Goal: Information Seeking & Learning: Learn about a topic

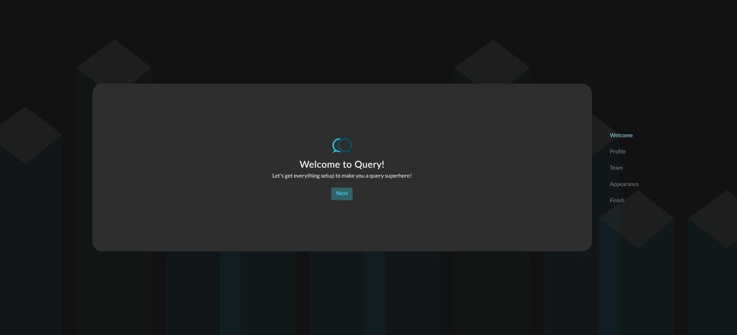
click at [338, 197] on div "Next" at bounding box center [342, 194] width 12 height 10
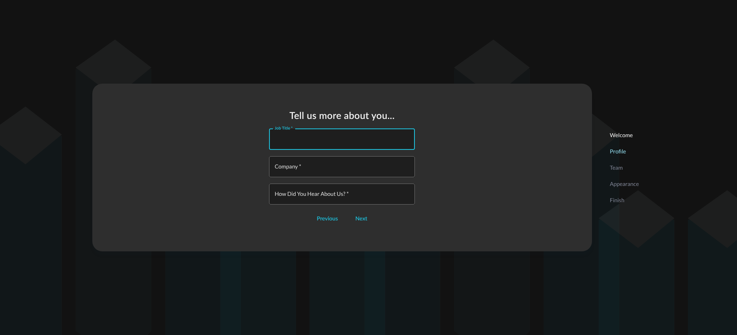
click at [334, 142] on input "Job Title   *" at bounding box center [344, 139] width 141 height 21
type input "CTO"
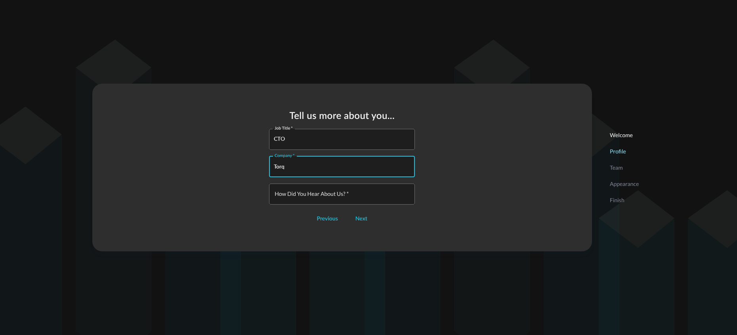
type input "Torq"
type input "N/A"
click at [365, 223] on div "Next" at bounding box center [362, 219] width 12 height 10
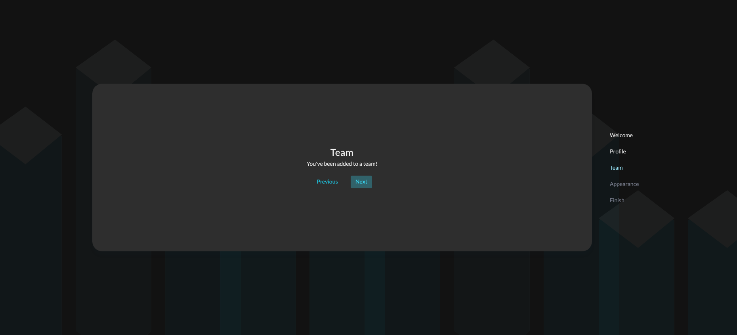
click at [360, 180] on div "Next" at bounding box center [362, 182] width 12 height 10
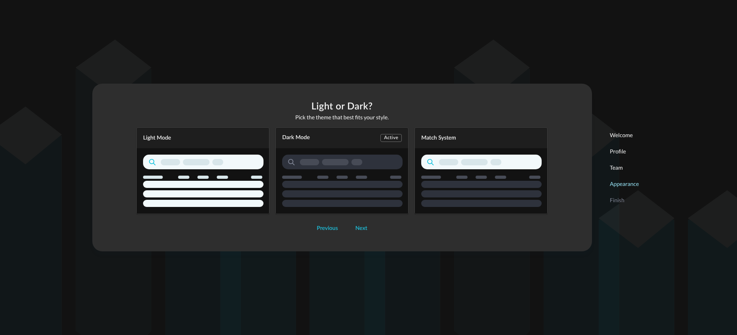
click at [333, 159] on div "Dark Mode Active" at bounding box center [341, 170] width 133 height 87
click at [472, 170] on icon "button" at bounding box center [481, 181] width 120 height 52
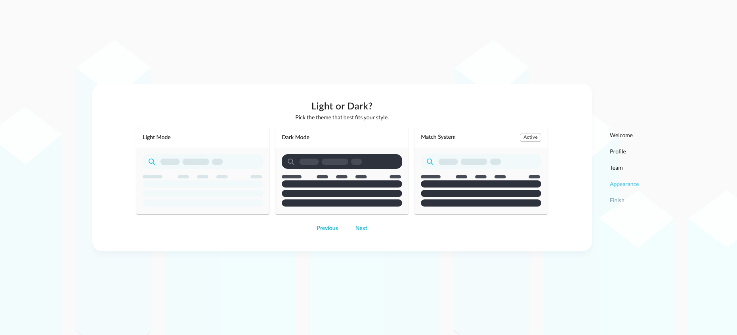
click at [372, 172] on icon "button" at bounding box center [342, 180] width 120 height 52
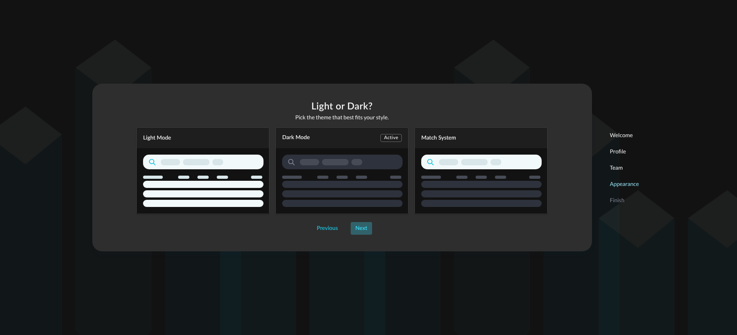
click at [360, 230] on div "Next" at bounding box center [362, 229] width 12 height 10
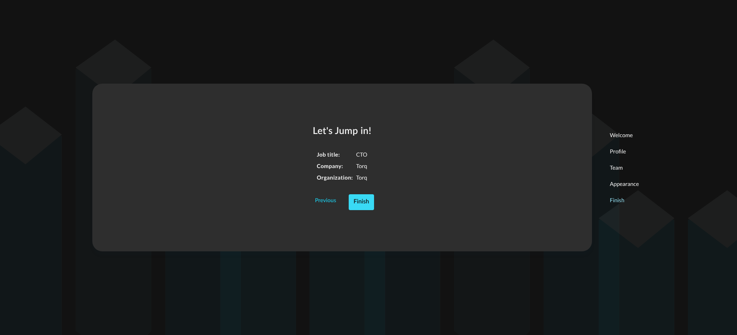
click at [360, 202] on div "Finish" at bounding box center [361, 202] width 15 height 10
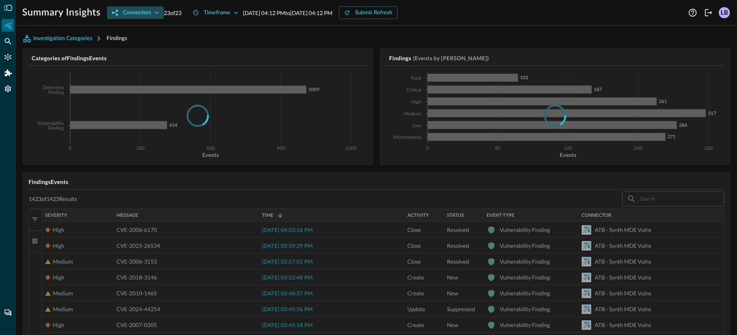
click at [139, 13] on div "Connectors" at bounding box center [137, 13] width 28 height 10
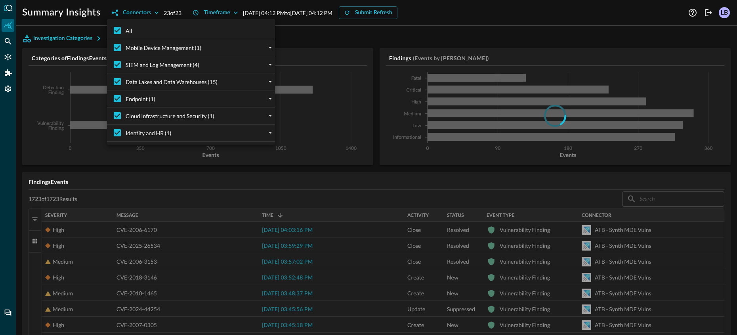
click at [177, 12] on div at bounding box center [368, 167] width 737 height 335
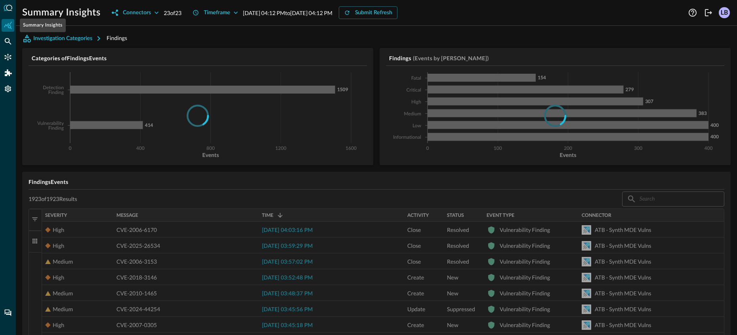
click at [9, 28] on icon "Summary Insights" at bounding box center [8, 25] width 8 height 8
click at [10, 90] on icon "Settings" at bounding box center [8, 89] width 6 height 7
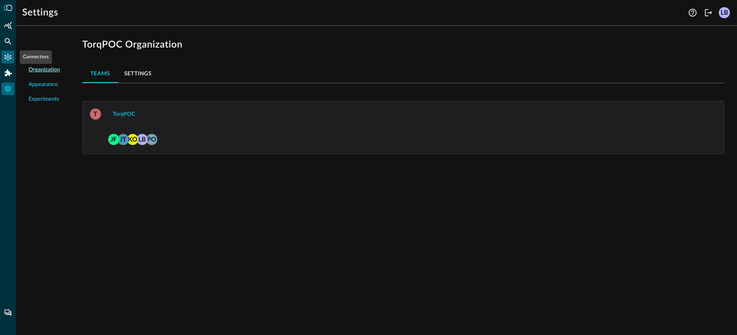
click at [8, 55] on icon "Connectors" at bounding box center [8, 57] width 8 height 8
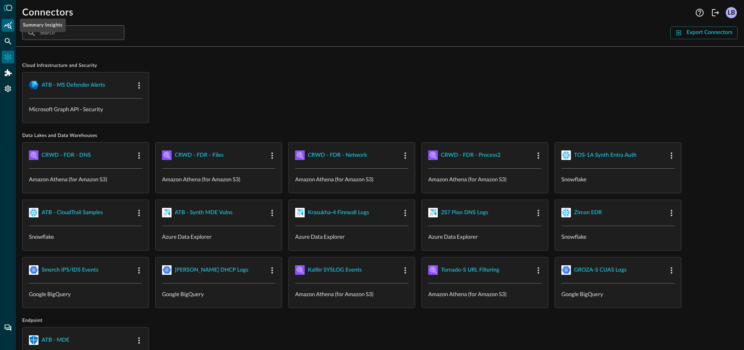
click at [5, 26] on icon "Summary Insights" at bounding box center [8, 25] width 8 height 8
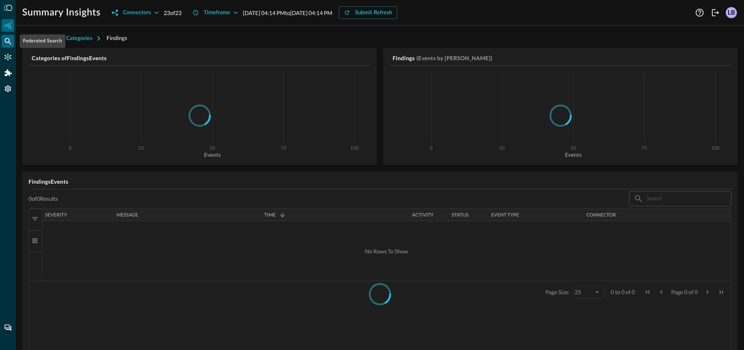
click at [8, 40] on icon "Federated Search" at bounding box center [8, 41] width 8 height 8
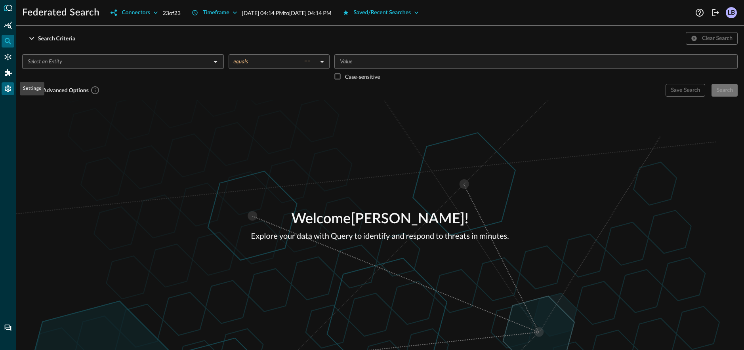
click at [7, 92] on icon "Settings" at bounding box center [8, 89] width 8 height 8
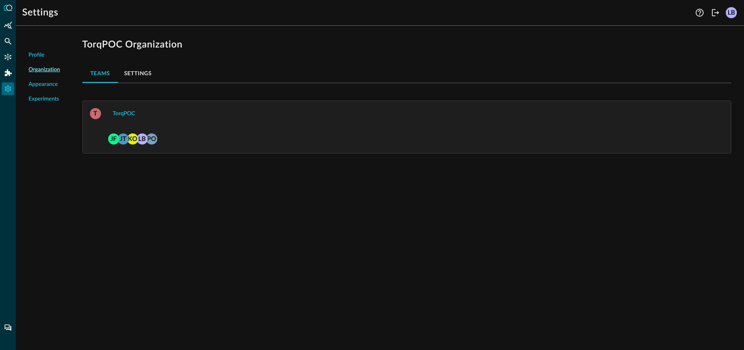
click at [48, 101] on span "Experiments" at bounding box center [44, 99] width 31 height 8
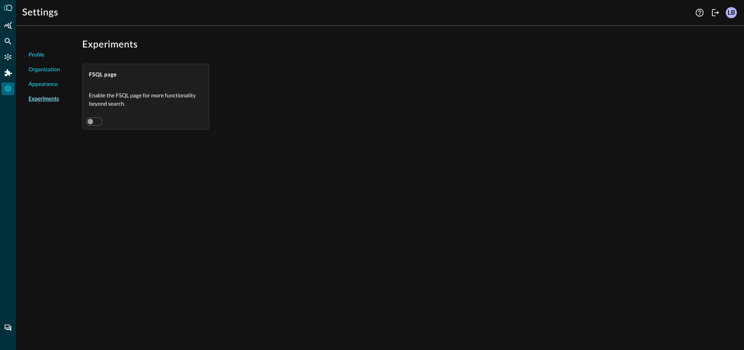
click at [45, 86] on span "Appearance" at bounding box center [43, 84] width 29 height 8
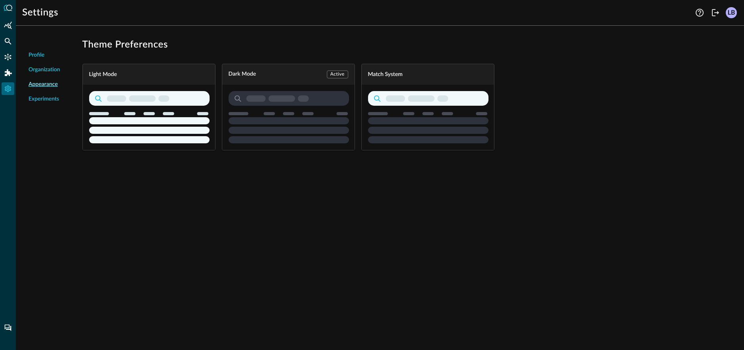
click at [44, 69] on span "Organization" at bounding box center [45, 70] width 32 height 8
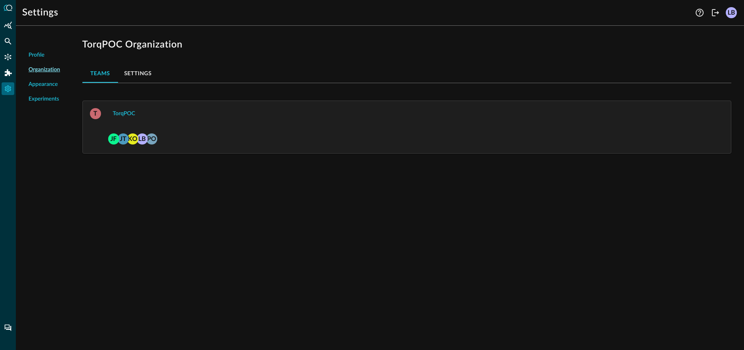
click at [136, 73] on button "Settings" at bounding box center [138, 73] width 40 height 19
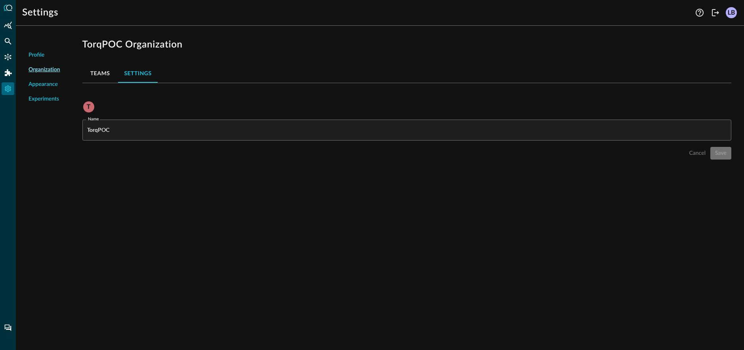
click at [102, 73] on button "Teams" at bounding box center [100, 73] width 36 height 19
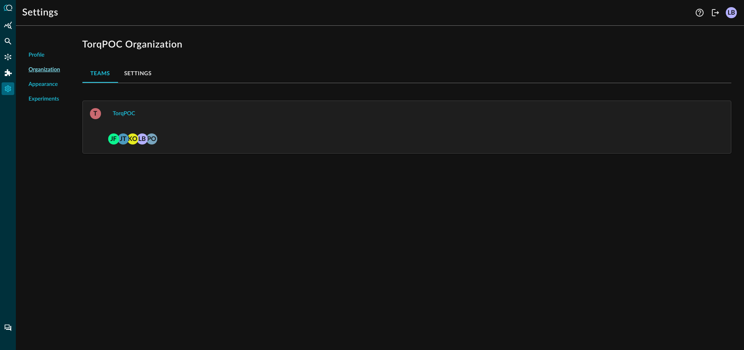
click at [48, 57] on li "Profile" at bounding box center [44, 55] width 44 height 15
click at [36, 55] on span "Profile" at bounding box center [37, 55] width 16 height 8
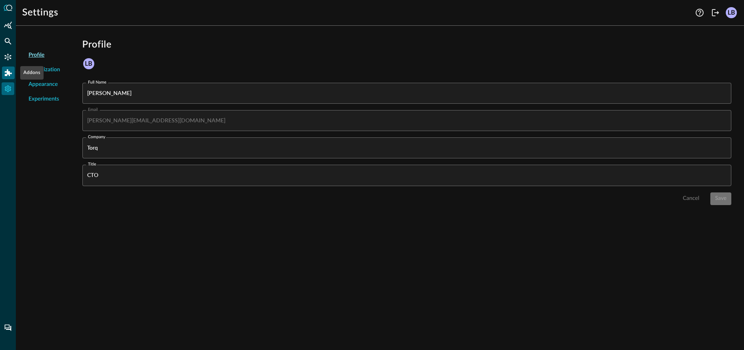
click at [7, 74] on icon "Addons" at bounding box center [8, 72] width 7 height 7
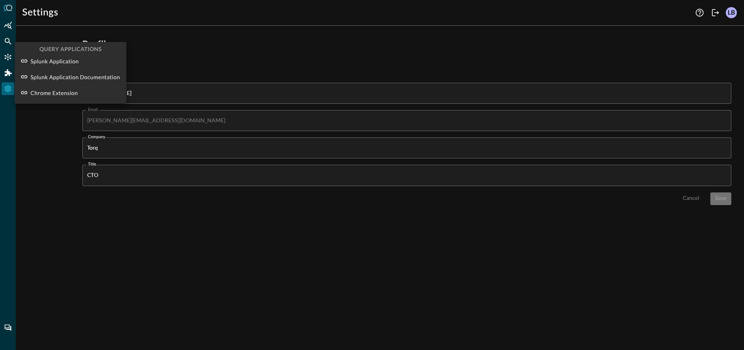
click at [49, 129] on div at bounding box center [372, 175] width 744 height 350
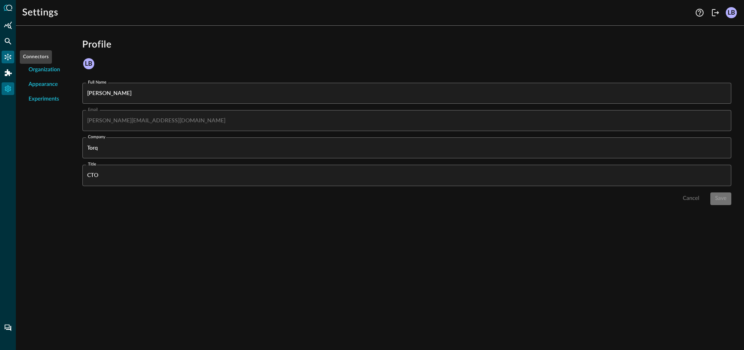
click at [6, 55] on icon "Connectors" at bounding box center [8, 57] width 8 height 8
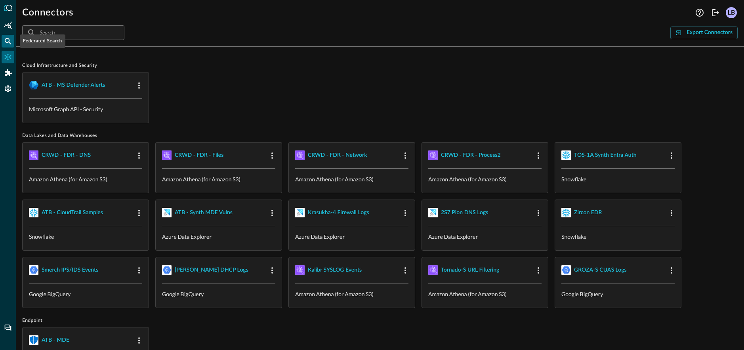
click at [5, 41] on icon "Federated Search" at bounding box center [8, 41] width 7 height 7
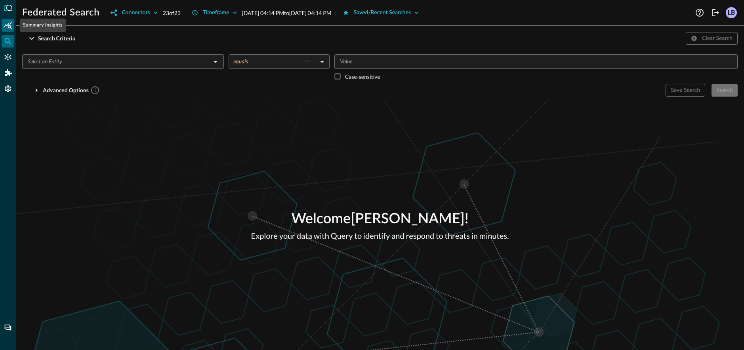
click at [6, 24] on icon "Summary Insights" at bounding box center [8, 25] width 8 height 8
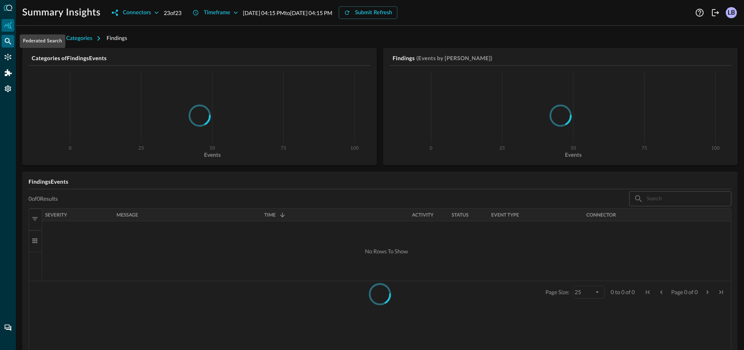
click at [8, 42] on icon "Federated Search" at bounding box center [8, 41] width 7 height 7
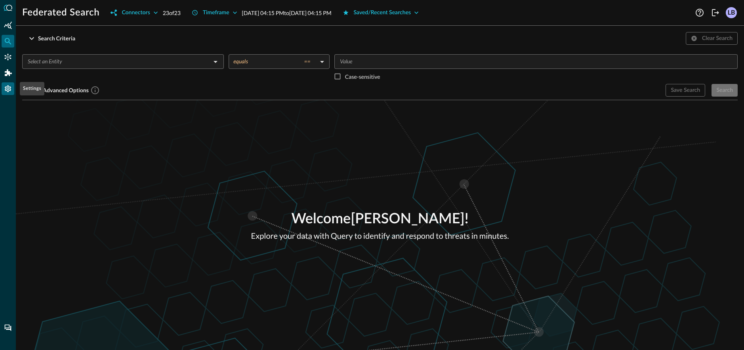
click at [11, 90] on icon "Settings" at bounding box center [8, 89] width 8 height 8
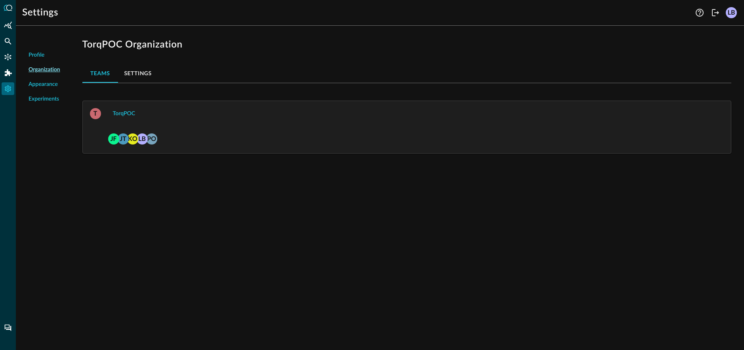
click at [55, 98] on span "Experiments" at bounding box center [44, 99] width 31 height 8
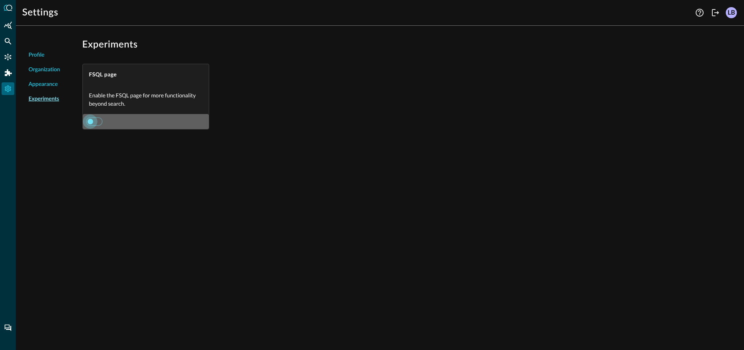
click at [96, 121] on input "checkbox" at bounding box center [90, 121] width 44 height 15
checkbox input "true"
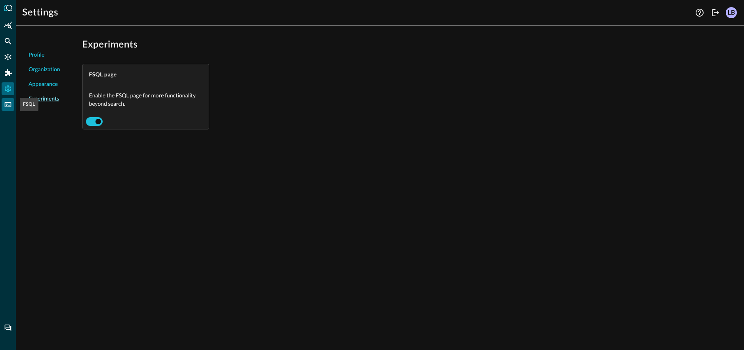
click at [9, 105] on icon "FSQL" at bounding box center [8, 105] width 8 height 8
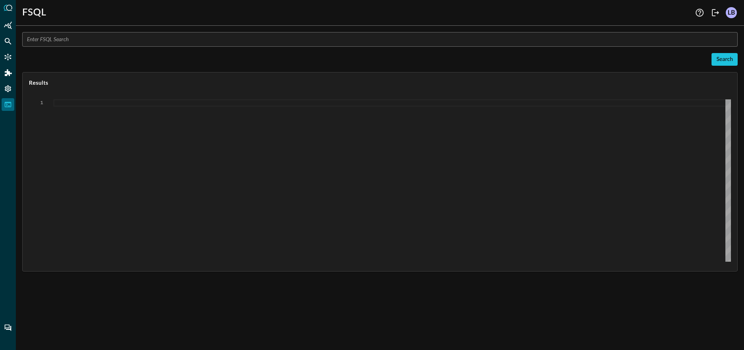
click at [156, 103] on div at bounding box center [393, 180] width 678 height 162
click at [89, 38] on input "text" at bounding box center [382, 39] width 711 height 15
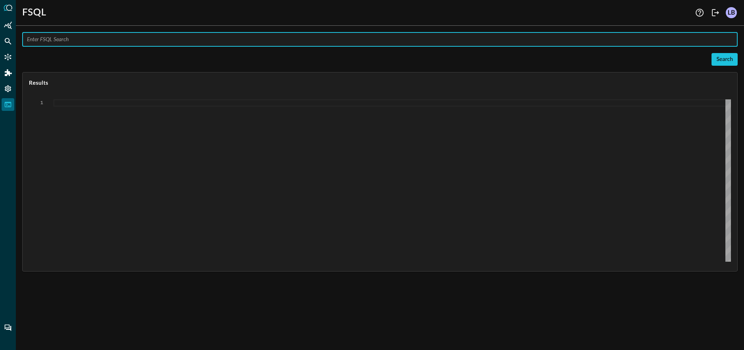
paste input "QUERY * FROM 'CRWD - FDR - Files' AFTER 120m"
type input "QUERY * FROM 'CRWD - FDR - Files' AFTER 120m"
click at [726, 57] on div "Search" at bounding box center [725, 60] width 17 height 10
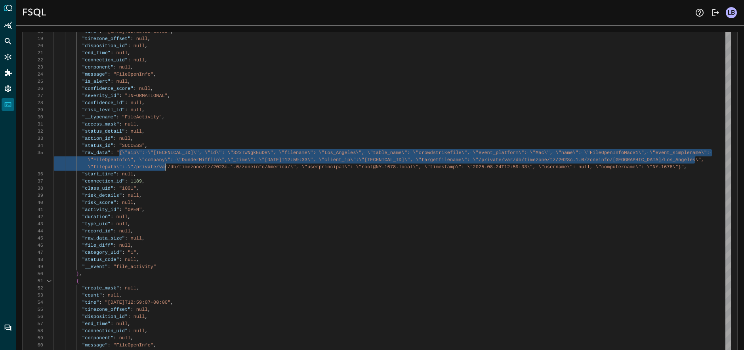
scroll to position [193, 0]
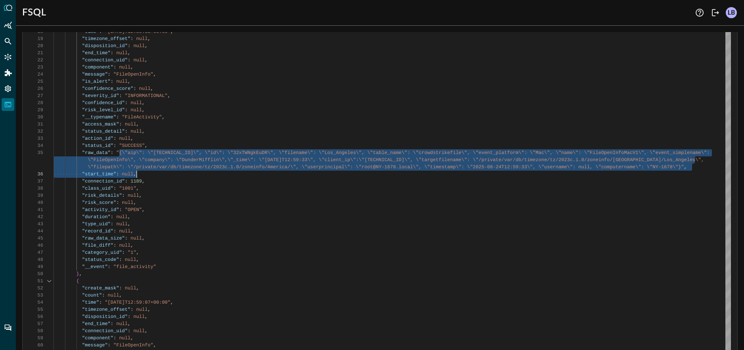
drag, startPoint x: 159, startPoint y: 165, endPoint x: 175, endPoint y: 178, distance: 21.1
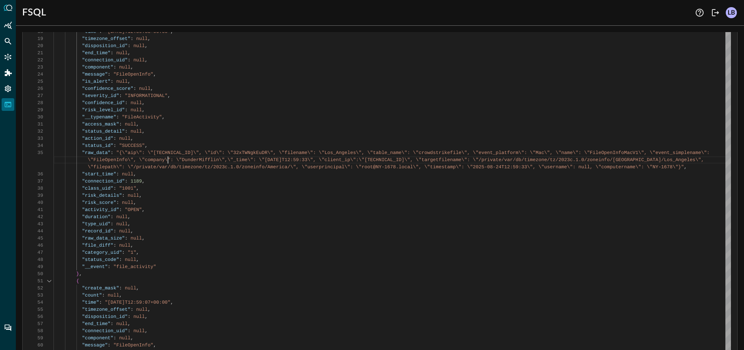
scroll to position [36, 0]
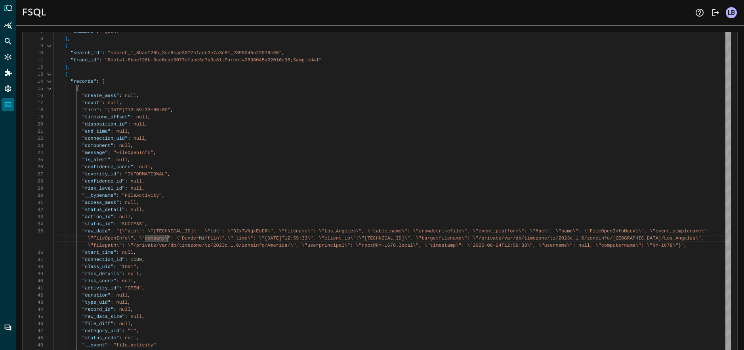
scroll to position [29, 0]
drag, startPoint x: 155, startPoint y: 229, endPoint x: 194, endPoint y: 228, distance: 39.7
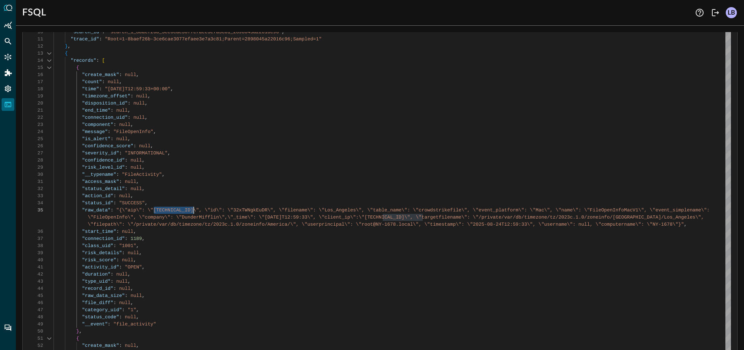
scroll to position [136, 0]
drag, startPoint x: 347, startPoint y: 211, endPoint x: 352, endPoint y: 210, distance: 5.6
type textarea "": \"FileOpenInfoMacV1\", \"event_simplename\": \"FileOpenInfo\", \"company\": …"
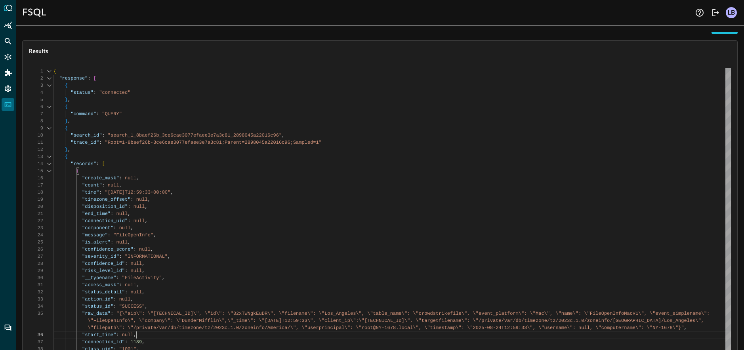
scroll to position [0, 0]
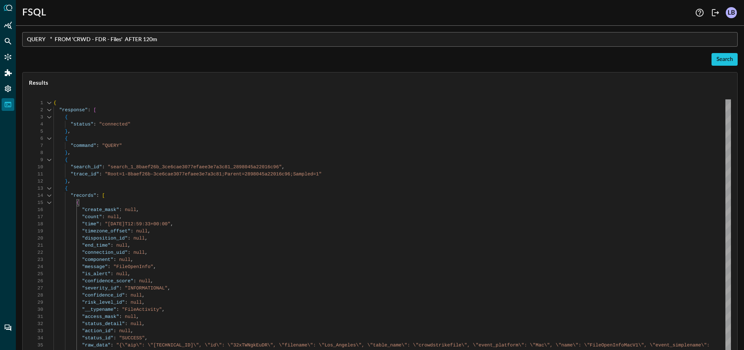
click at [152, 40] on input "QUERY * FROM 'CRWD - FDR - Files' AFTER 120m" at bounding box center [382, 39] width 711 height 15
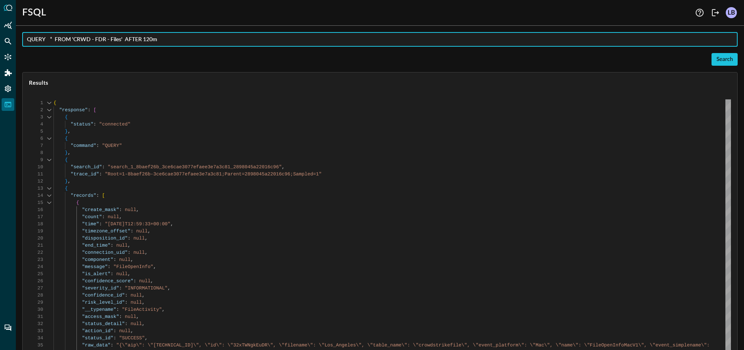
click at [151, 40] on input "QUERY * FROM 'CRWD - FDR - Files' AFTER 120m" at bounding box center [382, 39] width 711 height 15
paste input "%email = 'barbara.salazar@auzretestbedengineering.onmicrosoft.com'"
type input "QUERY %email = 'barbara.salazar@auzretestbedengineering.onmicrosoft.com'"
click at [722, 57] on div "Search" at bounding box center [725, 60] width 17 height 10
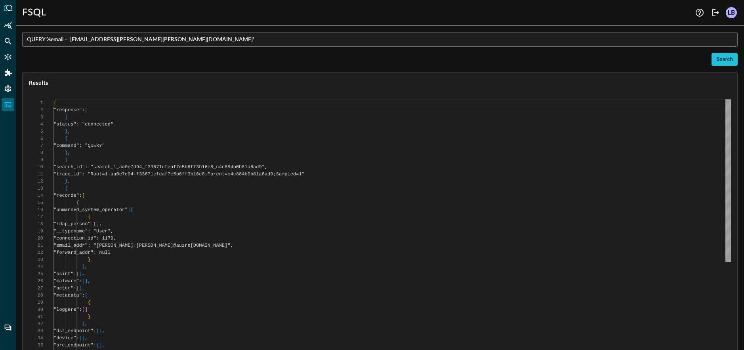
click at [273, 36] on input "QUERY %email = 'barbara.salazar@auzretestbedengineering.onmicrosoft.com'" at bounding box center [382, 39] width 711 height 15
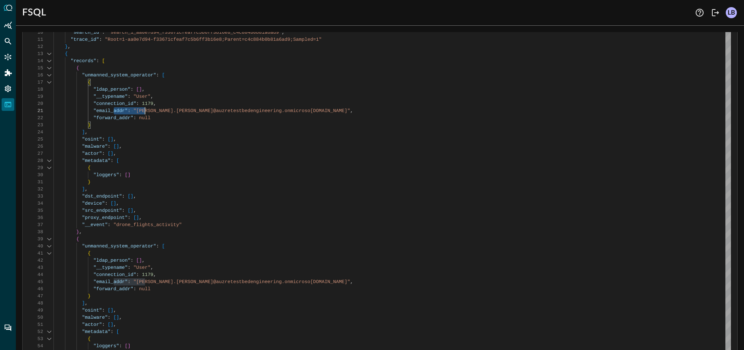
drag, startPoint x: 113, startPoint y: 110, endPoint x: 157, endPoint y: 115, distance: 43.9
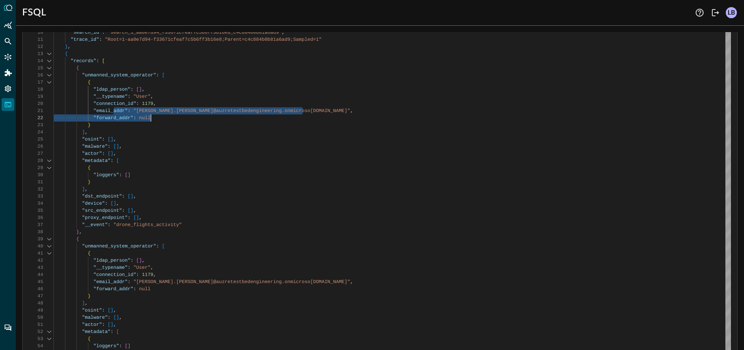
type textarea ""trace_id": "Root=1-aa0e7d94-f33671cfeaf7c5b6ff3b16e8;Parent=c4c884b0b81a6ad9;S…"
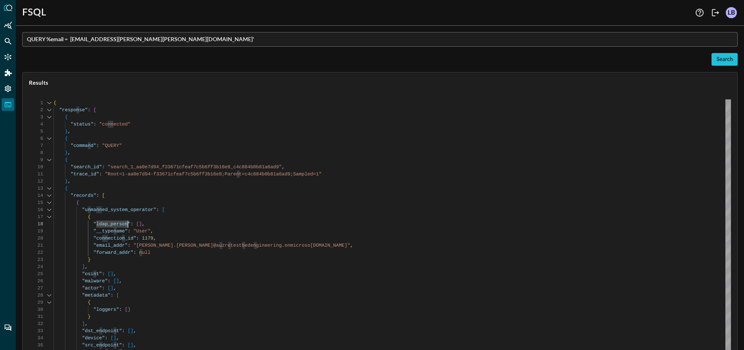
scroll to position [2, 0]
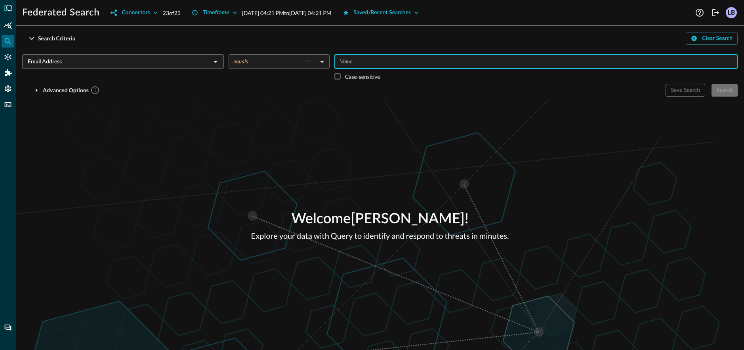
click at [391, 64] on input "Value" at bounding box center [536, 62] width 398 height 10
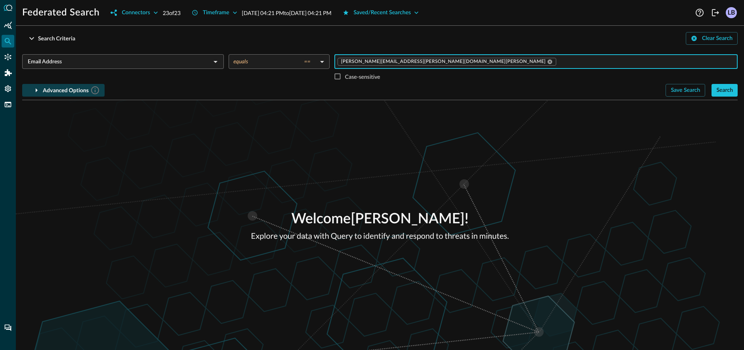
click at [34, 88] on icon "button" at bounding box center [37, 91] width 10 height 10
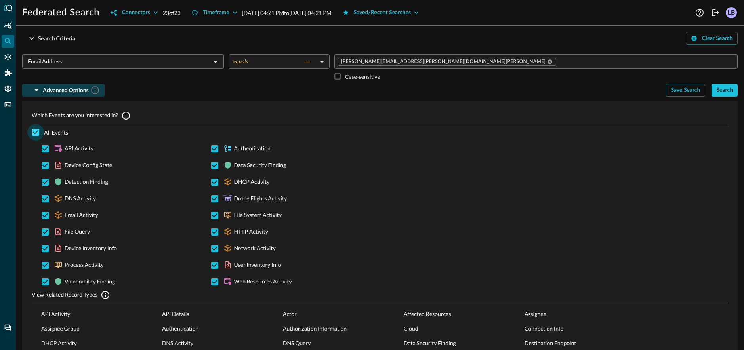
click at [38, 132] on input "All Events" at bounding box center [35, 132] width 17 height 17
checkbox input "false"
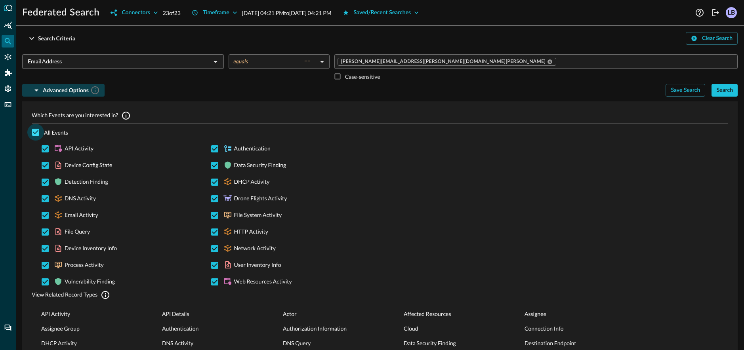
checkbox input "false"
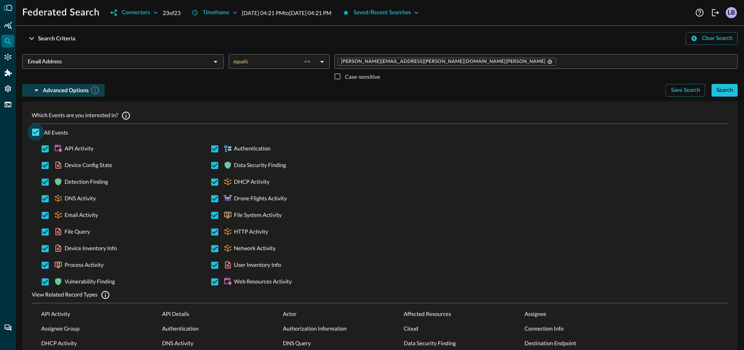
checkbox input "false"
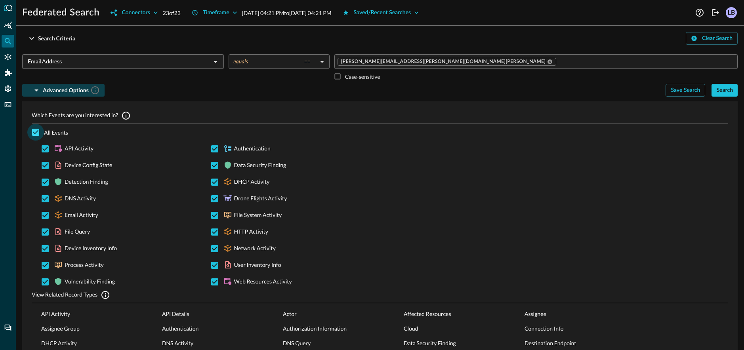
checkbox input "false"
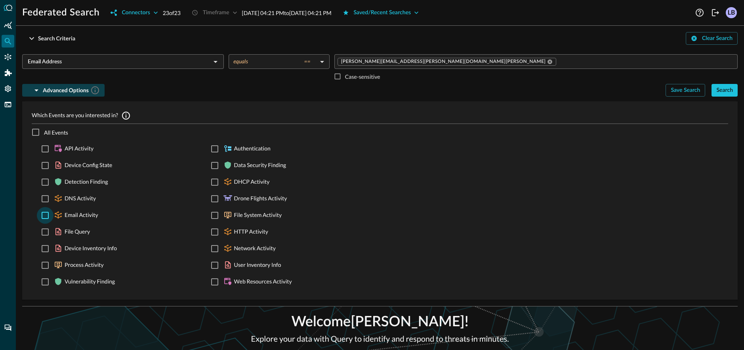
click at [47, 212] on input "Email Activity" at bounding box center [45, 215] width 17 height 17
checkbox input "true"
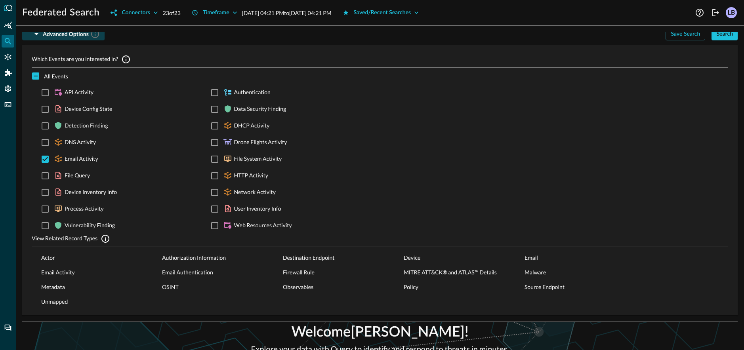
scroll to position [23, 0]
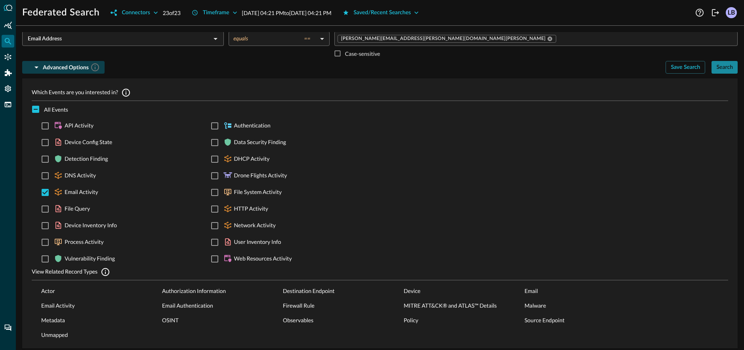
click at [725, 69] on div "Search" at bounding box center [725, 68] width 17 height 10
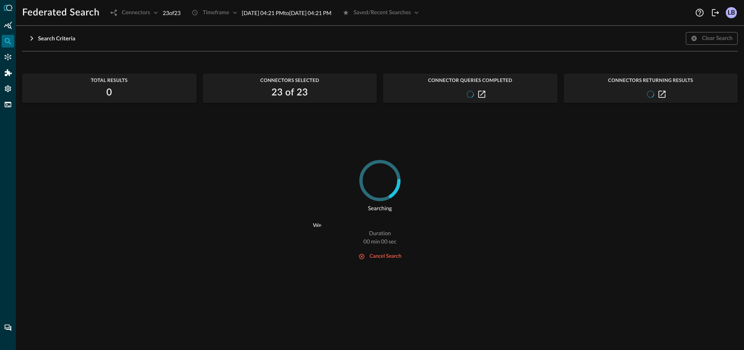
scroll to position [0, 0]
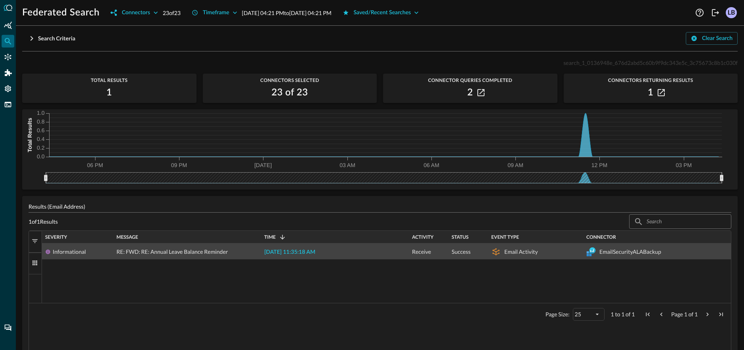
click at [160, 252] on span "RE: FWD: RE: Annual Leave Balance Reminder" at bounding box center [172, 252] width 111 height 16
click at [356, 253] on div "2025-08-24 11:35:18 AM" at bounding box center [335, 251] width 148 height 15
click at [649, 250] on div "EmailSecurityALABackup" at bounding box center [631, 252] width 62 height 16
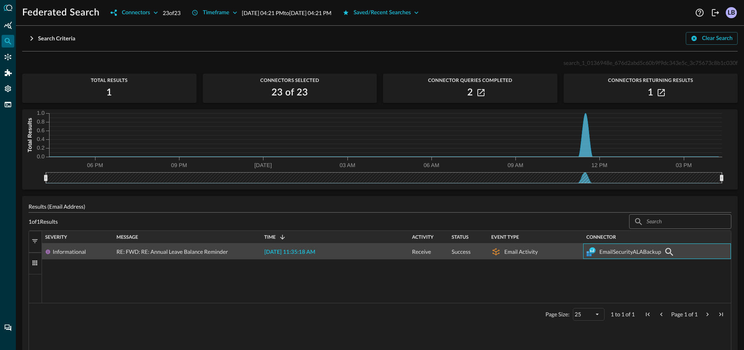
click at [627, 252] on div "EmailSecurityALABackup" at bounding box center [631, 252] width 62 height 16
click at [668, 251] on icon "button" at bounding box center [670, 252] width 10 height 10
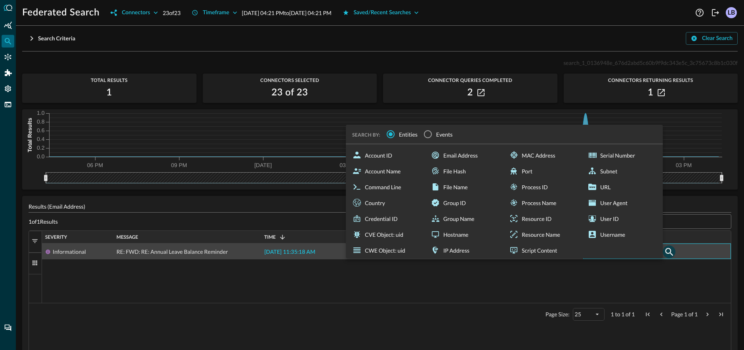
click at [667, 251] on icon "button" at bounding box center [670, 252] width 10 height 10
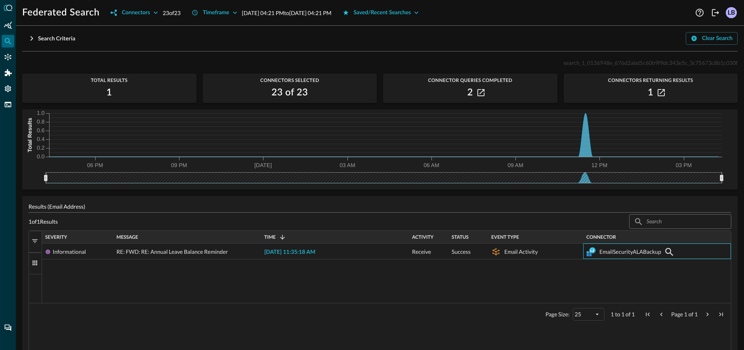
click at [461, 296] on div "Informational RE: FWD: RE: Annual Leave Balance Reminder 2025-08-24 11:35:18 AM…" at bounding box center [386, 273] width 689 height 59
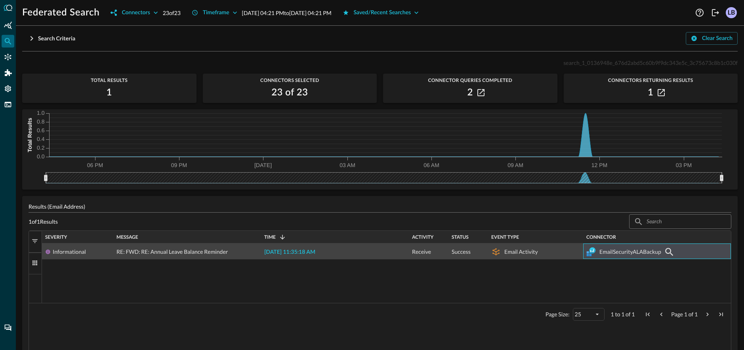
click at [355, 254] on div "2025-08-24 11:35:18 AM" at bounding box center [335, 251] width 148 height 15
click at [144, 249] on span "RE: FWD: RE: Annual Leave Balance Reminder" at bounding box center [172, 252] width 111 height 16
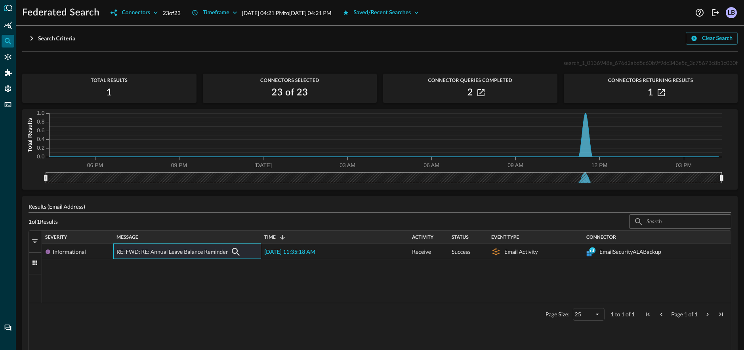
click at [35, 264] on span "button" at bounding box center [34, 263] width 7 height 7
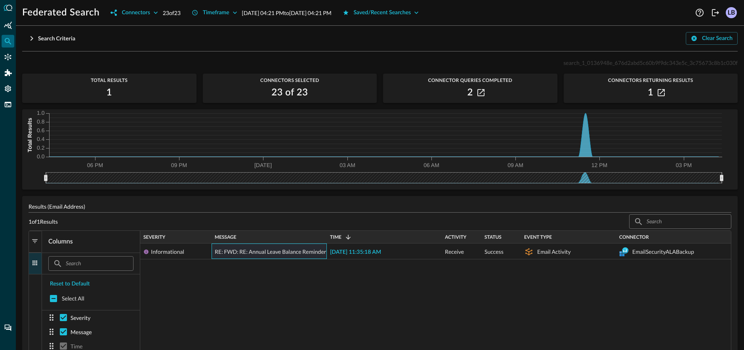
click at [36, 244] on span "button" at bounding box center [34, 241] width 7 height 7
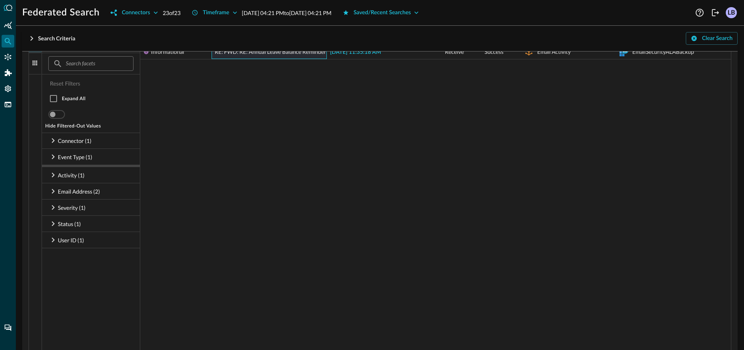
scroll to position [168, 0]
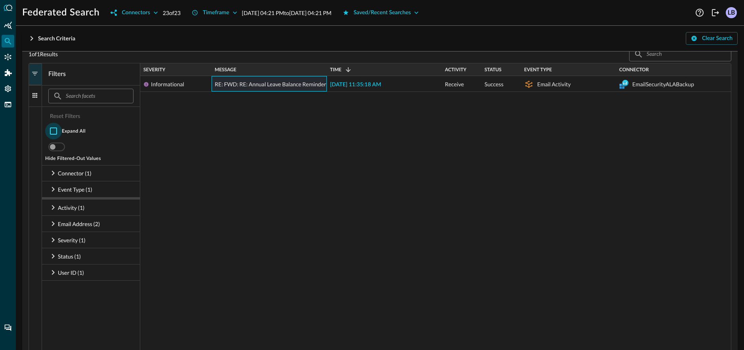
click at [52, 130] on input "checkbox" at bounding box center [53, 131] width 17 height 17
checkbox input "true"
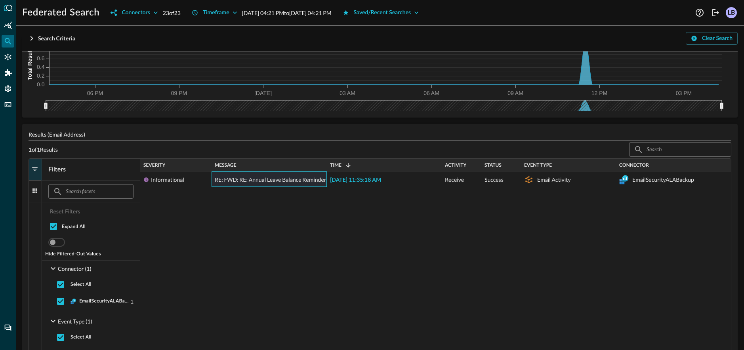
scroll to position [0, 0]
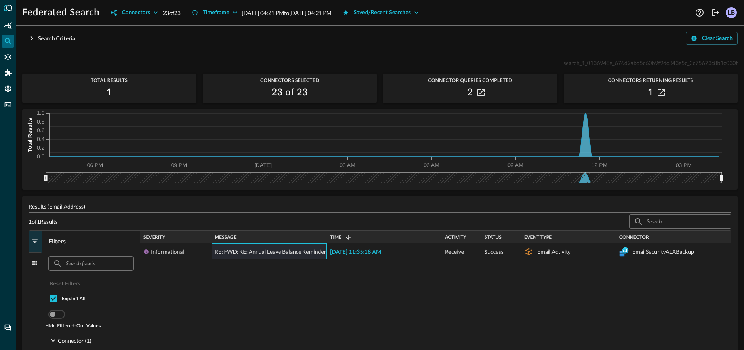
click at [38, 245] on button "Filters" at bounding box center [35, 242] width 13 height 22
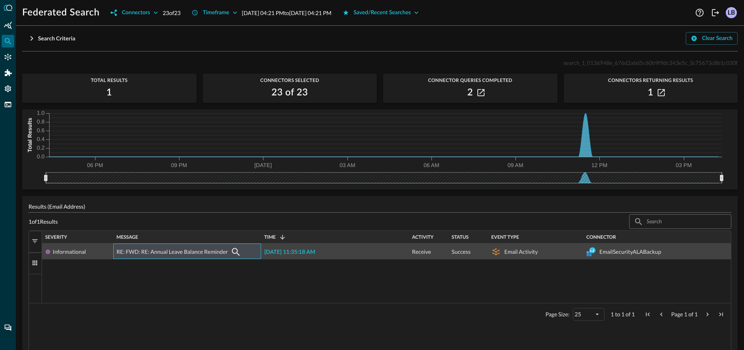
click at [79, 254] on div "Informational" at bounding box center [69, 252] width 33 height 16
click at [529, 250] on div "Email Activity" at bounding box center [522, 252] width 34 height 16
drag, startPoint x: 529, startPoint y: 250, endPoint x: 534, endPoint y: 250, distance: 5.2
click at [529, 250] on div "Email Activity" at bounding box center [522, 252] width 34 height 16
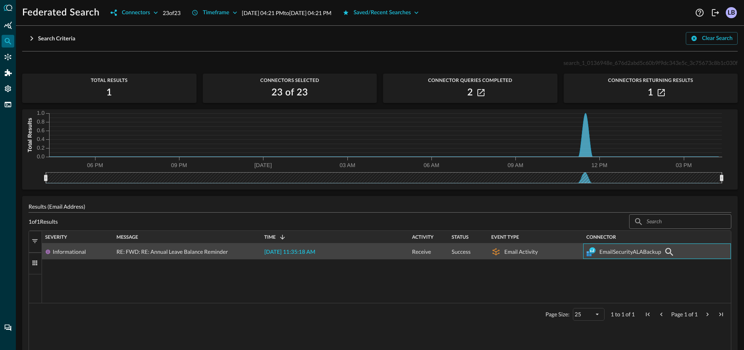
click at [633, 251] on div "EmailSecurityALABackup" at bounding box center [631, 252] width 62 height 16
click at [306, 250] on span "2025-08-24 11:35:18 AM" at bounding box center [289, 253] width 51 height 6
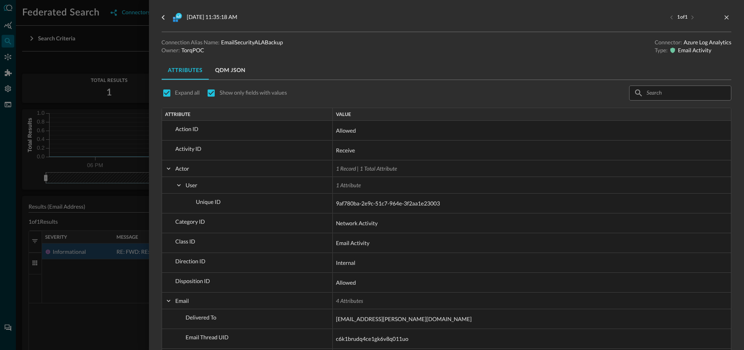
click at [240, 69] on button "QDM JSON" at bounding box center [230, 70] width 43 height 19
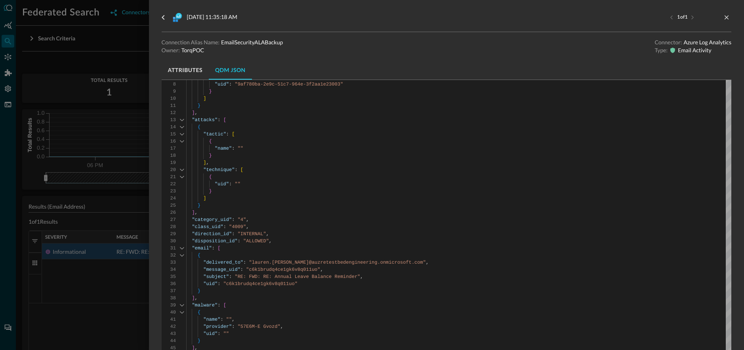
scroll to position [92, 0]
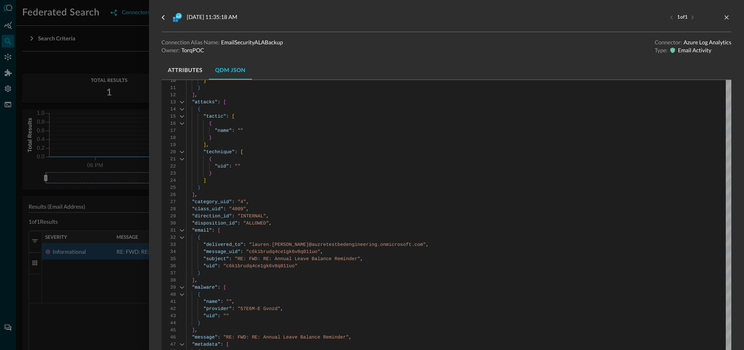
type textarea ""email": [ { "delivered_to": "lauren.webb@auzretestbedengineering.onmicrosoft.c…"
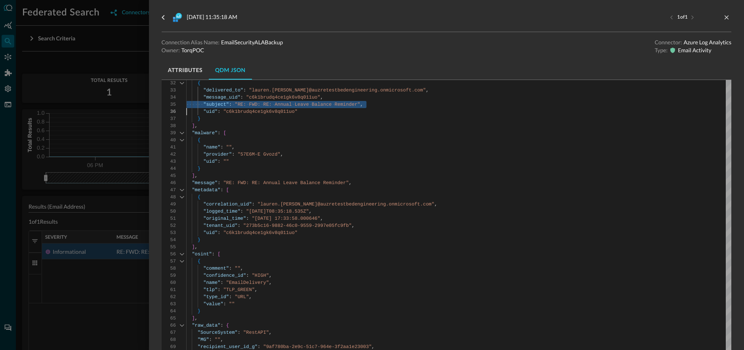
scroll to position [496, 0]
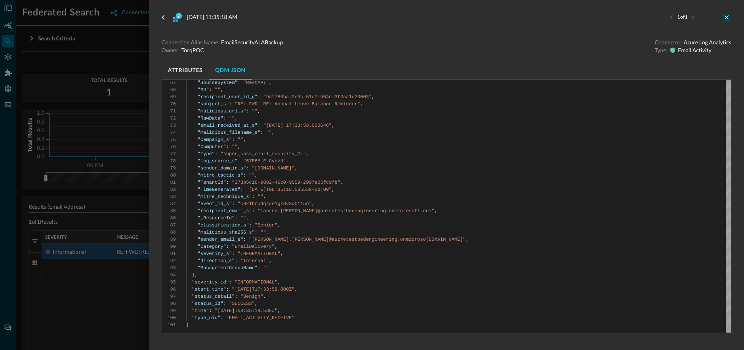
click at [727, 15] on icon "close-drawer" at bounding box center [726, 17] width 7 height 7
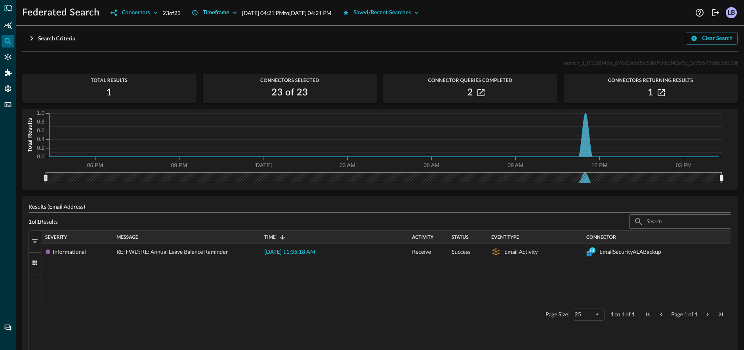
click at [241, 10] on button "Timeframe" at bounding box center [214, 12] width 55 height 13
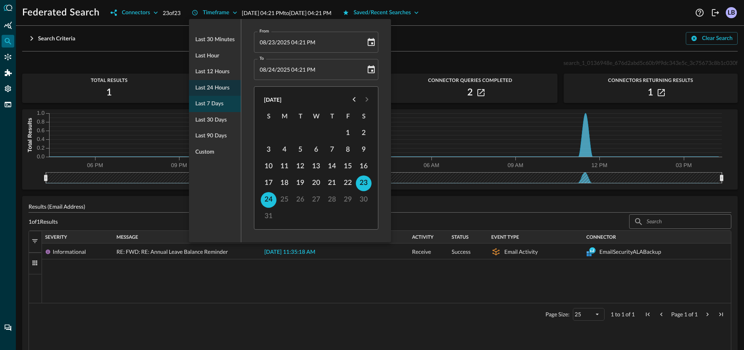
click at [218, 105] on span "Last 7 days" at bounding box center [209, 104] width 28 height 10
type input "08/17/2025 04:22 PM"
type input "08/24/2025 04:22 PM"
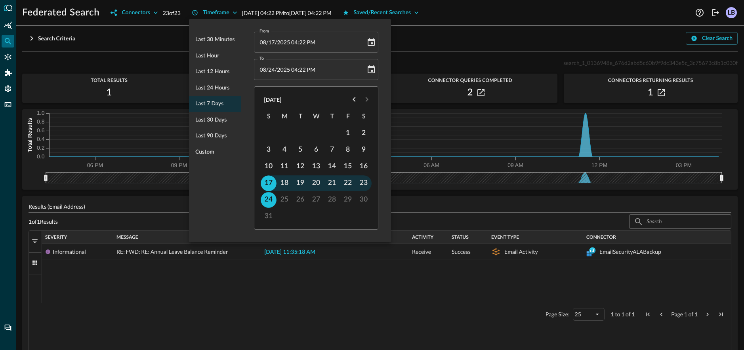
click at [138, 47] on div at bounding box center [372, 175] width 744 height 350
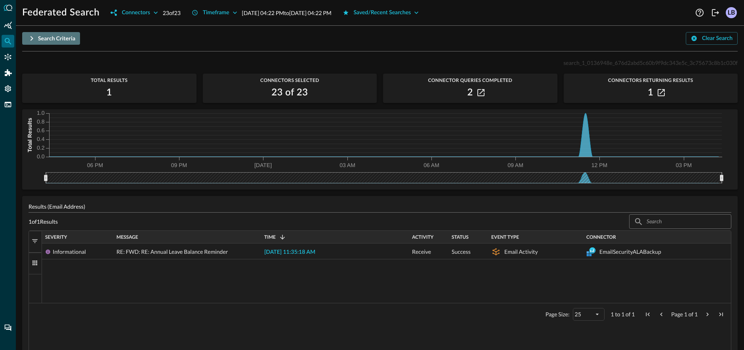
click at [27, 38] on icon "button" at bounding box center [32, 39] width 10 height 10
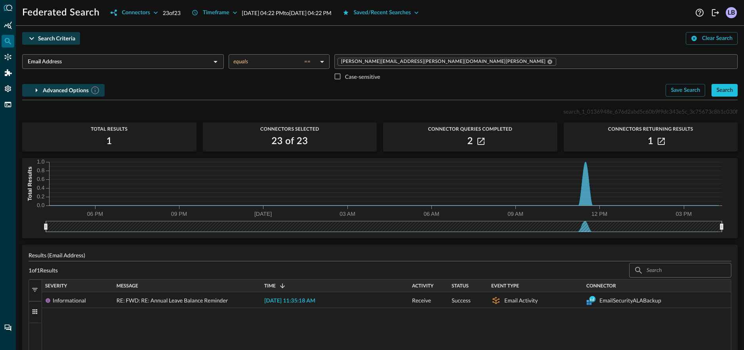
click at [728, 95] on div "Search" at bounding box center [725, 91] width 17 height 10
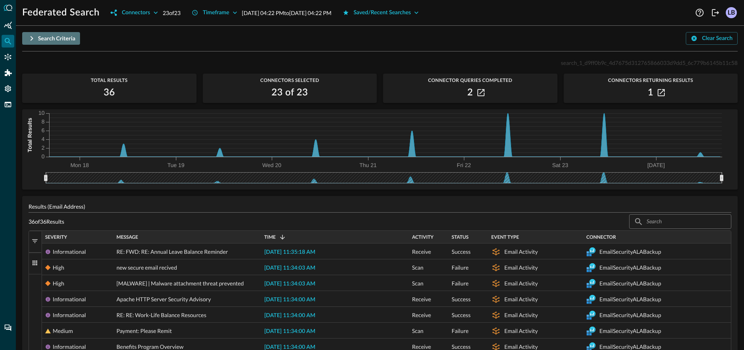
click at [34, 36] on icon "button" at bounding box center [32, 39] width 10 height 10
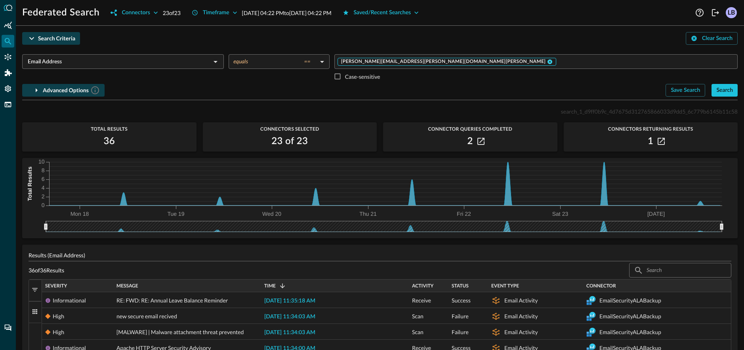
click at [548, 61] on icon at bounding box center [550, 61] width 5 height 5
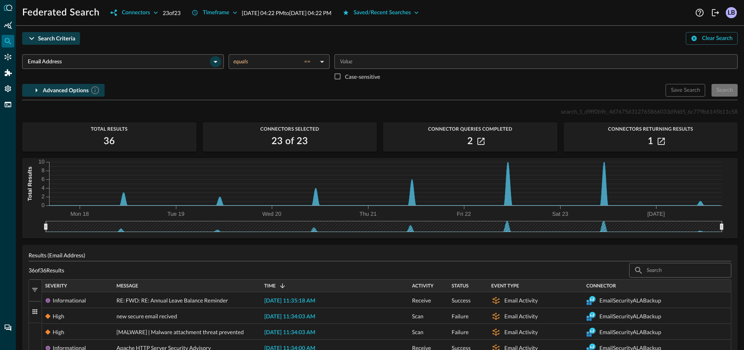
click at [213, 63] on icon "Open" at bounding box center [216, 62] width 10 height 10
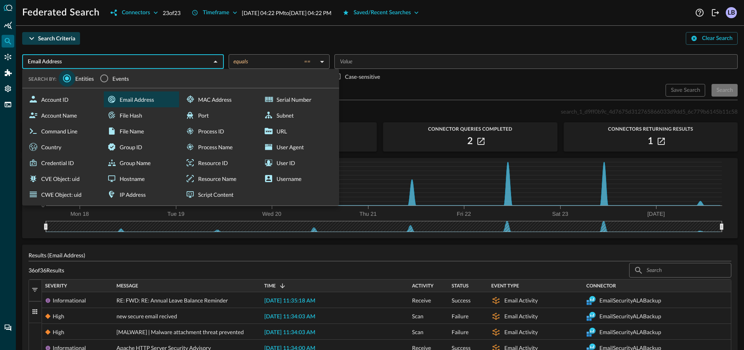
click at [72, 81] on input "Entities" at bounding box center [67, 78] width 17 height 17
click at [67, 77] on input "Entities" at bounding box center [67, 78] width 17 height 17
click at [149, 42] on div "Search Criteria Clear Search" at bounding box center [380, 38] width 716 height 13
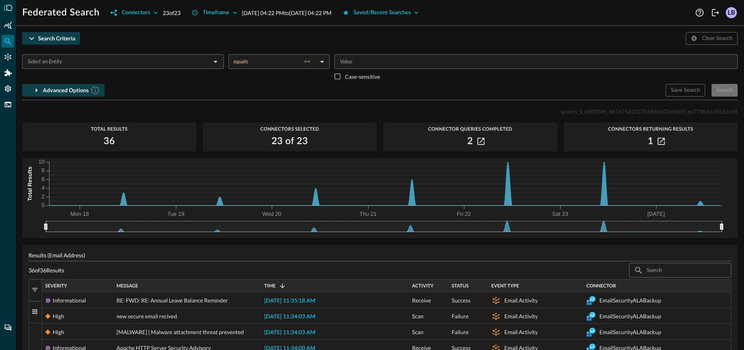
click at [69, 63] on input "text" at bounding box center [117, 62] width 184 height 10
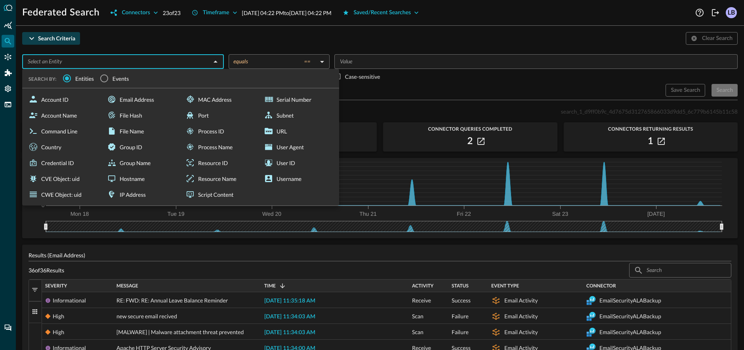
click at [440, 44] on div "Search Criteria Clear Search" at bounding box center [380, 38] width 716 height 13
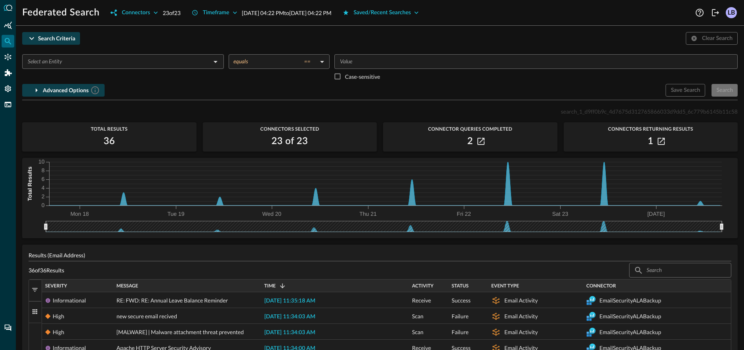
click at [39, 91] on icon "button" at bounding box center [37, 91] width 10 height 10
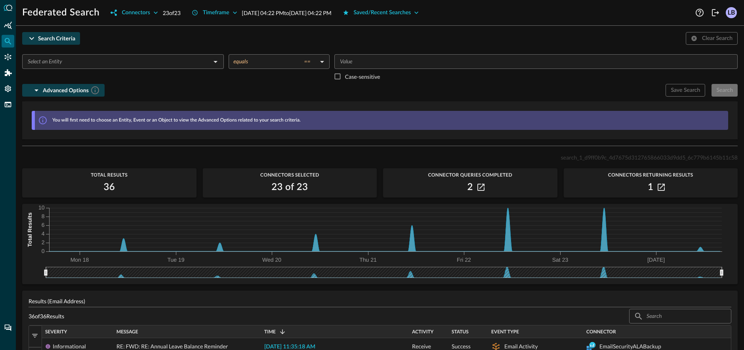
click at [69, 121] on p "You will first need to choose an Entity, Event or an Object to view the Advance…" at bounding box center [176, 120] width 249 height 7
drag, startPoint x: 700, startPoint y: 95, endPoint x: 716, endPoint y: 92, distance: 16.5
click at [700, 95] on div "Save Search Search" at bounding box center [702, 90] width 72 height 13
drag, startPoint x: 720, startPoint y: 92, endPoint x: 611, endPoint y: 90, distance: 109.4
click at [719, 92] on div "Save Search Search" at bounding box center [702, 90] width 72 height 13
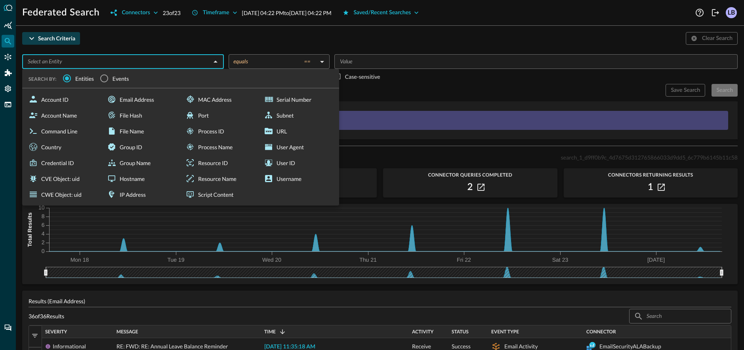
click at [59, 62] on input "text" at bounding box center [117, 62] width 184 height 10
click at [57, 134] on div "Command Line" at bounding box center [62, 131] width 75 height 16
type input "Command Line"
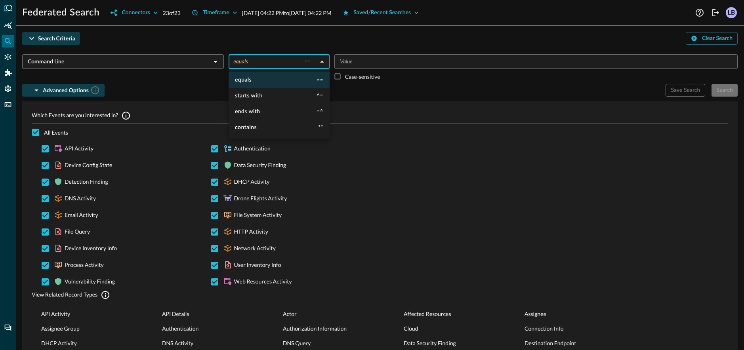
click at [274, 61] on body "Federated Search Connectors 23 of 23 Timeframe Aug 17, 2025 04:22 PM to Aug 24,…" at bounding box center [372, 175] width 744 height 350
drag, startPoint x: 259, startPoint y: 123, endPoint x: 262, endPoint y: 119, distance: 5.2
click at [259, 122] on li "contains **" at bounding box center [279, 128] width 101 height 16
type input "contains"
click at [410, 47] on div "Search Criteria Clear Search Command Line ​ contains ** contains ​ ​ Case-sensi…" at bounding box center [380, 264] width 716 height 464
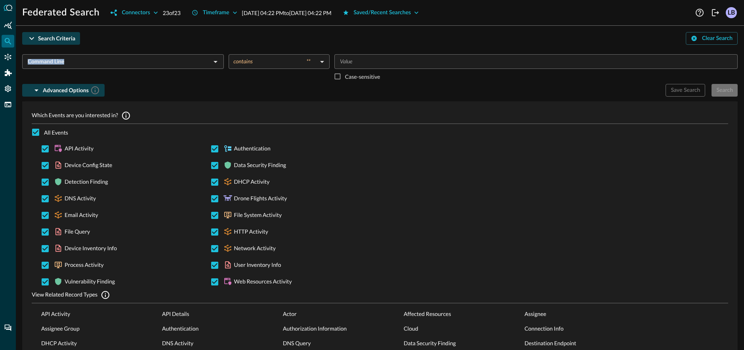
click at [410, 55] on div "​" at bounding box center [536, 61] width 403 height 15
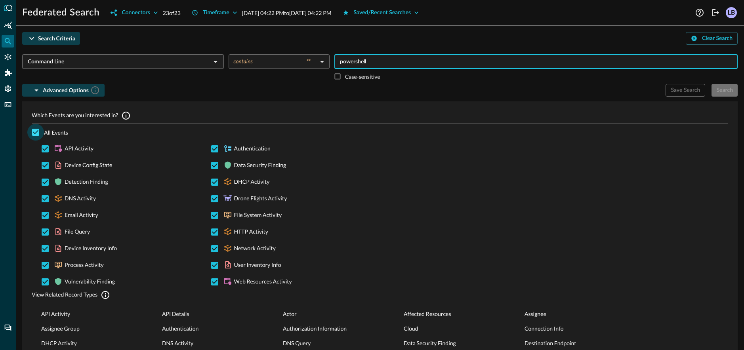
type input "powershell"
click at [29, 131] on input "All Events" at bounding box center [35, 132] width 17 height 17
checkbox input "false"
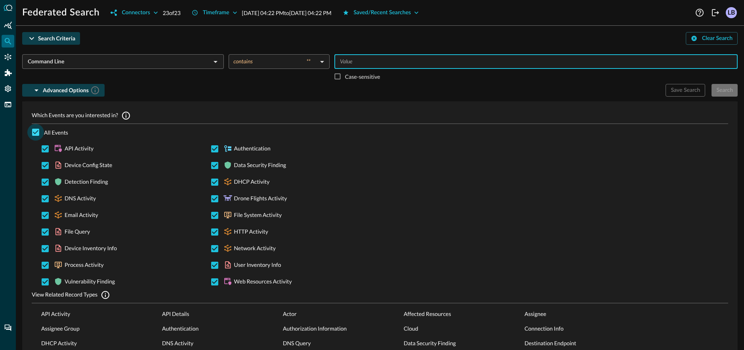
checkbox input "false"
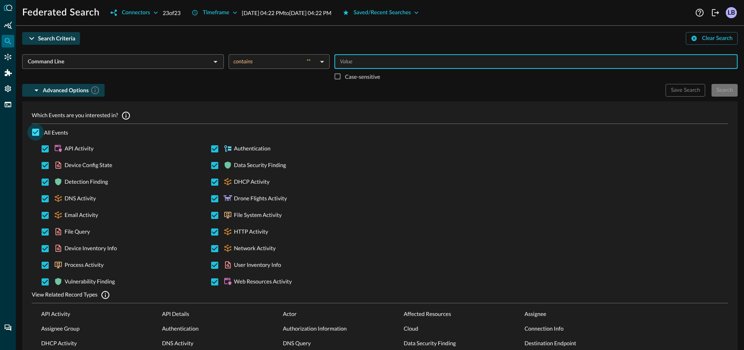
checkbox input "false"
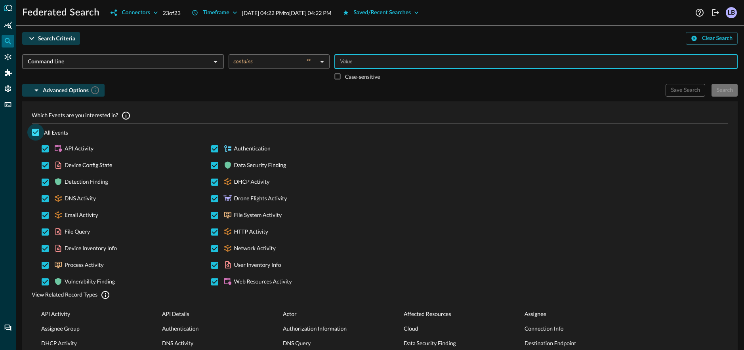
checkbox input "false"
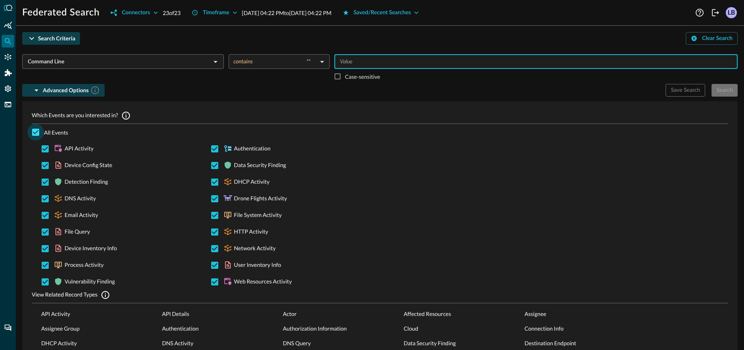
checkbox input "false"
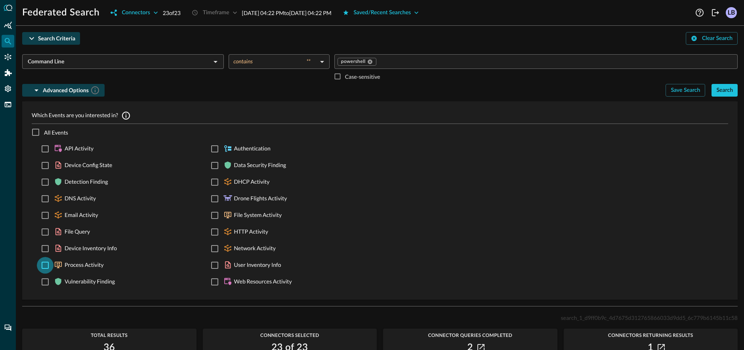
click at [45, 266] on input "Process Activity" at bounding box center [45, 265] width 17 height 17
checkbox input "true"
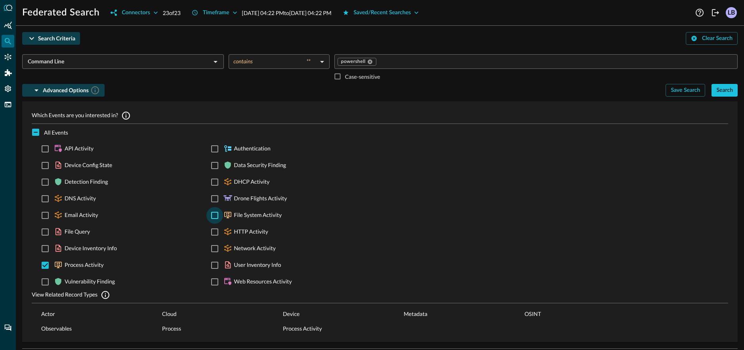
click at [218, 212] on input "File System Activity" at bounding box center [214, 215] width 17 height 17
checkbox input "true"
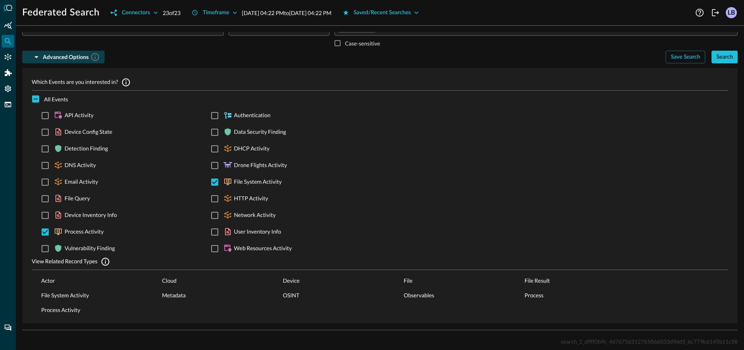
scroll to position [25, 0]
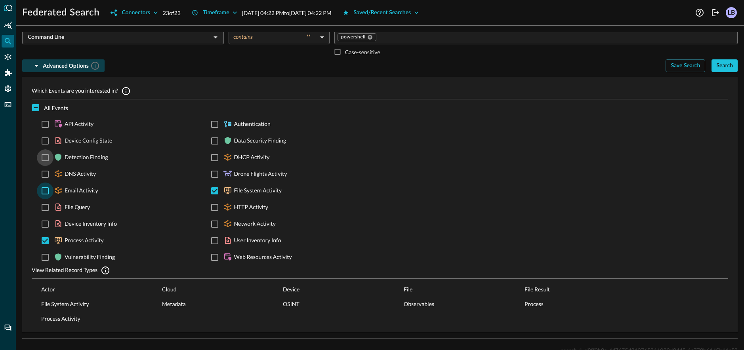
click at [46, 157] on input "Detection Finding" at bounding box center [45, 157] width 17 height 17
checkbox input "true"
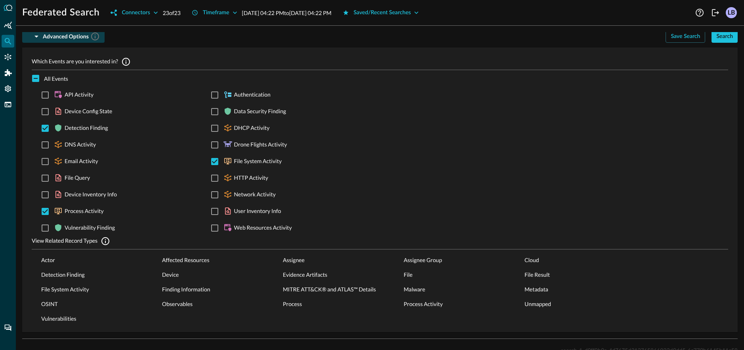
click at [289, 43] on div "Which Events are you interested in? All Events API Activity Authentication Devi…" at bounding box center [380, 189] width 716 height 293
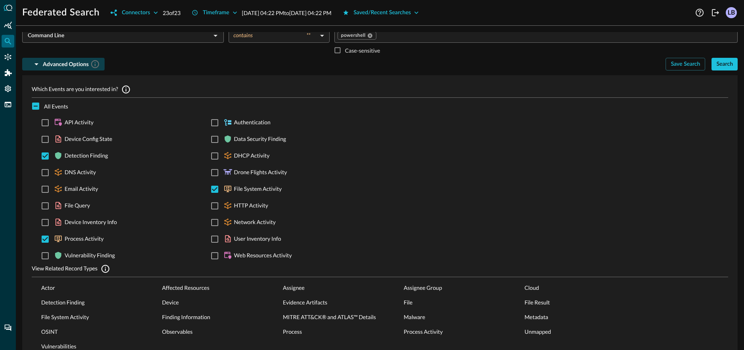
scroll to position [0, 0]
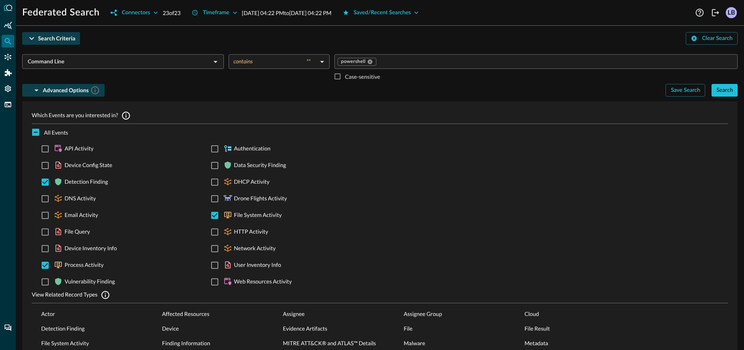
click at [178, 63] on input "Command Line" at bounding box center [117, 62] width 184 height 10
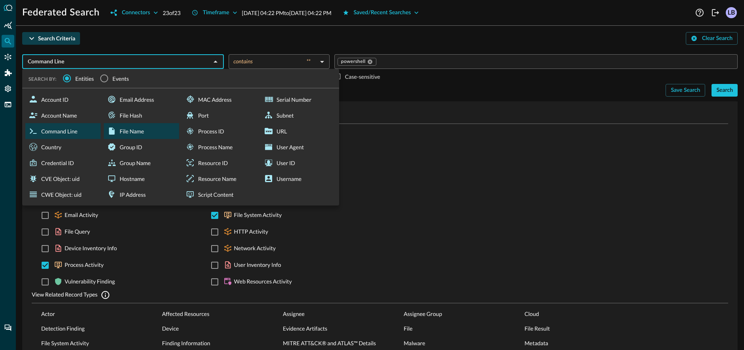
click at [126, 130] on div "File Name" at bounding box center [141, 131] width 75 height 16
type input "File Name"
checkbox input "true"
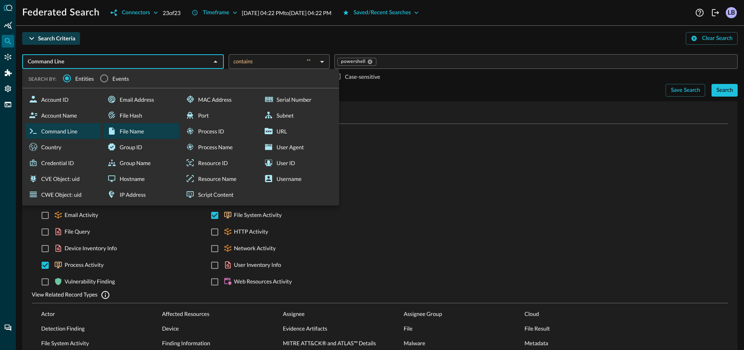
checkbox input "true"
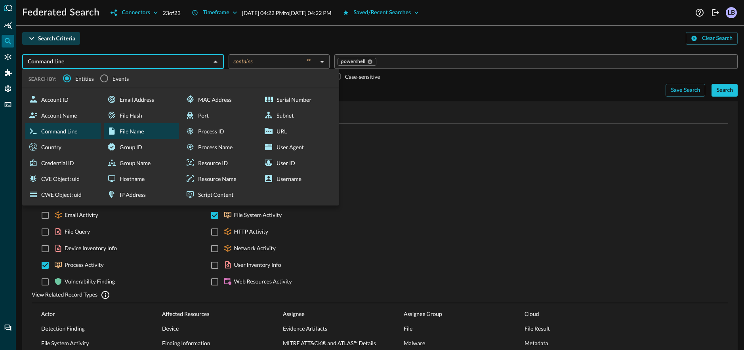
checkbox input "true"
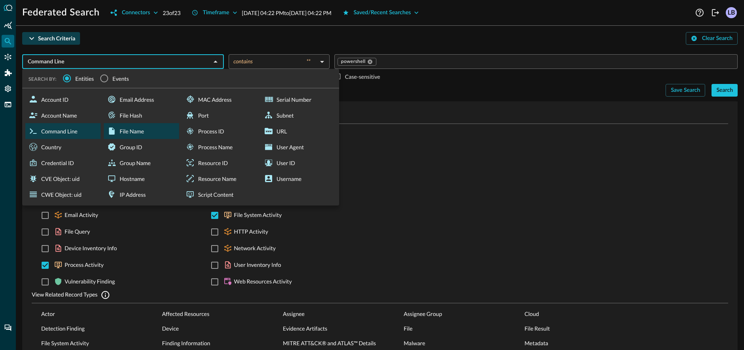
checkbox input "true"
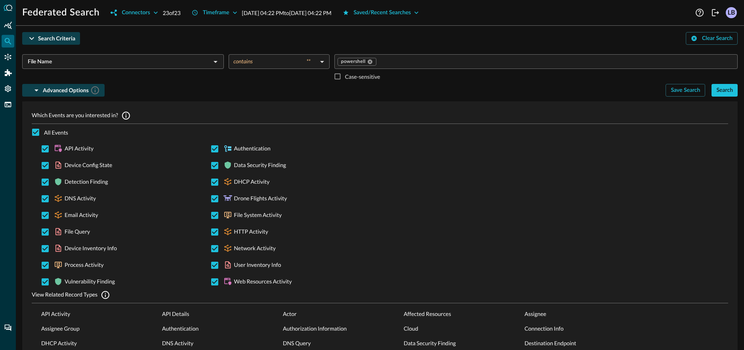
click at [317, 63] on body "Federated Search Connectors 23 of 23 Timeframe Aug 17, 2025 04:22 PM to Aug 24,…" at bounding box center [372, 175] width 744 height 350
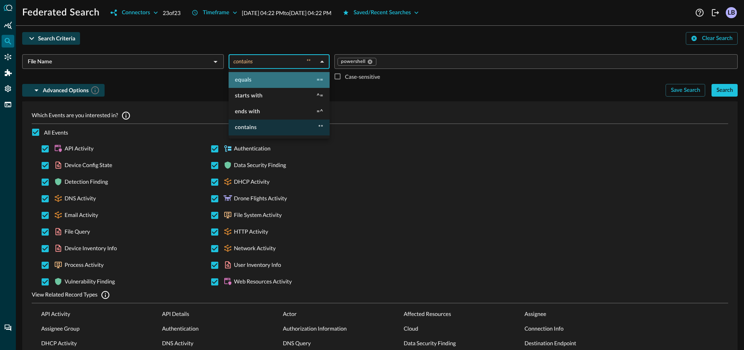
click at [279, 84] on li "equals ==" at bounding box center [279, 80] width 101 height 16
type input "equals"
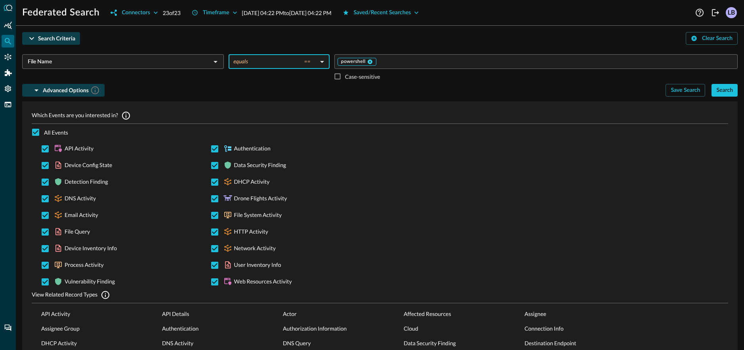
click at [369, 61] on icon at bounding box center [370, 61] width 5 height 5
click at [159, 60] on input "File Name" at bounding box center [117, 62] width 184 height 10
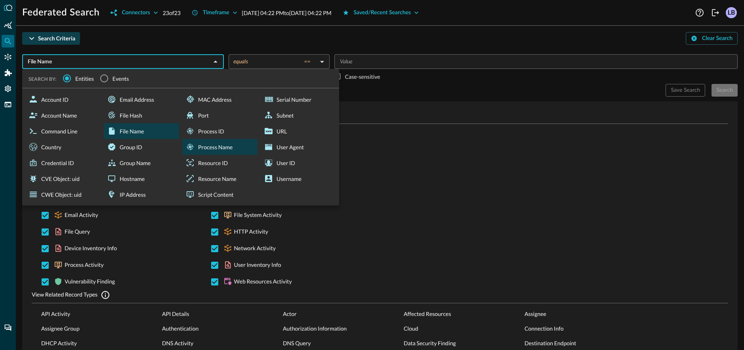
click at [220, 145] on div "Process Name" at bounding box center [219, 147] width 75 height 16
type input "Process Name"
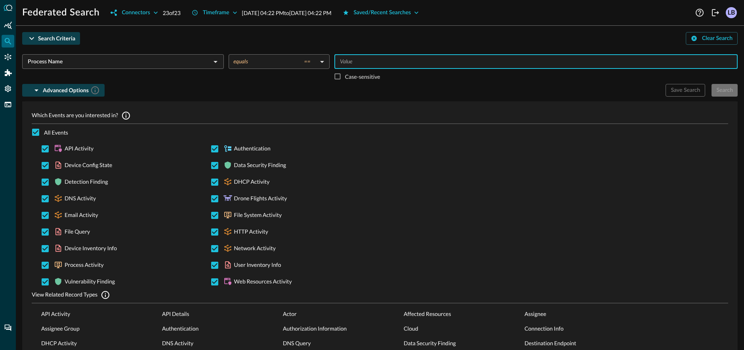
click at [373, 60] on input "Value" at bounding box center [536, 62] width 398 height 10
click at [351, 63] on input "onennote.exe" at bounding box center [536, 62] width 398 height 10
type input "onenote.exe"
click at [425, 78] on div "​ Case-sensitive" at bounding box center [536, 69] width 403 height 30
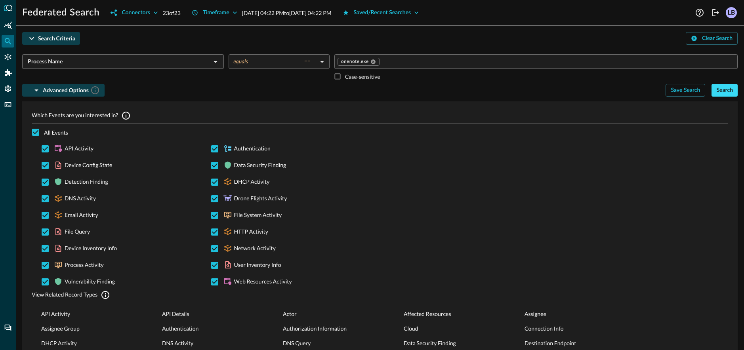
click at [722, 89] on div "Search" at bounding box center [725, 91] width 17 height 10
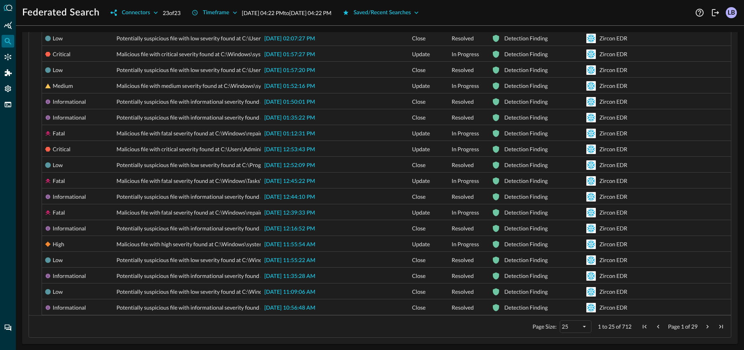
scroll to position [325, 0]
click at [575, 324] on div "25" at bounding box center [571, 326] width 19 height 7
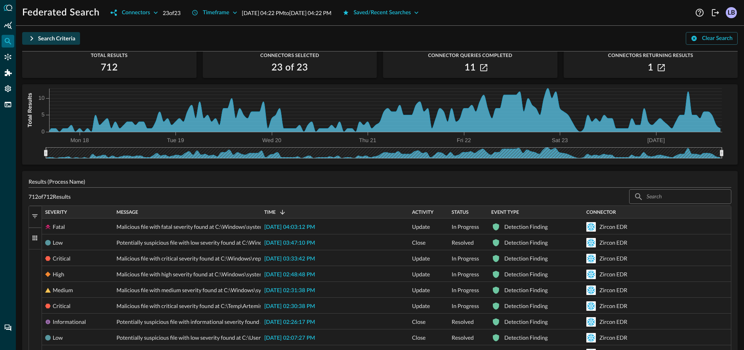
scroll to position [0, 0]
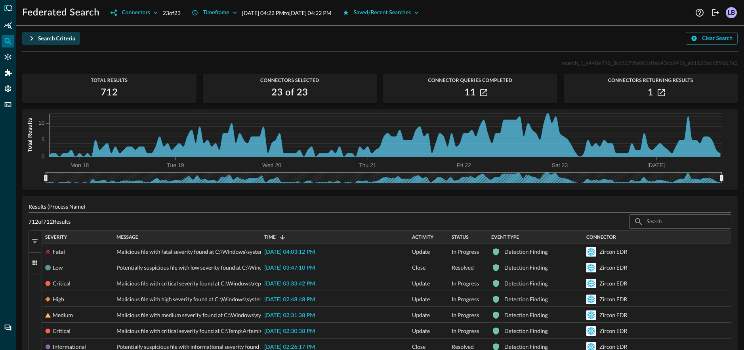
click at [32, 39] on icon "button" at bounding box center [32, 39] width 10 height 10
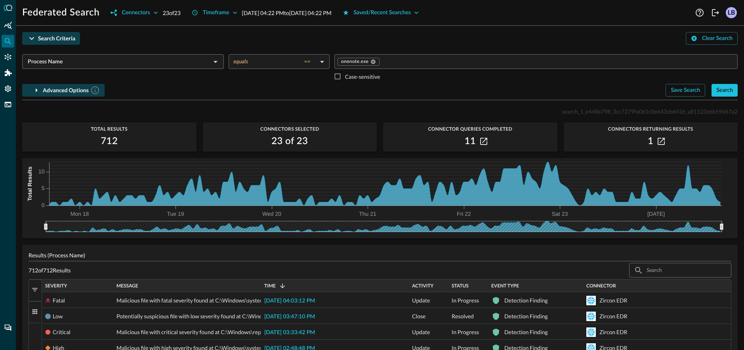
click at [38, 89] on icon "button" at bounding box center [37, 91] width 10 height 10
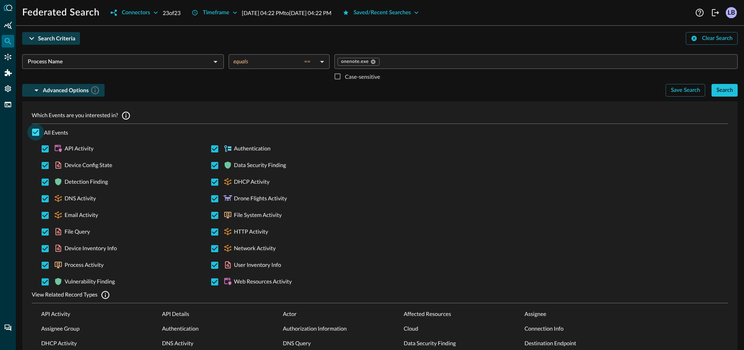
click at [36, 129] on input "All Events" at bounding box center [35, 132] width 17 height 17
checkbox input "false"
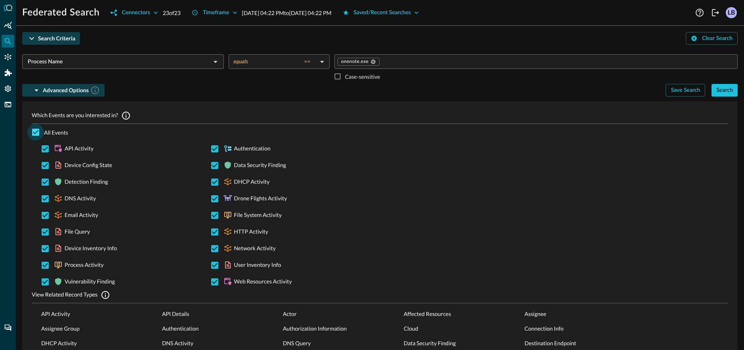
checkbox input "false"
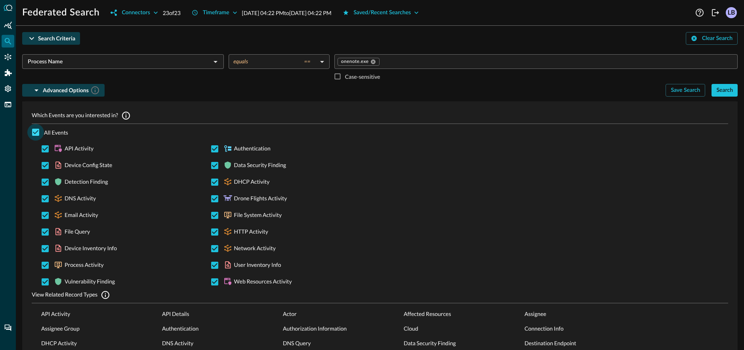
checkbox input "false"
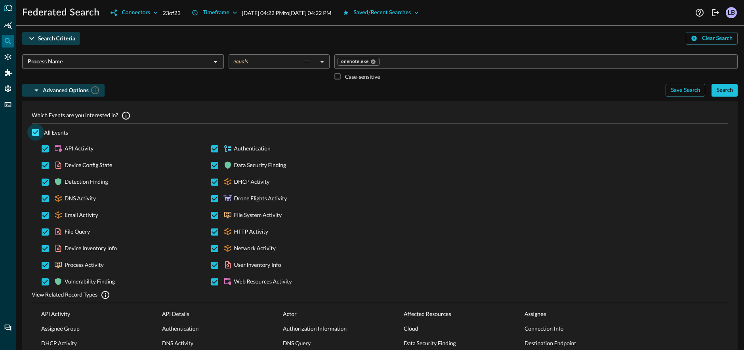
checkbox input "false"
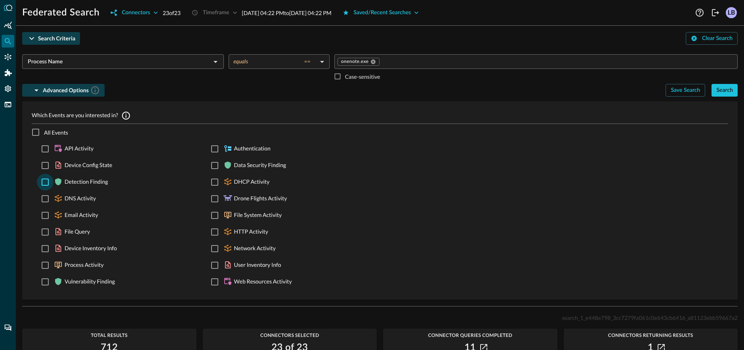
click at [46, 182] on input "Detection Finding" at bounding box center [45, 182] width 17 height 17
checkbox input "true"
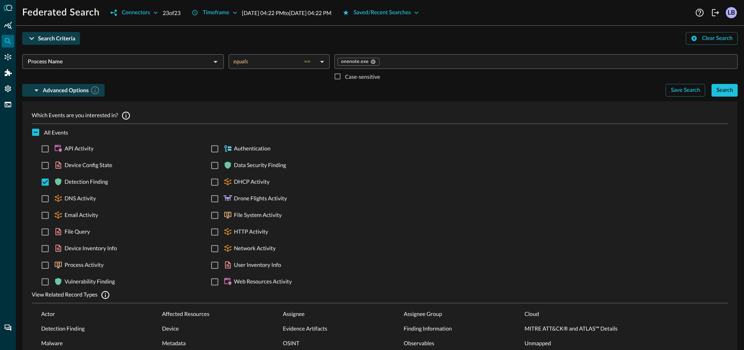
drag, startPoint x: 560, startPoint y: 84, endPoint x: 581, endPoint y: 83, distance: 21.4
click at [560, 84] on div "Advanced Options" at bounding box center [340, 90] width 637 height 13
click at [37, 88] on icon "button" at bounding box center [37, 91] width 10 height 10
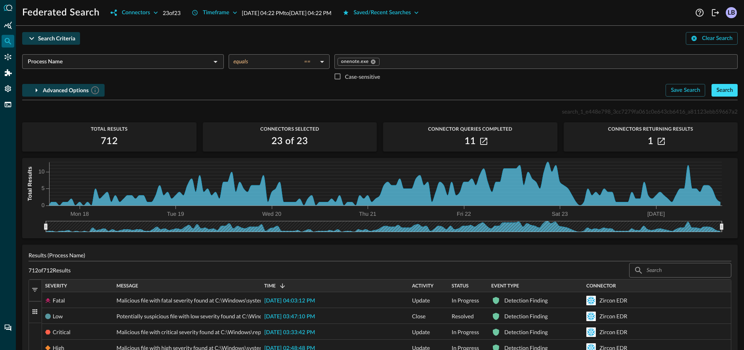
click at [725, 94] on div "Search" at bounding box center [725, 91] width 17 height 10
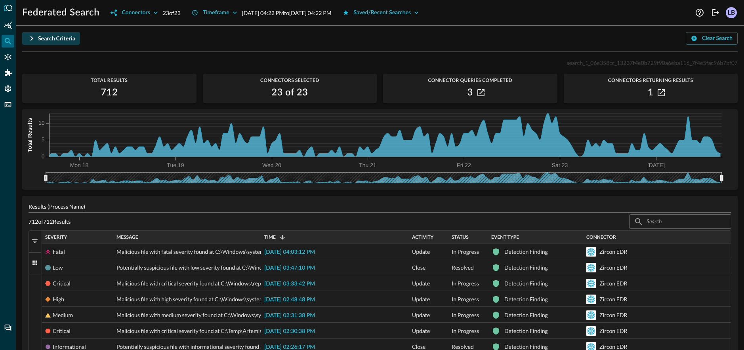
click at [57, 236] on span "Severity" at bounding box center [56, 238] width 22 height 6
click at [57, 237] on span "Severity" at bounding box center [56, 238] width 22 height 6
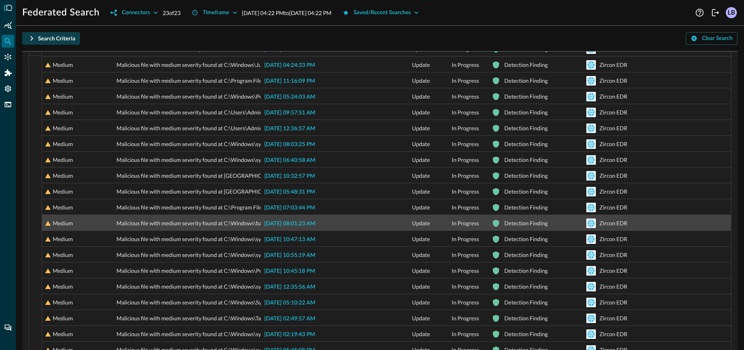
scroll to position [215, 0]
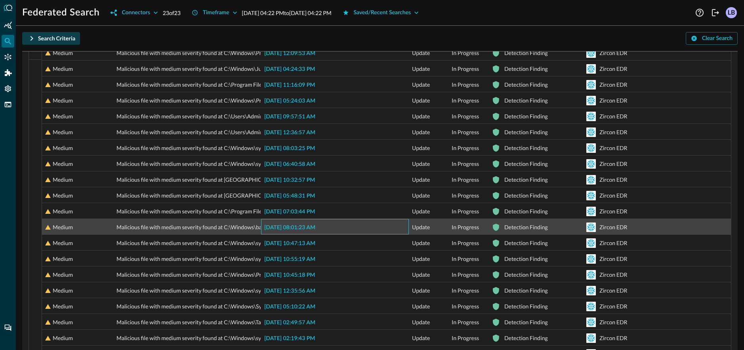
click at [287, 227] on span "2025-08-21 08:01:23 AM" at bounding box center [289, 228] width 51 height 6
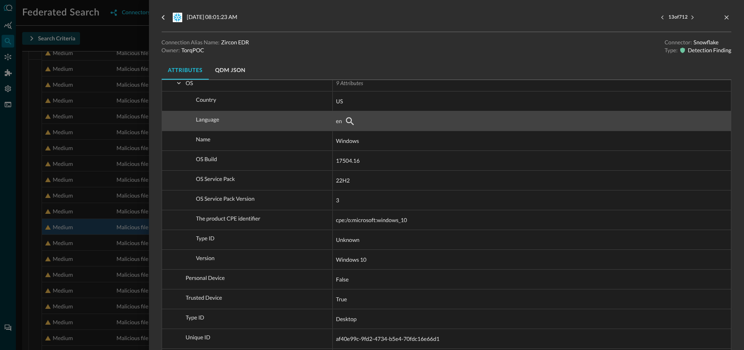
scroll to position [864, 0]
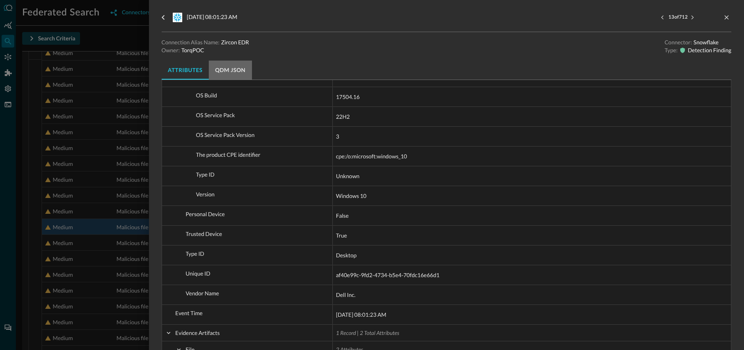
click at [229, 69] on button "QDM JSON" at bounding box center [230, 70] width 43 height 19
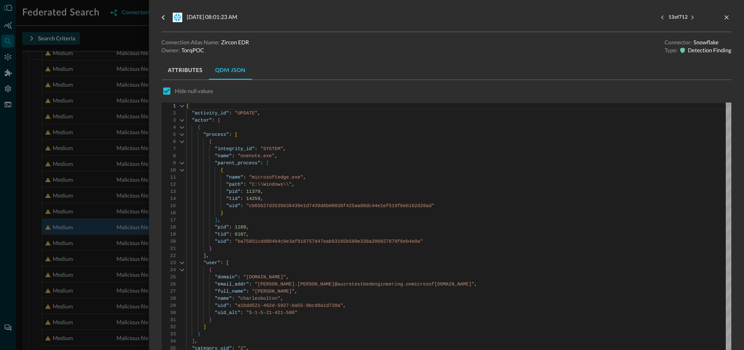
scroll to position [0, 0]
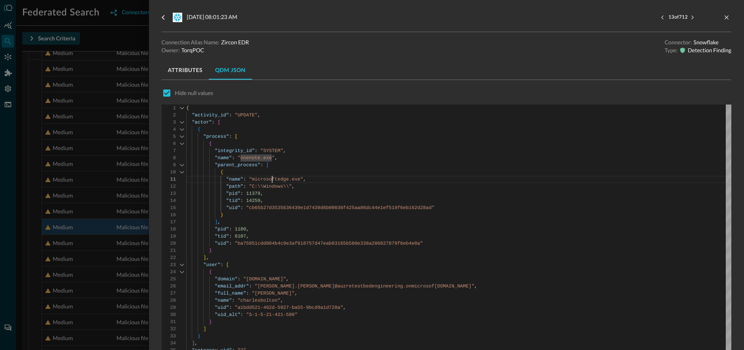
scroll to position [0, 0]
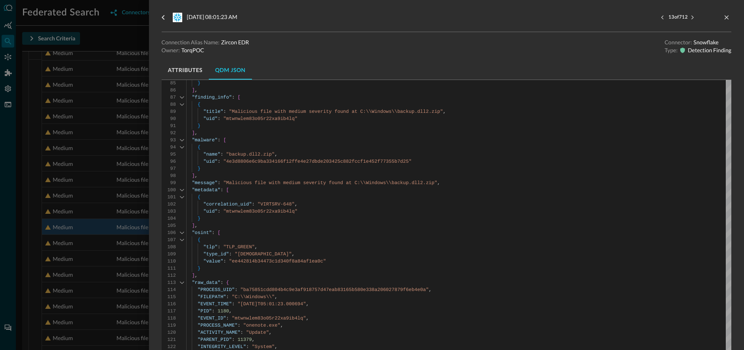
scroll to position [633, 0]
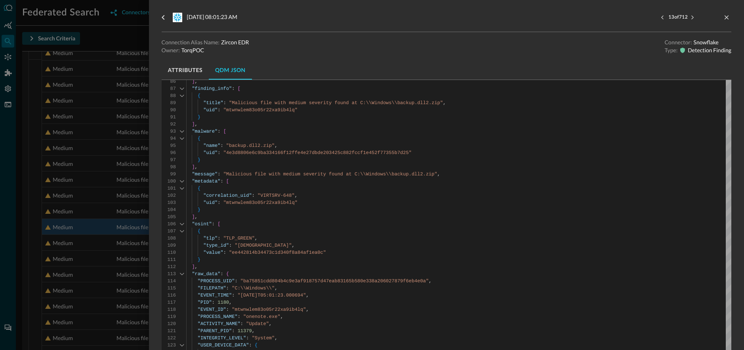
type textarea "} ], "malware": [ { "name": "backup.dll2.zip", "uid": "4e3d8806e6c9ba334166f12f…"
click at [350, 174] on div "{ "activity_id" : "UPDATE" , "actor" : [ { "process" : [ { "integrity_id" : "SY…" at bounding box center [458, 187] width 545 height 1431
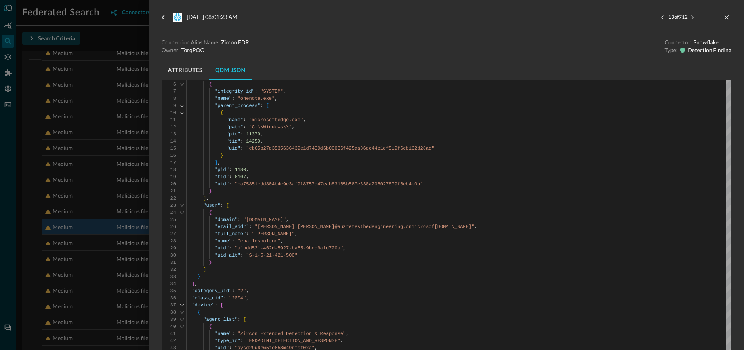
scroll to position [0, 0]
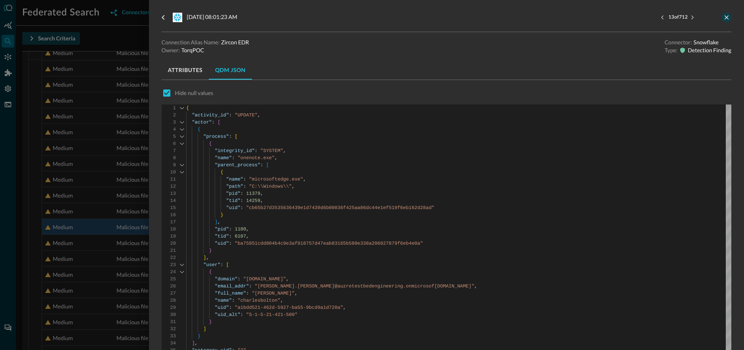
click at [728, 20] on icon "close-drawer" at bounding box center [726, 17] width 7 height 7
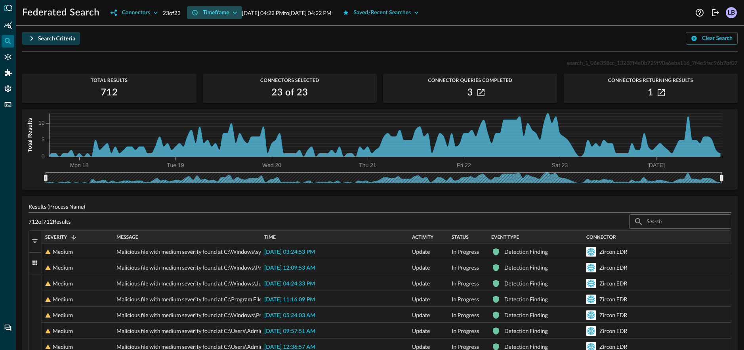
click at [239, 14] on icon "button" at bounding box center [235, 13] width 8 height 8
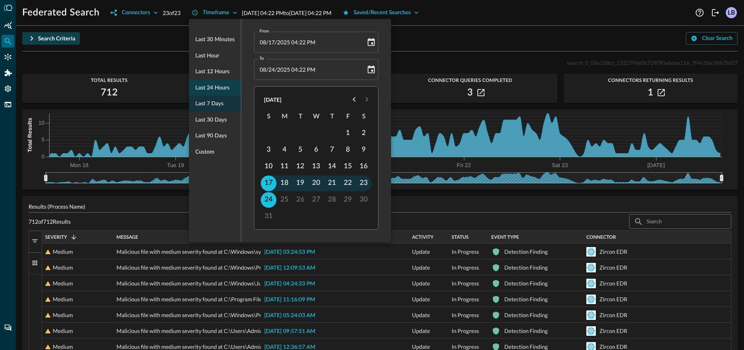
click at [220, 90] on span "Last 24 hours" at bounding box center [212, 88] width 34 height 10
type input "08/23/2025 04:27 PM"
type input "08/24/2025 04:27 PM"
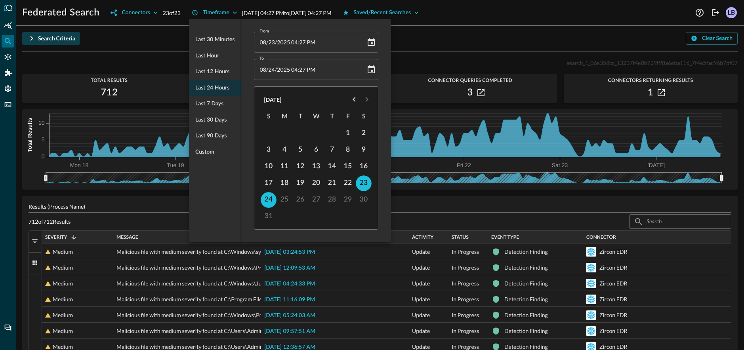
click at [480, 19] on div at bounding box center [372, 175] width 744 height 350
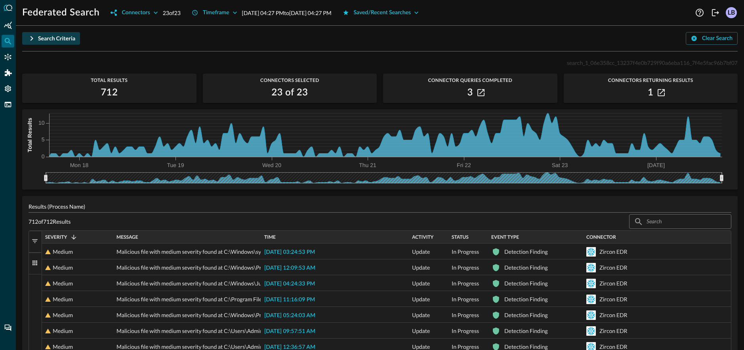
click at [31, 36] on icon "button" at bounding box center [32, 38] width 3 height 5
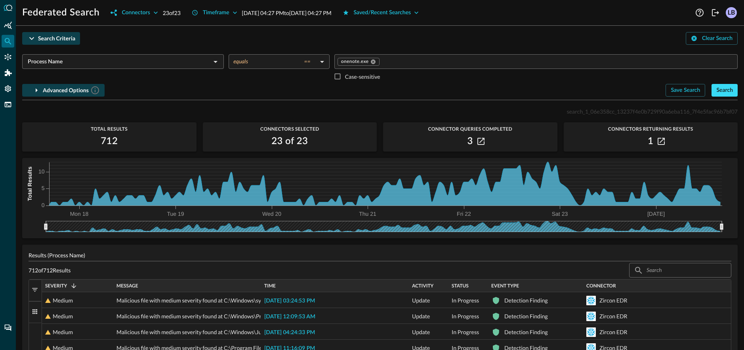
click at [726, 86] on div "Search" at bounding box center [725, 91] width 17 height 10
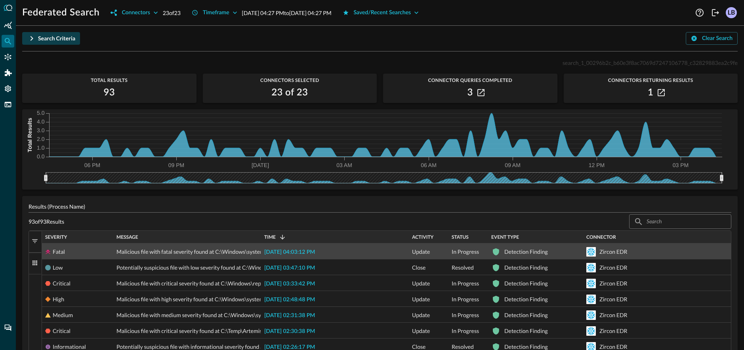
scroll to position [2, 0]
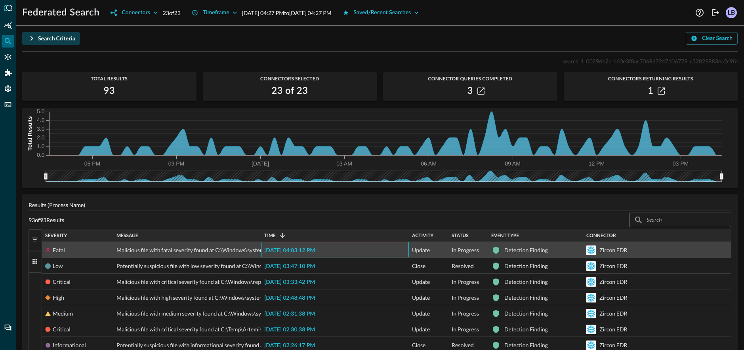
click at [290, 252] on span "2025-08-24 04:03:12 PM" at bounding box center [289, 251] width 51 height 6
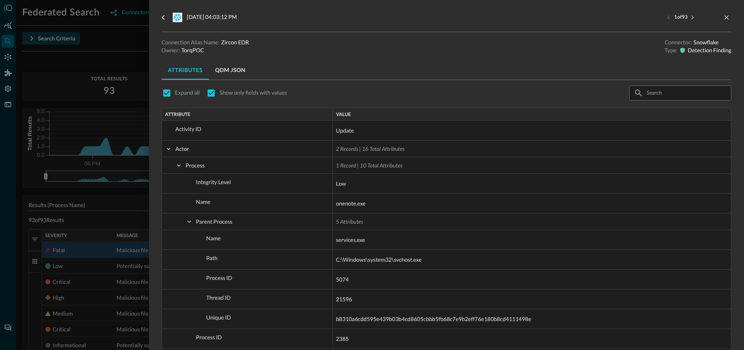
click at [227, 69] on button "QDM JSON" at bounding box center [230, 70] width 43 height 19
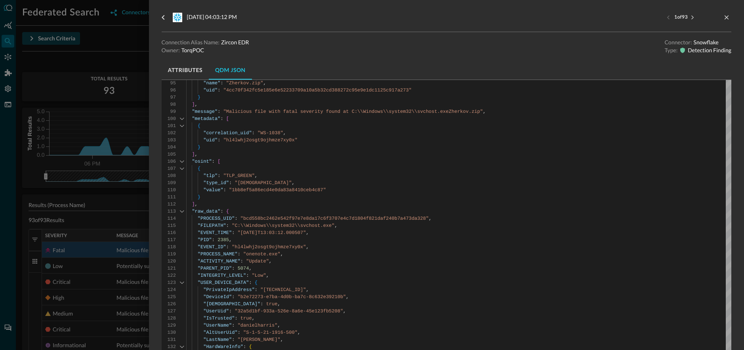
scroll to position [35, 0]
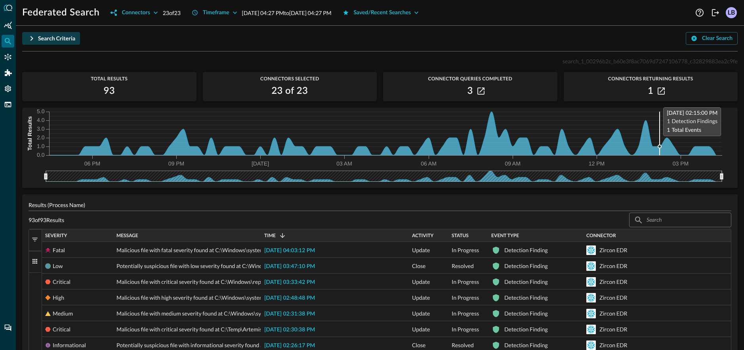
drag, startPoint x: 398, startPoint y: 124, endPoint x: 658, endPoint y: 124, distance: 259.2
click at [658, 124] on icon "06 PM 09 PM Aug 24 03 AM 06 AM 09 AM 12 PM 03 PM 0.0 1.0 2.0 3.0 4.0 5.0 Total …" at bounding box center [373, 137] width 703 height 59
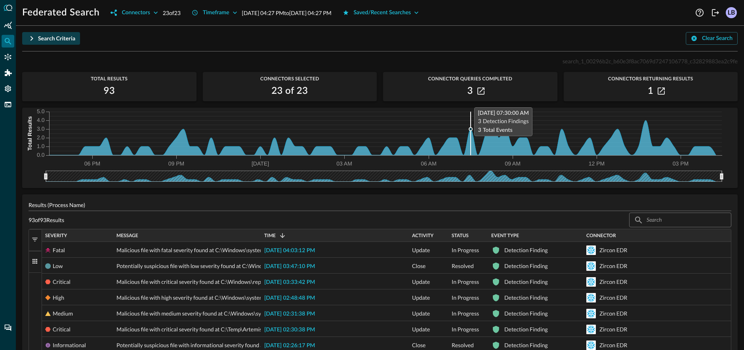
drag, startPoint x: 582, startPoint y: 131, endPoint x: 427, endPoint y: 130, distance: 155.4
click at [429, 128] on icon "06 PM 09 PM Aug 24 03 AM 06 AM 09 AM 12 PM 03 PM 0.0 1.0 2.0 3.0 4.0 5.0 Total …" at bounding box center [373, 137] width 703 height 59
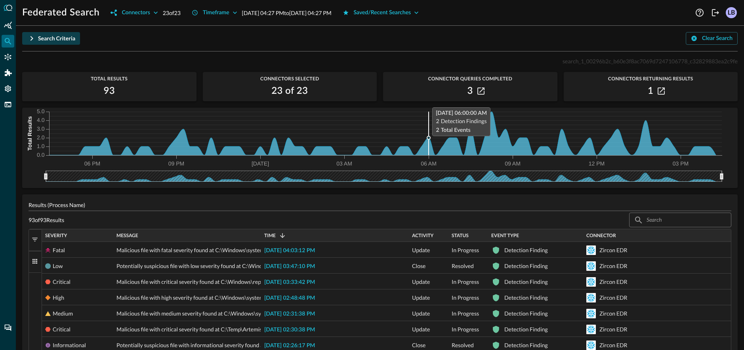
click at [426, 141] on icon at bounding box center [382, 134] width 667 height 44
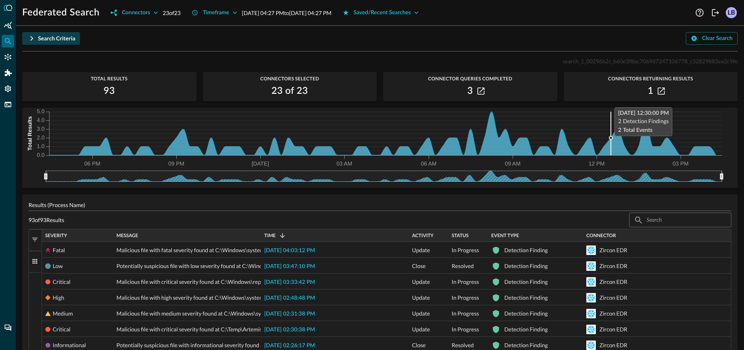
drag, startPoint x: 429, startPoint y: 141, endPoint x: 562, endPoint y: 158, distance: 134.2
click at [608, 143] on icon at bounding box center [382, 134] width 667 height 44
drag, startPoint x: 468, startPoint y: 178, endPoint x: 516, endPoint y: 176, distance: 47.6
drag, startPoint x: 513, startPoint y: 179, endPoint x: 450, endPoint y: 166, distance: 63.8
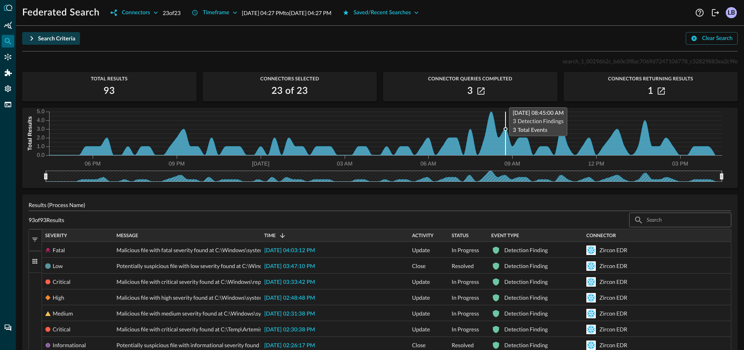
drag, startPoint x: 444, startPoint y: 134, endPoint x: 503, endPoint y: 127, distance: 59.9
click at [503, 127] on icon "06 PM 09 PM Aug 24 03 AM 06 AM 09 AM 12 PM 03 PM 0.0 1.0 2.0 3.0 4.0 5.0 Total …" at bounding box center [373, 137] width 703 height 59
drag, startPoint x: 645, startPoint y: 92, endPoint x: 621, endPoint y: 93, distance: 23.8
click at [621, 93] on div "1" at bounding box center [651, 91] width 174 height 13
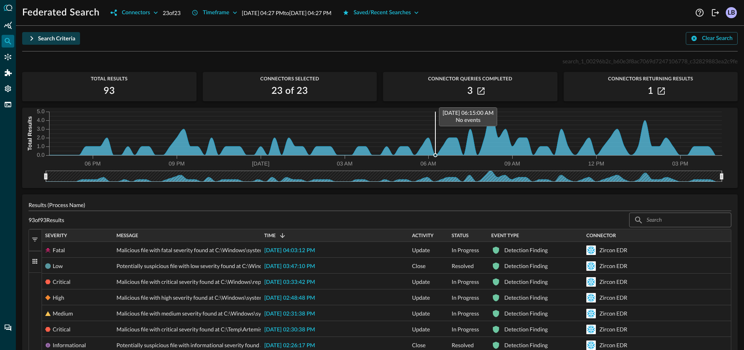
click at [438, 130] on icon "06 PM 09 PM Aug 24 03 AM 06 AM 09 AM 12 PM 03 PM 0.0 1.0 2.0 3.0 4.0 5.0 Total …" at bounding box center [373, 137] width 703 height 59
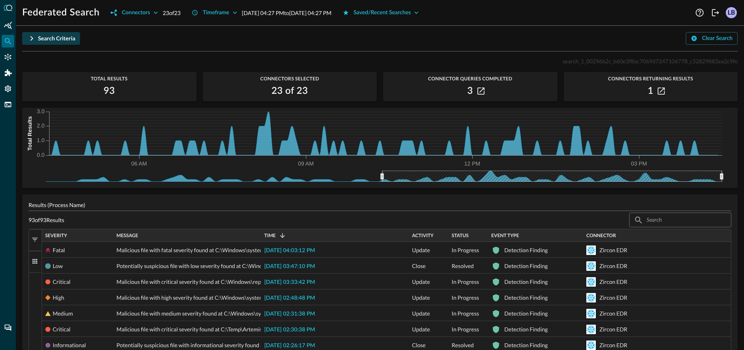
drag, startPoint x: 46, startPoint y: 177, endPoint x: 382, endPoint y: 170, distance: 336.2
click at [382, 171] on icon at bounding box center [373, 176] width 703 height 11
drag, startPoint x: 721, startPoint y: 176, endPoint x: 469, endPoint y: 154, distance: 252.7
click at [744, 178] on html "Federated Search Connectors 23 of 23 Timeframe Aug 23, 2025 04:27 PM to Aug 24,…" at bounding box center [372, 175] width 744 height 350
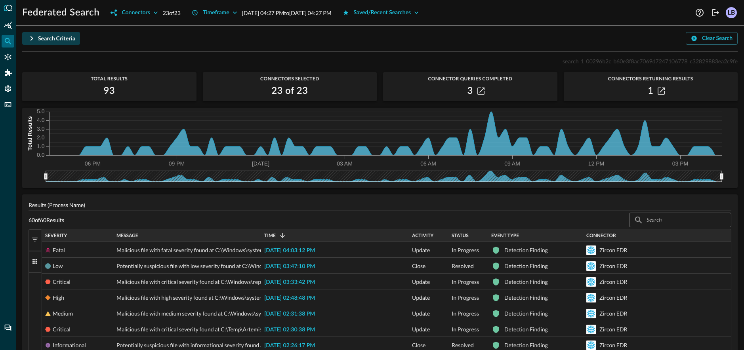
drag, startPoint x: 383, startPoint y: 178, endPoint x: 0, endPoint y: 165, distance: 383.5
click at [0, 165] on div "Federated Search Connectors 23 of 23 Timeframe Aug 23, 2025 04:27 PM to Aug 24,…" at bounding box center [372, 175] width 744 height 350
click at [33, 36] on icon "button" at bounding box center [32, 39] width 10 height 10
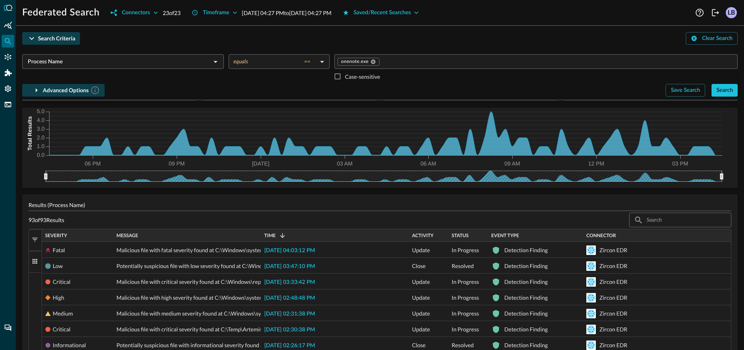
click at [35, 91] on icon "button" at bounding box center [37, 91] width 10 height 10
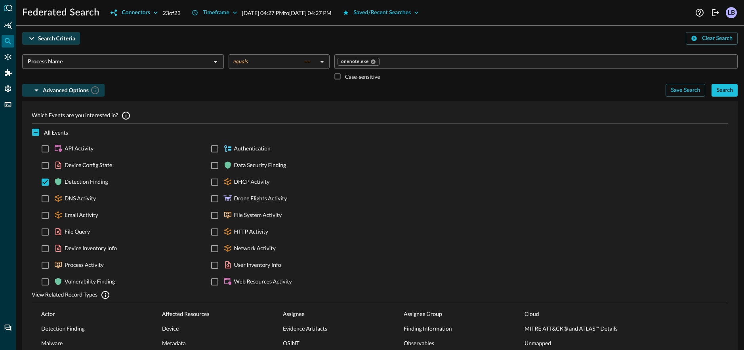
click at [154, 11] on icon "button" at bounding box center [156, 13] width 8 height 8
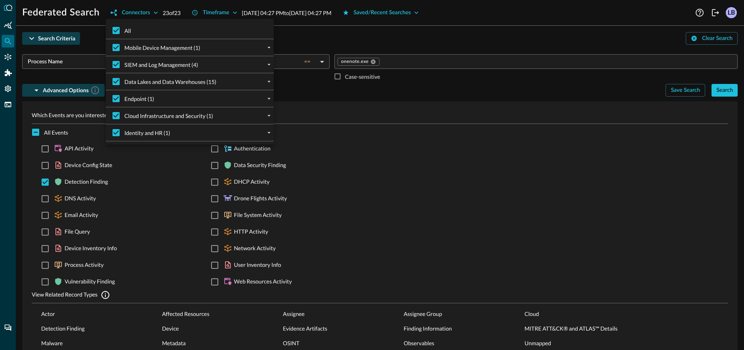
click at [429, 78] on div at bounding box center [372, 175] width 744 height 350
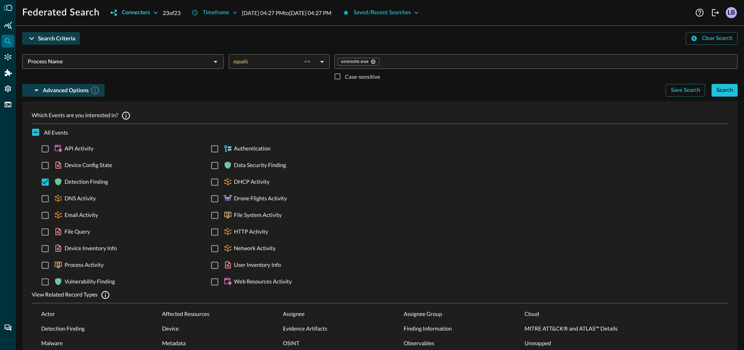
click at [143, 11] on div "Connectors" at bounding box center [136, 13] width 28 height 10
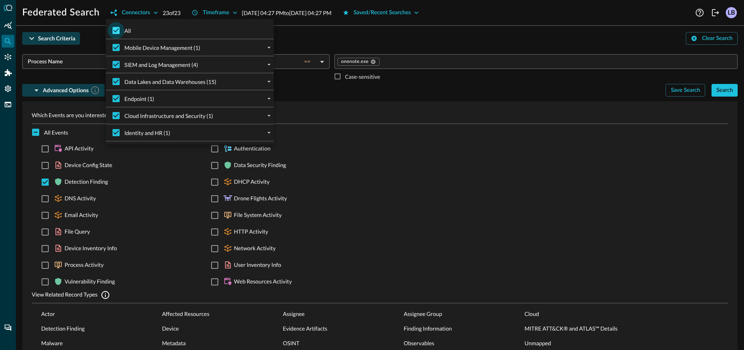
click at [117, 29] on input "All" at bounding box center [116, 30] width 17 height 17
checkbox input "false"
checkbox input "true"
checkbox input "false"
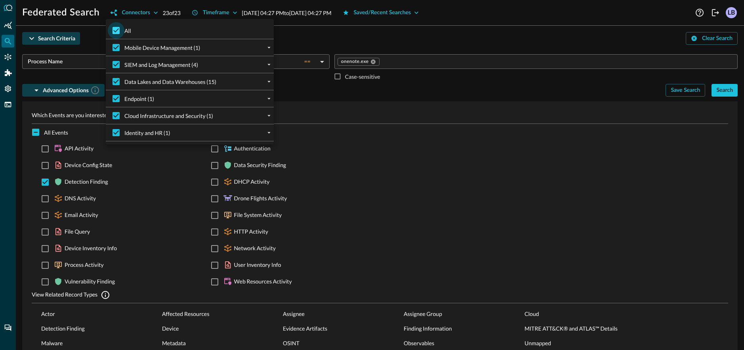
checkbox input "false"
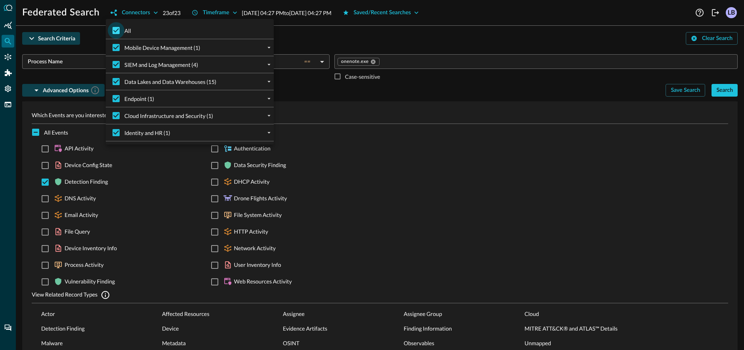
checkbox input "false"
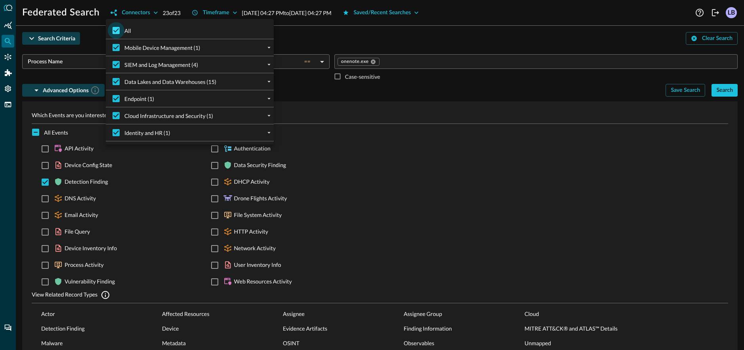
checkbox input "false"
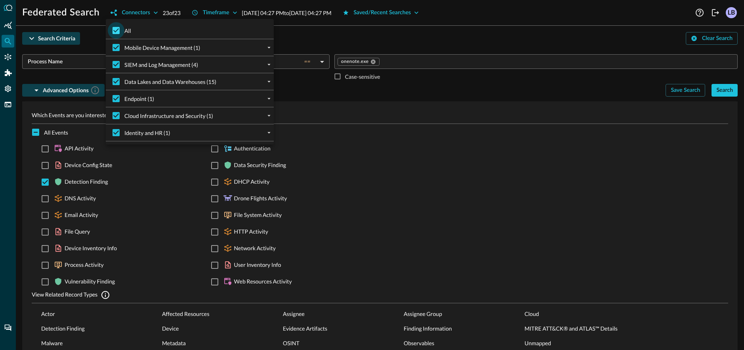
checkbox input "false"
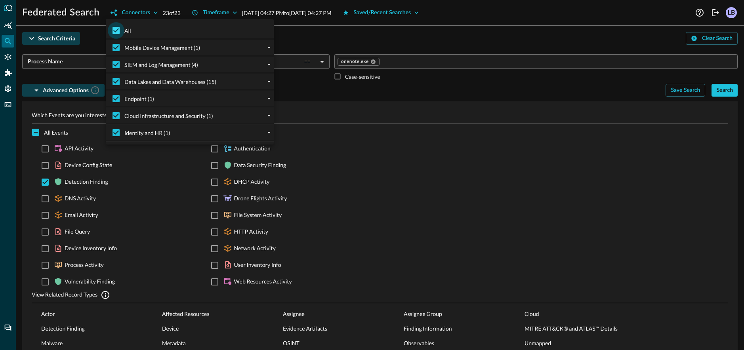
checkbox input "false"
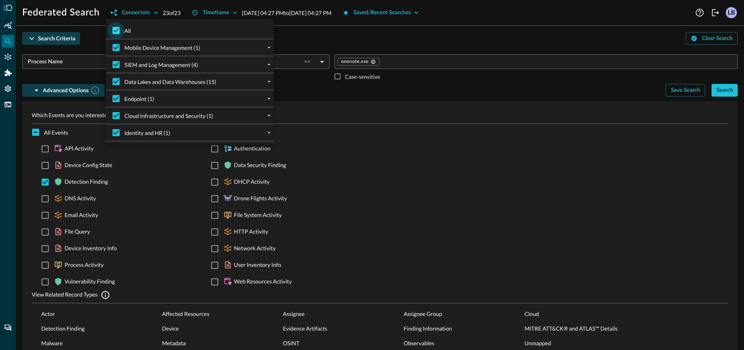
checkbox input "false"
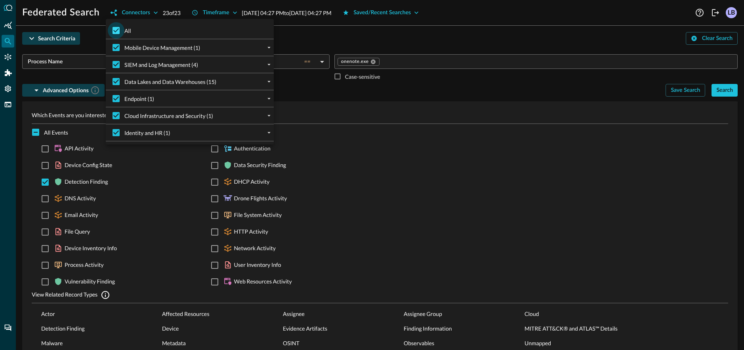
checkbox input "false"
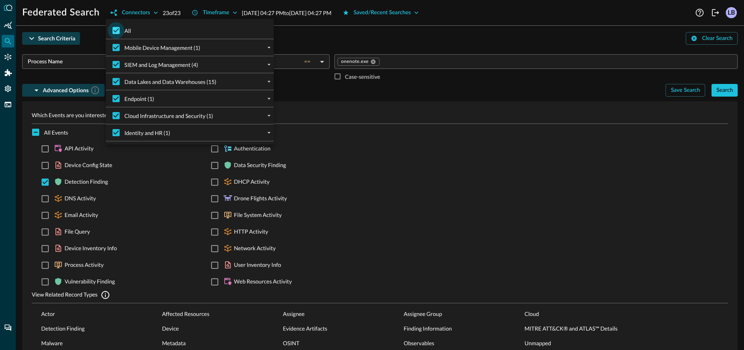
checkbox input "false"
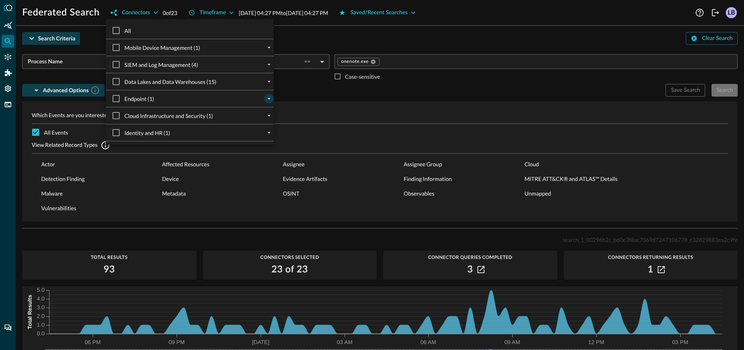
click at [270, 99] on icon "expand" at bounding box center [269, 98] width 7 height 7
click at [270, 99] on icon "collapse" at bounding box center [269, 98] width 7 height 7
click at [115, 99] on input "Endpoint (1)" at bounding box center [116, 98] width 17 height 17
checkbox input "true"
checkbox input "false"
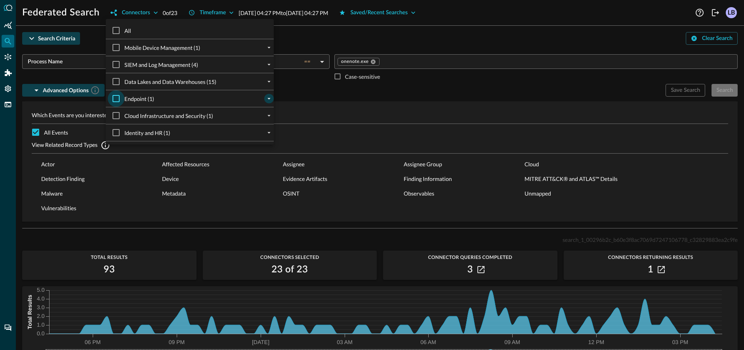
checkbox input "true"
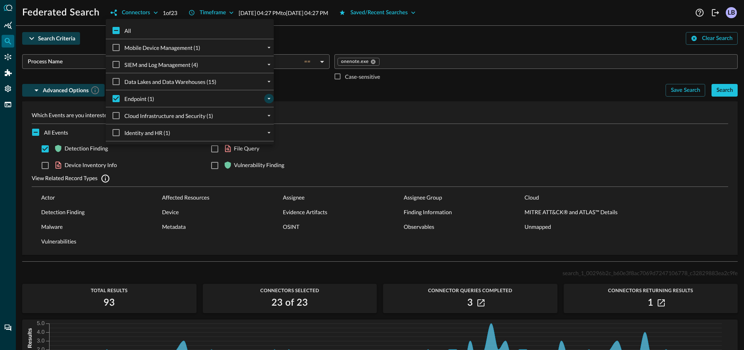
click at [325, 87] on div at bounding box center [372, 175] width 744 height 350
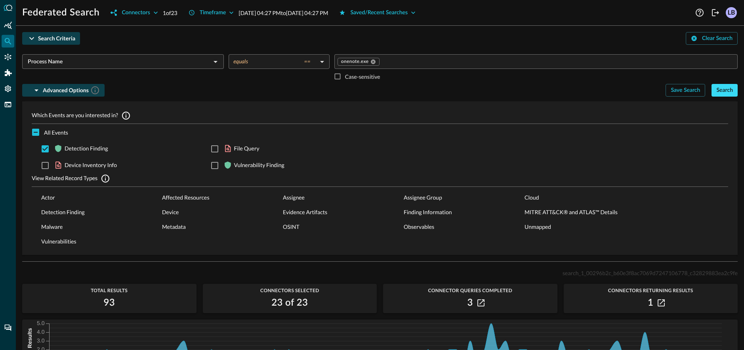
click at [730, 92] on div "Search" at bounding box center [725, 91] width 17 height 10
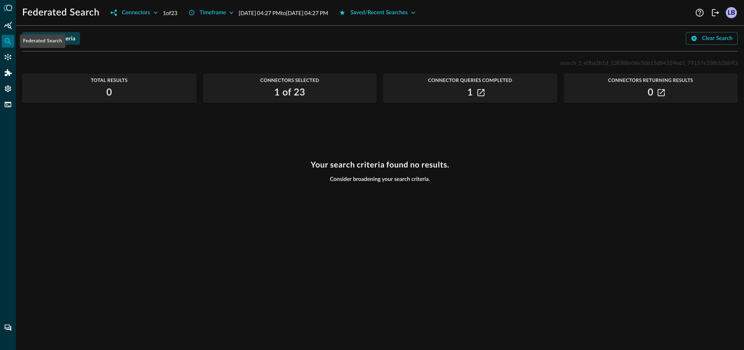
click at [34, 37] on div "Federated Search" at bounding box center [43, 40] width 46 height 13
drag, startPoint x: 122, startPoint y: 41, endPoint x: 113, endPoint y: 40, distance: 10.0
click at [122, 41] on div "Search Criteria Clear Search" at bounding box center [380, 38] width 716 height 13
click at [32, 38] on icon "button" at bounding box center [32, 38] width 3 height 5
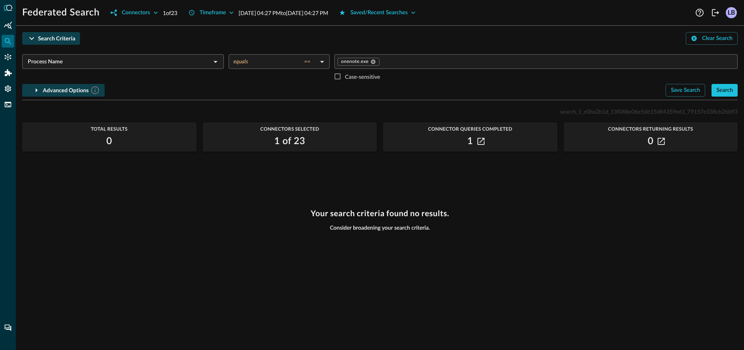
click at [38, 91] on icon "button" at bounding box center [37, 91] width 10 height 10
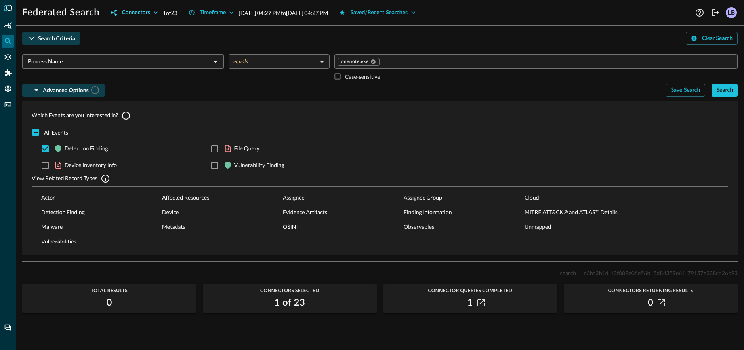
click at [155, 10] on icon "button" at bounding box center [156, 13] width 8 height 8
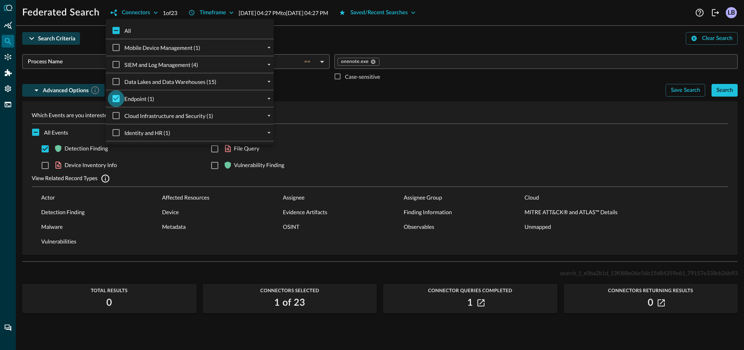
click at [115, 94] on input "Endpoint (1)" at bounding box center [116, 98] width 17 height 17
checkbox input "false"
checkbox input "true"
checkbox input "false"
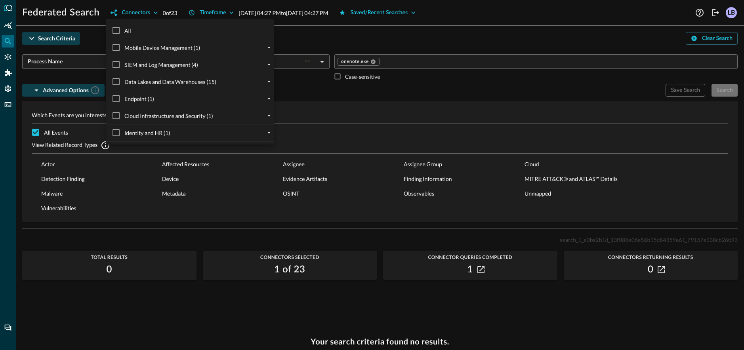
click at [237, 48] on div "Mobile Device Management (1)" at bounding box center [193, 47] width 162 height 17
click at [267, 48] on icon "expand" at bounding box center [269, 47] width 7 height 7
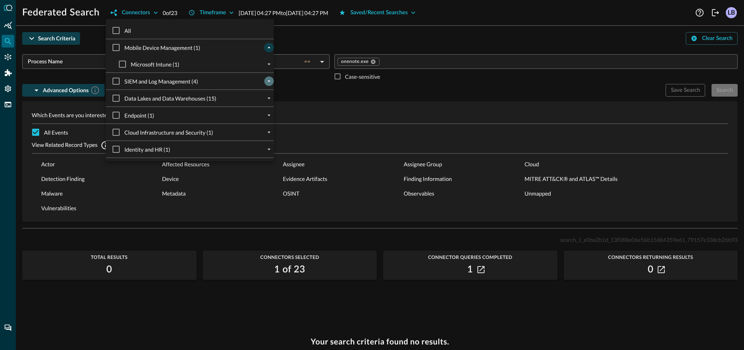
click at [269, 83] on icon "expand" at bounding box center [269, 81] width 7 height 7
click at [268, 117] on icon "expand" at bounding box center [269, 114] width 7 height 7
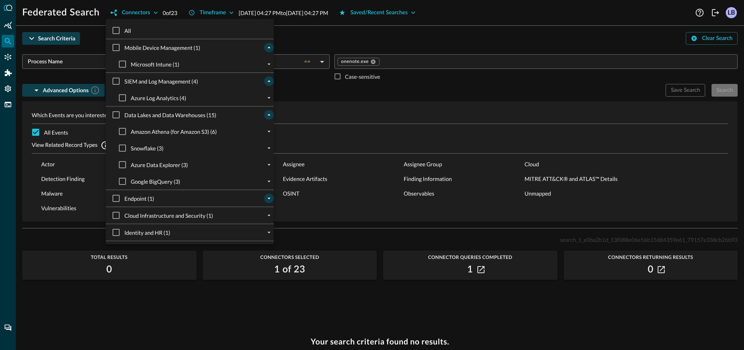
click at [269, 200] on icon "expand" at bounding box center [269, 198] width 7 height 7
click at [272, 234] on icon "expand" at bounding box center [269, 232] width 7 height 7
click at [275, 264] on div at bounding box center [372, 175] width 744 height 350
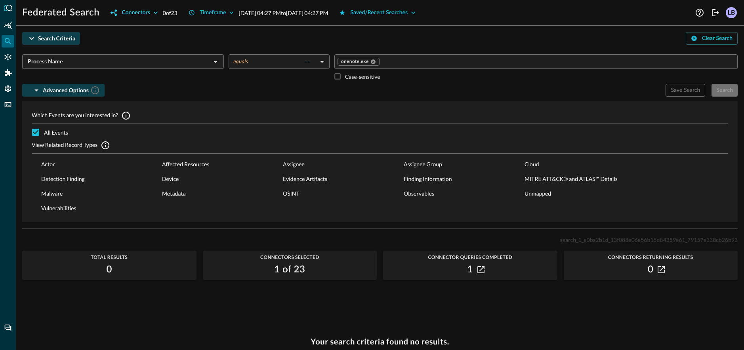
click at [155, 11] on icon "button" at bounding box center [156, 13] width 8 height 8
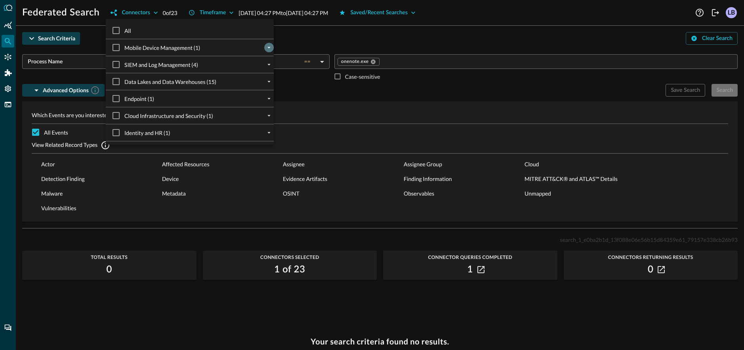
click at [267, 51] on button "expand" at bounding box center [269, 48] width 10 height 10
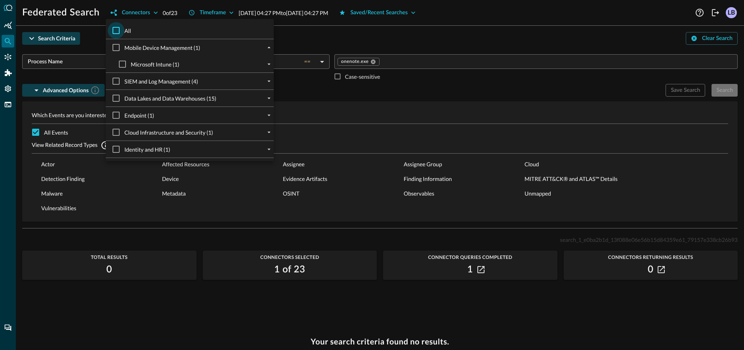
click at [115, 29] on input "All" at bounding box center [116, 30] width 17 height 17
checkbox input "true"
checkbox input "false"
checkbox input "true"
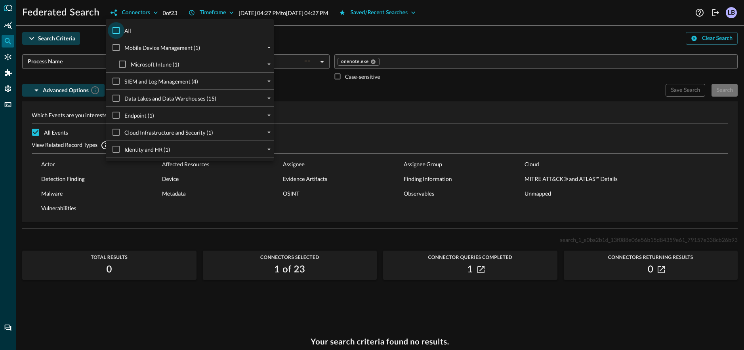
checkbox input "true"
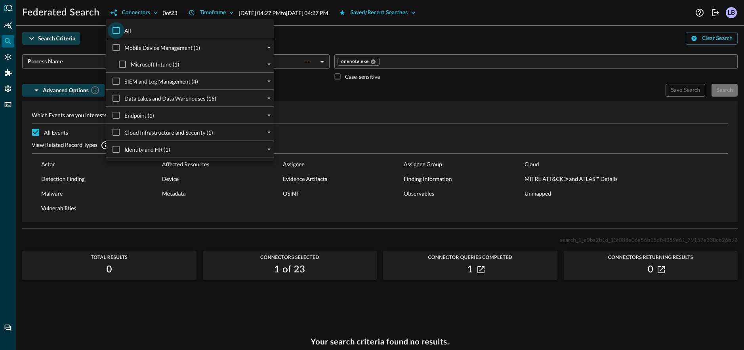
checkbox input "true"
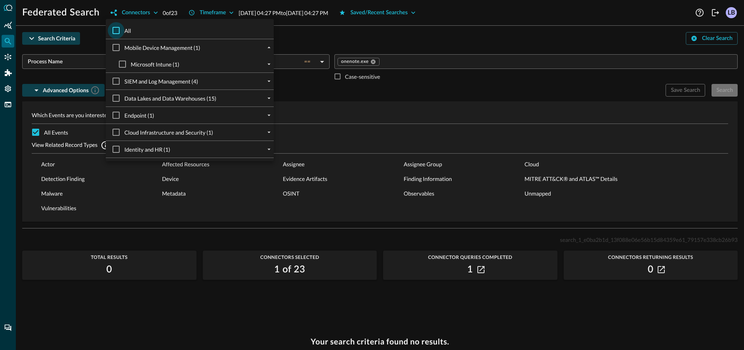
checkbox input "true"
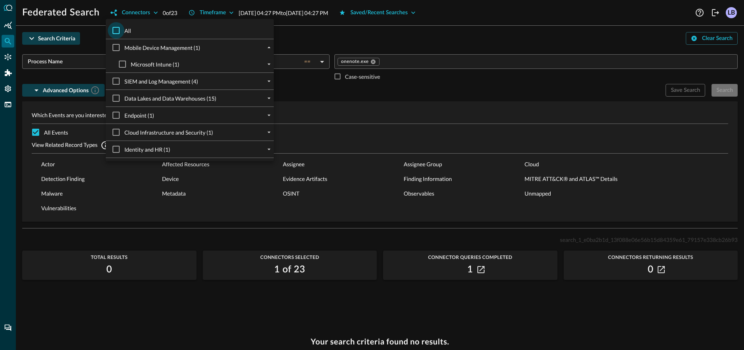
checkbox input "true"
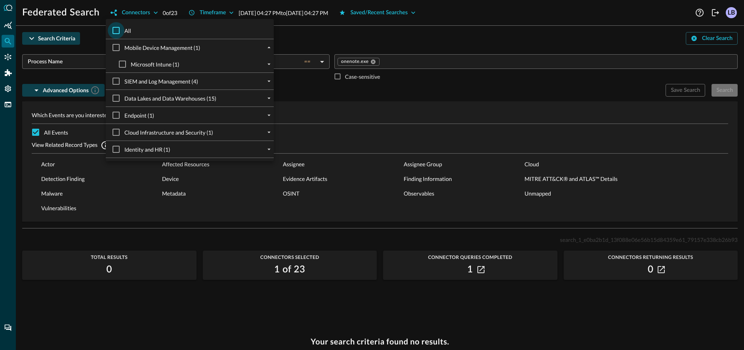
checkbox input "true"
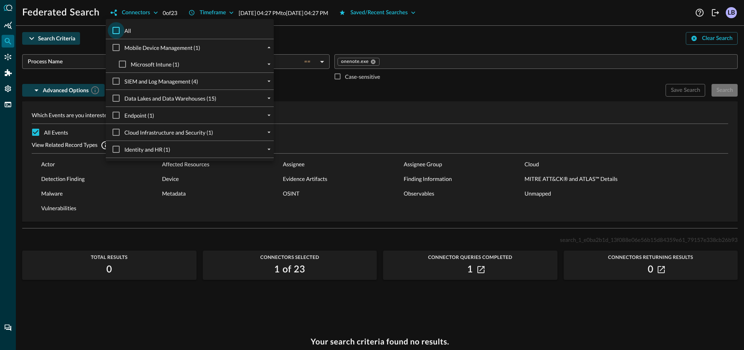
checkbox input "true"
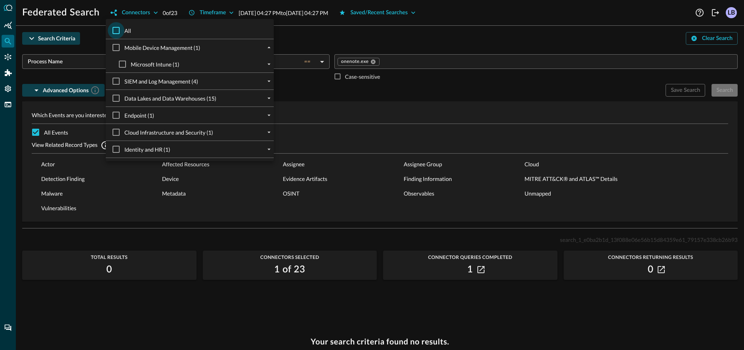
checkbox input "true"
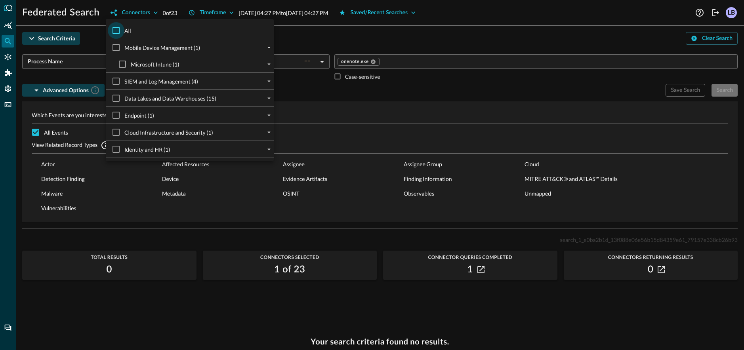
checkbox input "true"
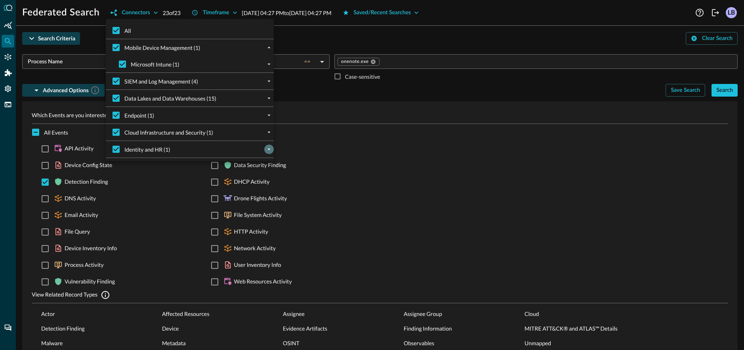
click at [269, 152] on icon "expand" at bounding box center [269, 149] width 7 height 7
click at [268, 132] on icon "expand" at bounding box center [269, 133] width 3 height 2
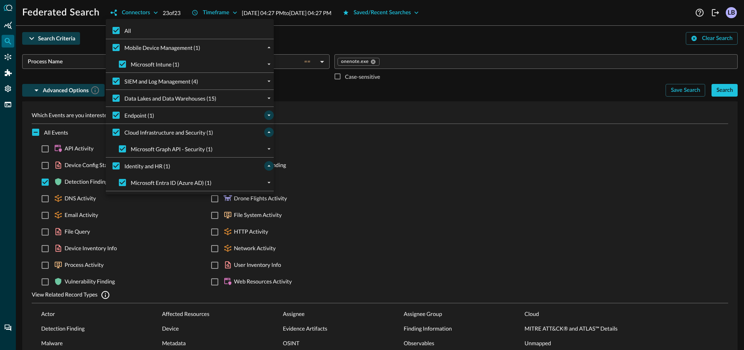
click at [269, 115] on icon "expand" at bounding box center [269, 116] width 3 height 2
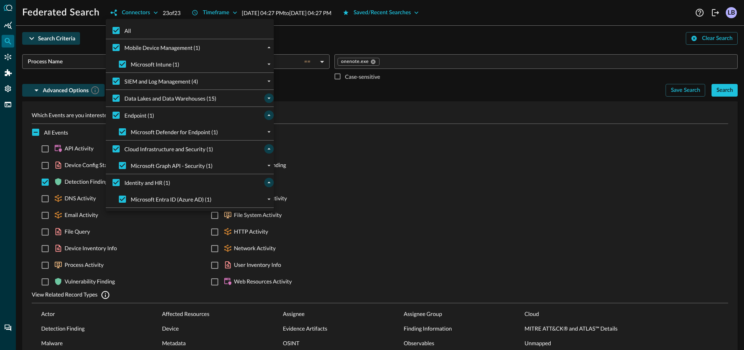
click at [270, 98] on icon "expand" at bounding box center [269, 98] width 7 height 7
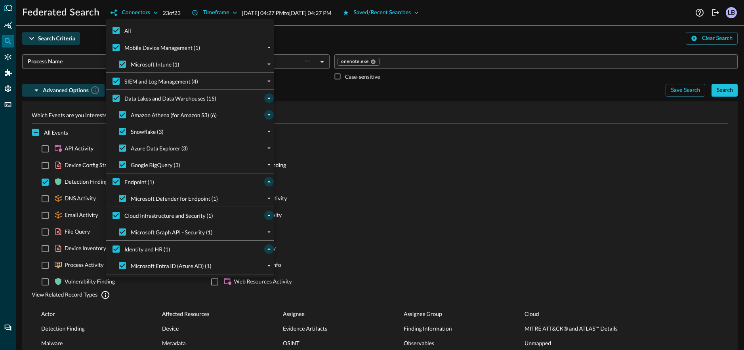
click at [265, 114] on button "expand" at bounding box center [269, 115] width 10 height 10
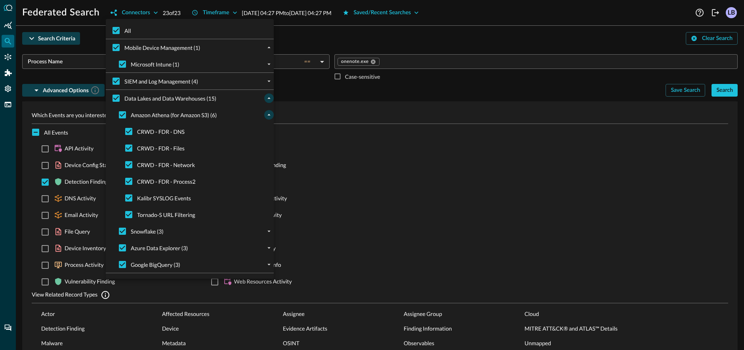
click at [267, 116] on icon "collapse" at bounding box center [269, 114] width 7 height 7
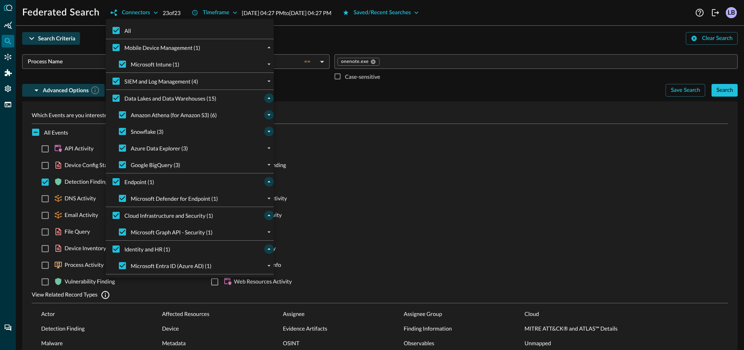
click at [270, 132] on icon "expand" at bounding box center [269, 131] width 7 height 7
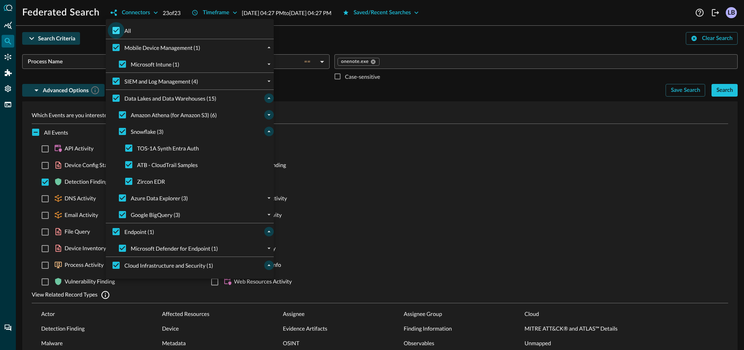
click at [115, 26] on input "All" at bounding box center [116, 30] width 17 height 17
checkbox input "false"
checkbox input "true"
checkbox input "false"
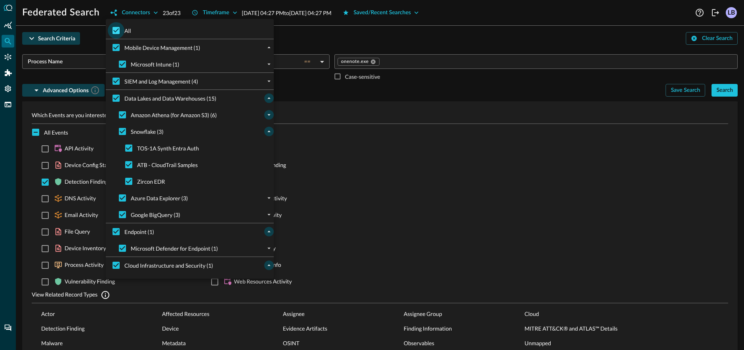
checkbox input "false"
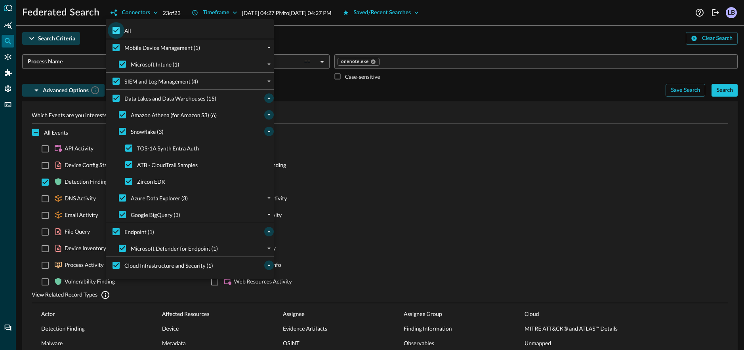
checkbox input "false"
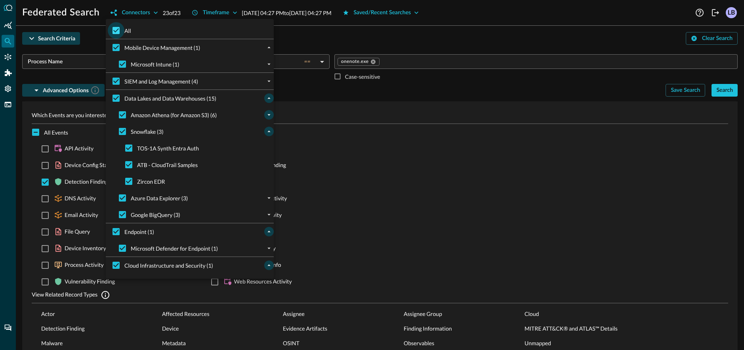
checkbox input "false"
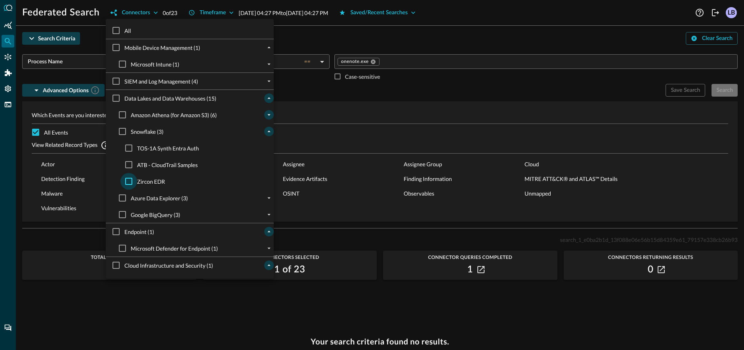
click at [132, 183] on input "Zircon EDR" at bounding box center [128, 181] width 17 height 17
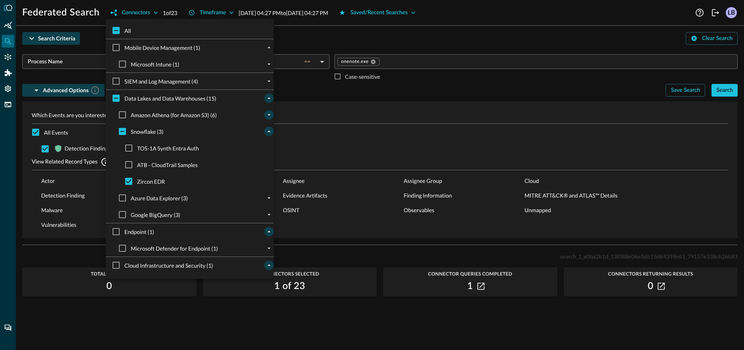
click at [419, 90] on div at bounding box center [372, 175] width 744 height 350
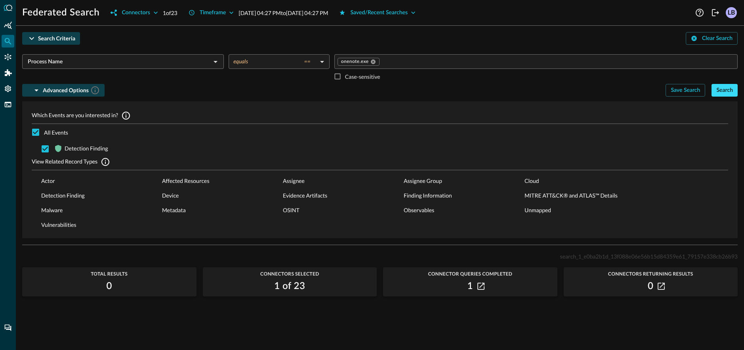
click at [730, 89] on div "Search" at bounding box center [725, 91] width 17 height 10
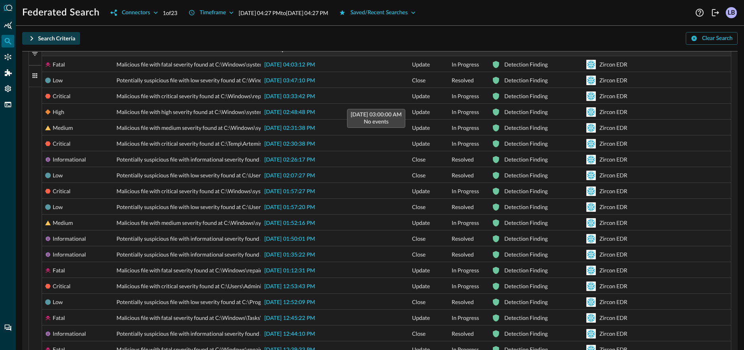
scroll to position [325, 0]
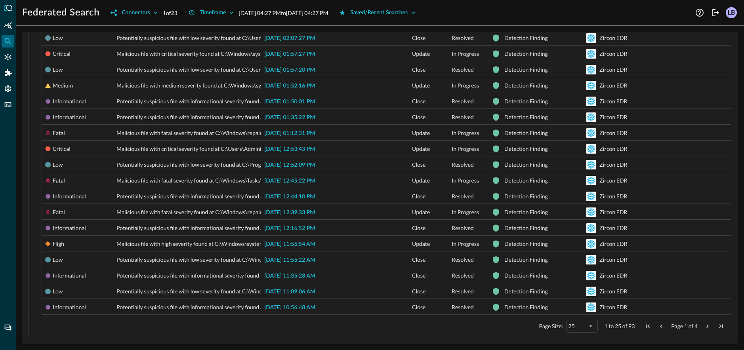
drag, startPoint x: 629, startPoint y: 329, endPoint x: 634, endPoint y: 328, distance: 4.9
click at [634, 328] on span "93" at bounding box center [632, 326] width 6 height 7
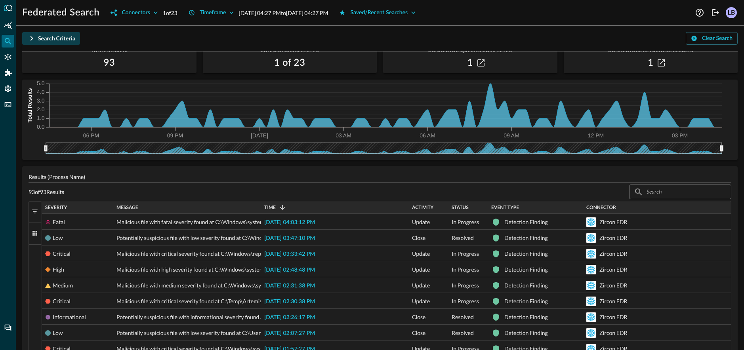
scroll to position [0, 0]
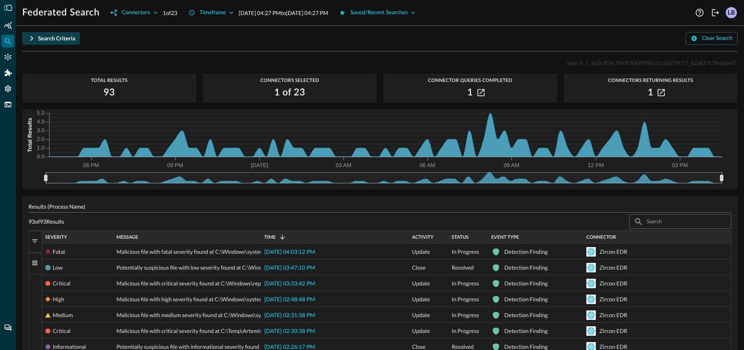
click at [329, 18] on div "Timeframe Aug 23, 2025 04:27 PM to Aug 24, 2025 04:27 PM" at bounding box center [256, 12] width 145 height 13
click at [328, 14] on p "Aug 23, 2025 04:27 PM to Aug 24, 2025 04:27 PM" at bounding box center [284, 13] width 90 height 8
click at [226, 12] on div "Timeframe" at bounding box center [213, 13] width 27 height 10
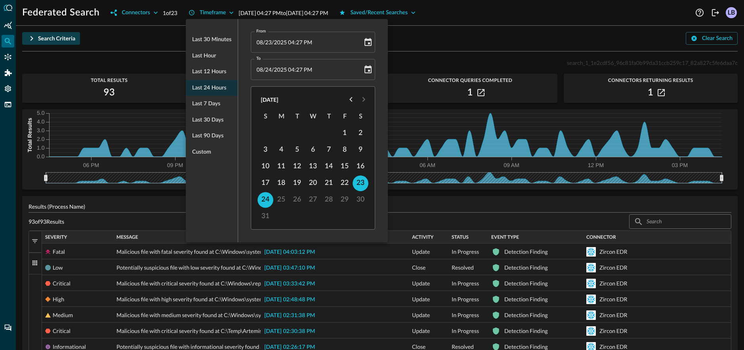
click at [470, 38] on div at bounding box center [372, 175] width 744 height 350
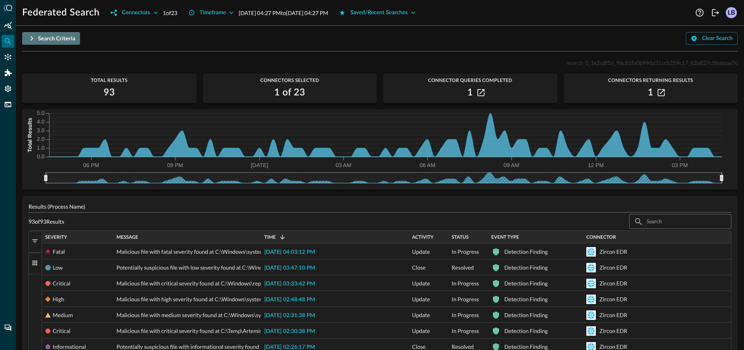
click at [32, 40] on icon "button" at bounding box center [32, 39] width 10 height 10
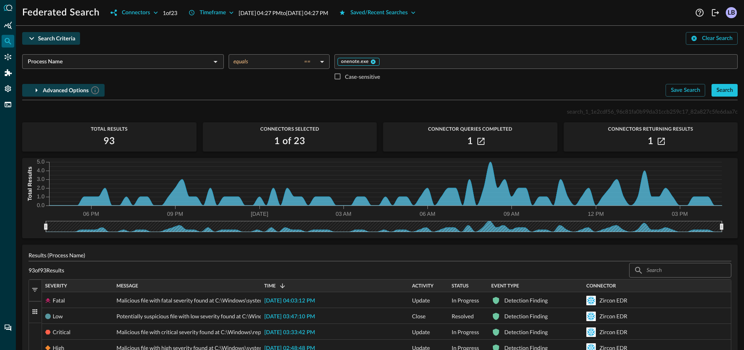
click at [374, 62] on icon at bounding box center [374, 62] width 6 height 6
click at [375, 63] on input "Value" at bounding box center [536, 62] width 398 height 10
click at [722, 91] on div "Search" at bounding box center [725, 91] width 17 height 10
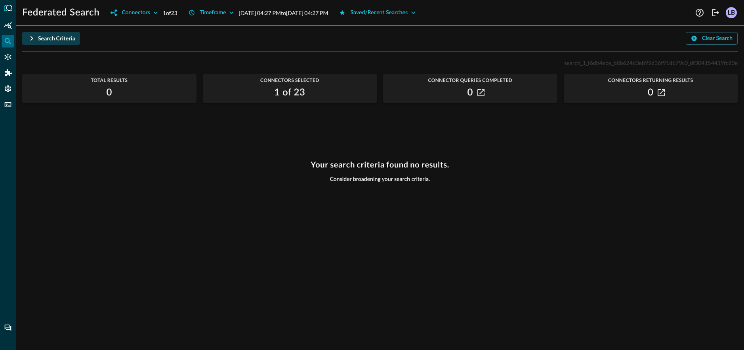
click at [31, 38] on icon "button" at bounding box center [32, 39] width 10 height 10
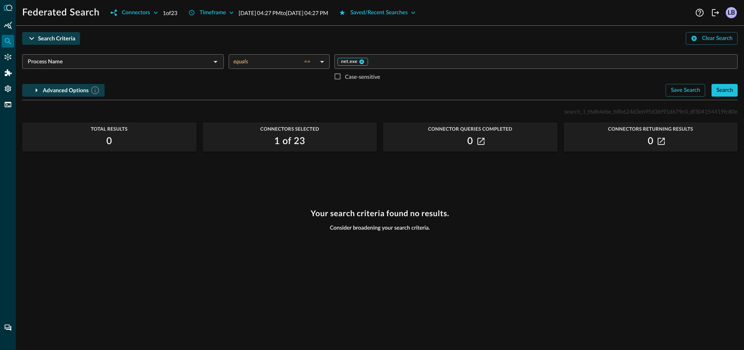
click at [363, 59] on icon at bounding box center [361, 61] width 5 height 5
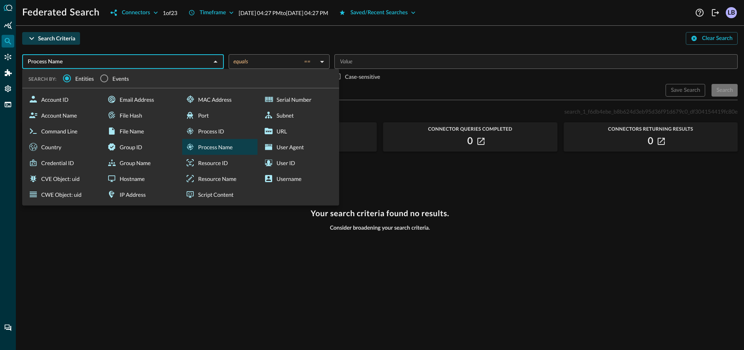
click at [205, 60] on input "Process Name" at bounding box center [117, 62] width 184 height 10
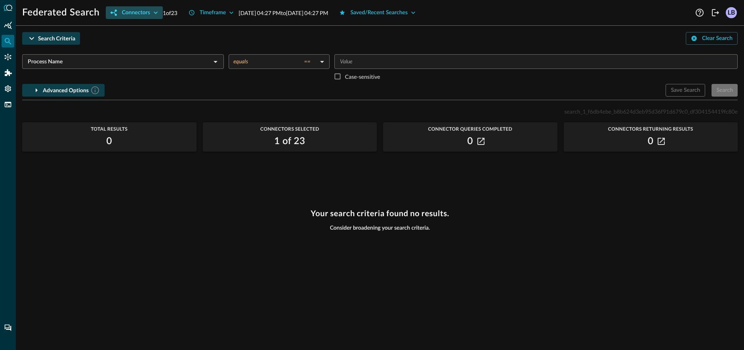
click at [137, 11] on div "Connectors" at bounding box center [136, 13] width 28 height 10
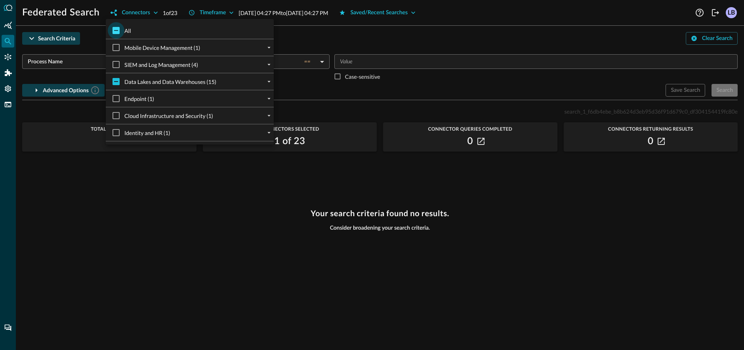
click at [111, 28] on input "All" at bounding box center [116, 30] width 17 height 17
click at [352, 37] on div at bounding box center [372, 175] width 744 height 350
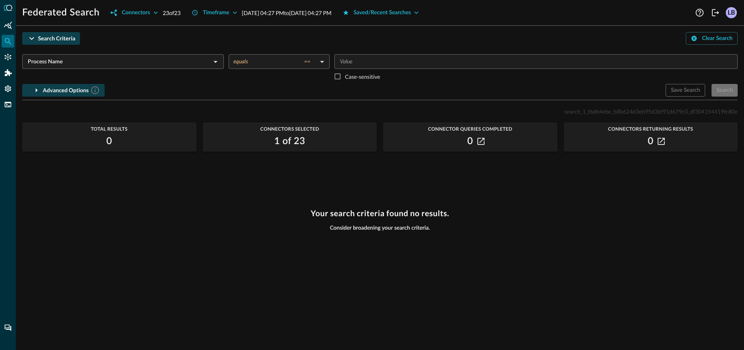
click at [360, 54] on div "​" at bounding box center [536, 61] width 403 height 15
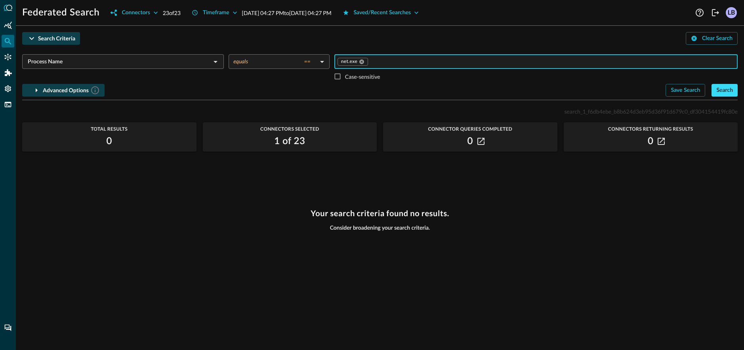
click at [731, 94] on div "Search" at bounding box center [725, 91] width 17 height 10
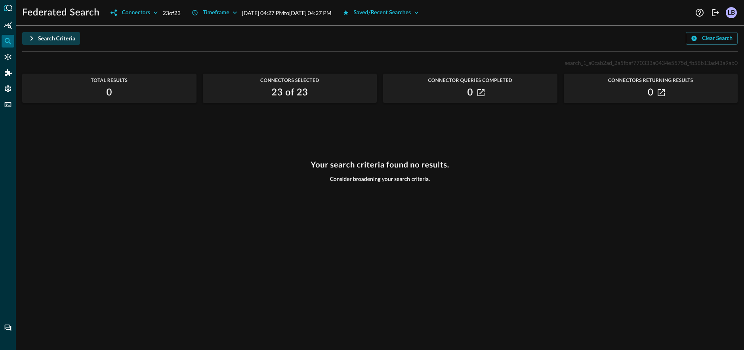
click at [31, 39] on icon "button" at bounding box center [32, 38] width 3 height 5
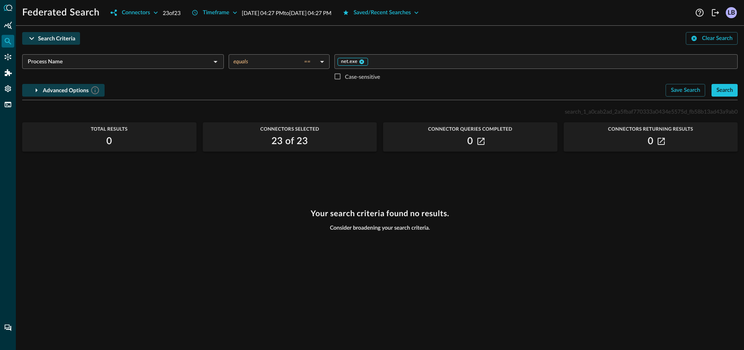
click at [363, 61] on icon at bounding box center [361, 61] width 5 height 5
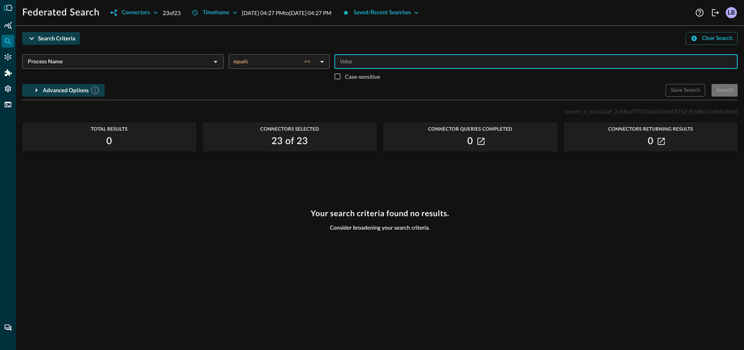
click at [363, 61] on input "Value" at bounding box center [536, 62] width 398 height 10
click at [258, 58] on body "Federated Search Connectors 23 of 23 Timeframe Aug 23, 2025 04:27 PM to Aug 24,…" at bounding box center [372, 175] width 744 height 350
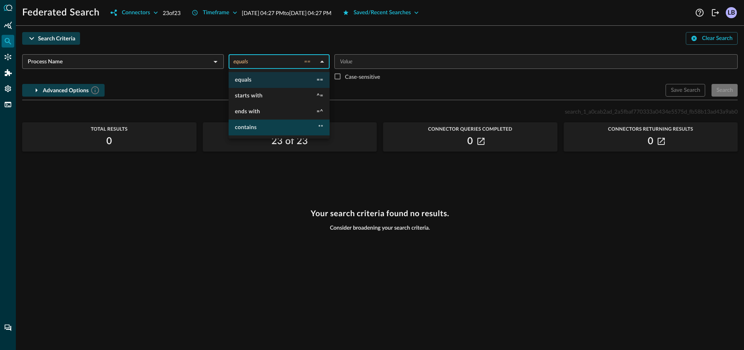
click at [268, 122] on li "contains **" at bounding box center [279, 128] width 101 height 16
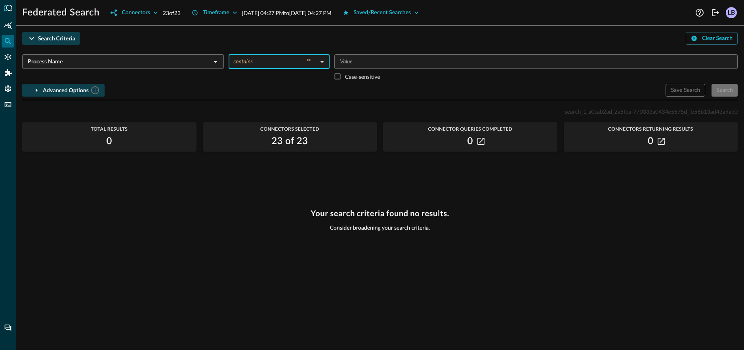
click at [371, 55] on div "​" at bounding box center [536, 61] width 403 height 15
drag, startPoint x: 732, startPoint y: 97, endPoint x: 728, endPoint y: 94, distance: 4.8
click at [731, 97] on div "Search Criteria Clear Search Process Name ​ contains ** contains ​ edge ​ Case-…" at bounding box center [380, 66] width 716 height 68
click at [727, 90] on div "Search" at bounding box center [725, 91] width 17 height 10
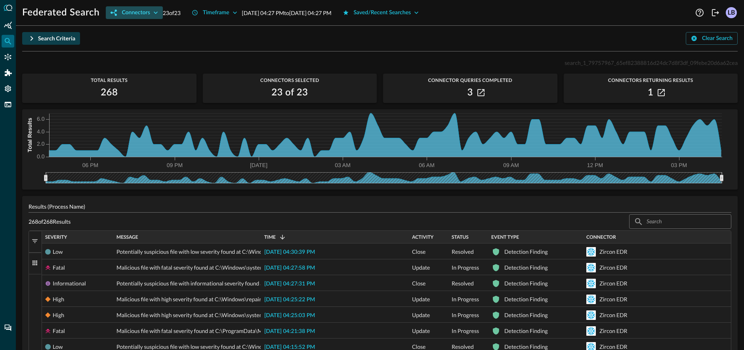
click at [156, 12] on icon "button" at bounding box center [156, 13] width 8 height 8
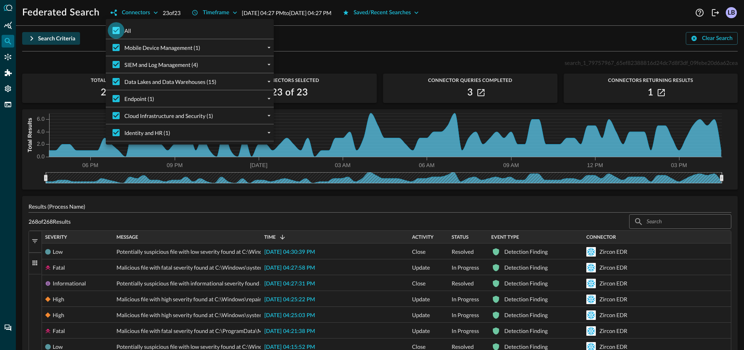
click at [116, 30] on input "All" at bounding box center [116, 30] width 17 height 17
click at [271, 84] on icon "expand" at bounding box center [269, 81] width 7 height 7
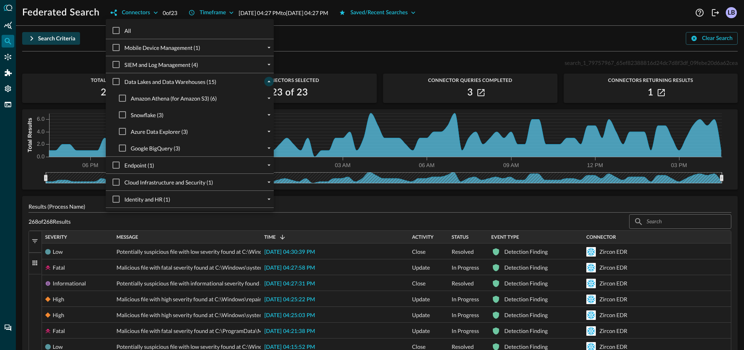
click at [265, 102] on div at bounding box center [269, 99] width 10 height 10
click at [268, 115] on icon "expand" at bounding box center [269, 114] width 7 height 7
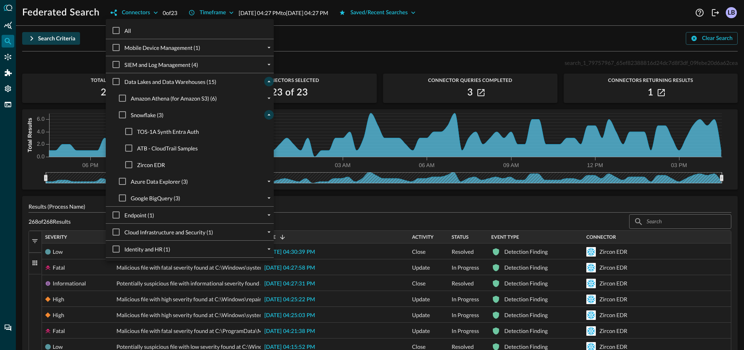
click at [140, 165] on span "Zircon EDR" at bounding box center [151, 165] width 28 height 8
click at [137, 165] on input "Zircon EDR" at bounding box center [128, 165] width 17 height 17
click at [331, 35] on div at bounding box center [372, 175] width 744 height 350
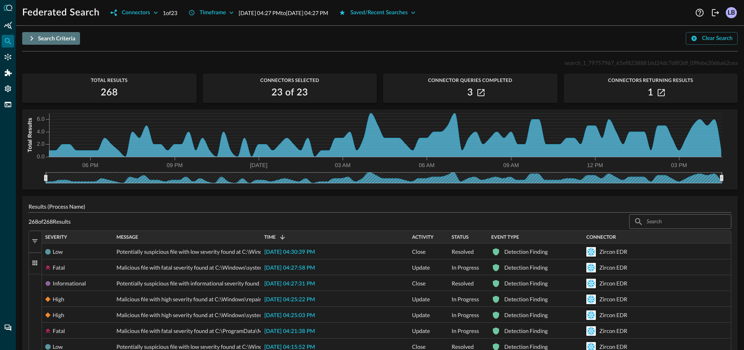
click at [33, 38] on icon "button" at bounding box center [32, 39] width 10 height 10
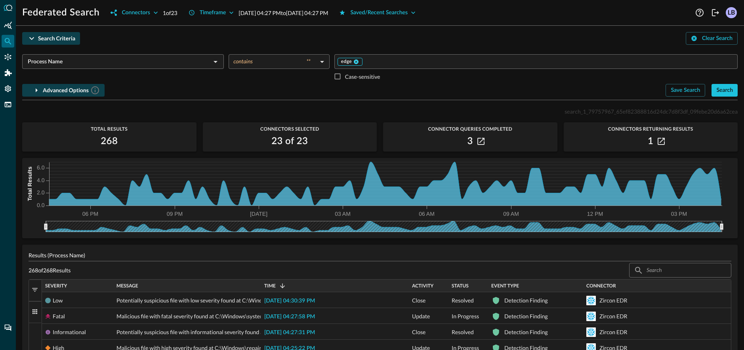
click at [356, 62] on icon at bounding box center [357, 62] width 6 height 6
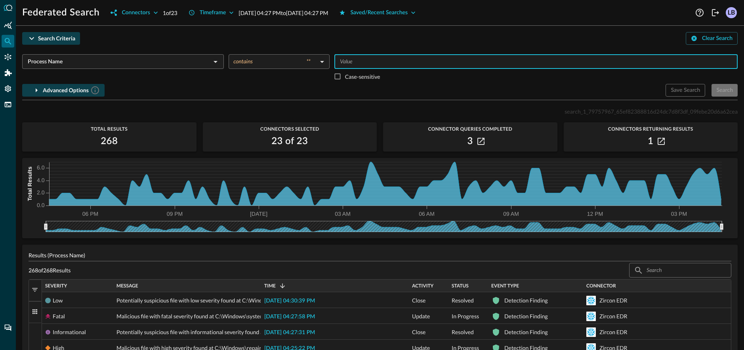
click at [356, 62] on input "Value" at bounding box center [536, 62] width 398 height 10
click at [722, 93] on div "Search" at bounding box center [725, 91] width 17 height 10
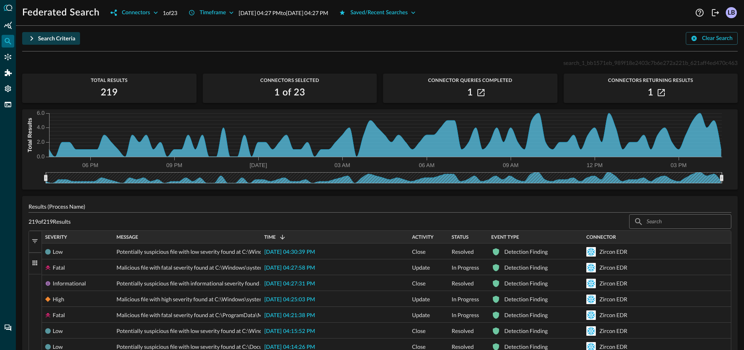
click at [36, 240] on span "button" at bounding box center [34, 241] width 7 height 7
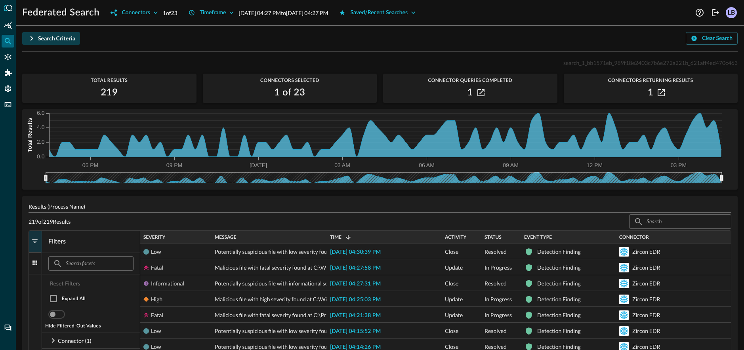
click at [36, 259] on button "Columns" at bounding box center [35, 264] width 13 height 22
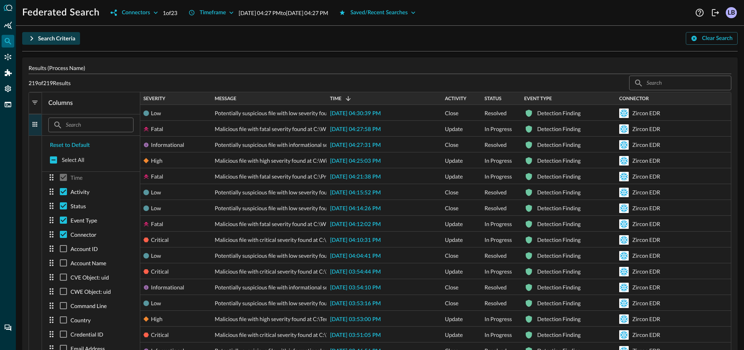
scroll to position [38, 0]
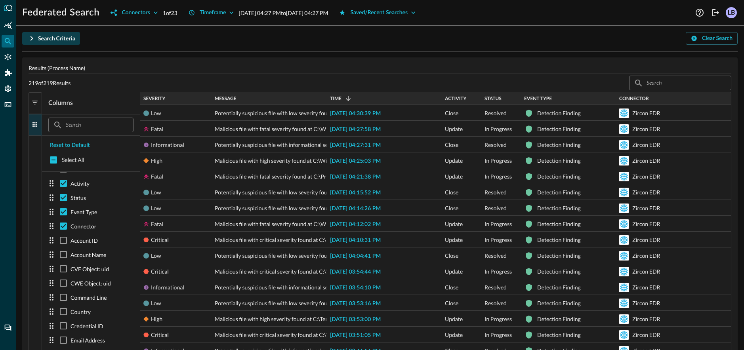
click at [85, 254] on p "Account Name" at bounding box center [89, 255] width 36 height 8
click at [61, 253] on input "checkbox" at bounding box center [63, 255] width 14 height 14
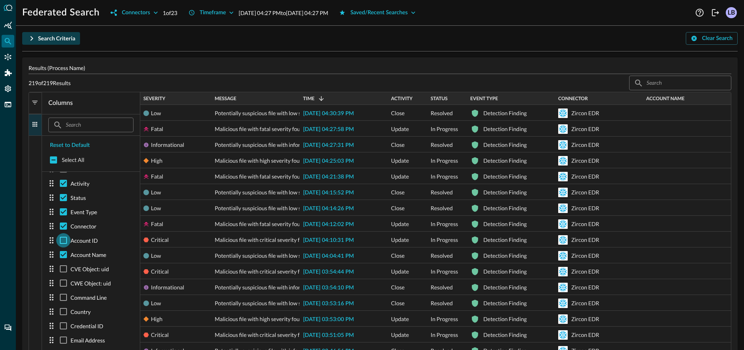
click at [64, 241] on input "checkbox" at bounding box center [63, 240] width 14 height 14
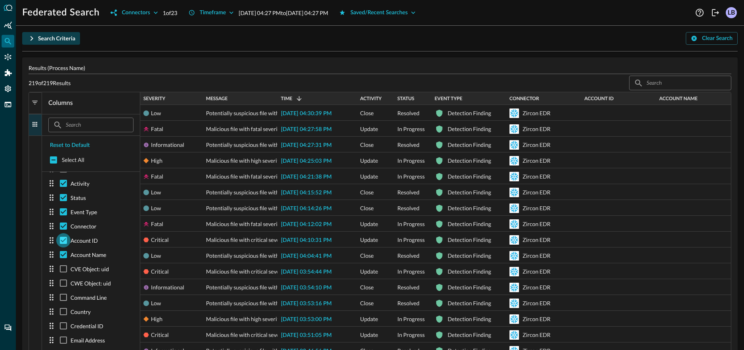
click at [64, 241] on input "checkbox" at bounding box center [63, 240] width 14 height 14
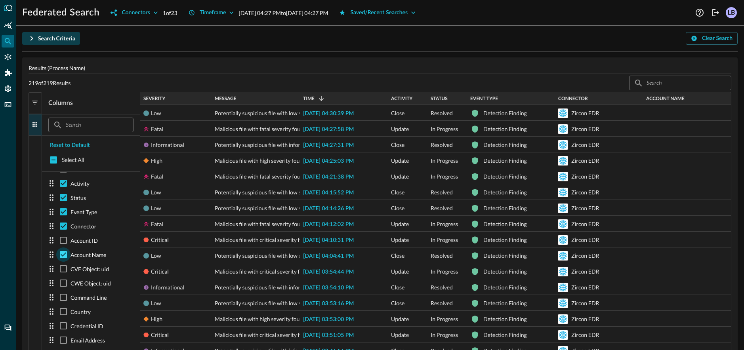
click at [66, 253] on input "checkbox" at bounding box center [63, 255] width 14 height 14
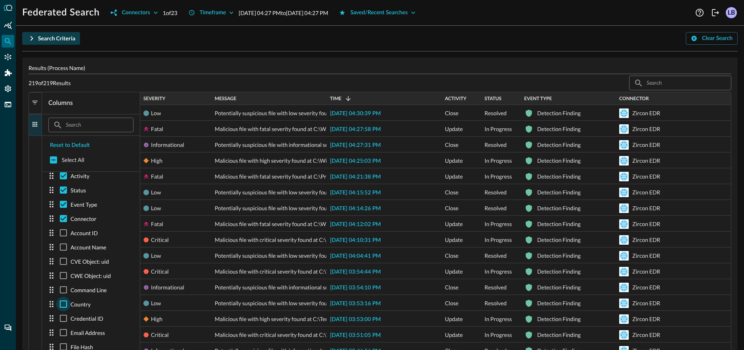
scroll to position [55, 0]
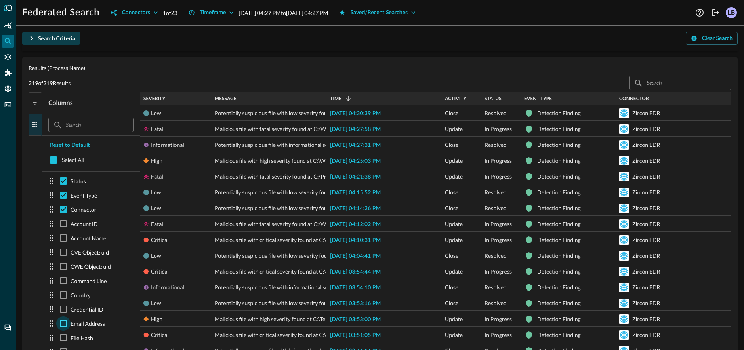
click at [66, 323] on input "checkbox" at bounding box center [63, 324] width 14 height 14
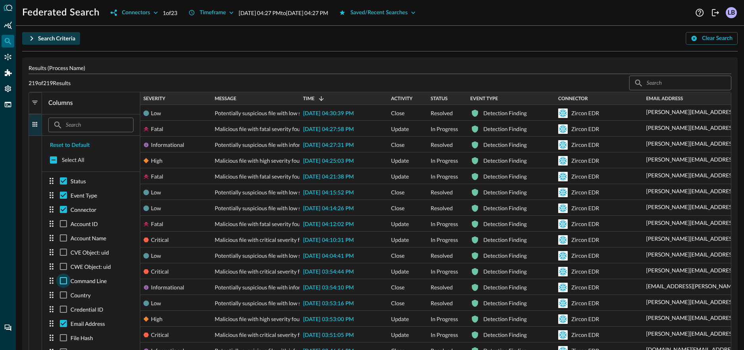
click at [66, 277] on input "checkbox" at bounding box center [63, 281] width 14 height 14
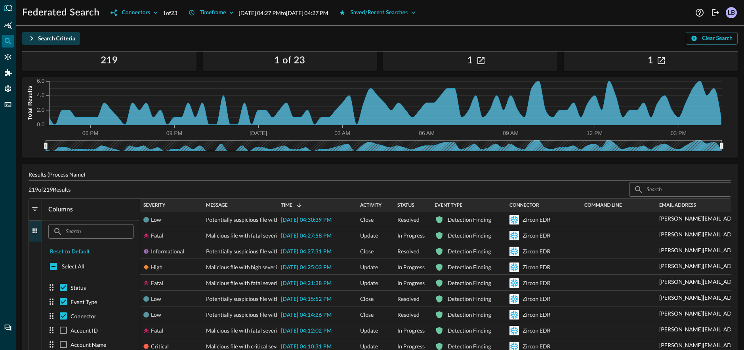
scroll to position [227, 0]
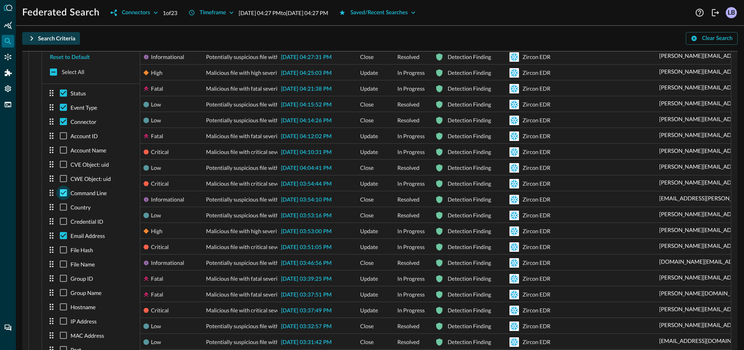
click at [61, 193] on input "checkbox" at bounding box center [63, 193] width 14 height 14
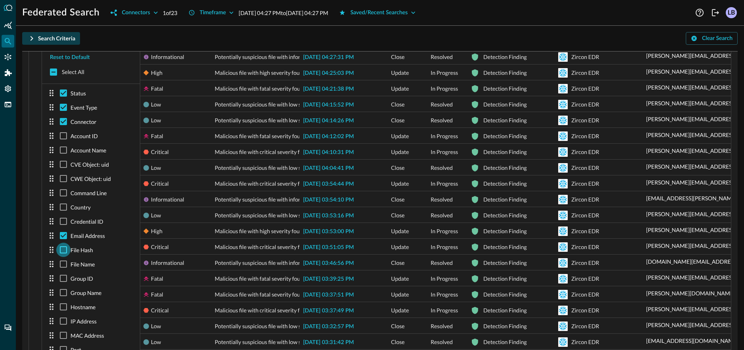
click at [63, 252] on input "checkbox" at bounding box center [63, 250] width 14 height 14
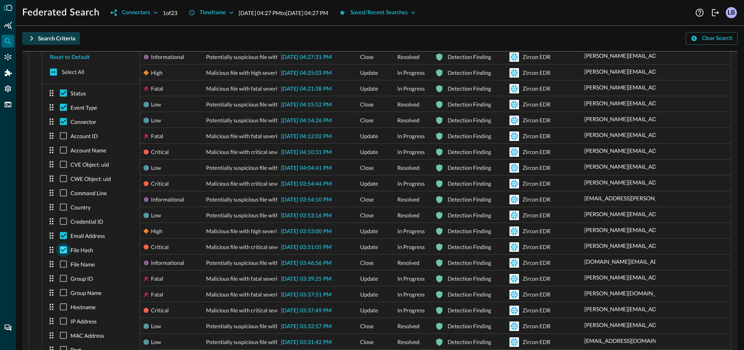
click at [63, 252] on input "checkbox" at bounding box center [63, 250] width 14 height 14
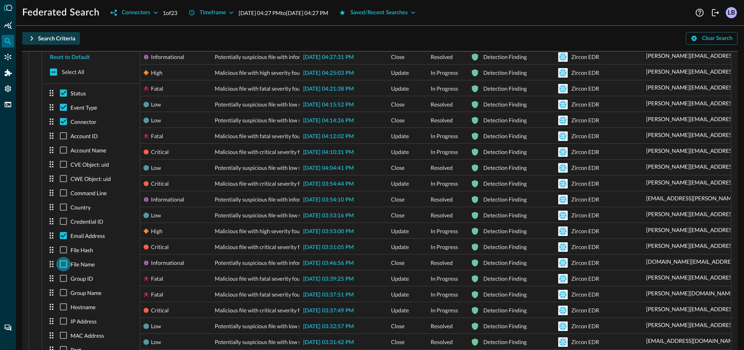
click at [63, 263] on input "checkbox" at bounding box center [63, 264] width 14 height 14
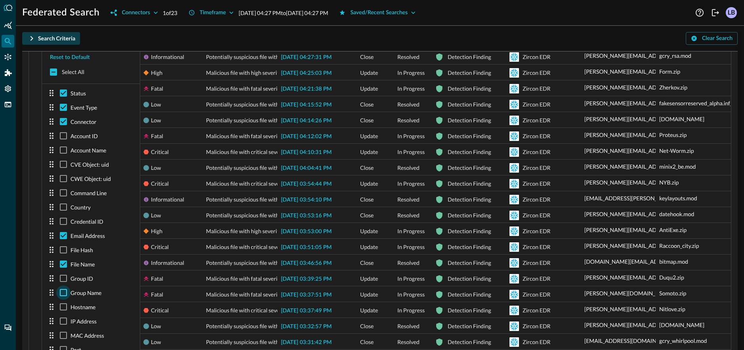
click at [64, 291] on input "checkbox" at bounding box center [63, 293] width 14 height 14
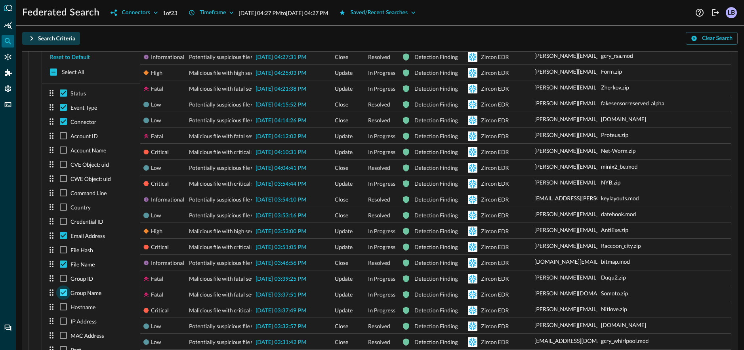
click at [64, 291] on input "checkbox" at bounding box center [63, 293] width 14 height 14
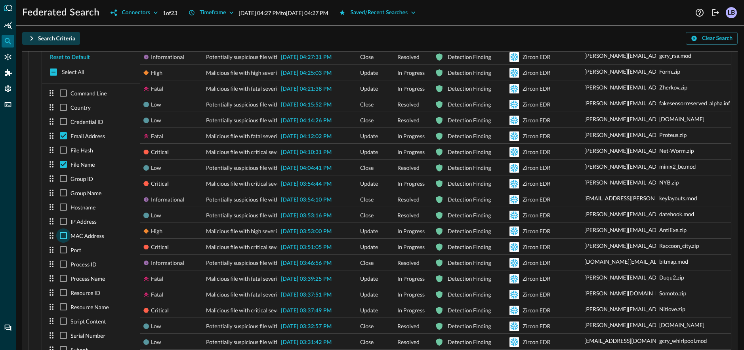
scroll to position [156, 0]
click at [68, 206] on input "checkbox" at bounding box center [63, 206] width 14 height 14
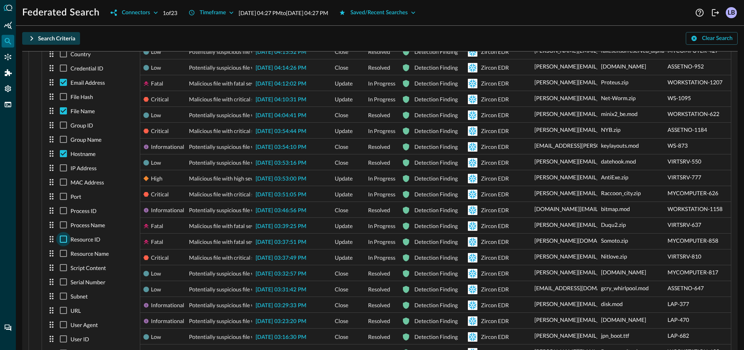
scroll to position [291, 0]
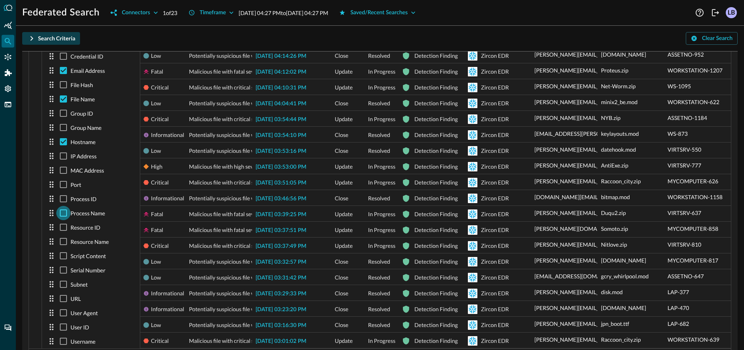
click at [65, 214] on input "checkbox" at bounding box center [63, 213] width 14 height 14
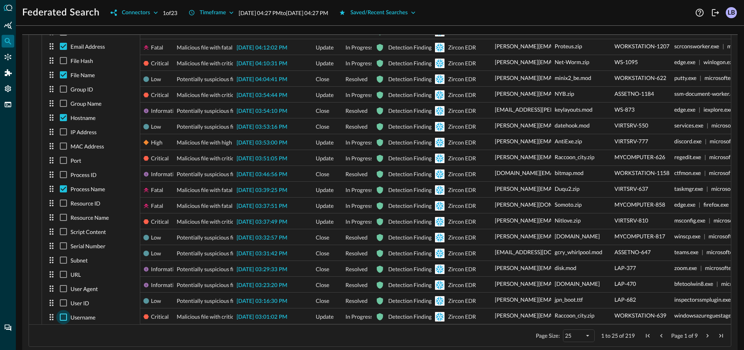
scroll to position [325, 0]
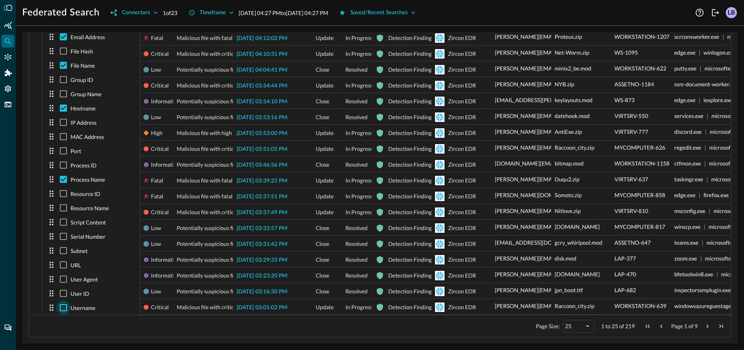
click at [64, 306] on input "checkbox" at bounding box center [63, 308] width 14 height 14
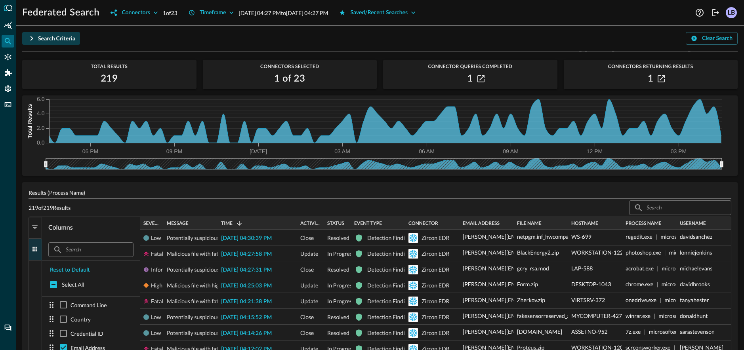
scroll to position [99, 0]
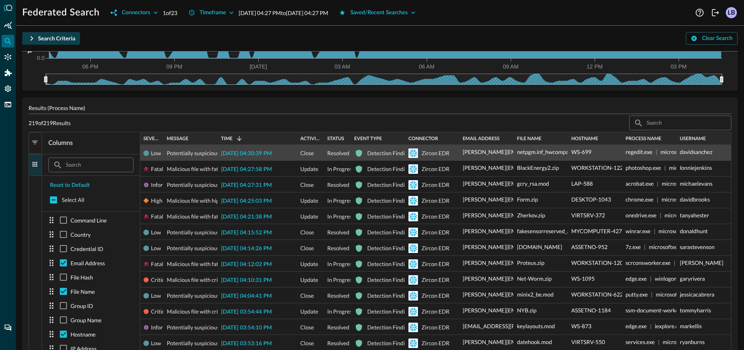
click at [703, 157] on div "davidsanchez" at bounding box center [704, 151] width 48 height 13
click at [700, 154] on p "davidsanchez" at bounding box center [696, 152] width 32 height 8
click at [700, 155] on p "davidsanchez" at bounding box center [696, 152] width 32 height 8
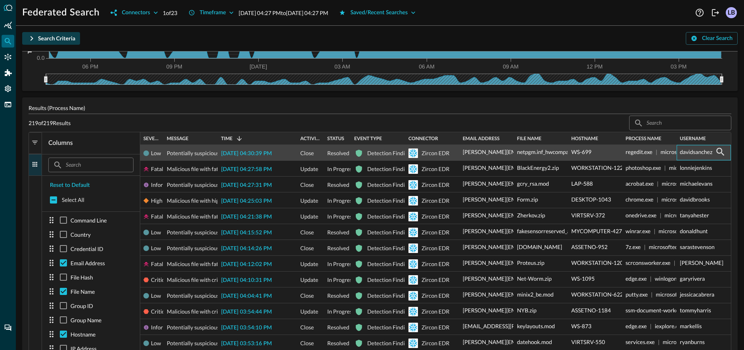
click at [700, 155] on p "davidsanchez" at bounding box center [696, 152] width 32 height 8
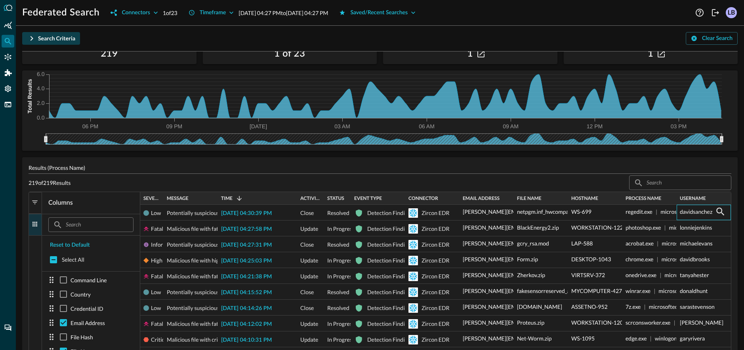
scroll to position [0, 0]
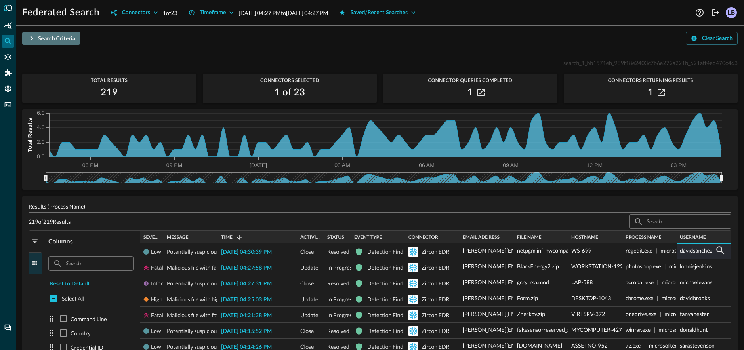
click at [31, 38] on icon "button" at bounding box center [32, 39] width 10 height 10
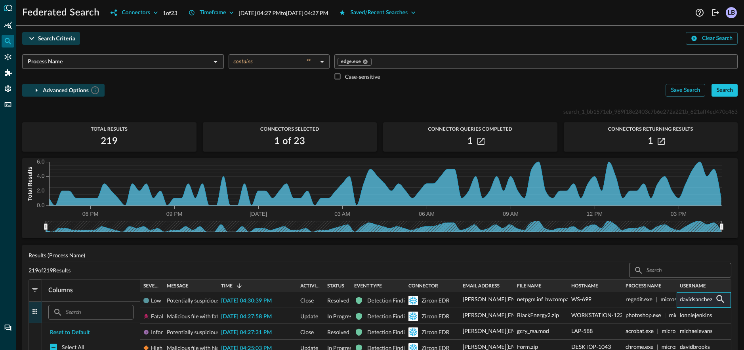
click at [536, 63] on input "Value" at bounding box center [554, 62] width 362 height 10
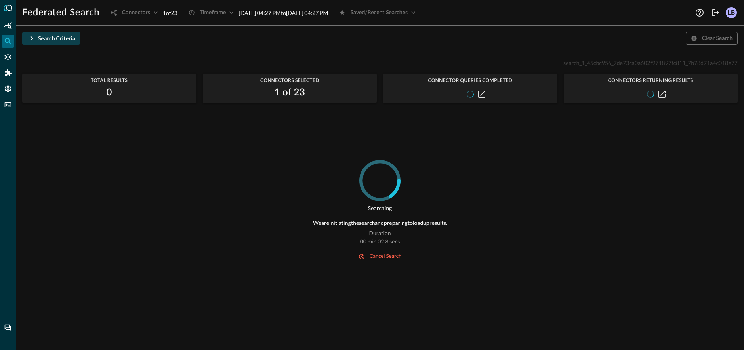
click at [715, 38] on div "Clear Search" at bounding box center [712, 38] width 52 height 13
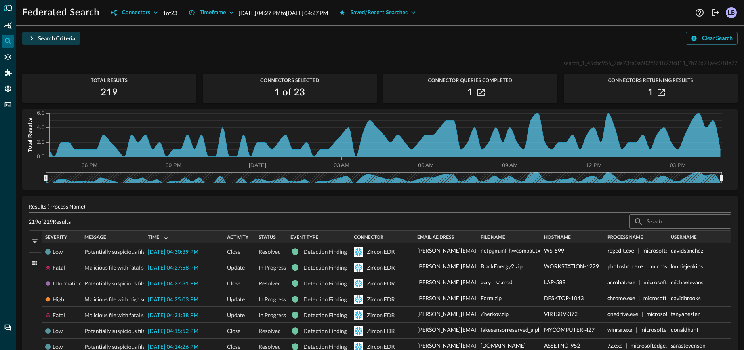
click at [31, 35] on icon "button" at bounding box center [32, 39] width 10 height 10
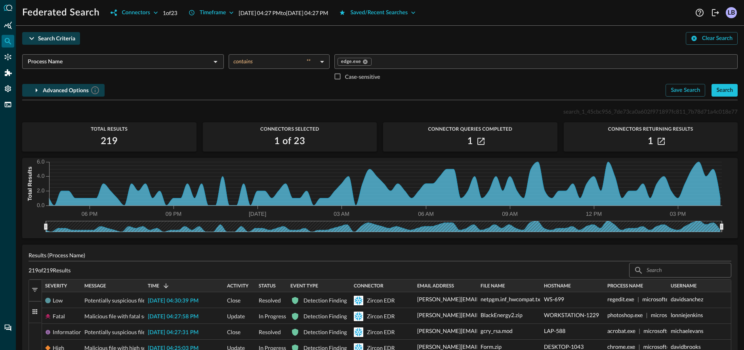
click at [90, 59] on input "Process Name" at bounding box center [117, 62] width 184 height 10
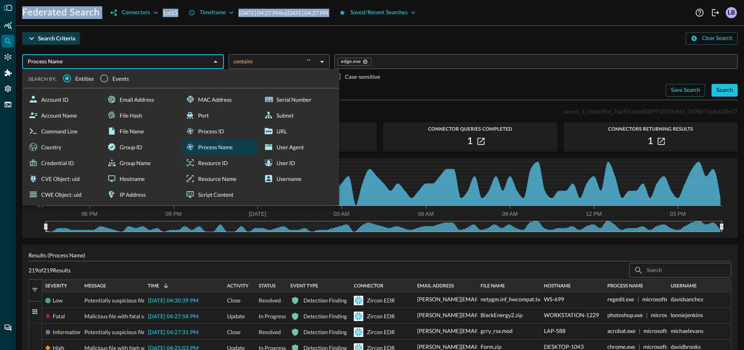
click at [138, 29] on div "Federated Search Connectors 1 of 23 Timeframe Aug 23, 2025 04:27 PM to Aug 24, …" at bounding box center [380, 175] width 728 height 350
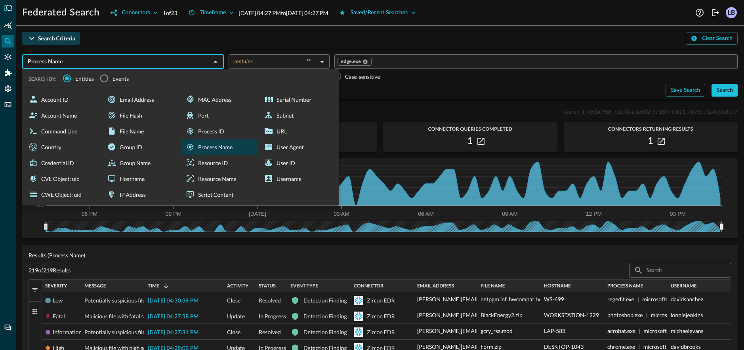
click at [70, 62] on input "Process Name" at bounding box center [117, 62] width 184 height 10
click at [93, 41] on div "Search Criteria Clear Search" at bounding box center [380, 38] width 716 height 13
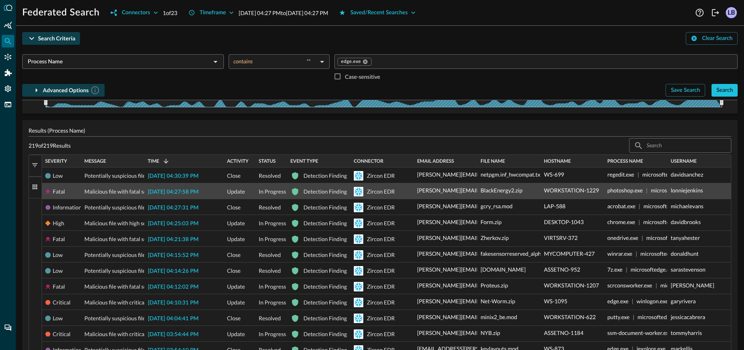
scroll to position [132, 0]
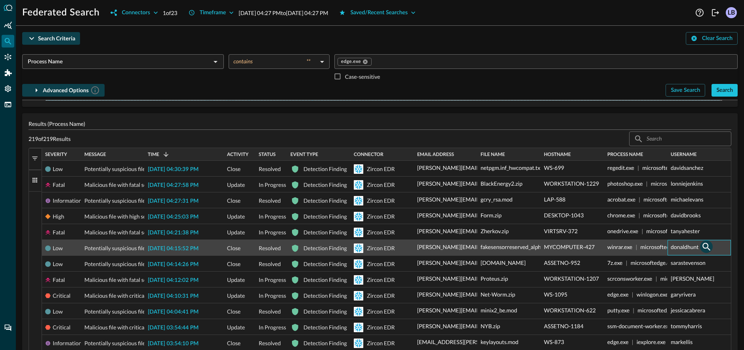
drag, startPoint x: 675, startPoint y: 248, endPoint x: 702, endPoint y: 249, distance: 26.6
click at [703, 249] on div "donaldhunt" at bounding box center [699, 247] width 57 height 13
click at [689, 248] on p "donaldhunt" at bounding box center [685, 247] width 28 height 8
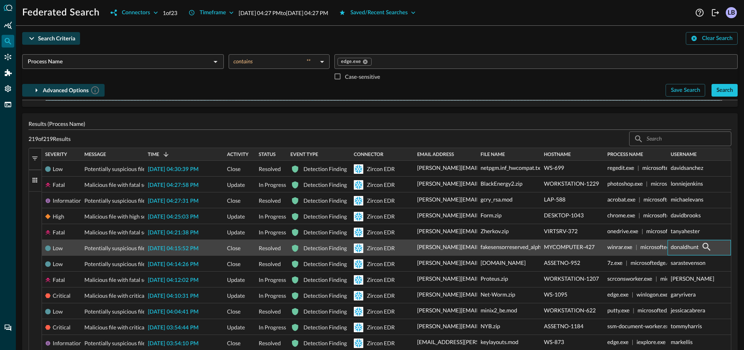
click at [687, 248] on p "donaldhunt" at bounding box center [685, 247] width 28 height 8
click at [688, 245] on p "donaldhunt" at bounding box center [685, 247] width 28 height 8
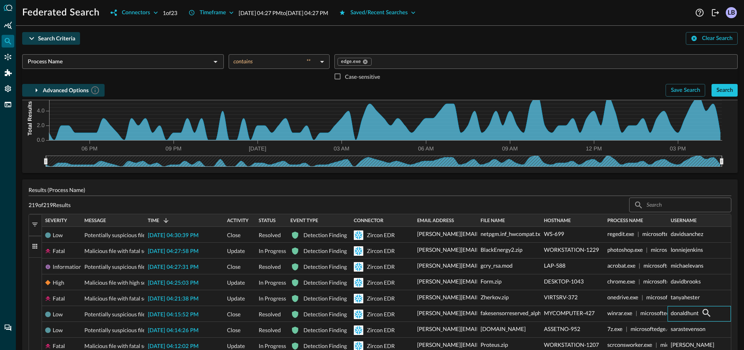
scroll to position [0, 0]
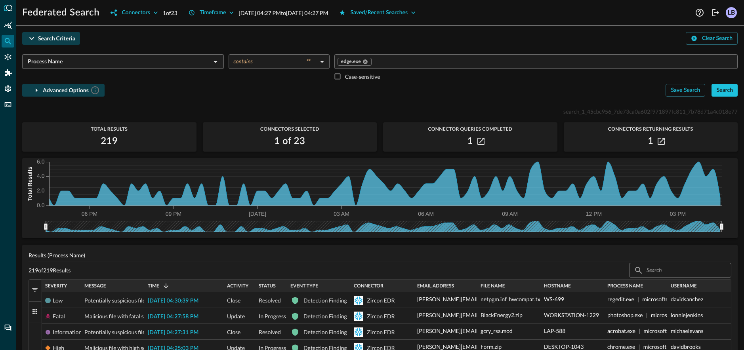
click at [218, 82] on div "Process Name ​" at bounding box center [123, 69] width 202 height 30
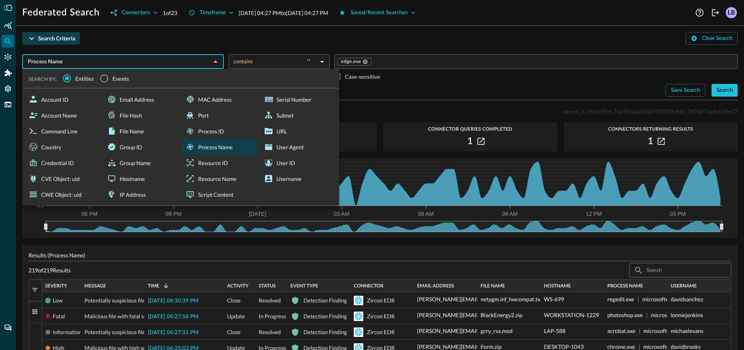
click at [231, 44] on div "Search Criteria Clear Search" at bounding box center [380, 38] width 716 height 13
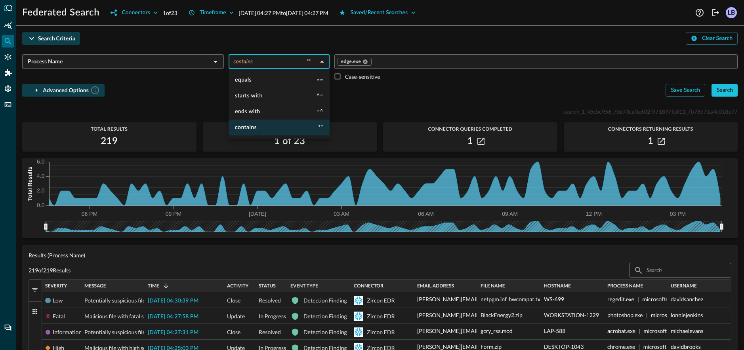
click at [323, 65] on body "Federated Search Connectors 1 of 23 Timeframe Aug 23, 2025 04:27 PM to Aug 24, …" at bounding box center [372, 175] width 744 height 350
click at [323, 65] on div at bounding box center [372, 175] width 744 height 350
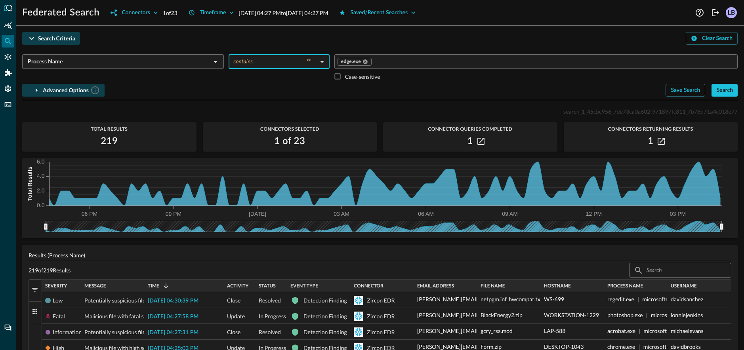
click at [668, 63] on input "Value" at bounding box center [554, 62] width 362 height 10
click at [33, 38] on icon "button" at bounding box center [32, 39] width 10 height 10
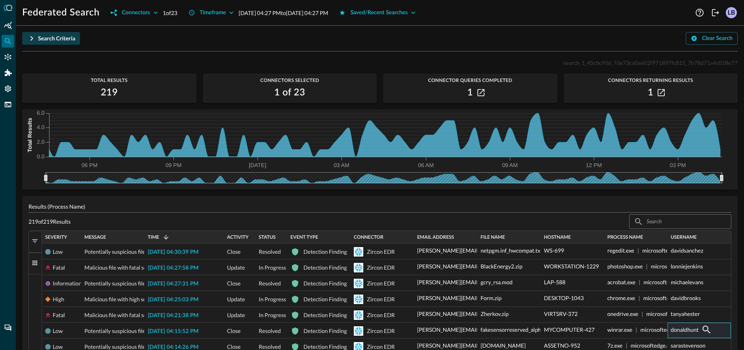
click at [33, 38] on icon "button" at bounding box center [32, 38] width 3 height 5
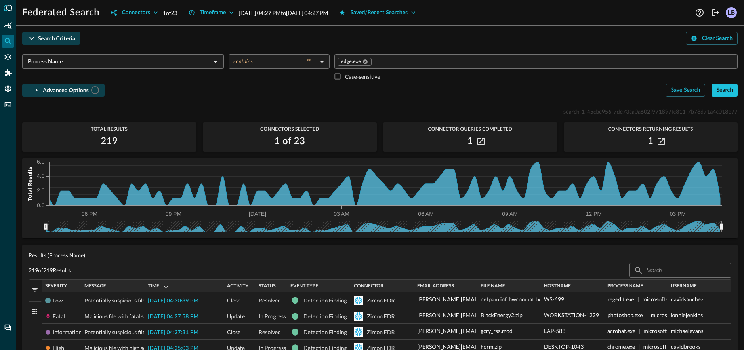
click at [36, 88] on icon "button" at bounding box center [37, 91] width 10 height 10
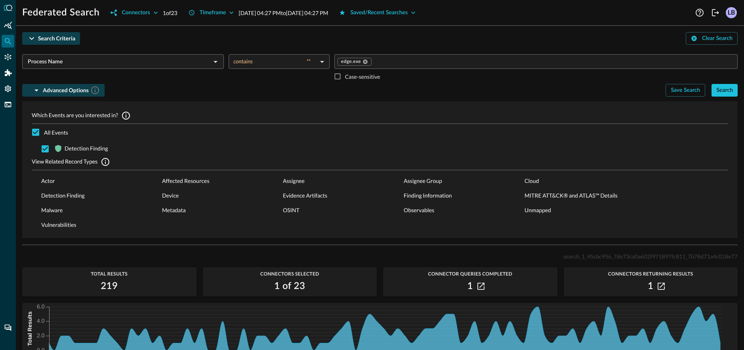
click at [36, 88] on icon "button" at bounding box center [37, 91] width 10 height 10
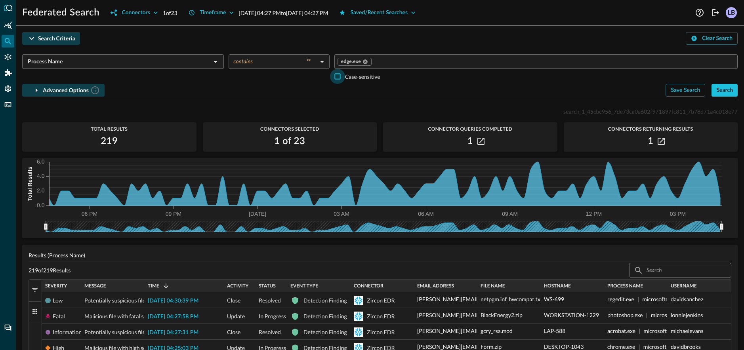
click at [341, 79] on input "Case-sensitive" at bounding box center [337, 76] width 15 height 15
drag, startPoint x: 338, startPoint y: 77, endPoint x: 368, endPoint y: 78, distance: 30.1
click at [338, 77] on input "Case-sensitive" at bounding box center [337, 76] width 15 height 15
click at [695, 41] on icon "button" at bounding box center [694, 38] width 6 height 6
click at [190, 61] on input "text" at bounding box center [117, 62] width 184 height 10
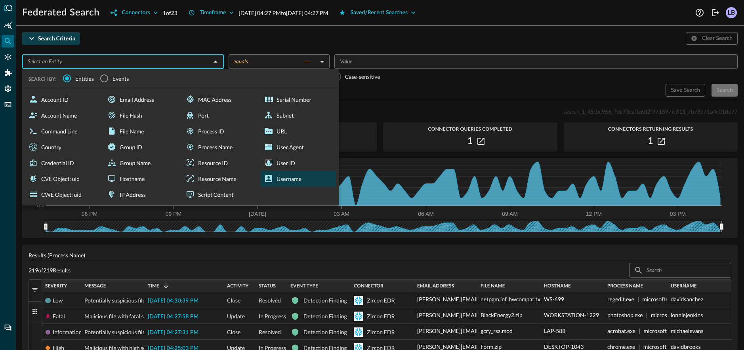
click at [283, 177] on div "Username" at bounding box center [298, 179] width 75 height 16
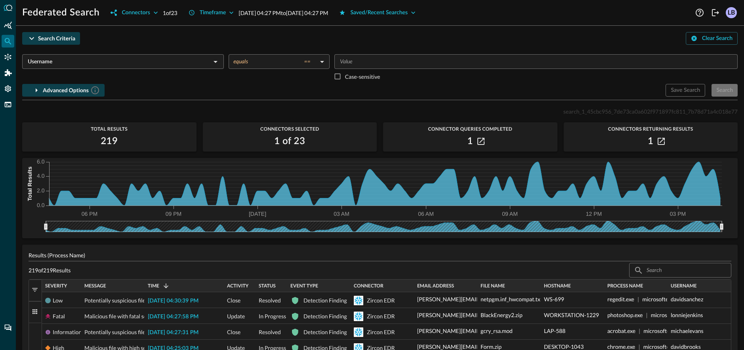
click at [389, 63] on input "Value" at bounding box center [536, 62] width 398 height 10
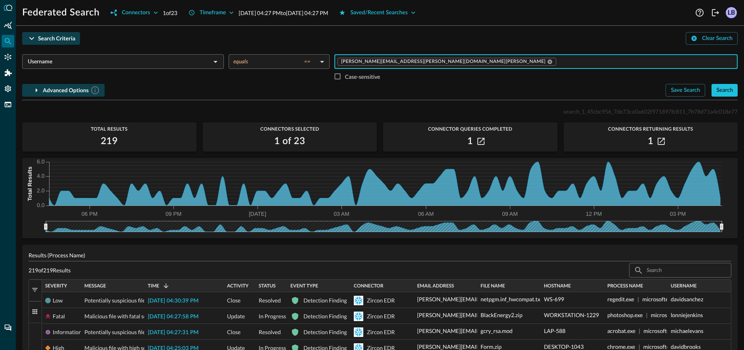
click at [547, 64] on icon at bounding box center [550, 62] width 6 height 6
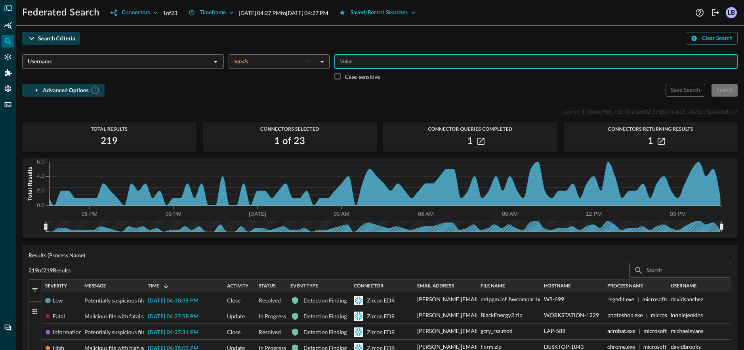
click at [476, 61] on input "Value" at bounding box center [536, 62] width 398 height 10
click at [319, 17] on p "Aug 23, 2025 04:27 PM to Aug 24, 2025 04:27 PM" at bounding box center [284, 13] width 90 height 8
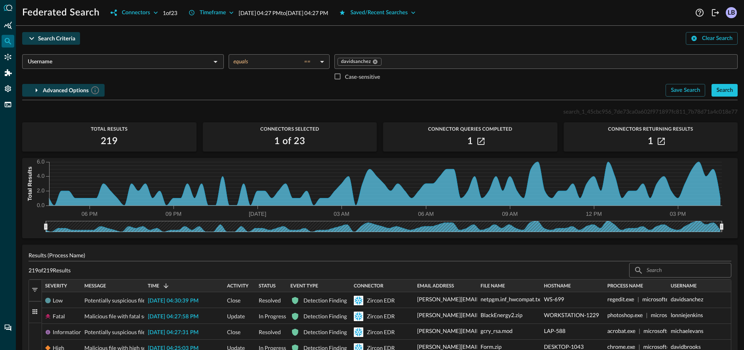
drag, startPoint x: 356, startPoint y: 14, endPoint x: 348, endPoint y: 11, distance: 8.3
click at [328, 13] on p "Aug 23, 2025 04:27 PM to Aug 24, 2025 04:27 PM" at bounding box center [284, 13] width 90 height 8
click at [228, 11] on button "Timeframe" at bounding box center [211, 12] width 55 height 13
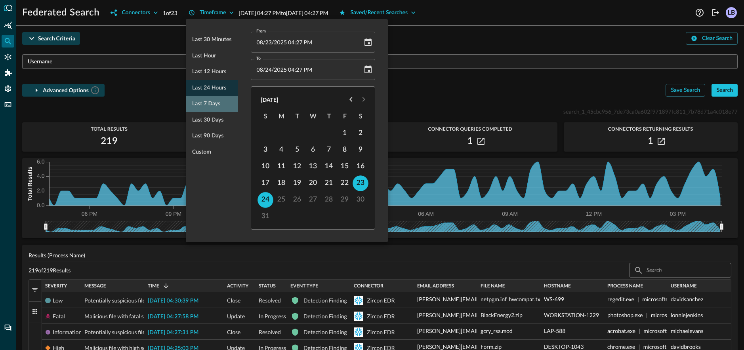
click at [213, 104] on span "Last 7 days" at bounding box center [206, 104] width 28 height 10
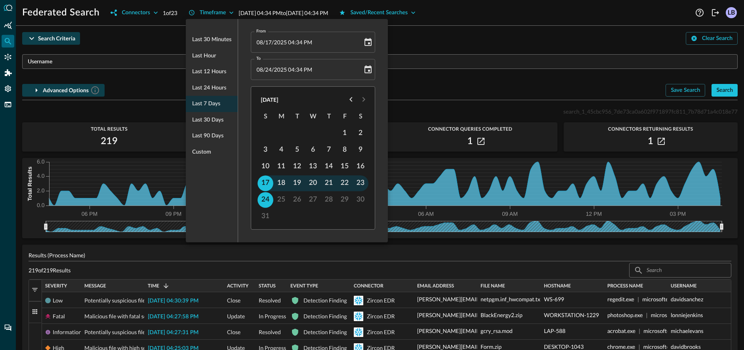
click at [488, 36] on div at bounding box center [372, 175] width 744 height 350
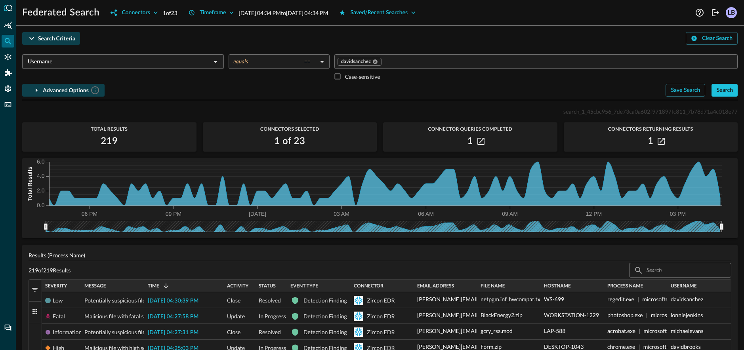
click at [725, 92] on div "Search" at bounding box center [725, 91] width 17 height 10
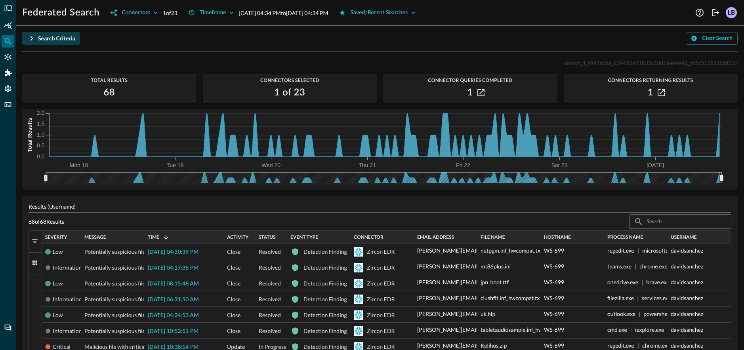
click at [254, 14] on p "Aug 17, 2025 04:34 PM to Aug 24, 2025 04:34 PM" at bounding box center [284, 13] width 90 height 8
click at [232, 13] on icon "button" at bounding box center [231, 13] width 8 height 8
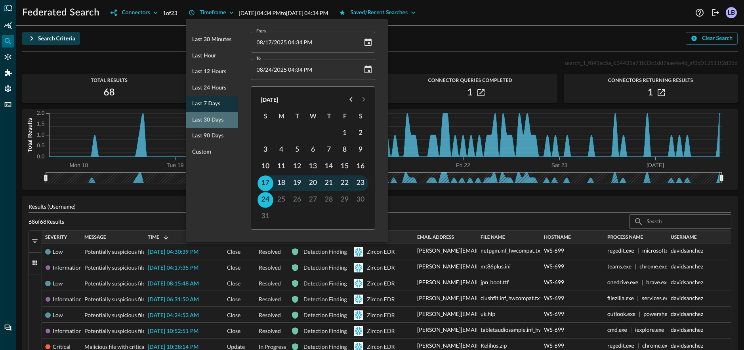
click at [214, 119] on span "Last 30 days" at bounding box center [207, 120] width 31 height 10
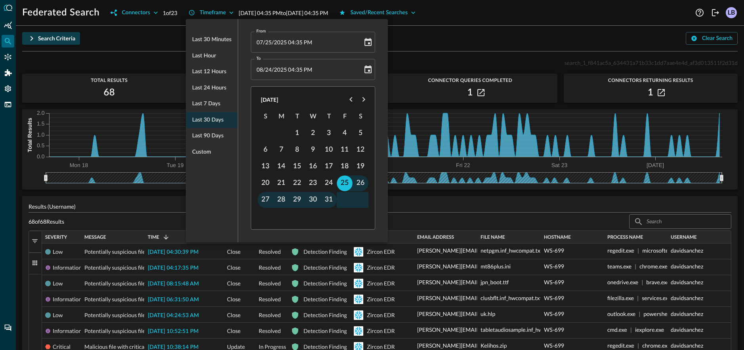
click at [489, 37] on div at bounding box center [372, 175] width 744 height 350
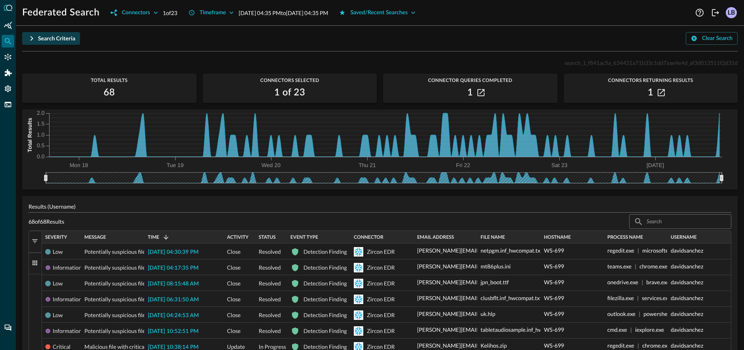
click at [32, 39] on icon "button" at bounding box center [32, 39] width 10 height 10
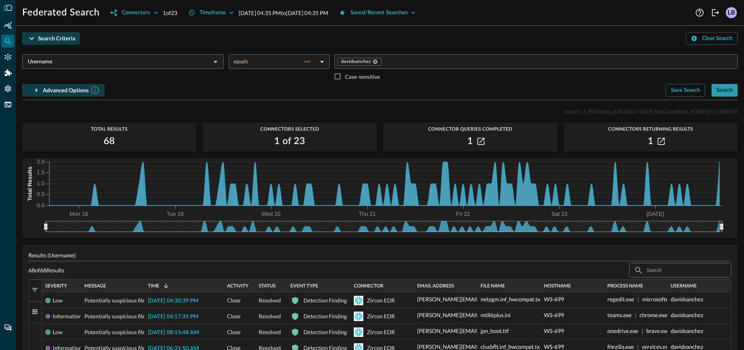
click at [729, 91] on div "Search" at bounding box center [725, 91] width 17 height 10
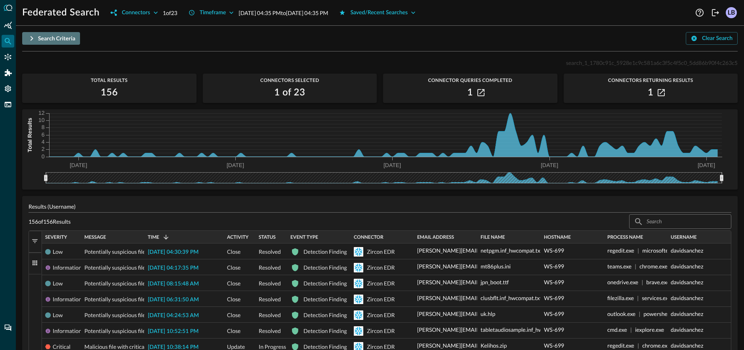
click at [34, 40] on icon "button" at bounding box center [32, 39] width 10 height 10
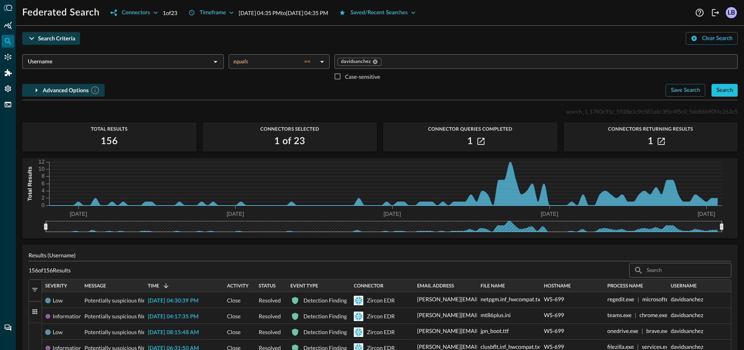
click at [282, 14] on p "Jul 25, 2025 04:35 PM to Aug 24, 2025 04:35 PM" at bounding box center [284, 13] width 90 height 8
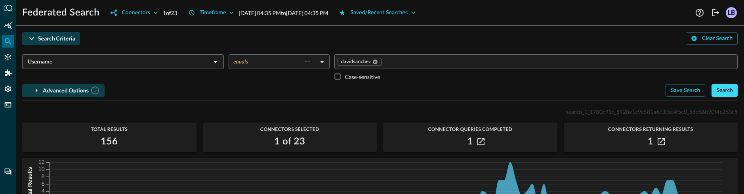
click at [728, 90] on div "Search" at bounding box center [725, 91] width 17 height 10
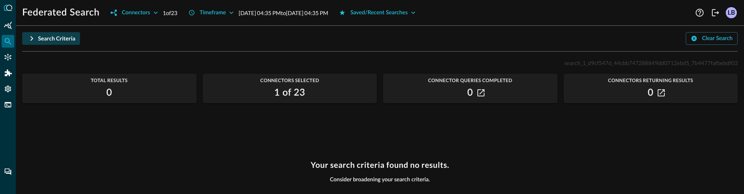
click at [212, 117] on div "search_1_d9cf547d_44cbb747288849dd0712ebd5_7b4477fafbebdf03 Total Results 0 Con…" at bounding box center [380, 121] width 716 height 126
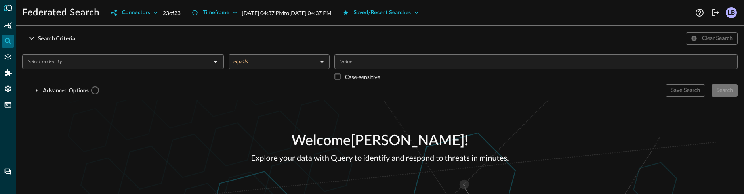
drag, startPoint x: 153, startPoint y: 193, endPoint x: 161, endPoint y: 250, distance: 57.7
click at [161, 193] on html "Federated Search Connectors 23 of 23 Timeframe Aug 23, 2025 04:37 PM to Aug 24,…" at bounding box center [372, 97] width 744 height 194
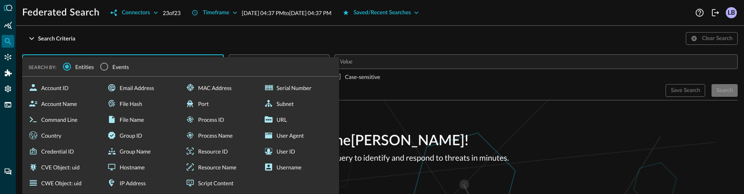
click at [116, 63] on div "​ SEARCH BY: Entities Events Account ID Account Name Command Line Country Crede…" at bounding box center [380, 69] width 716 height 30
click at [291, 166] on div "Username" at bounding box center [298, 167] width 75 height 16
type input "Username"
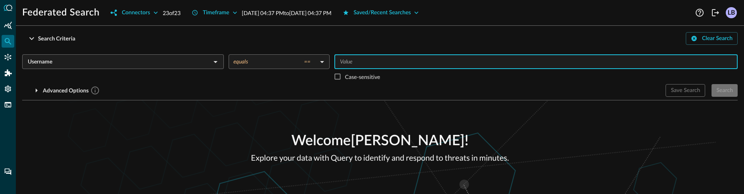
click at [387, 61] on input "Value" at bounding box center [536, 62] width 398 height 10
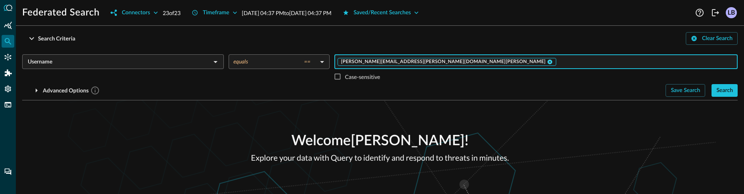
click at [547, 61] on icon at bounding box center [550, 62] width 6 height 6
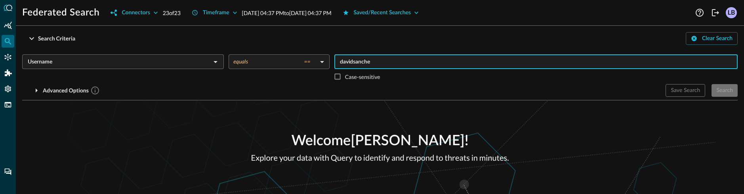
type input "davidsanchez"
click at [150, 10] on div "Connectors" at bounding box center [136, 13] width 28 height 10
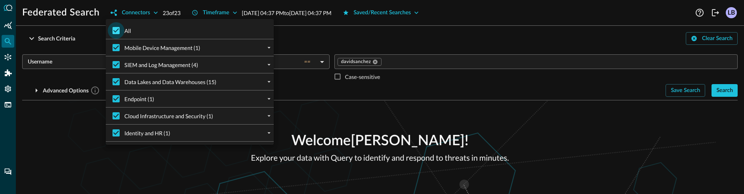
click at [117, 32] on input "All" at bounding box center [116, 30] width 17 height 17
checkbox input "false"
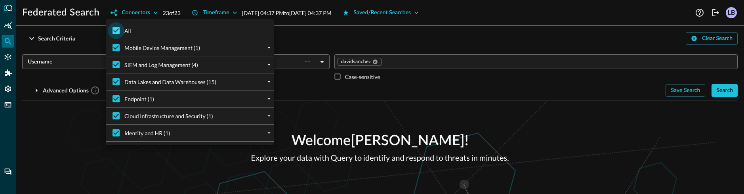
checkbox input "false"
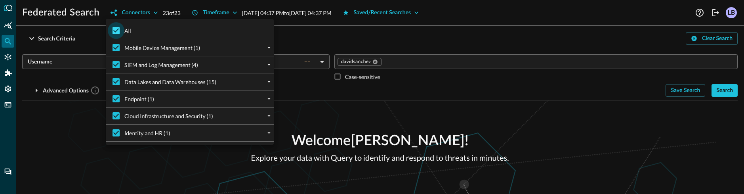
checkbox input "false"
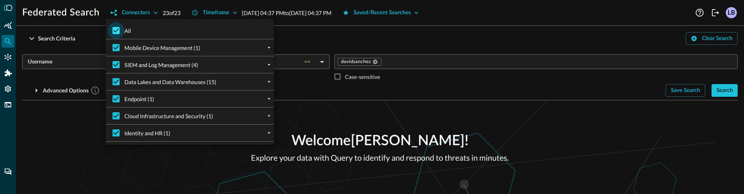
checkbox input "false"
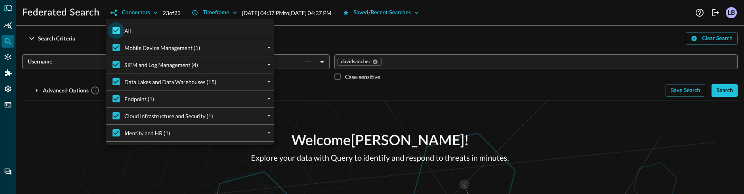
checkbox input "false"
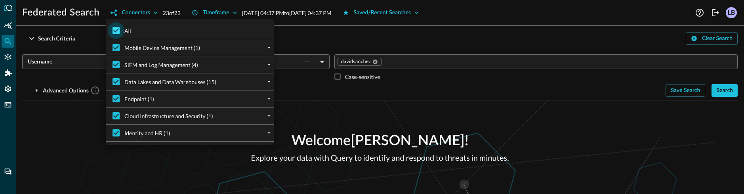
checkbox input "false"
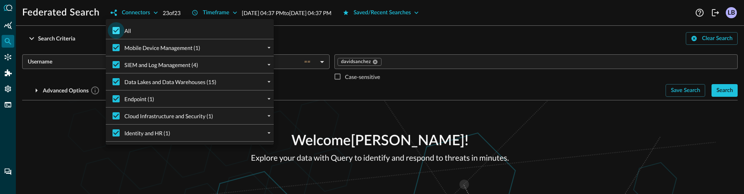
checkbox input "false"
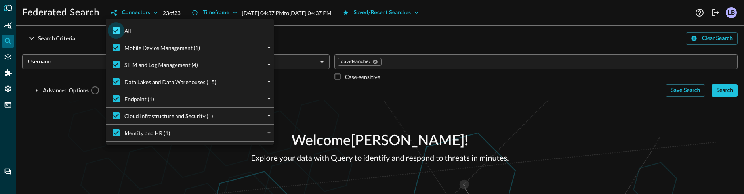
checkbox input "false"
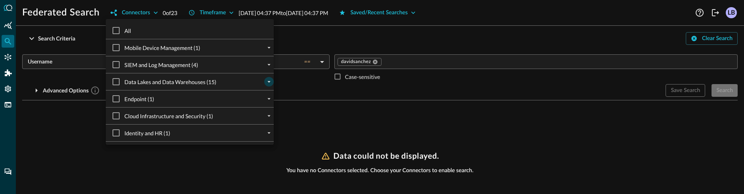
click at [270, 86] on button "expand" at bounding box center [269, 82] width 10 height 10
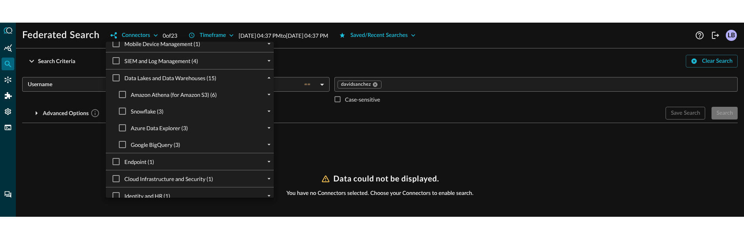
scroll to position [25, 0]
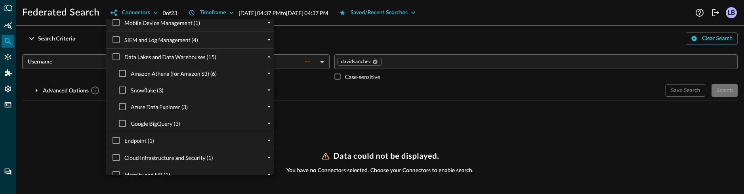
click at [172, 86] on div "Snowflake (3)" at bounding box center [196, 90] width 155 height 17
click at [267, 91] on icon "expand" at bounding box center [269, 89] width 7 height 7
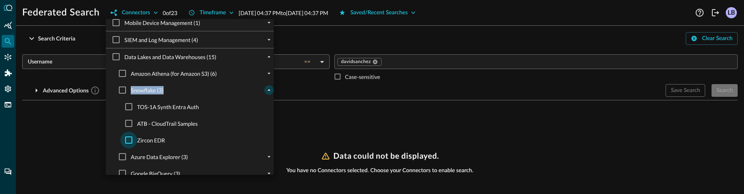
click at [132, 136] on input "Zircon EDR" at bounding box center [128, 140] width 17 height 17
checkbox input "true"
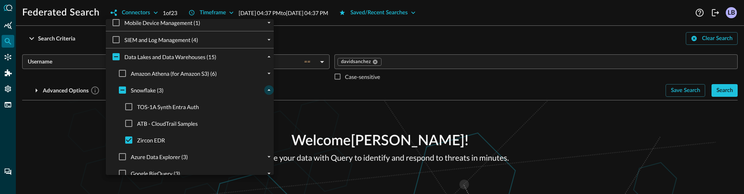
click at [375, 122] on div at bounding box center [372, 97] width 744 height 194
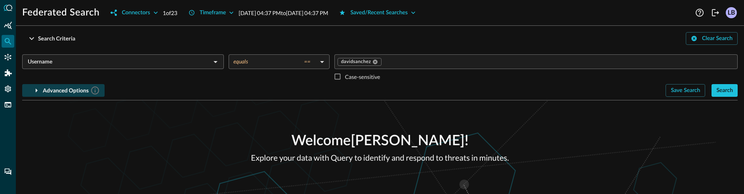
click at [34, 89] on icon "button" at bounding box center [37, 91] width 10 height 10
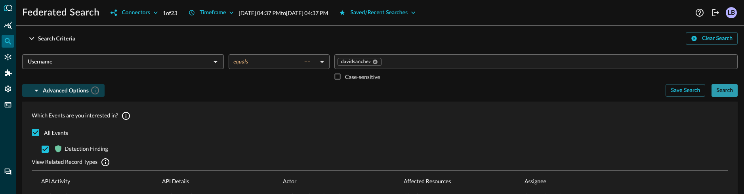
click at [732, 89] on div "Search" at bounding box center [725, 91] width 17 height 10
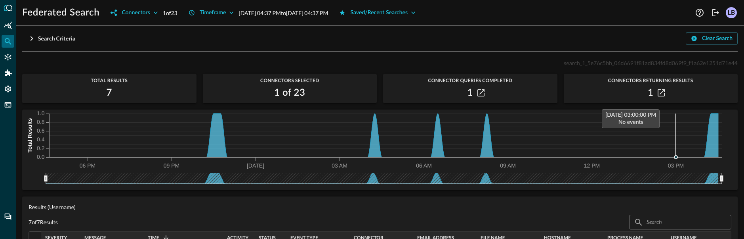
click at [665, 115] on icon "06 PM 09 PM Aug 24 03 AM 06 AM 09 AM 12 PM 03 PM 0.0 0.2 0.4 0.6 0.8 1.0 Total …" at bounding box center [373, 138] width 703 height 59
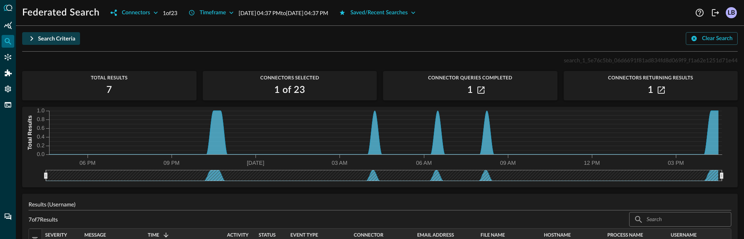
scroll to position [0, 0]
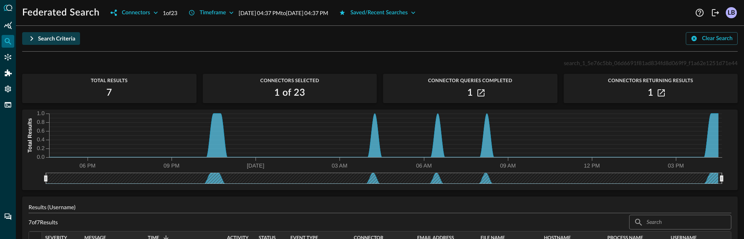
click at [31, 36] on icon "button" at bounding box center [32, 38] width 3 height 5
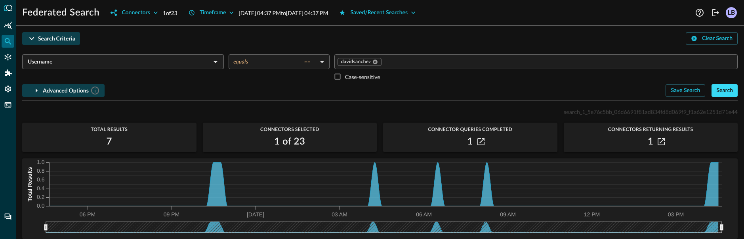
click at [726, 94] on div "Search" at bounding box center [725, 91] width 17 height 10
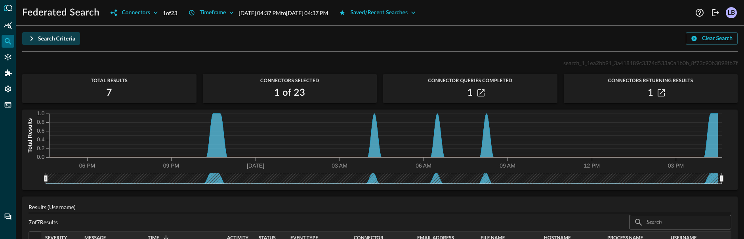
click at [567, 120] on icon "06 PM 09 PM Aug 24 03 AM 06 AM 09 AM 12 PM 03 PM 0.0 0.2 0.4 0.6 0.8 1.0 Total …" at bounding box center [373, 138] width 703 height 59
click at [71, 38] on div "Search Criteria" at bounding box center [56, 39] width 37 height 10
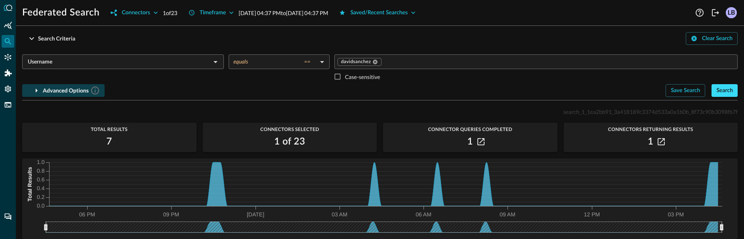
click at [718, 88] on div "Search" at bounding box center [725, 91] width 17 height 10
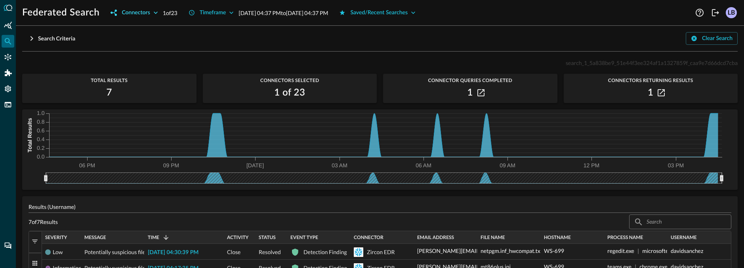
click at [154, 14] on icon "button" at bounding box center [156, 13] width 8 height 8
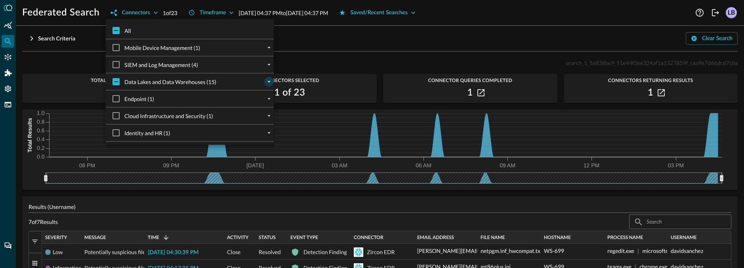
click at [268, 80] on icon "expand" at bounding box center [269, 81] width 7 height 7
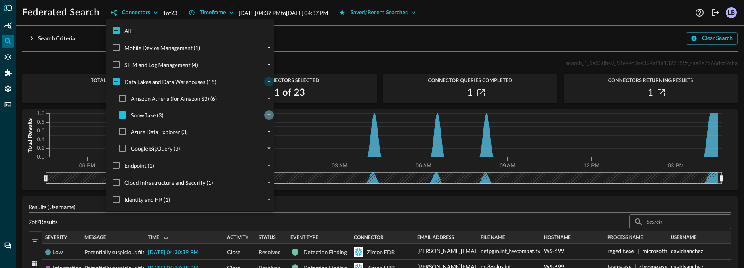
click at [269, 115] on icon "expand" at bounding box center [269, 116] width 3 height 2
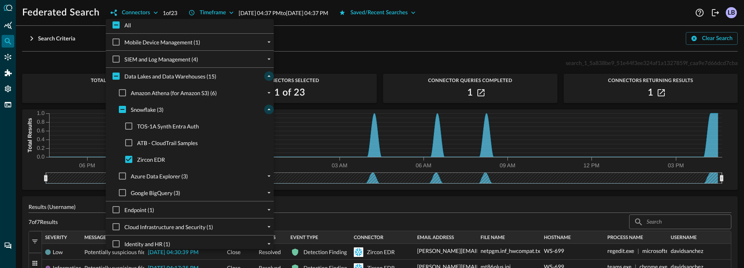
scroll to position [12, 0]
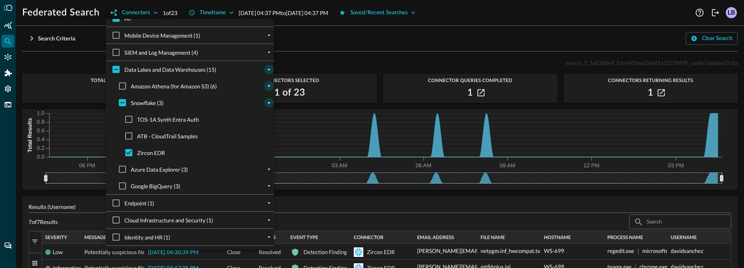
click at [268, 87] on icon "expand" at bounding box center [269, 85] width 7 height 7
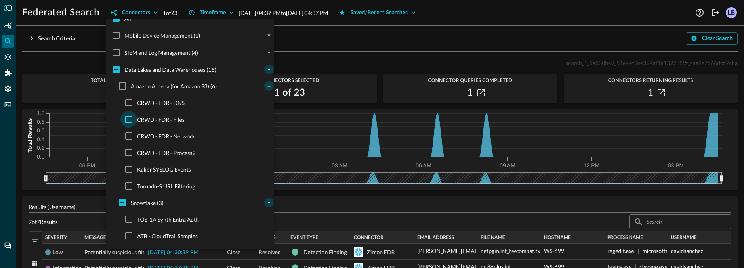
click at [132, 119] on input "CRWD - FDR - Files" at bounding box center [128, 119] width 17 height 17
checkbox input "true"
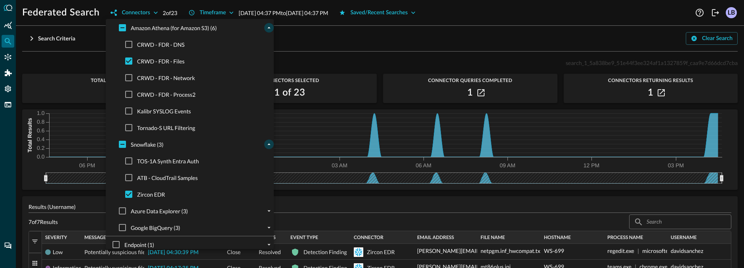
scroll to position [82, 0]
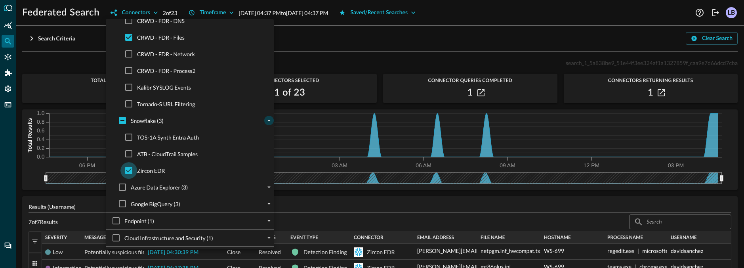
drag, startPoint x: 131, startPoint y: 168, endPoint x: 139, endPoint y: 159, distance: 11.2
click at [132, 168] on input "Zircon EDR" at bounding box center [128, 170] width 17 height 17
checkbox input "false"
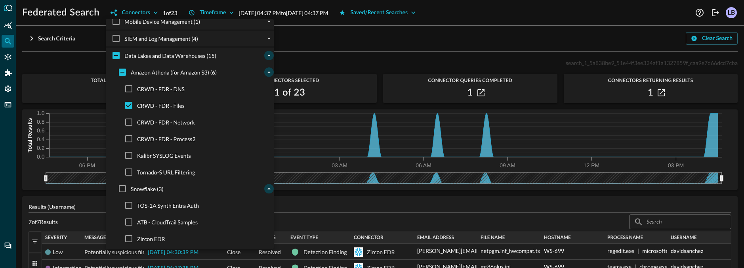
scroll to position [0, 0]
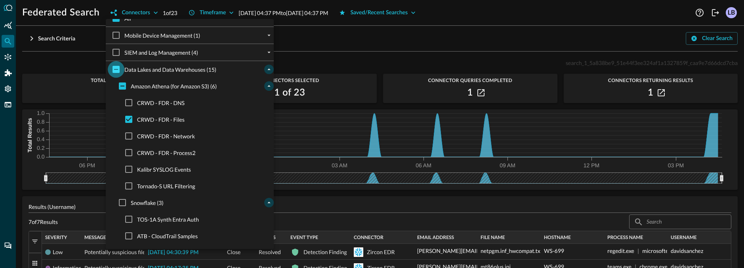
click at [116, 68] on input "Data Lakes and Data Warehouses (15)" at bounding box center [116, 69] width 17 height 17
checkbox input "true"
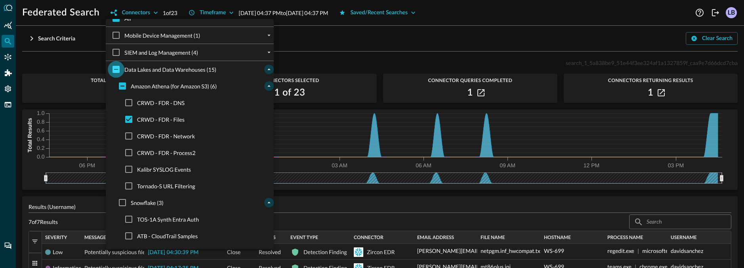
checkbox input "true"
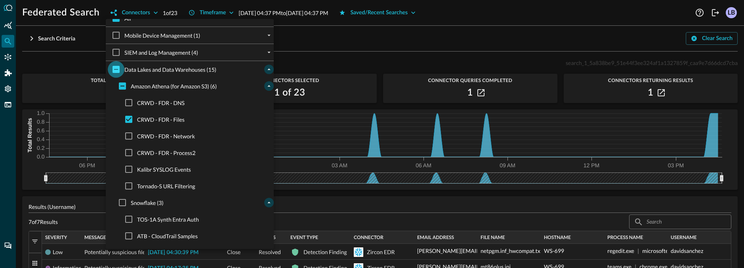
checkbox input "true"
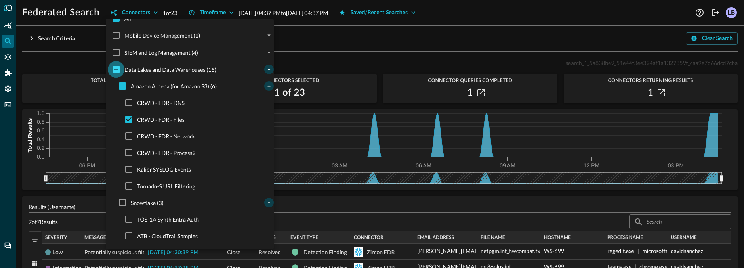
checkbox input "true"
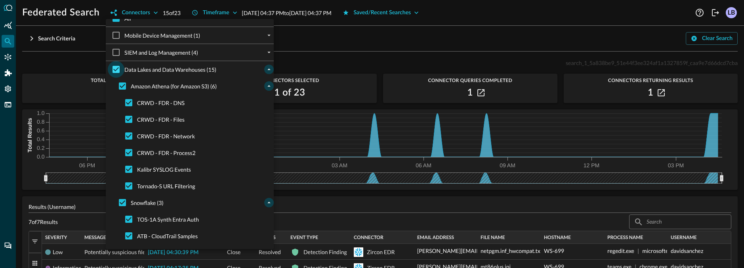
click at [117, 70] on input "Data Lakes and Data Warehouses (15)" at bounding box center [116, 69] width 17 height 17
checkbox input "false"
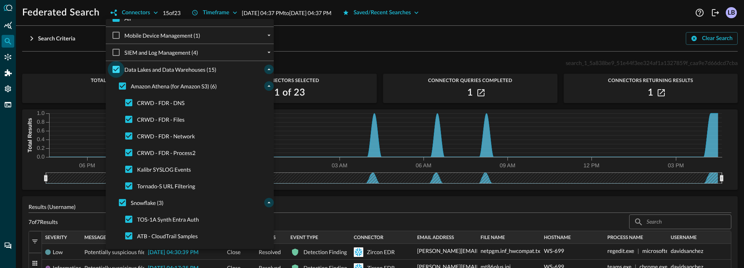
checkbox input "false"
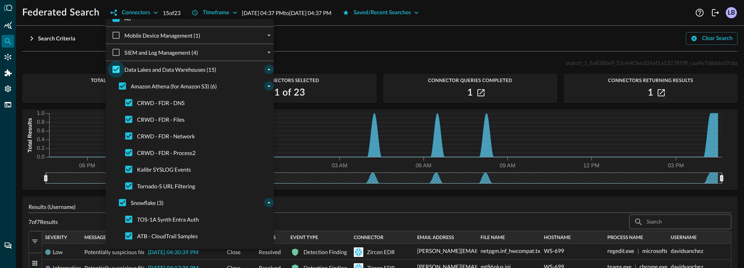
checkbox input "false"
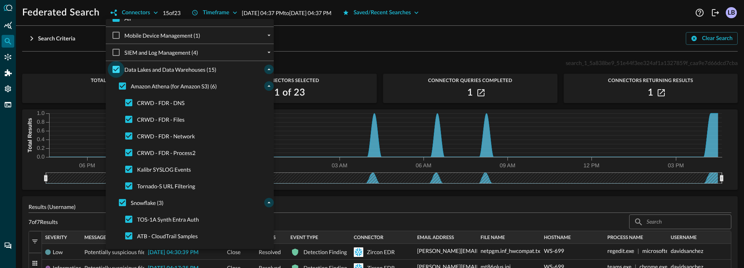
checkbox input "false"
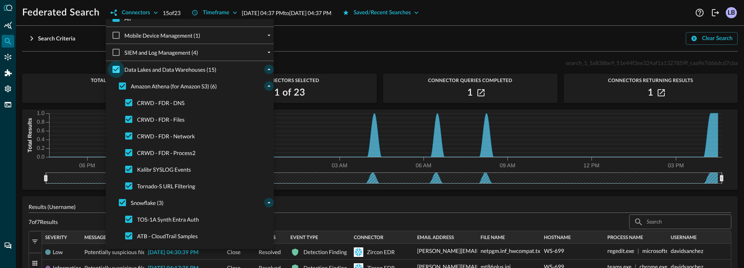
checkbox input "false"
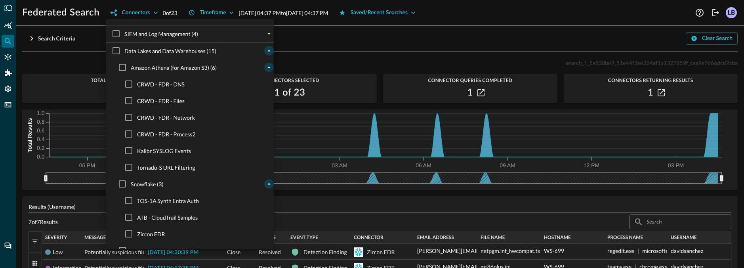
scroll to position [70, 0]
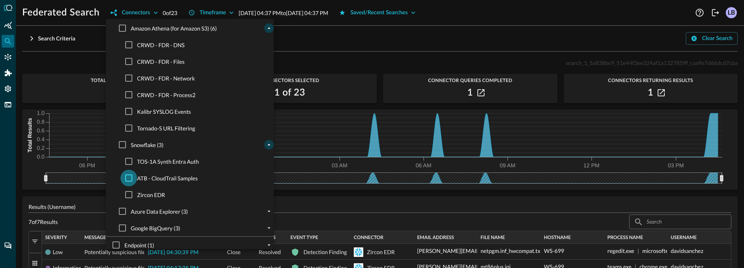
click at [134, 177] on input "ATB - CloudTrail Samples" at bounding box center [128, 178] width 17 height 17
checkbox input "true"
click at [120, 143] on input "Snowflake (3)" at bounding box center [122, 144] width 17 height 17
checkbox input "true"
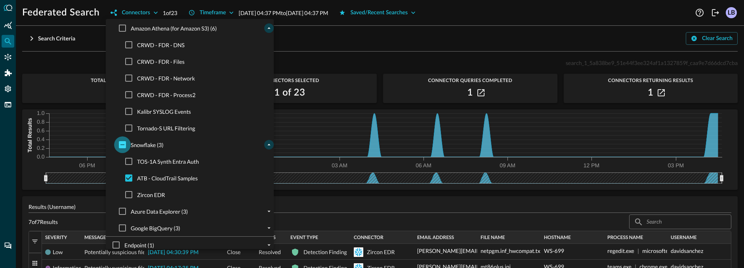
checkbox input "true"
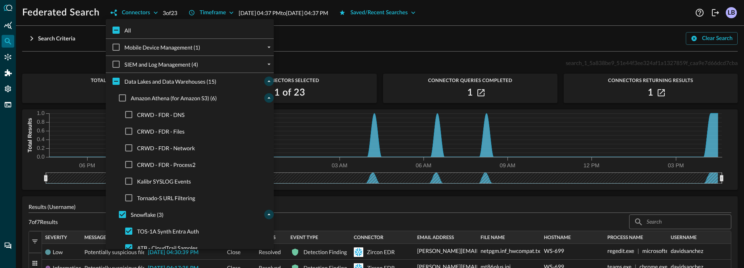
scroll to position [0, 0]
click at [125, 193] on input "Snowflake (3)" at bounding box center [122, 214] width 17 height 17
checkbox input "false"
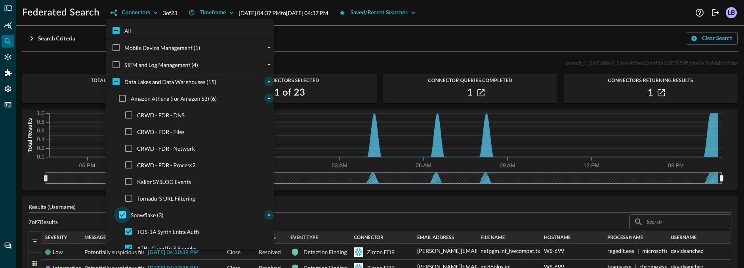
checkbox input "false"
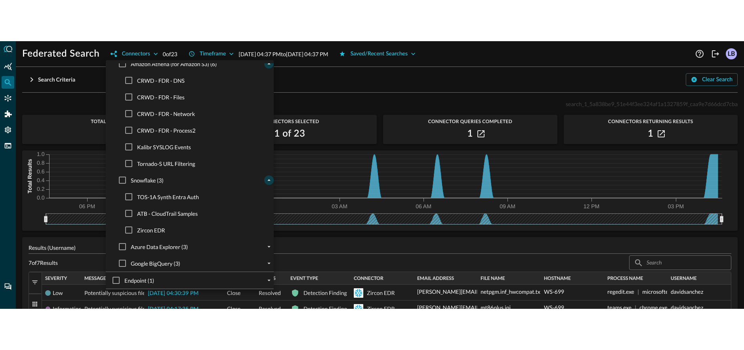
scroll to position [82, 0]
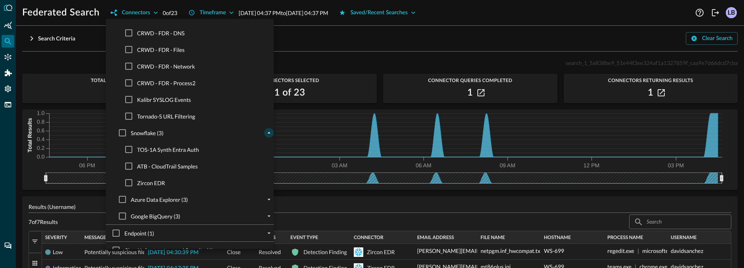
click at [181, 168] on span "ATB - CloudTrail Samples" at bounding box center [167, 166] width 61 height 8
click at [137, 168] on input "ATB - CloudTrail Samples" at bounding box center [128, 166] width 17 height 17
checkbox input "true"
click at [310, 136] on div at bounding box center [372, 134] width 744 height 268
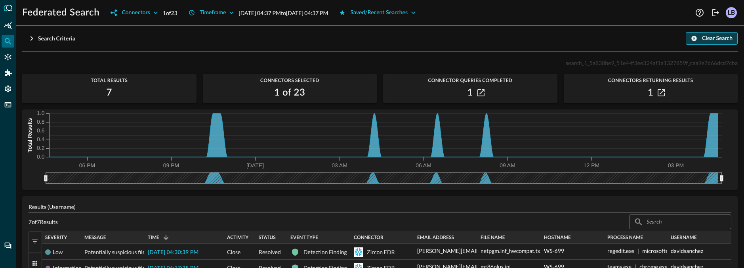
click at [721, 37] on div "Clear Search" at bounding box center [717, 39] width 31 height 10
click at [34, 39] on icon "button" at bounding box center [32, 39] width 10 height 10
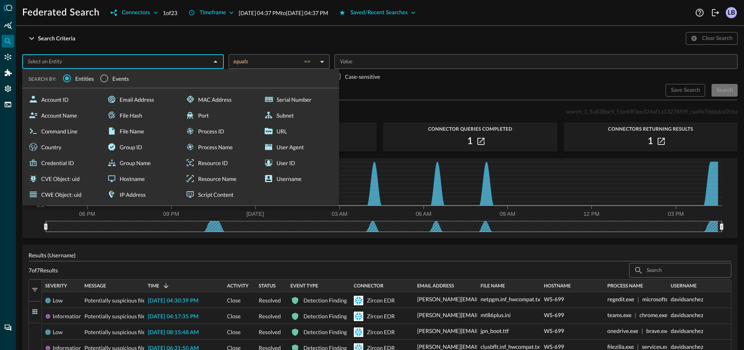
click at [169, 59] on input "text" at bounding box center [117, 62] width 184 height 10
click at [107, 81] on input "Events" at bounding box center [104, 78] width 17 height 17
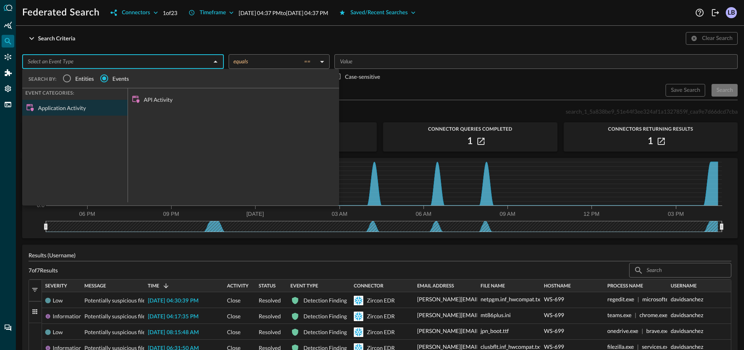
click at [134, 64] on input "text" at bounding box center [117, 62] width 184 height 10
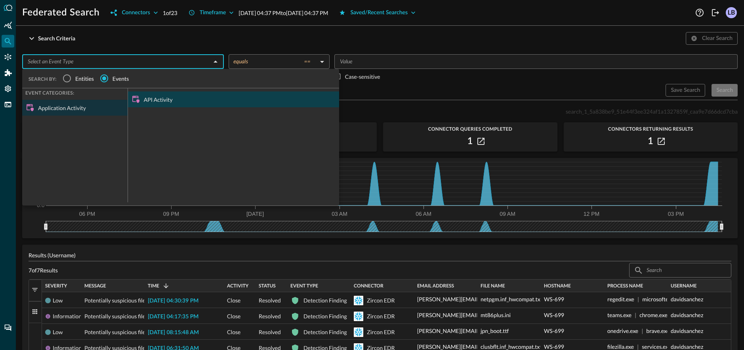
click at [151, 101] on div "API Activity" at bounding box center [233, 100] width 211 height 16
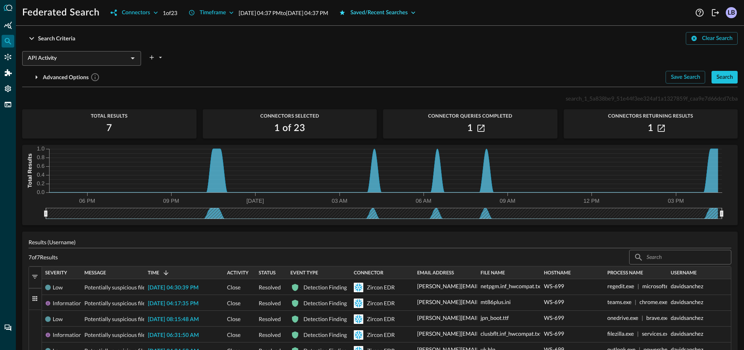
click at [370, 13] on button "Saved/Recent Searches" at bounding box center [378, 12] width 86 height 13
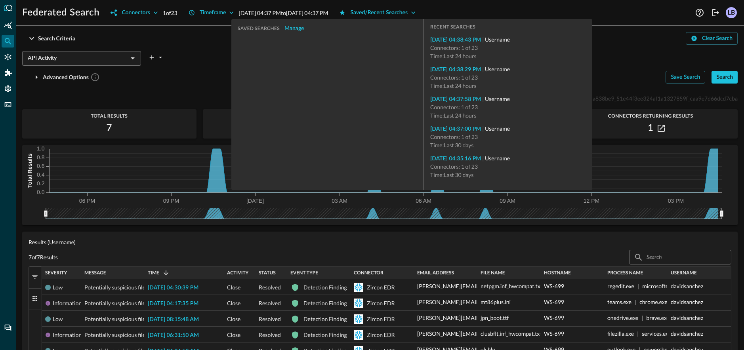
click at [328, 11] on p "Aug 23, 2025 04:37 PM to Aug 24, 2025 04:37 PM" at bounding box center [284, 13] width 90 height 8
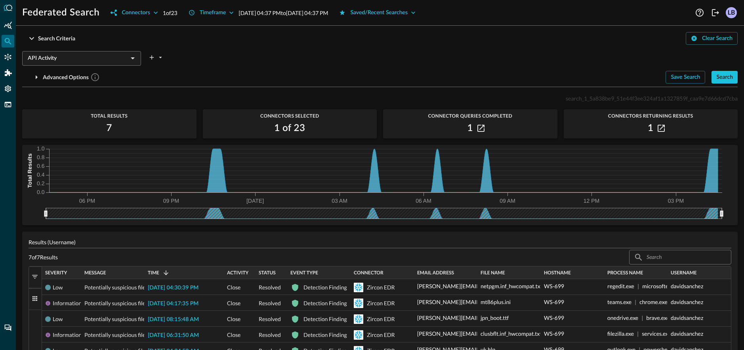
click at [282, 10] on p "Aug 23, 2025 04:37 PM to Aug 24, 2025 04:37 PM" at bounding box center [284, 13] width 90 height 8
click at [233, 11] on icon "button" at bounding box center [231, 13] width 8 height 8
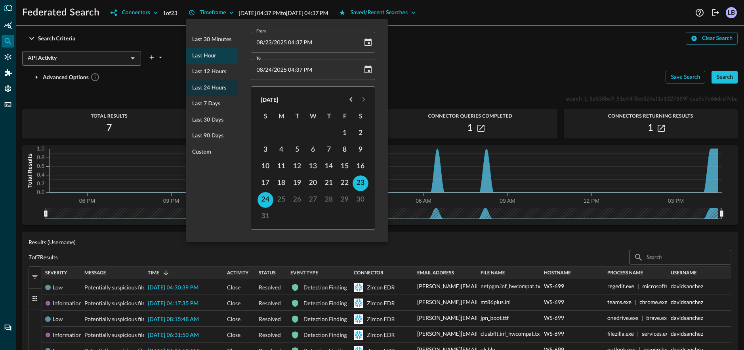
click at [216, 55] on div "Last hour" at bounding box center [212, 56] width 52 height 16
type input "08/24/2025 03:41 PM"
type input "08/24/2025 04:41 PM"
click at [725, 77] on div at bounding box center [372, 175] width 744 height 350
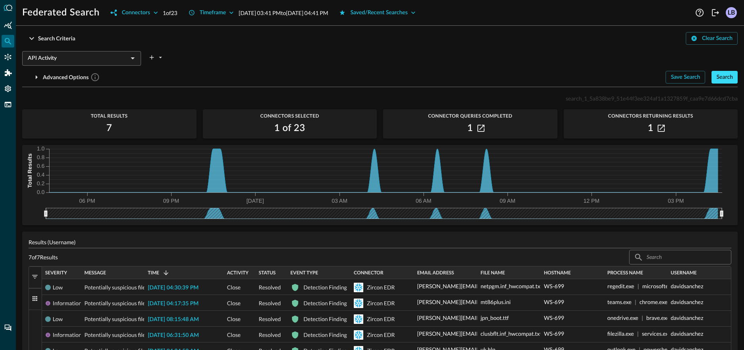
click at [729, 81] on div "Search" at bounding box center [725, 78] width 17 height 10
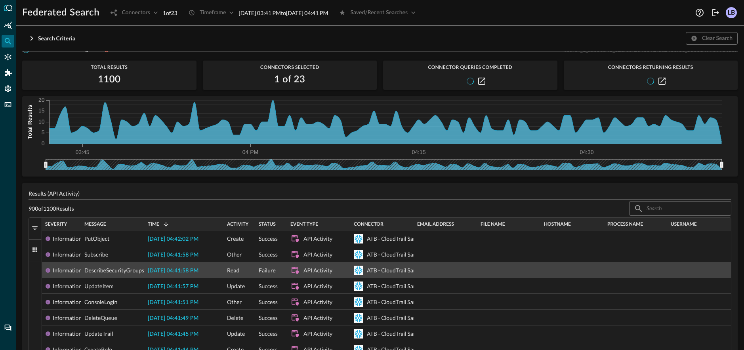
scroll to position [60, 0]
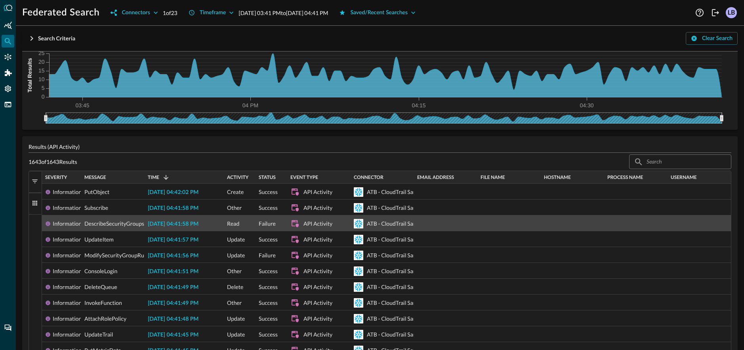
click at [33, 193] on span "button" at bounding box center [34, 203] width 7 height 7
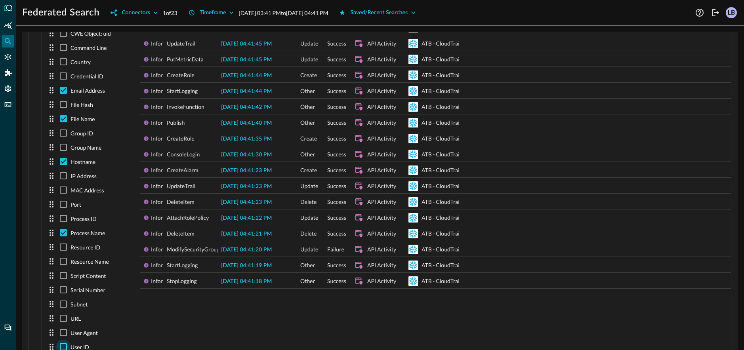
scroll to position [377, 0]
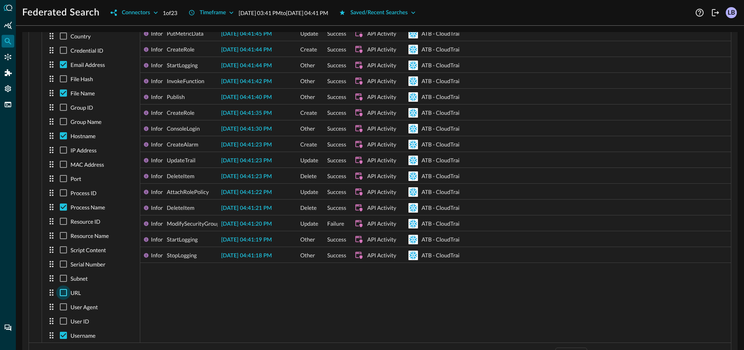
click at [65, 193] on input "checkbox" at bounding box center [63, 293] width 14 height 14
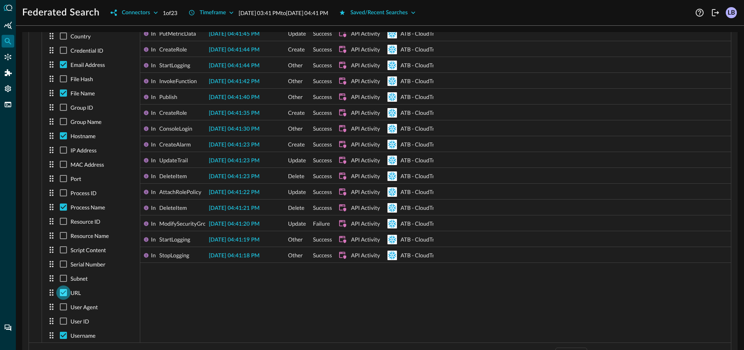
click at [65, 193] on input "checkbox" at bounding box center [63, 293] width 14 height 14
checkbox input "false"
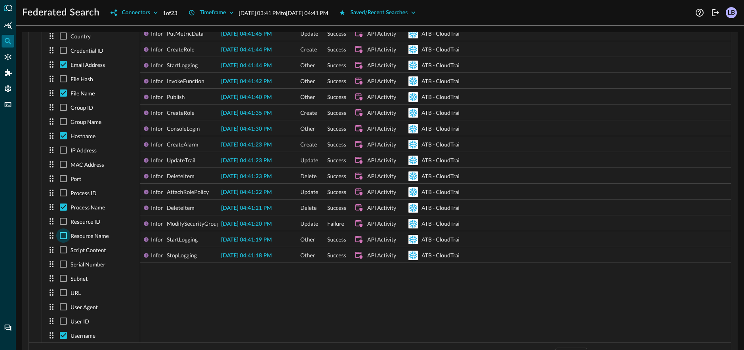
click at [65, 193] on input "checkbox" at bounding box center [63, 236] width 14 height 14
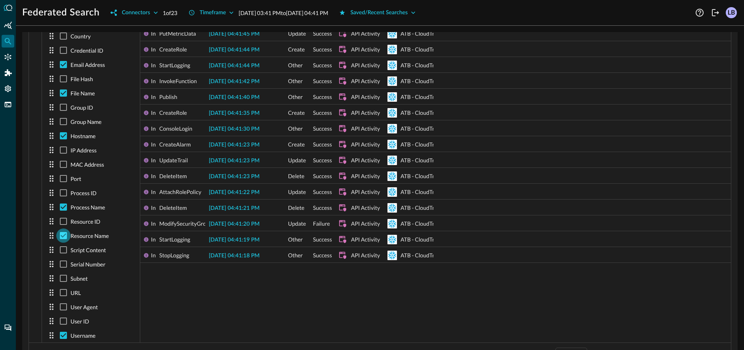
click at [65, 193] on input "checkbox" at bounding box center [63, 236] width 14 height 14
checkbox input "false"
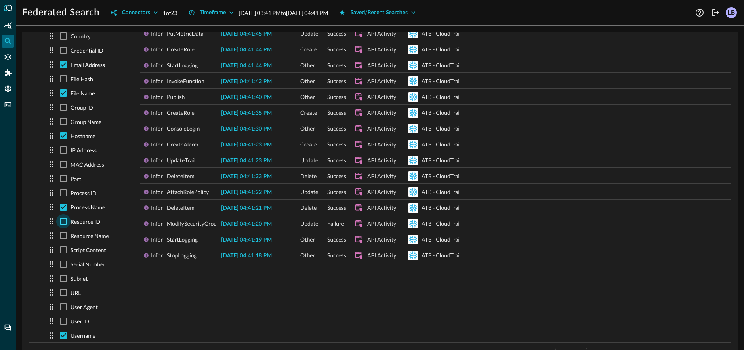
click at [65, 193] on input "checkbox" at bounding box center [63, 221] width 14 height 14
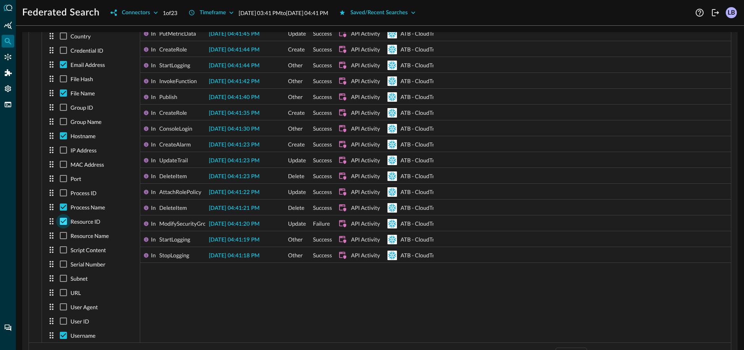
click at [65, 193] on input "checkbox" at bounding box center [63, 221] width 14 height 14
checkbox input "false"
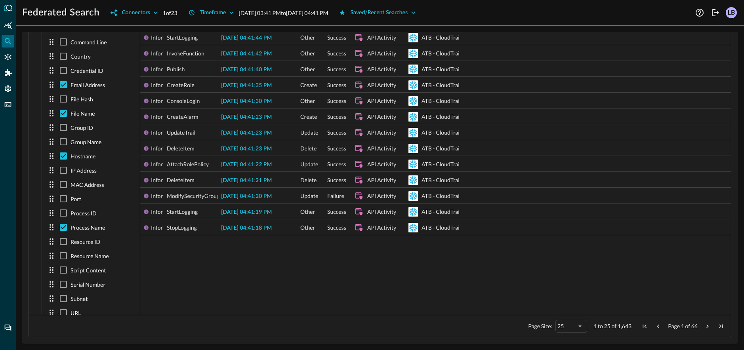
scroll to position [0, 0]
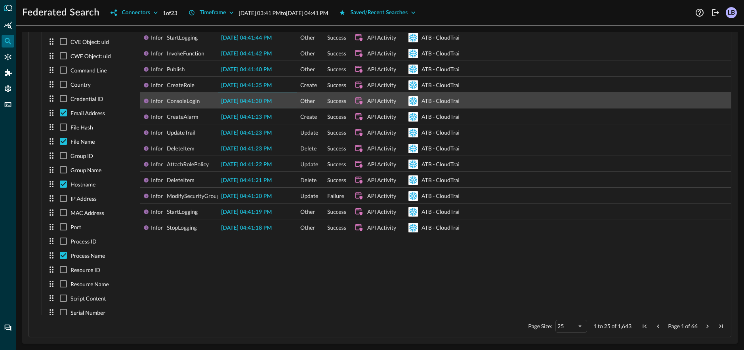
click at [250, 99] on span "2025-08-24 04:41:30 PM" at bounding box center [246, 102] width 51 height 6
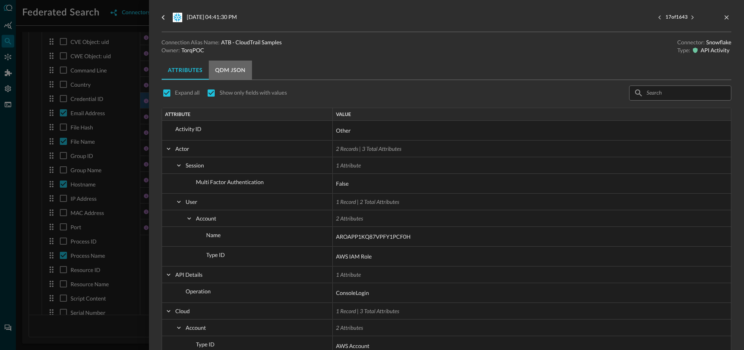
click at [230, 70] on button "QDM JSON" at bounding box center [230, 70] width 43 height 19
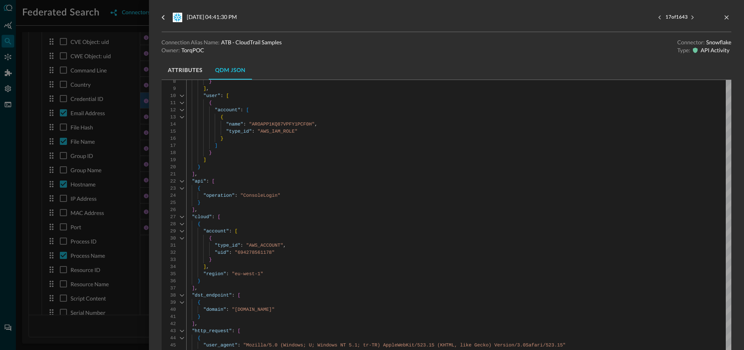
scroll to position [127, 0]
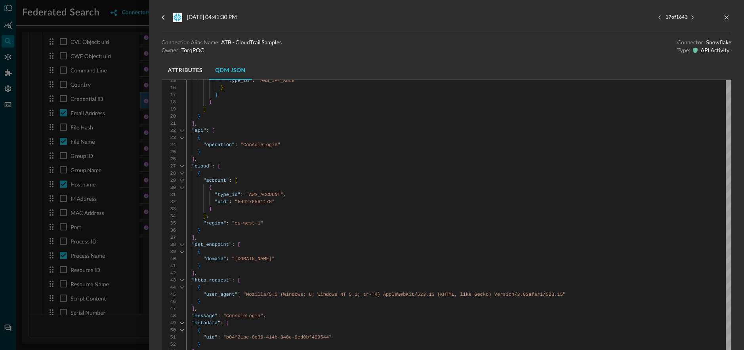
click at [250, 193] on div "{ "activity_id" : "OTHER" , "actor" : [ { "session" : [ { "is_mfa" : false } ] …" at bounding box center [458, 325] width 545 height 696
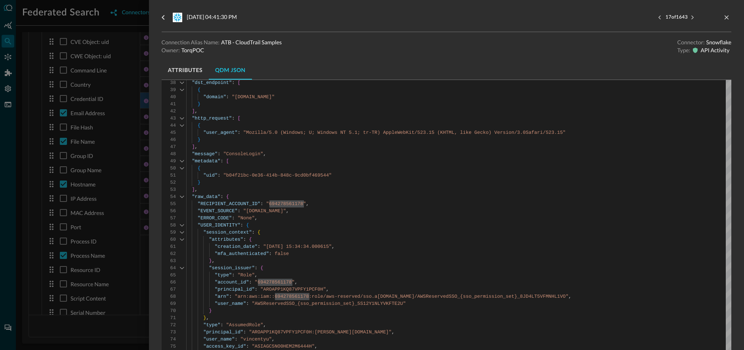
scroll to position [290, 0]
click at [267, 193] on div "{ "activity_id" : "OTHER" , "actor" : [ { "session" : [ { "is_mfa" : false } ] …" at bounding box center [458, 163] width 545 height 696
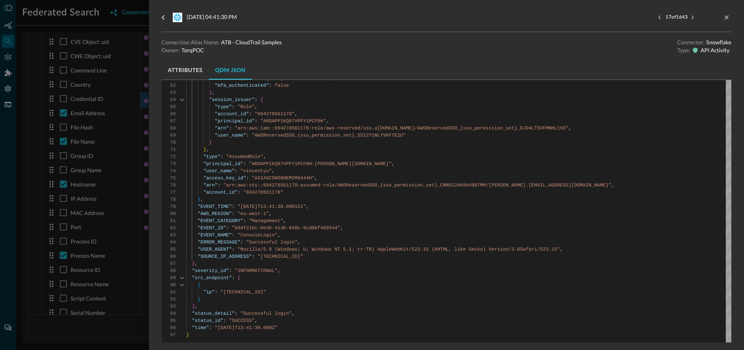
scroll to position [468, 0]
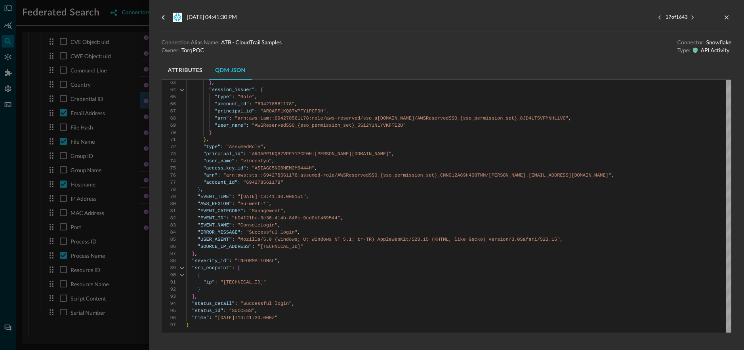
type textarea ""EVENT_CATEGORY": "Management", "EVENT_ID": "b04f21bc-0e36-414b-848c-9cd0bf4695…"
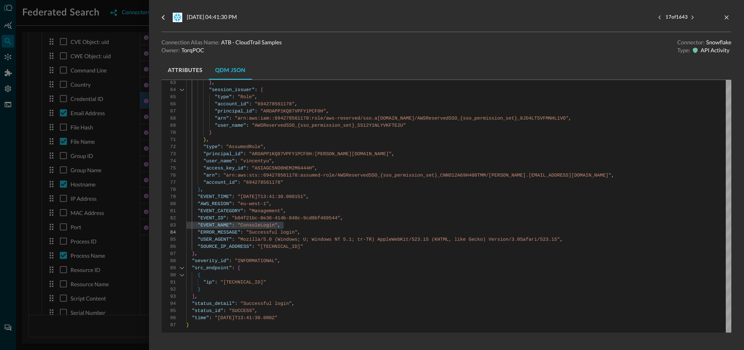
drag, startPoint x: 136, startPoint y: 205, endPoint x: 136, endPoint y: 212, distance: 6.7
click at [136, 193] on div at bounding box center [372, 175] width 744 height 350
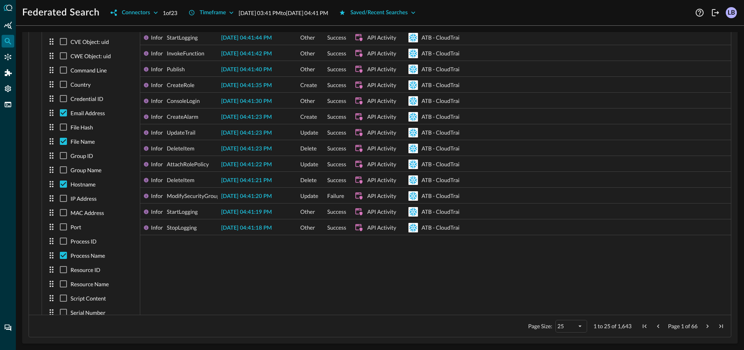
drag, startPoint x: 136, startPoint y: 212, endPoint x: 136, endPoint y: 227, distance: 15.1
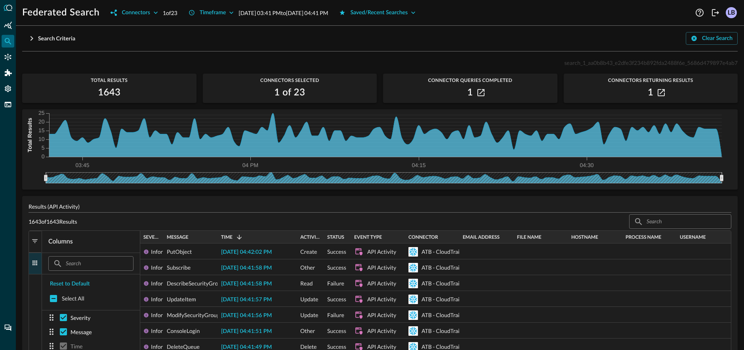
click at [32, 37] on icon "button" at bounding box center [32, 39] width 10 height 10
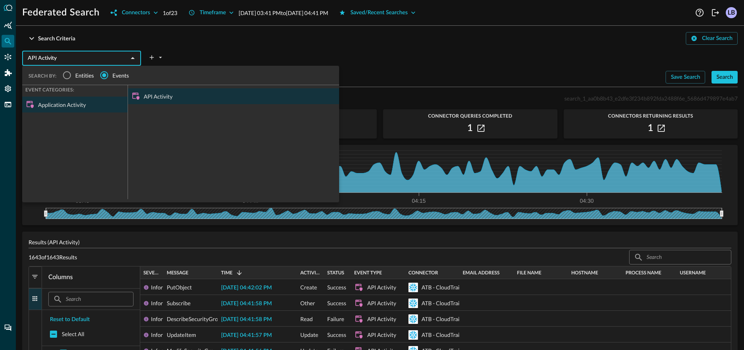
click at [89, 56] on input "API Activity" at bounding box center [75, 59] width 101 height 10
click at [183, 48] on div "API Activity ​ SEARCH BY: Entities Events EVENT CATEGORIES: Application Activit…" at bounding box center [380, 56] width 716 height 17
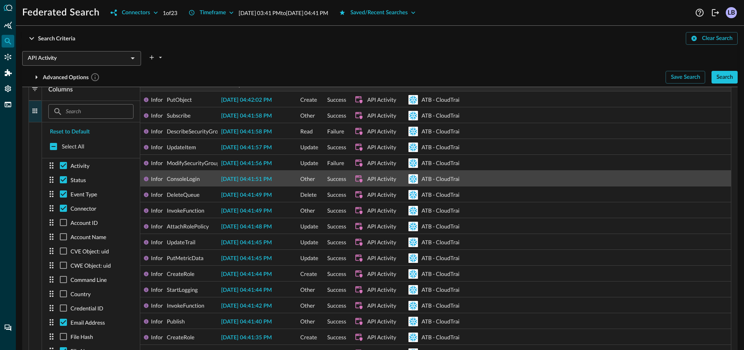
scroll to position [112, 0]
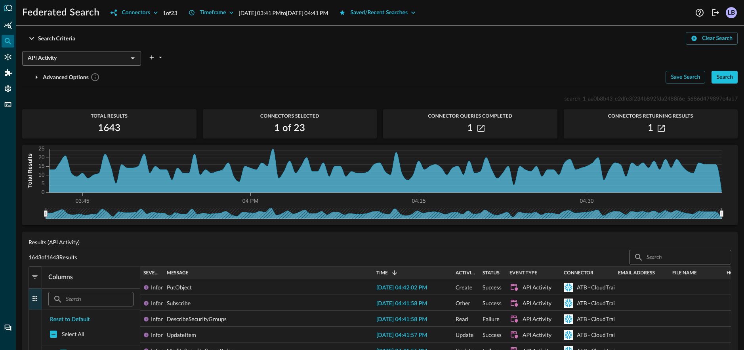
drag, startPoint x: 216, startPoint y: 271, endPoint x: 354, endPoint y: 275, distance: 138.0
click at [371, 193] on div at bounding box center [372, 273] width 3 height 13
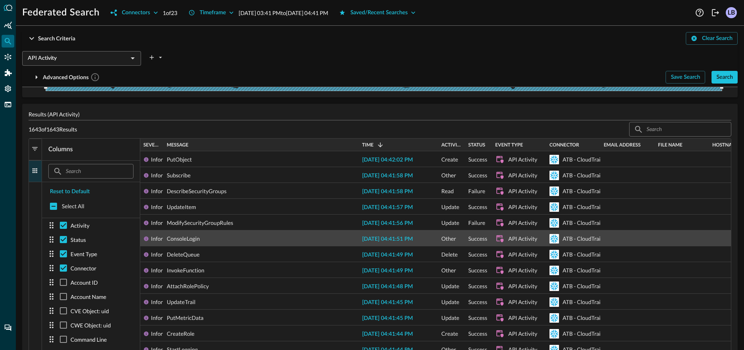
scroll to position [156, 0]
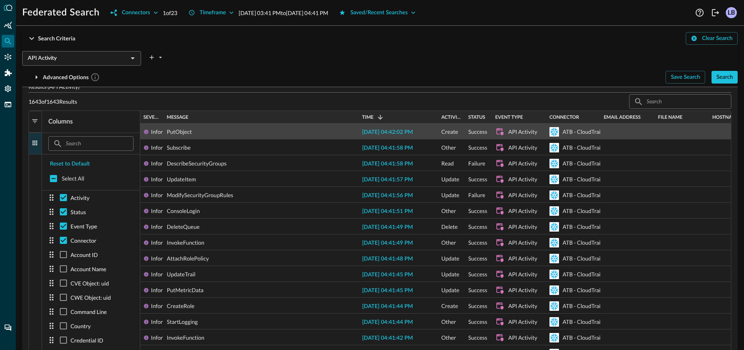
click at [179, 131] on span "PutObject" at bounding box center [179, 132] width 25 height 16
click at [180, 132] on span "PutObject" at bounding box center [179, 132] width 25 height 16
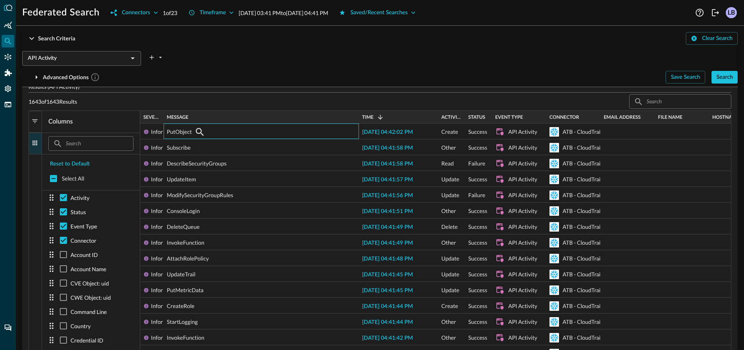
scroll to position [0, 0]
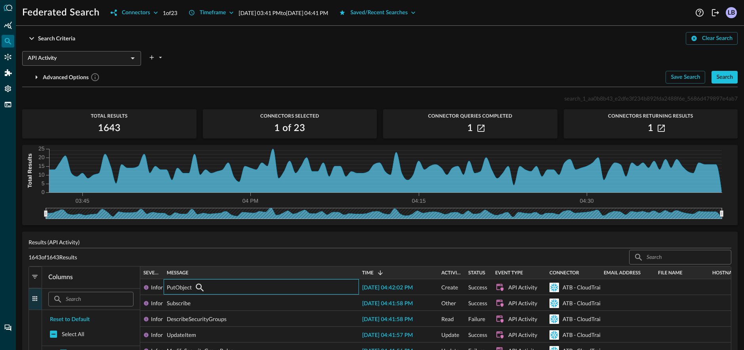
click at [123, 57] on input "API Activity" at bounding box center [75, 59] width 101 height 10
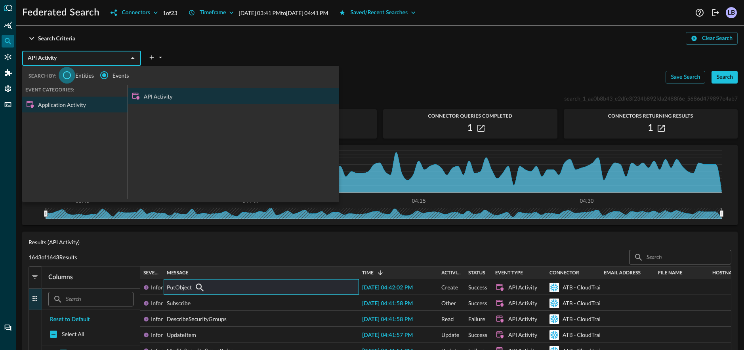
click at [75, 73] on input "Entities" at bounding box center [67, 75] width 17 height 17
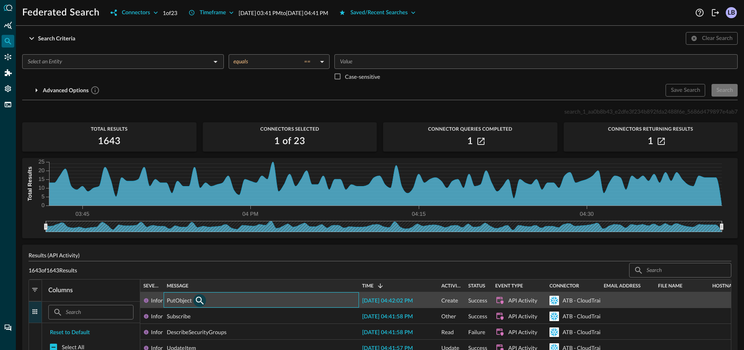
click at [199, 193] on icon "button" at bounding box center [200, 301] width 10 height 10
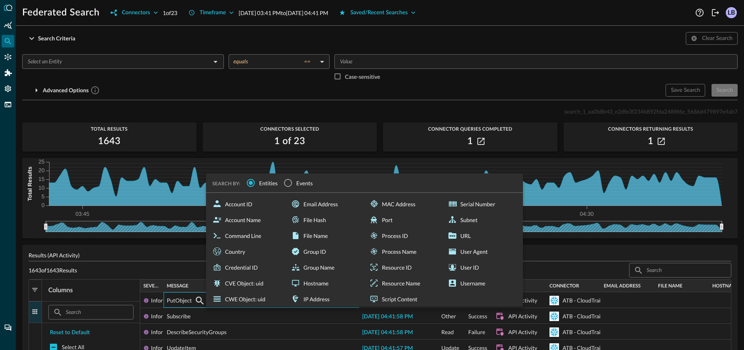
click at [309, 180] on span "Events" at bounding box center [304, 183] width 17 height 8
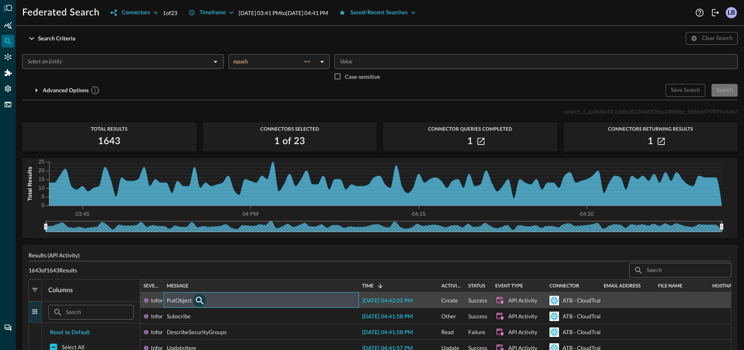
click at [198, 193] on icon "button" at bounding box center [200, 301] width 10 height 10
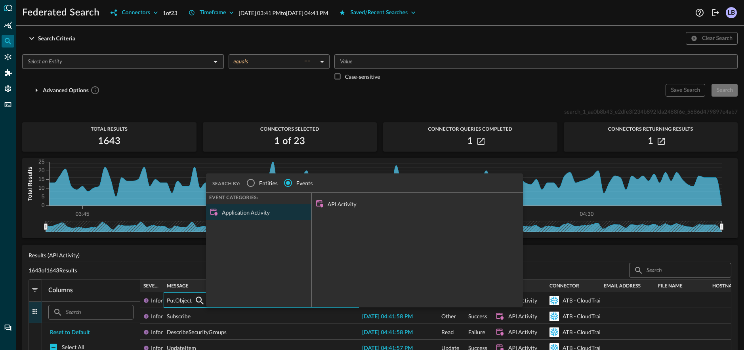
click at [270, 185] on span "Entities" at bounding box center [268, 183] width 19 height 8
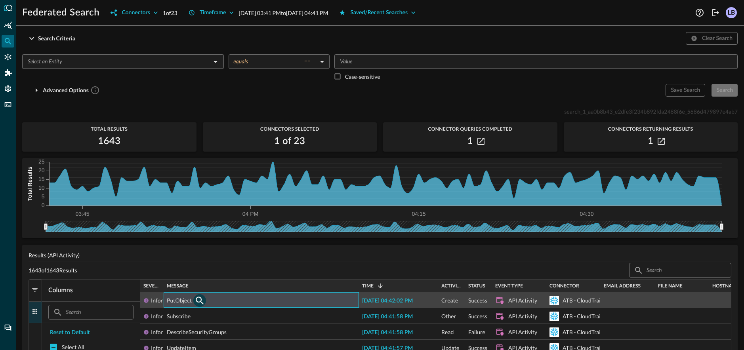
click at [198, 193] on icon "button" at bounding box center [200, 301] width 10 height 10
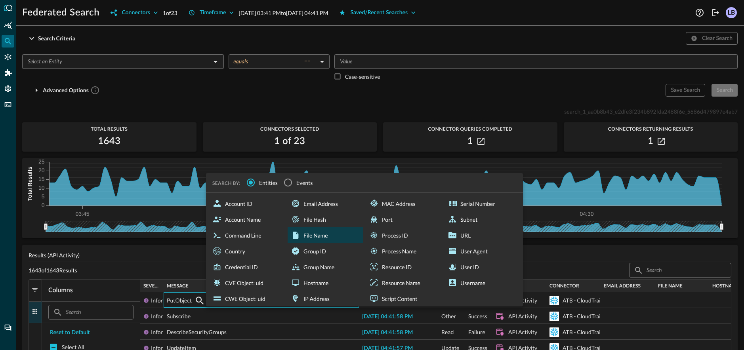
scroll to position [2, 0]
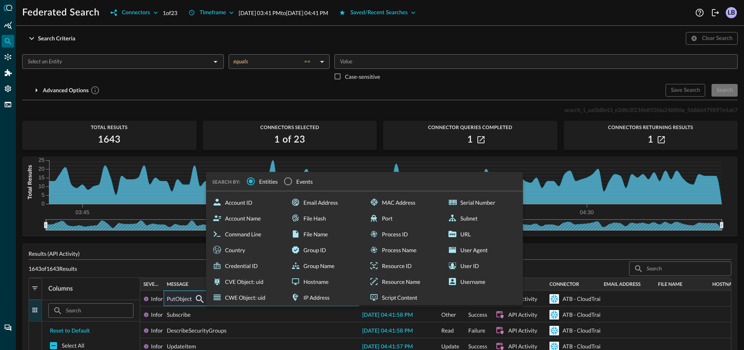
click at [147, 193] on div "1643 of 1643 Results ​ ​" at bounding box center [380, 269] width 703 height 15
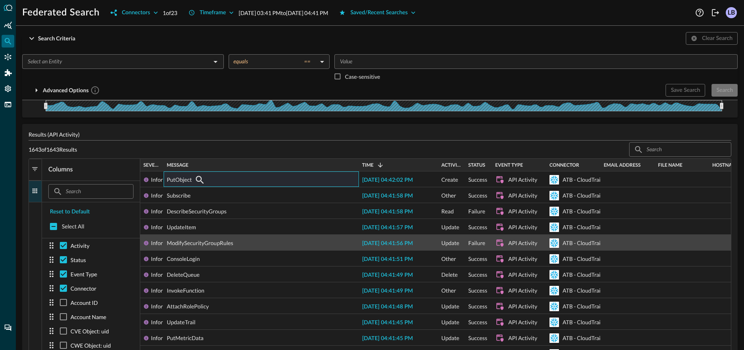
scroll to position [131, 0]
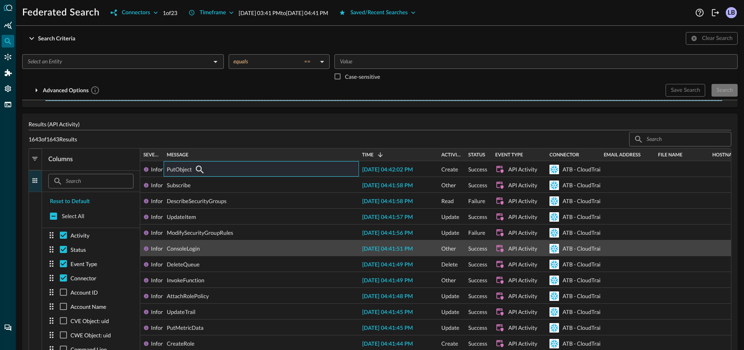
click at [194, 193] on span "ConsoleLogin" at bounding box center [183, 249] width 33 height 16
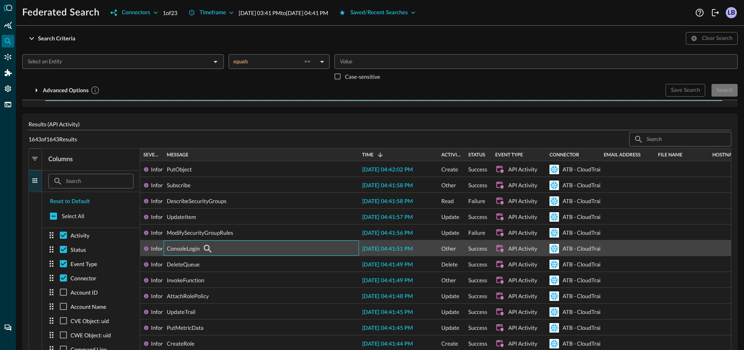
click at [193, 193] on span "ConsoleLogin" at bounding box center [183, 249] width 33 height 16
click at [192, 193] on span "ConsoleLogin" at bounding box center [183, 249] width 33 height 16
drag, startPoint x: 192, startPoint y: 249, endPoint x: 210, endPoint y: 251, distance: 17.5
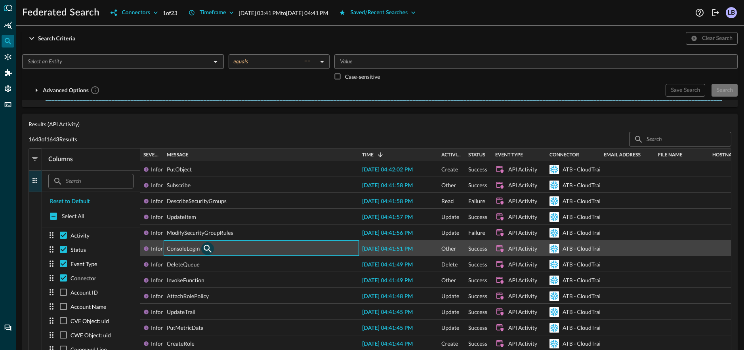
click at [193, 193] on span "ConsoleLogin" at bounding box center [183, 249] width 33 height 16
click at [208, 193] on icon "button" at bounding box center [208, 249] width 8 height 8
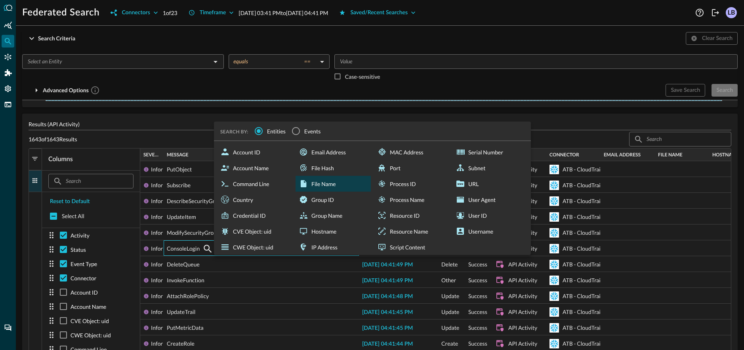
click at [323, 179] on div "File Name" at bounding box center [333, 184] width 75 height 16
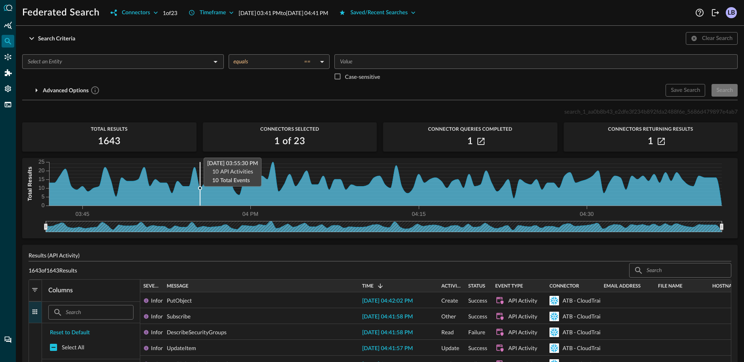
scroll to position [12, 0]
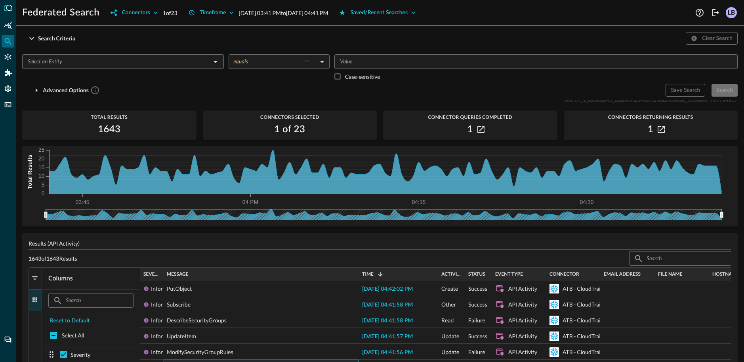
click at [185, 59] on input "text" at bounding box center [117, 62] width 184 height 10
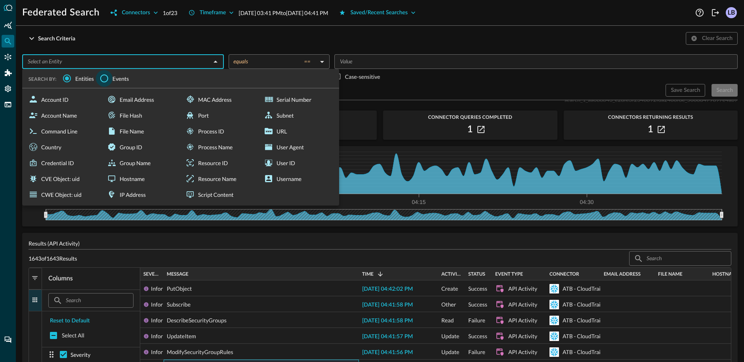
click at [108, 77] on input "Events" at bounding box center [104, 78] width 17 height 17
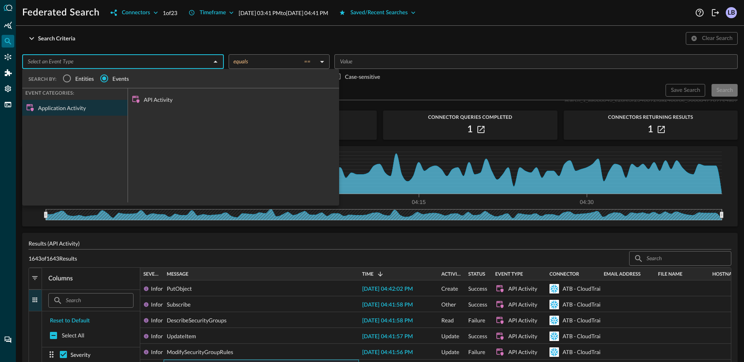
click at [75, 78] on span "Entities" at bounding box center [84, 79] width 19 height 8
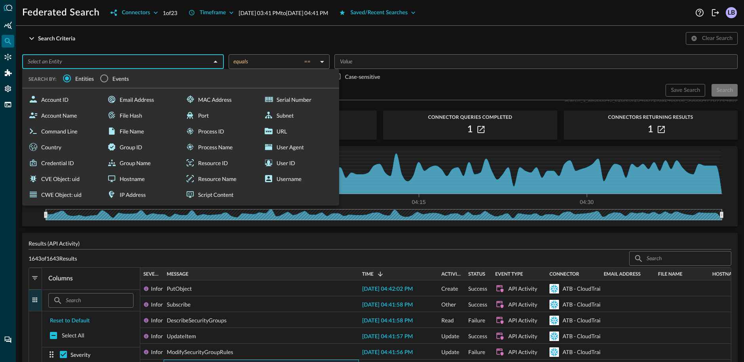
click at [123, 80] on span "Events" at bounding box center [121, 79] width 17 height 8
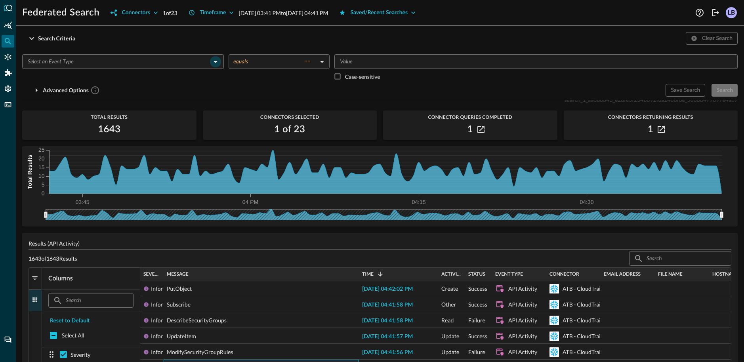
click at [216, 61] on icon "Open" at bounding box center [216, 62] width 10 height 10
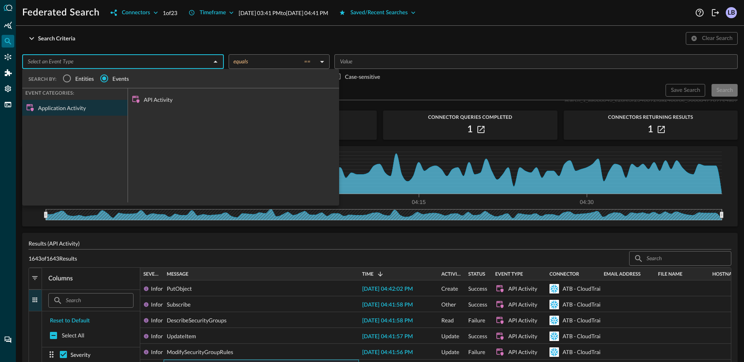
click at [152, 97] on div "API Activity" at bounding box center [233, 100] width 211 height 16
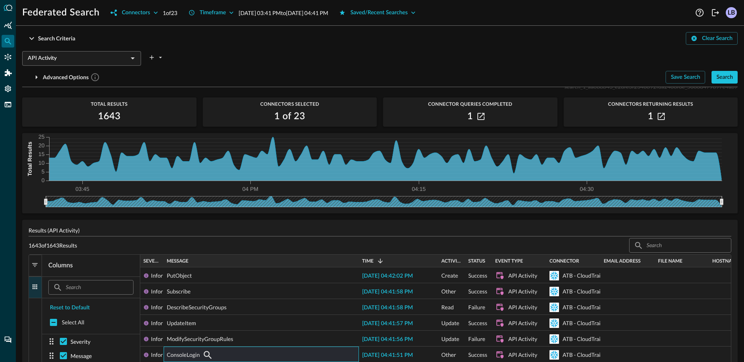
scroll to position [0, 0]
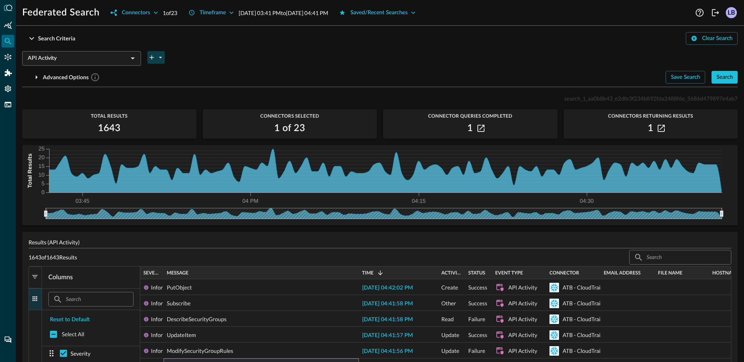
click at [156, 58] on button "plus-arrow-button" at bounding box center [155, 57] width 17 height 13
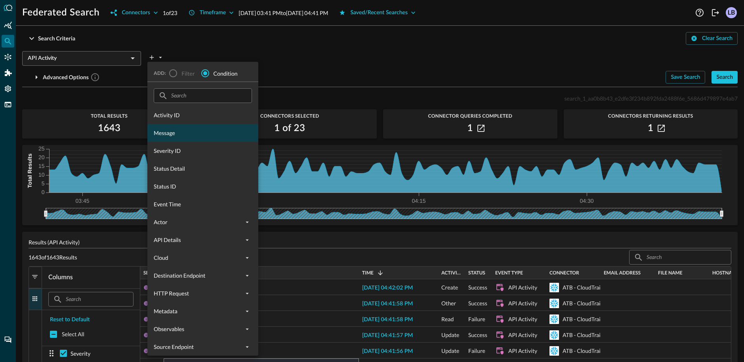
click at [174, 134] on span "Message" at bounding box center [203, 133] width 98 height 8
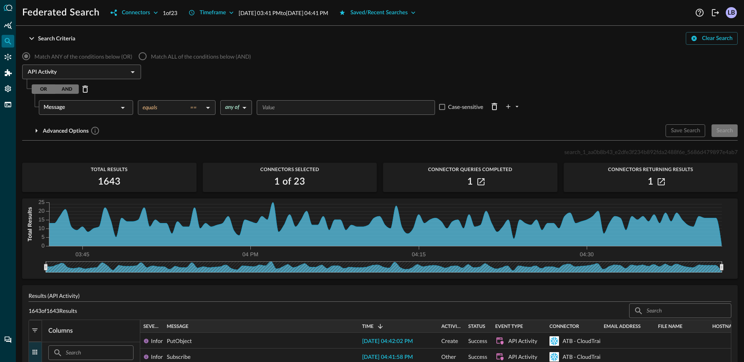
click at [280, 106] on input "Value" at bounding box center [345, 108] width 172 height 10
type input "ConsoleLogin"
click at [732, 134] on div "Search" at bounding box center [725, 131] width 17 height 10
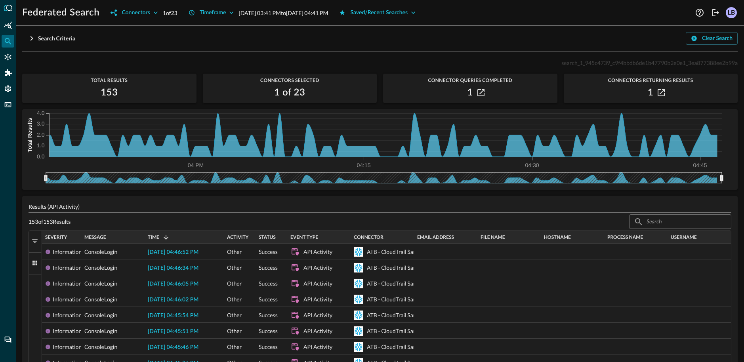
click at [34, 193] on span "button" at bounding box center [34, 263] width 7 height 7
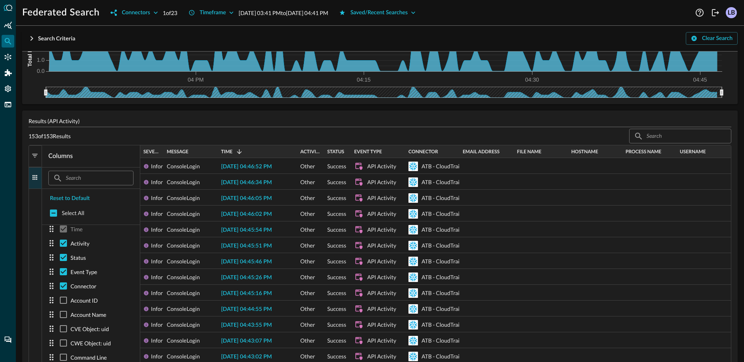
scroll to position [76, 0]
click at [80, 193] on p "Account Name" at bounding box center [89, 270] width 36 height 8
click at [61, 193] on input "checkbox" at bounding box center [63, 270] width 14 height 14
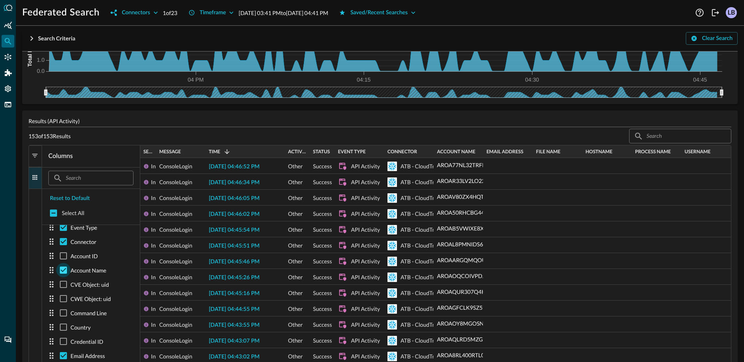
click at [61, 193] on input "checkbox" at bounding box center [63, 270] width 14 height 14
checkbox input "false"
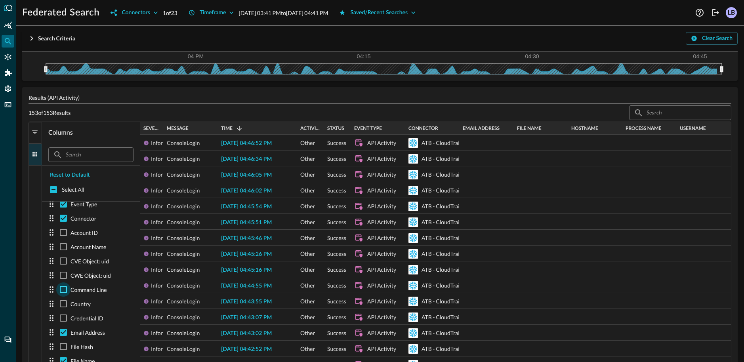
scroll to position [127, 0]
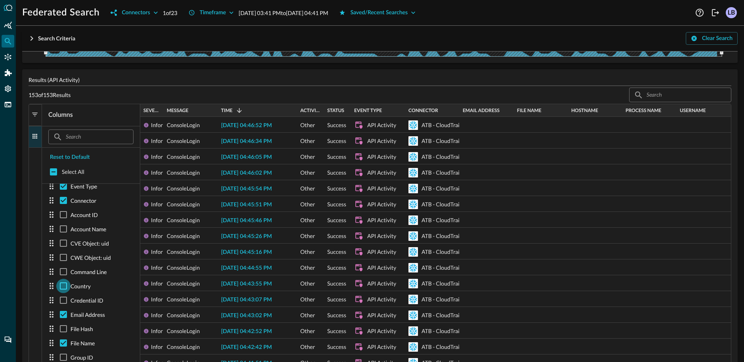
click at [64, 193] on input "checkbox" at bounding box center [63, 286] width 14 height 14
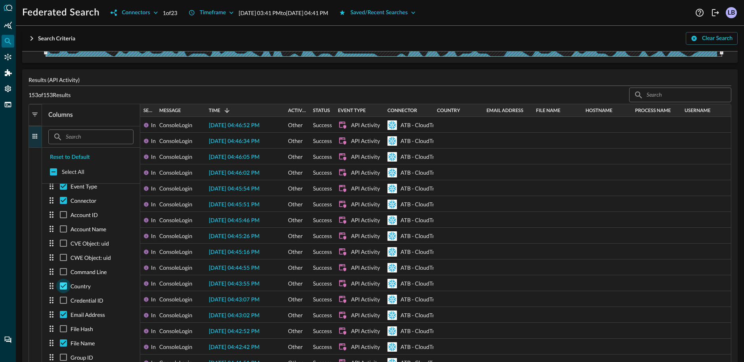
click at [64, 193] on input "checkbox" at bounding box center [63, 286] width 14 height 14
checkbox input "false"
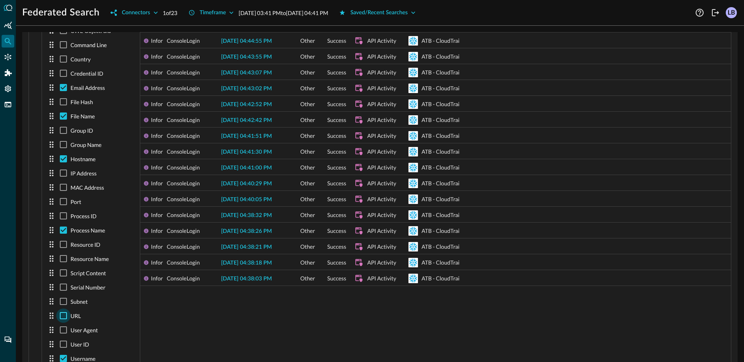
scroll to position [362, 0]
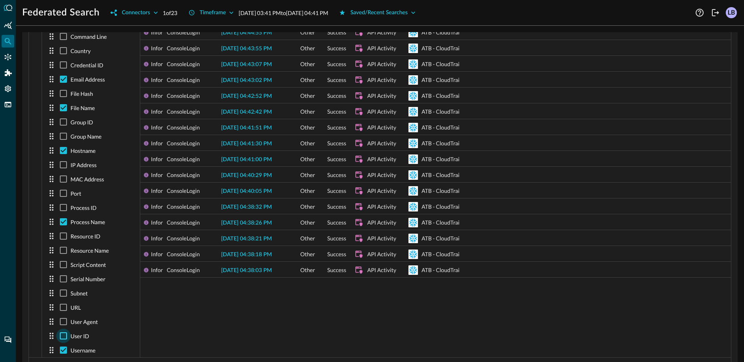
click at [63, 193] on input "checkbox" at bounding box center [63, 336] width 14 height 14
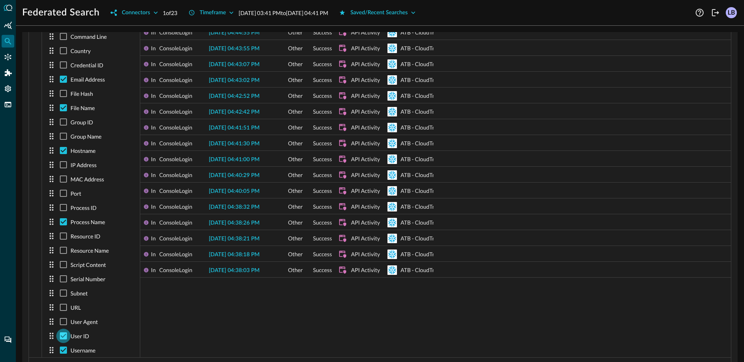
click at [63, 193] on input "checkbox" at bounding box center [63, 336] width 14 height 14
checkbox input "false"
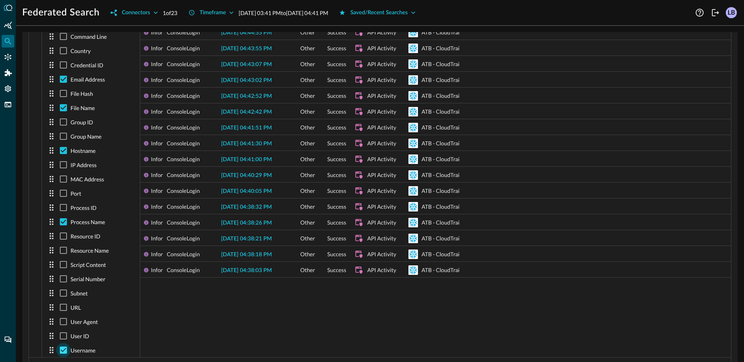
click at [63, 193] on input "checkbox" at bounding box center [63, 350] width 14 height 14
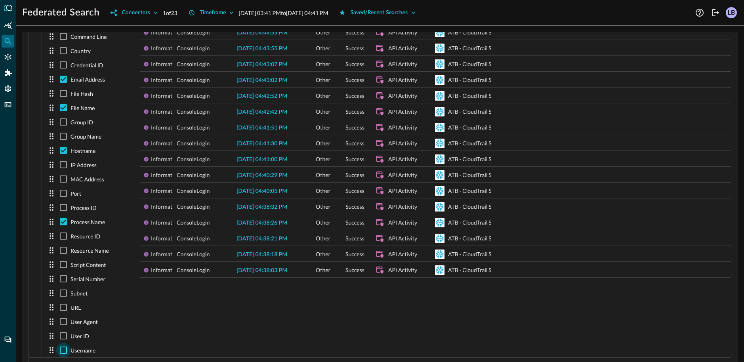
click at [63, 193] on input "checkbox" at bounding box center [63, 350] width 14 height 14
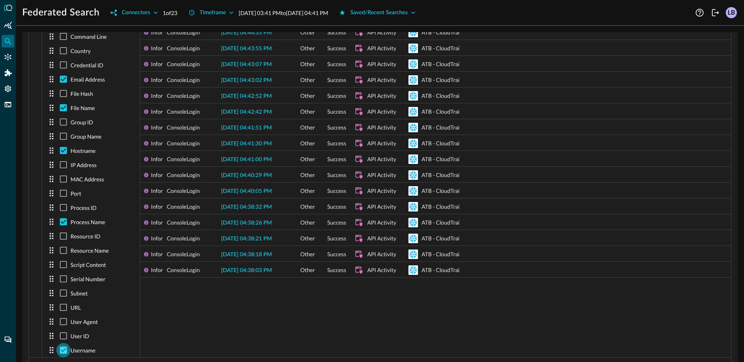
click at [63, 193] on input "checkbox" at bounding box center [63, 350] width 14 height 14
checkbox input "false"
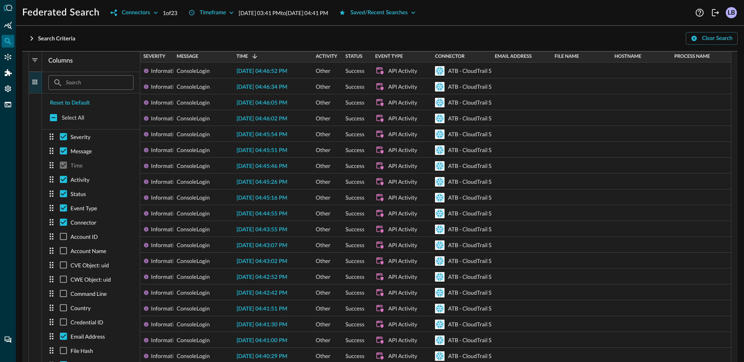
scroll to position [34, 0]
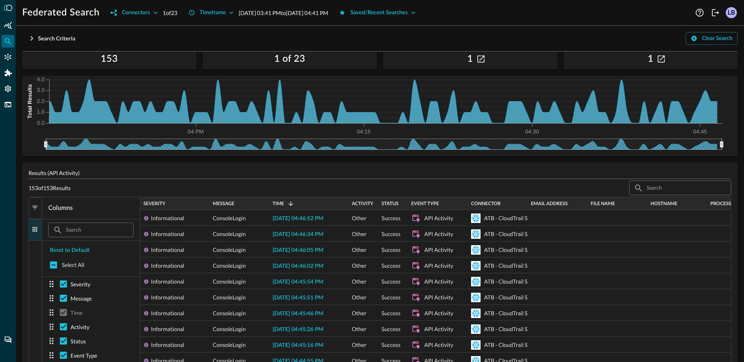
drag, startPoint x: 173, startPoint y: 203, endPoint x: 223, endPoint y: 202, distance: 50.4
click at [223, 193] on div "Severity Message Time 1 Activity" at bounding box center [453, 203] width 627 height 13
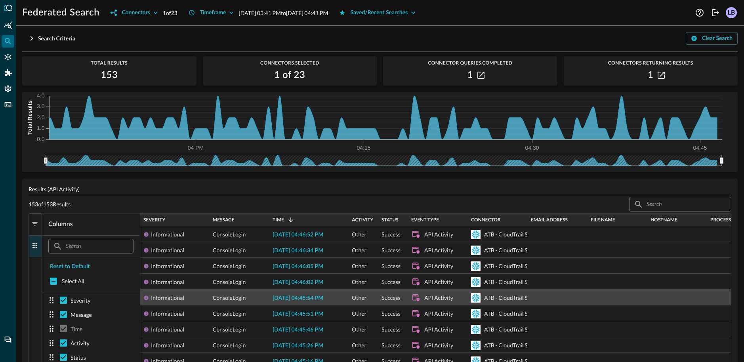
scroll to position [0, 0]
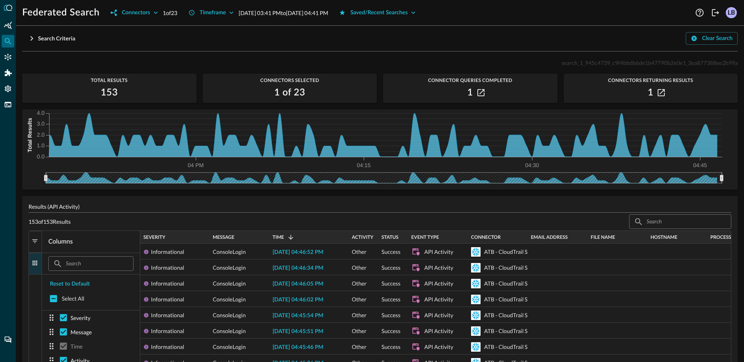
click at [31, 36] on icon "button" at bounding box center [32, 38] width 3 height 5
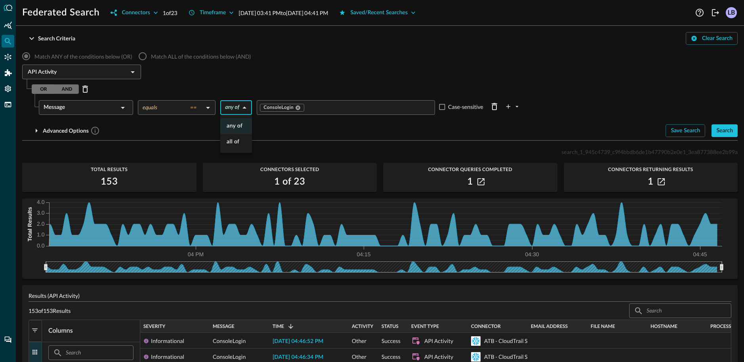
click at [239, 107] on body "Federated Search Connectors 1 of 23 Timeframe Aug 24, 2025 03:41 PM to Aug 24, …" at bounding box center [372, 181] width 744 height 362
click at [239, 108] on div at bounding box center [372, 181] width 744 height 362
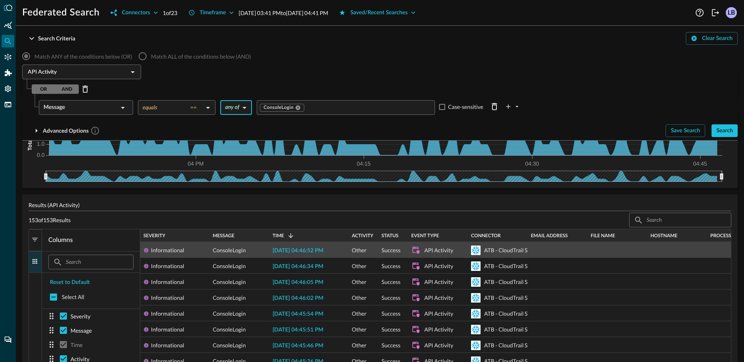
scroll to position [154, 0]
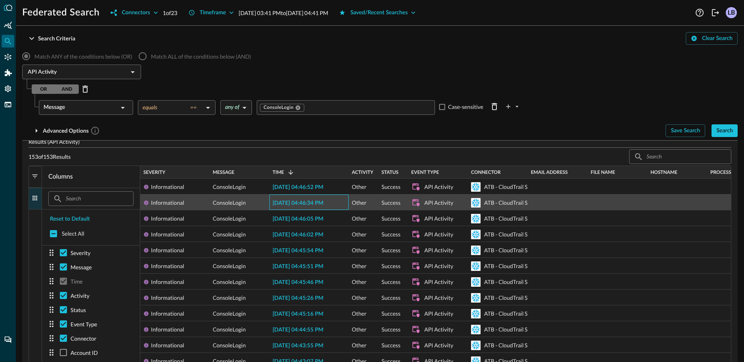
click at [300, 193] on span "2025-08-24 04:46:34 PM" at bounding box center [298, 204] width 51 height 6
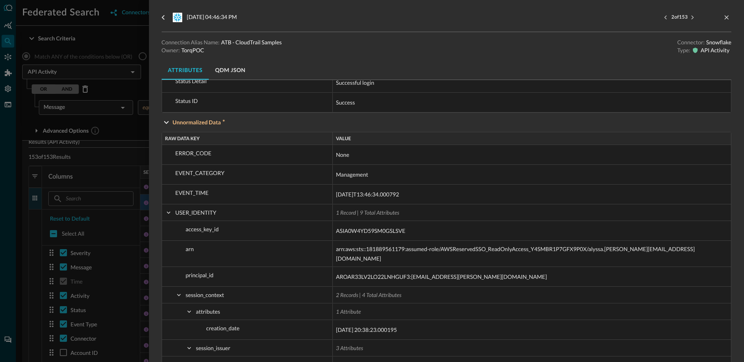
scroll to position [627, 0]
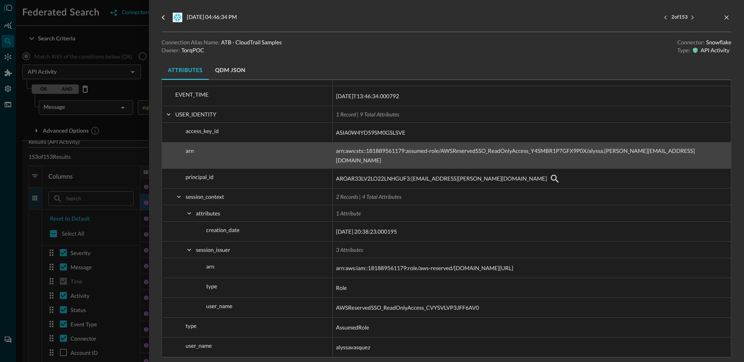
click at [514, 159] on span "arn:aws:sts::181889561179:assumed-role/AWSReservedSSO_ReadOnlyAccess_Y4SMBR1P7G…" at bounding box center [525, 155] width 378 height 19
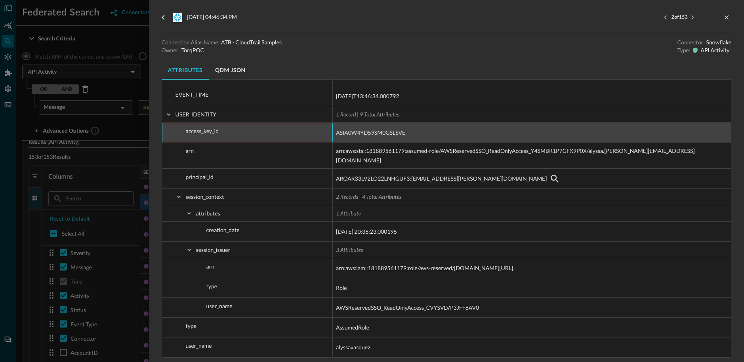
click at [254, 140] on div "access_key_id" at bounding box center [247, 132] width 171 height 19
click at [367, 135] on span "ASIA0W4YD59SM0GSLSVE" at bounding box center [370, 133] width 69 height 10
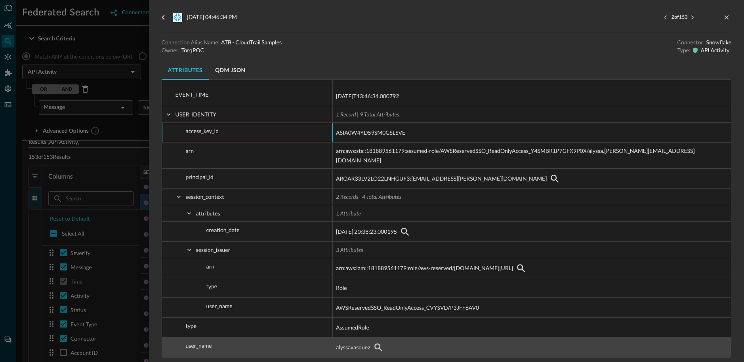
click at [347, 193] on span "alyssavasquez" at bounding box center [353, 348] width 34 height 10
click at [371, 193] on div "alyssavasquez" at bounding box center [532, 347] width 392 height 13
click at [377, 193] on icon "button" at bounding box center [379, 348] width 10 height 10
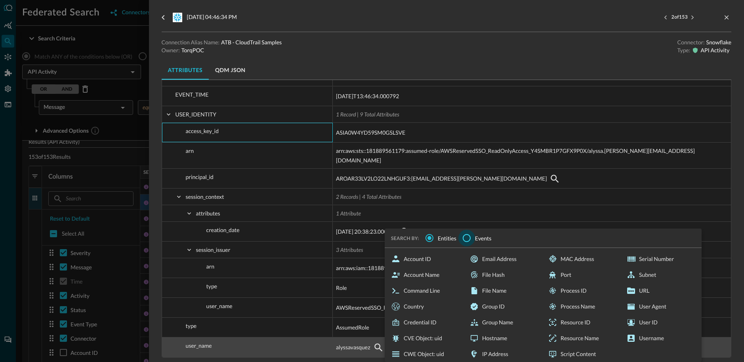
click at [468, 193] on input "Events" at bounding box center [467, 238] width 17 height 17
radio input "false"
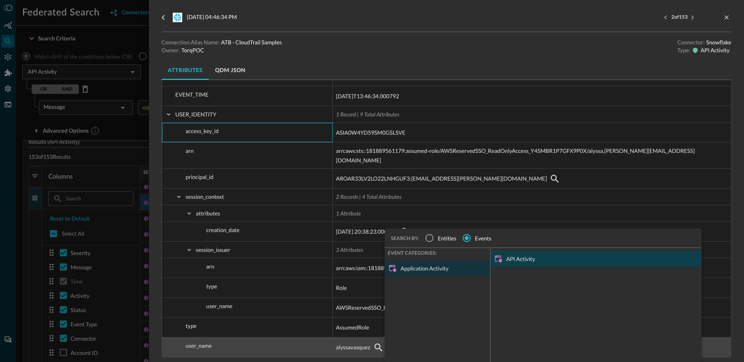
click at [516, 193] on div "API Activity" at bounding box center [596, 259] width 211 height 16
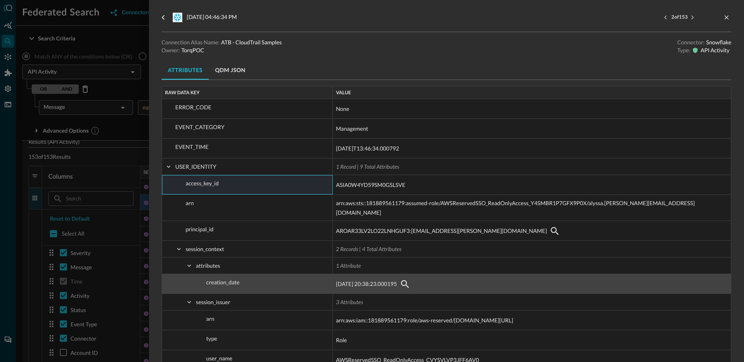
scroll to position [640, 0]
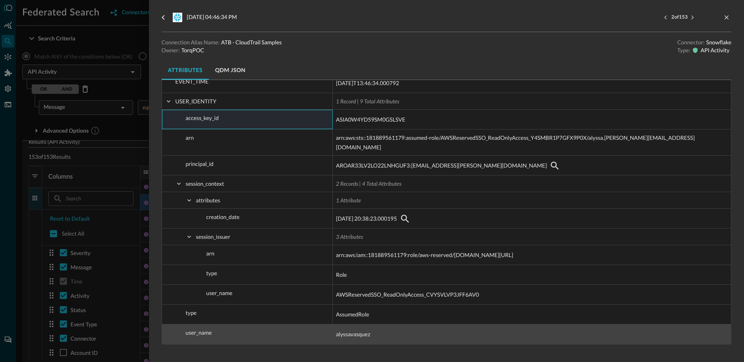
click at [355, 193] on span "alyssavasquez" at bounding box center [353, 335] width 34 height 10
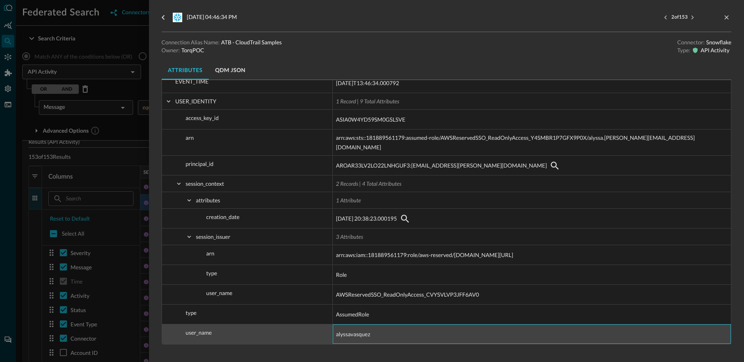
click at [355, 193] on span "alyssavasquez" at bounding box center [353, 335] width 34 height 10
click at [354, 193] on span "alyssavasquez" at bounding box center [353, 335] width 34 height 10
click at [359, 193] on span "alyssavasquez" at bounding box center [353, 335] width 34 height 10
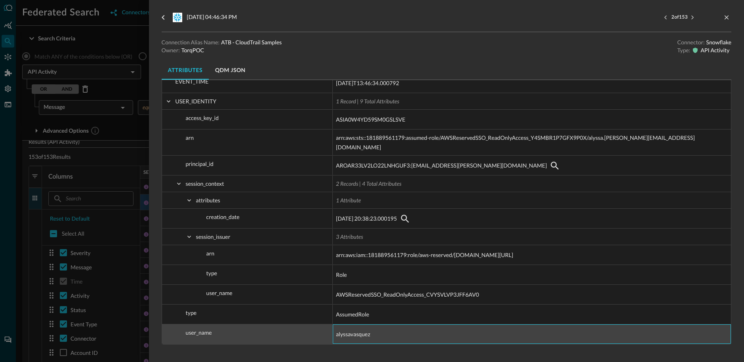
click at [359, 193] on span "alyssavasquez" at bounding box center [353, 335] width 34 height 10
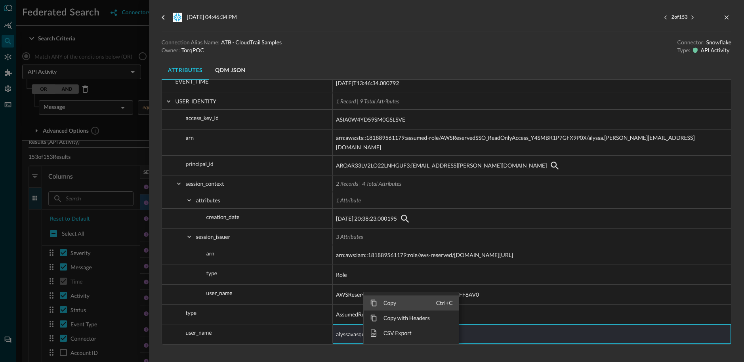
click at [391, 193] on span "Copy" at bounding box center [406, 303] width 59 height 15
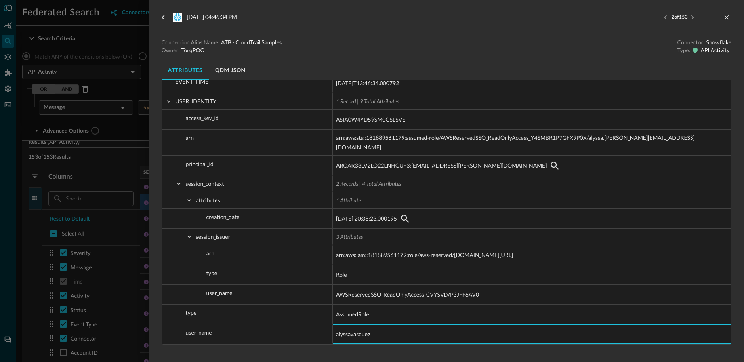
click at [116, 85] on div at bounding box center [372, 181] width 744 height 362
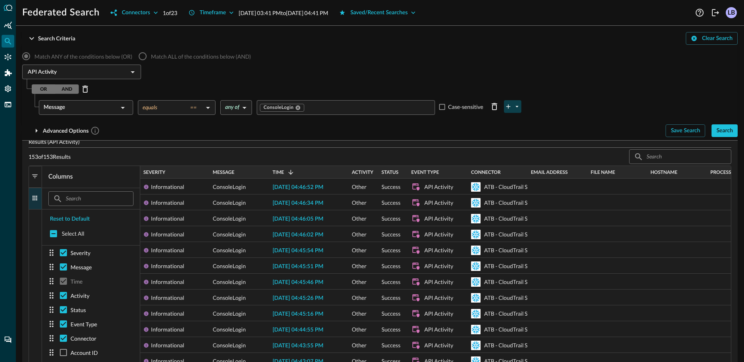
click at [508, 107] on icon "plus-arrow-button" at bounding box center [509, 107] width 4 height 4
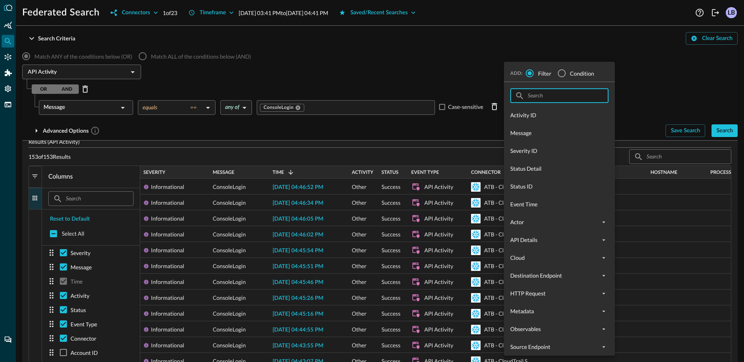
click at [567, 96] on input "text" at bounding box center [559, 95] width 63 height 15
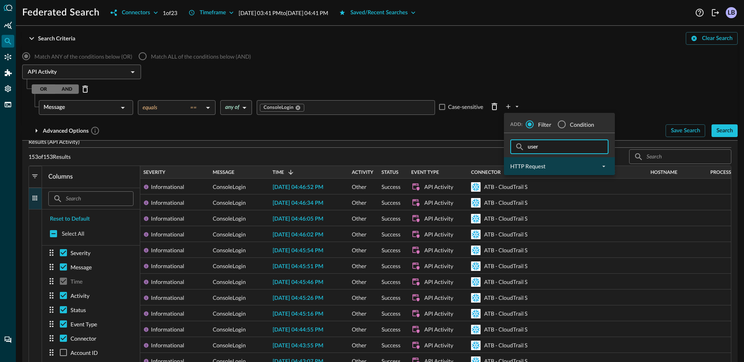
type input "user"
click at [592, 171] on div "HTTP Request" at bounding box center [559, 166] width 111 height 18
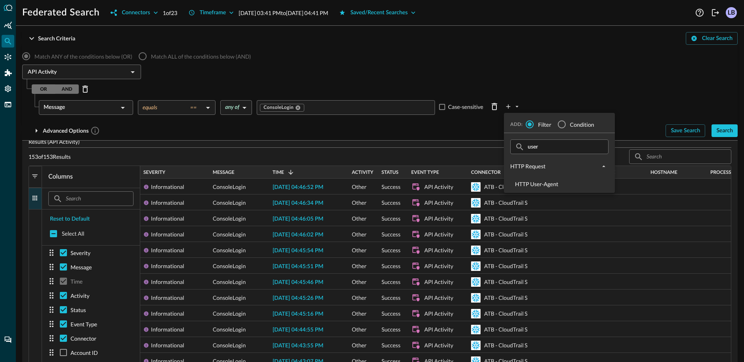
click at [553, 145] on input "user" at bounding box center [559, 147] width 63 height 15
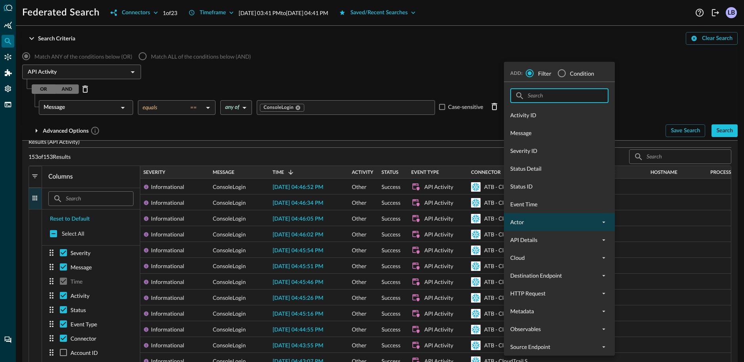
click at [549, 193] on span "Actor" at bounding box center [554, 222] width 89 height 8
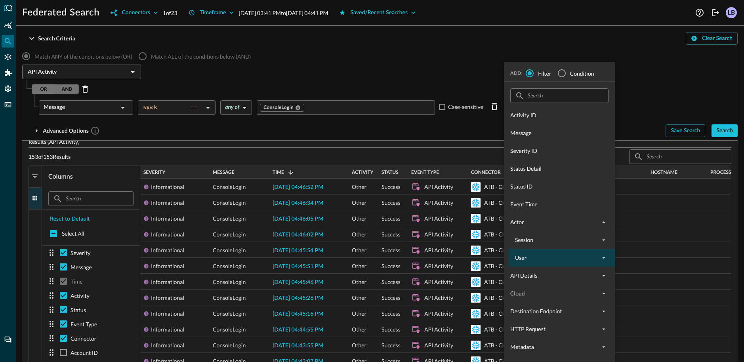
click at [533, 193] on span "User" at bounding box center [557, 258] width 84 height 8
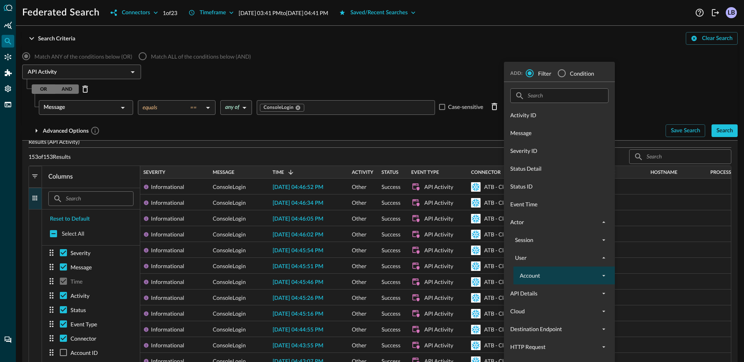
click at [556, 193] on span "Account" at bounding box center [559, 275] width 79 height 8
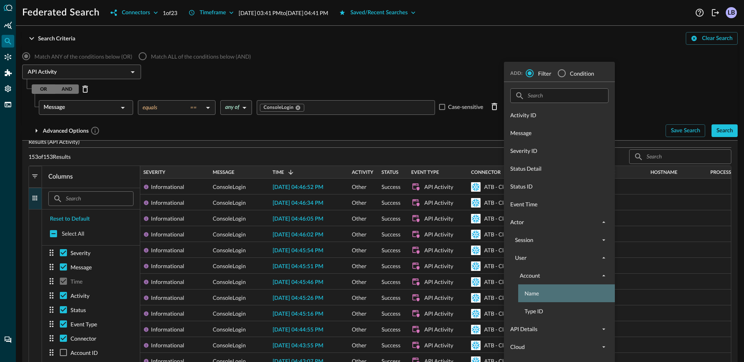
click at [550, 193] on span "Name" at bounding box center [574, 293] width 98 height 8
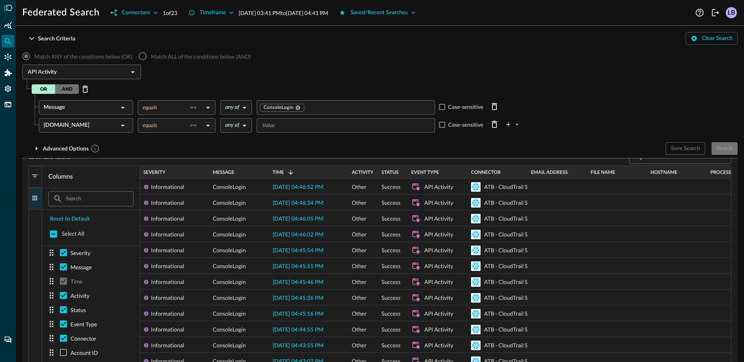
click at [307, 125] on input "Value" at bounding box center [345, 125] width 172 height 10
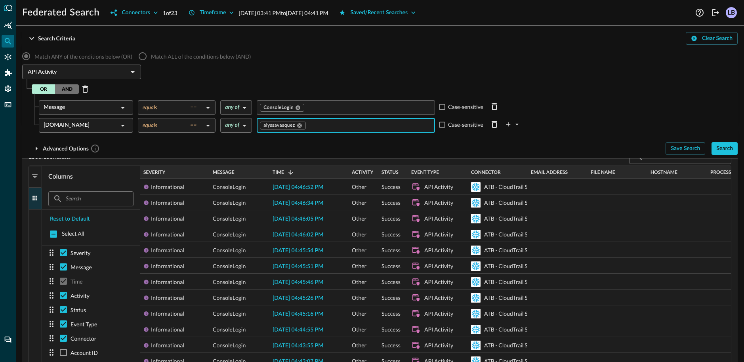
click at [726, 152] on div "Search" at bounding box center [725, 149] width 17 height 10
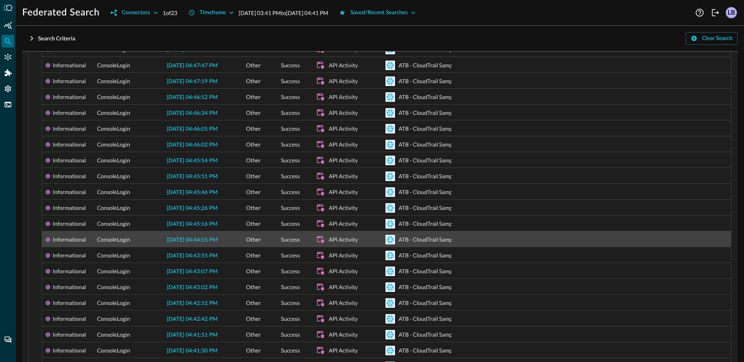
scroll to position [150, 0]
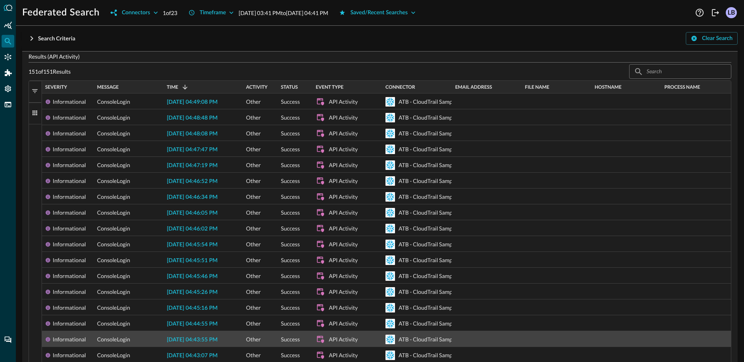
click at [212, 193] on span "2025-08-24 04:43:55 PM" at bounding box center [192, 340] width 51 height 6
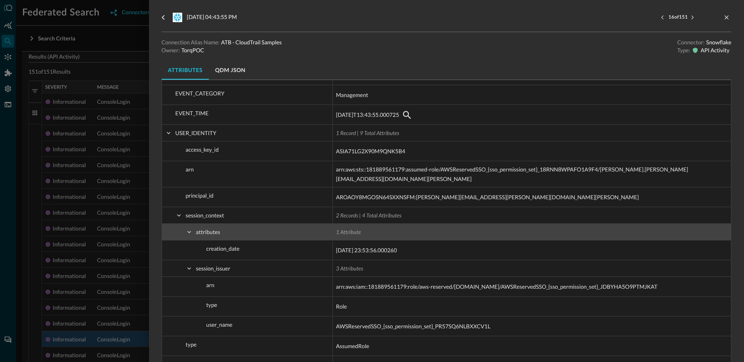
scroll to position [640, 0]
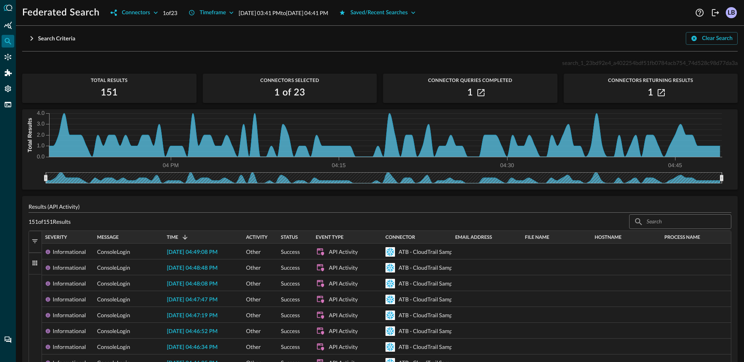
click at [29, 39] on icon "button" at bounding box center [32, 39] width 10 height 10
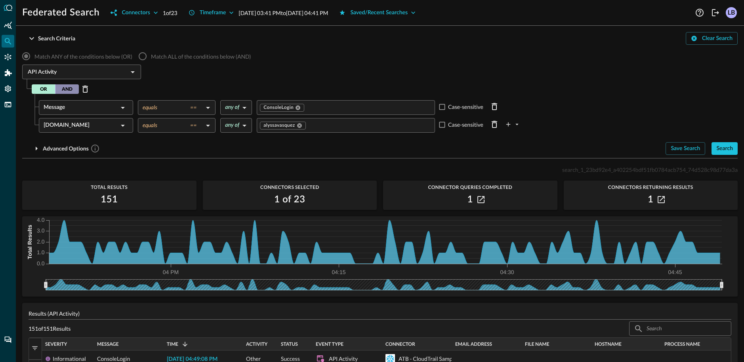
click at [72, 88] on button "AND" at bounding box center [67, 89] width 24 height 10
click at [726, 147] on div "Search" at bounding box center [725, 149] width 17 height 10
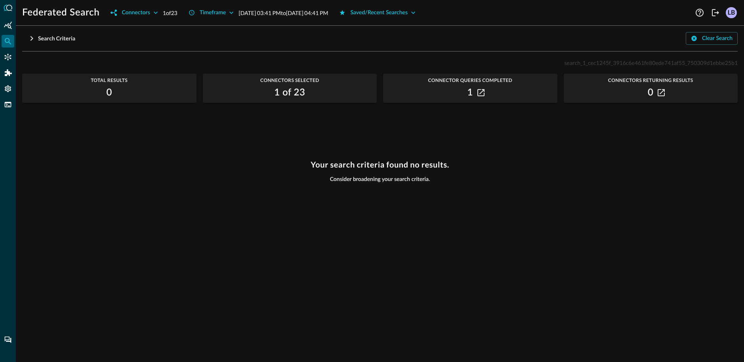
click at [30, 40] on icon "button" at bounding box center [32, 39] width 10 height 10
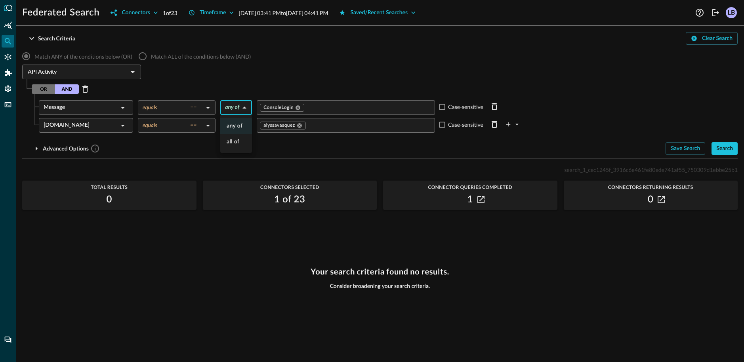
click at [237, 106] on body "Federated Search Connectors 1 of 23 Timeframe Aug 24, 2025 03:41 PM to Aug 24, …" at bounding box center [372, 181] width 744 height 362
click at [236, 86] on div at bounding box center [372, 181] width 744 height 362
click at [182, 109] on body "Federated Search Connectors 1 of 23 Timeframe Aug 24, 2025 03:41 PM to Aug 24, …" at bounding box center [372, 181] width 744 height 362
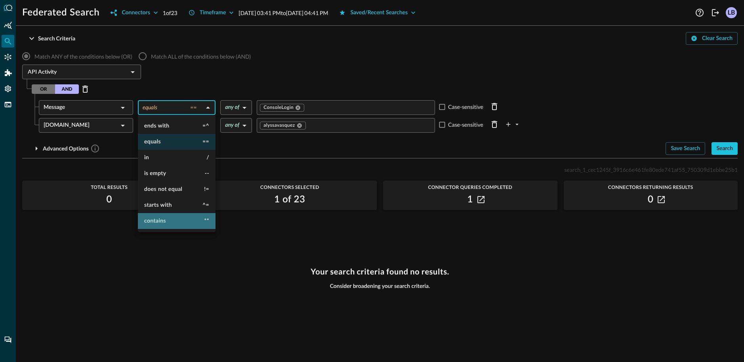
click at [185, 193] on li "contains **" at bounding box center [177, 221] width 78 height 16
type input "contains"
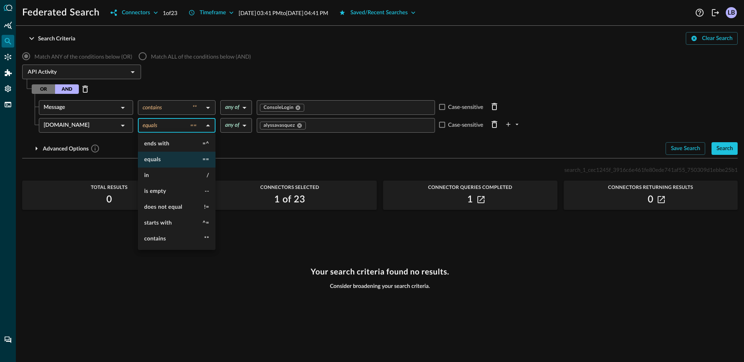
click at [178, 124] on body "Federated Search Connectors 1 of 23 Timeframe Aug 24, 2025 03:41 PM to Aug 24, …" at bounding box center [372, 181] width 744 height 362
click at [183, 193] on li "contains **" at bounding box center [177, 239] width 78 height 16
type input "contains"
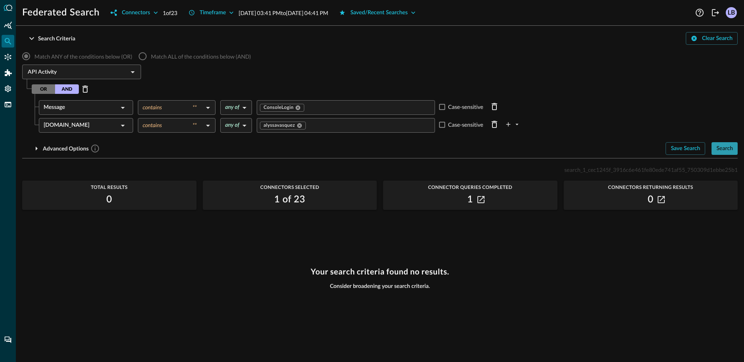
click at [734, 149] on button "Search" at bounding box center [725, 148] width 26 height 13
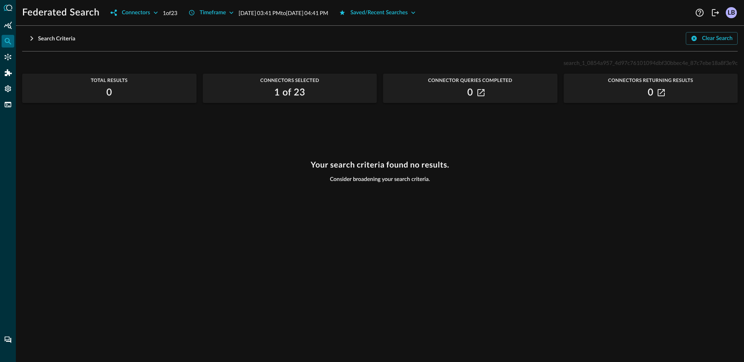
click at [28, 36] on icon "button" at bounding box center [32, 39] width 10 height 10
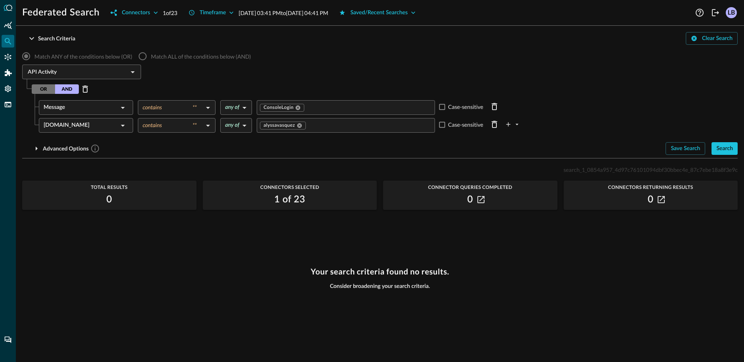
click at [57, 126] on div "Actor.User.Account.Name" at bounding box center [81, 125] width 75 height 15
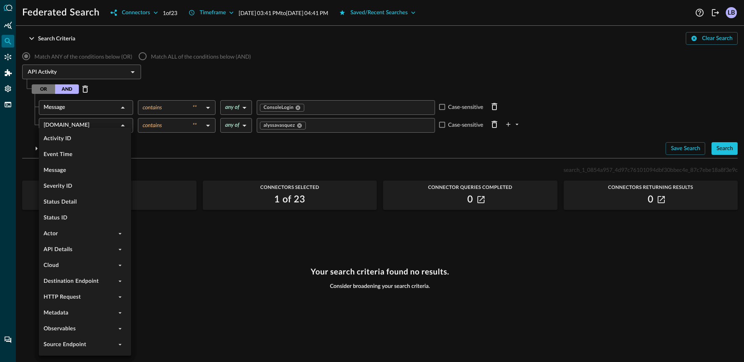
click at [495, 122] on div at bounding box center [372, 181] width 744 height 362
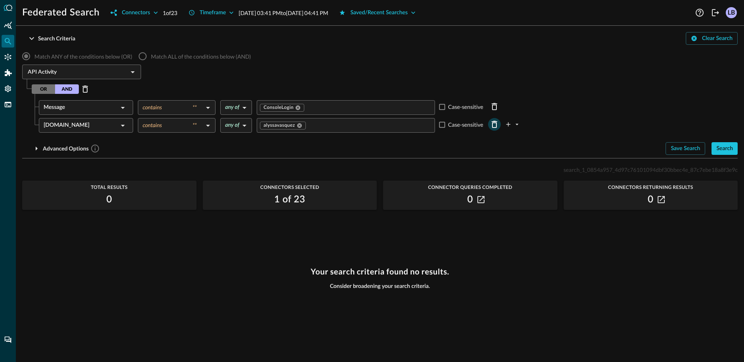
click at [495, 127] on body "Federated Search Connectors 1 of 23 Timeframe Aug 24, 2025 03:41 PM to Aug 24, …" at bounding box center [372, 181] width 744 height 362
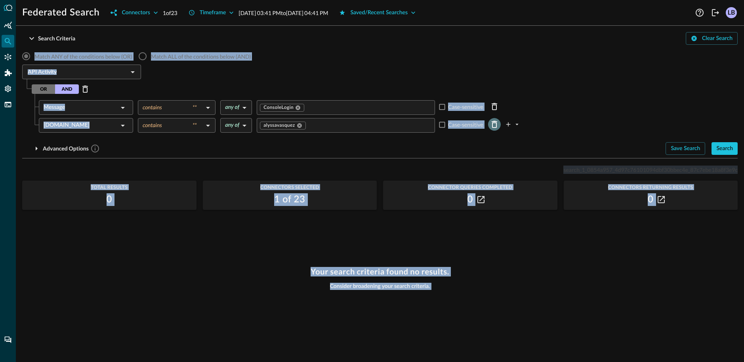
click at [493, 127] on icon "Delete Row" at bounding box center [495, 125] width 10 height 10
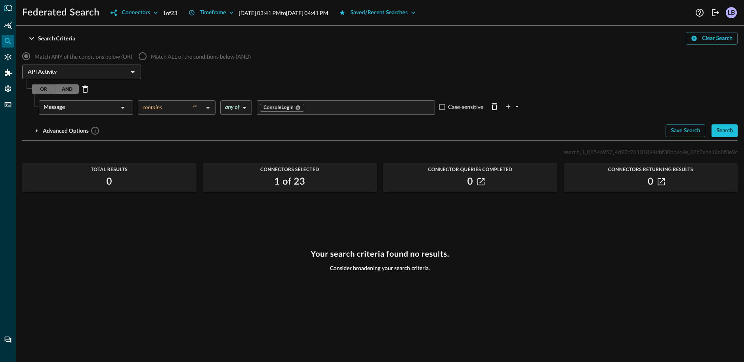
click at [308, 83] on div "OR AND" at bounding box center [385, 89] width 706 height 13
click at [727, 133] on div "Search" at bounding box center [725, 131] width 17 height 10
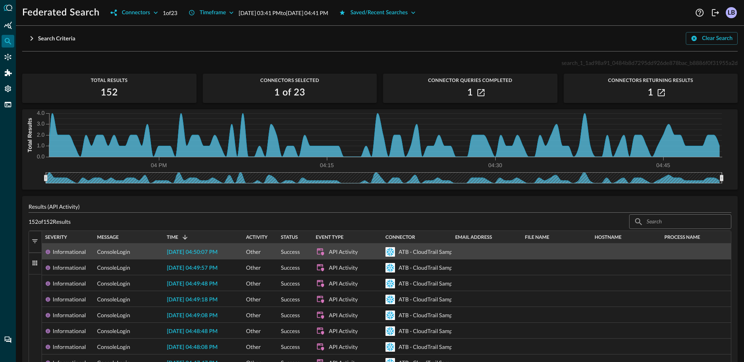
click at [195, 193] on span "2025-08-24 04:50:07 PM" at bounding box center [192, 253] width 51 height 6
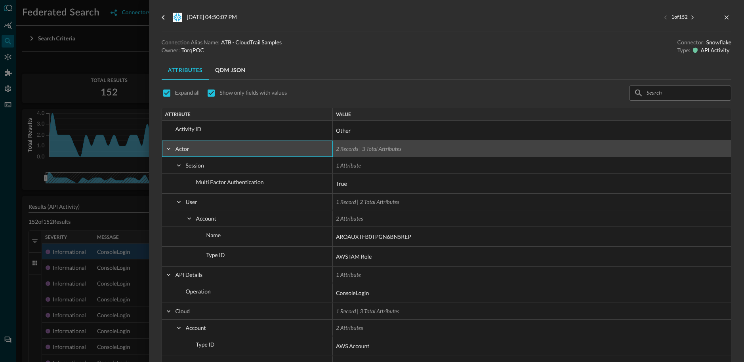
click at [168, 149] on span at bounding box center [168, 148] width 7 height 7
checkbox input "false"
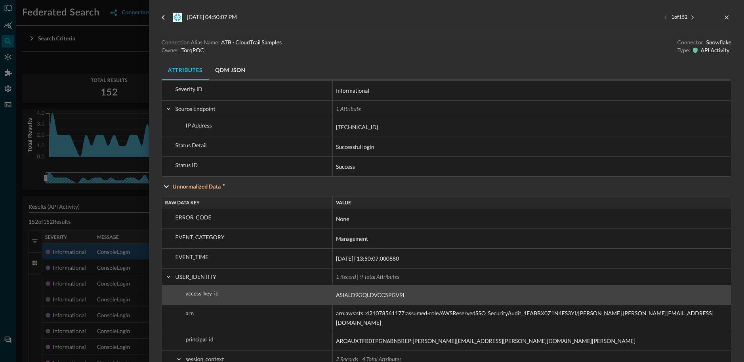
scroll to position [127, 0]
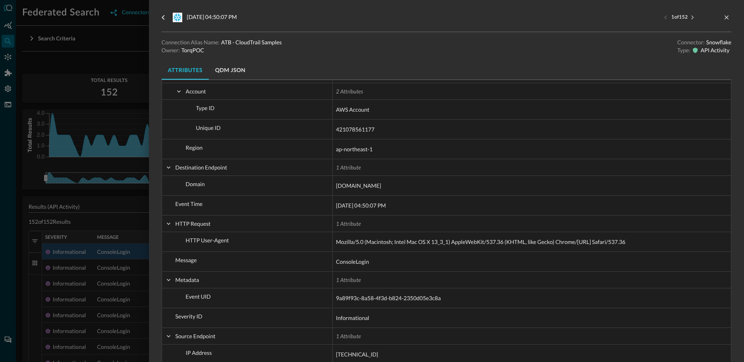
click at [114, 107] on div at bounding box center [372, 181] width 744 height 362
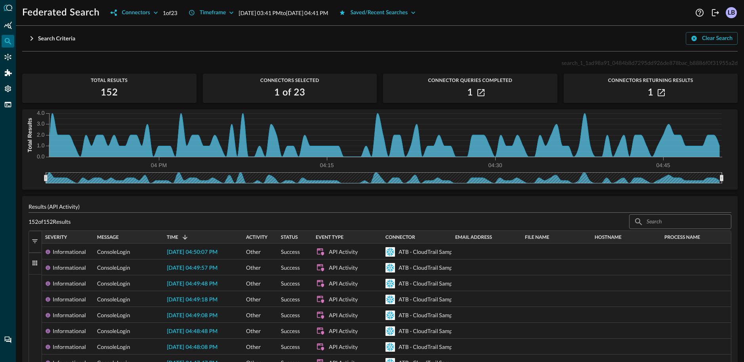
click at [32, 41] on icon "button" at bounding box center [32, 39] width 10 height 10
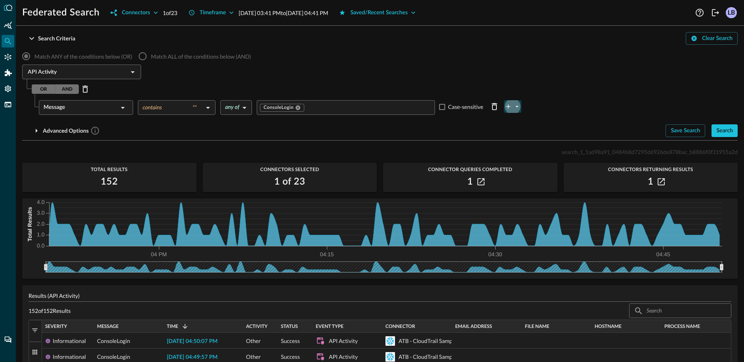
click at [510, 109] on icon "plus-arrow-button" at bounding box center [508, 106] width 7 height 7
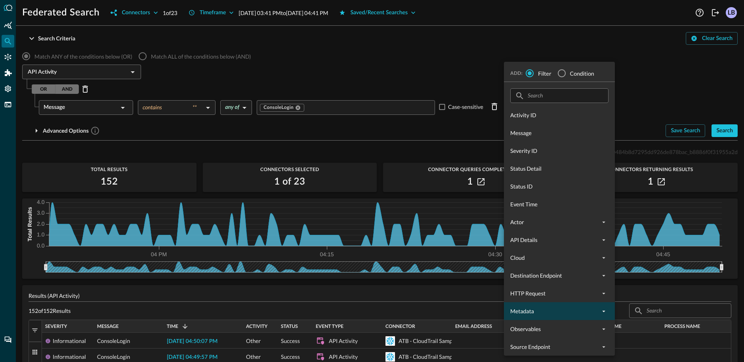
click at [602, 193] on icon "expand" at bounding box center [603, 311] width 7 height 7
click at [561, 193] on span "Metadata" at bounding box center [554, 311] width 89 height 8
click at [579, 76] on span "Condition" at bounding box center [582, 73] width 24 height 8
click at [564, 76] on input "Condition" at bounding box center [562, 73] width 17 height 17
radio input "true"
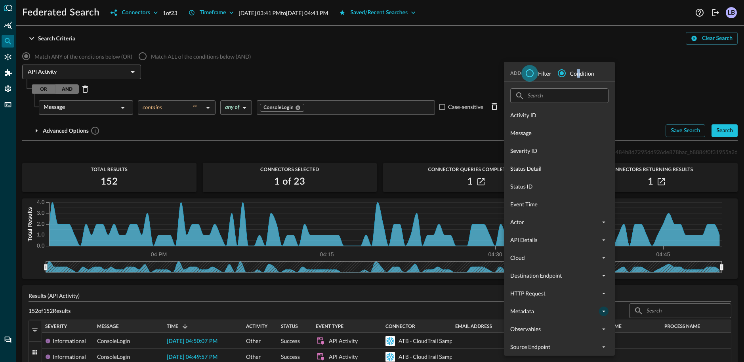
click at [528, 74] on input "Filter" at bounding box center [530, 73] width 17 height 17
radio input "true"
click at [553, 193] on div "Cloud" at bounding box center [559, 258] width 111 height 18
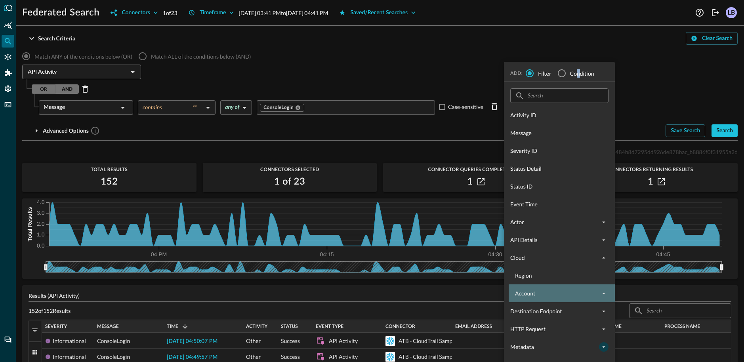
click at [580, 193] on span "Account" at bounding box center [557, 293] width 84 height 8
click at [579, 193] on span "Account" at bounding box center [557, 293] width 84 height 8
click at [292, 35] on div at bounding box center [372, 181] width 744 height 362
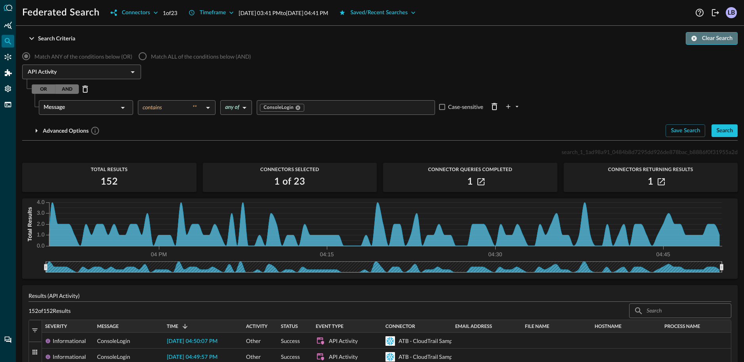
click at [716, 38] on div "Clear Search" at bounding box center [717, 39] width 31 height 10
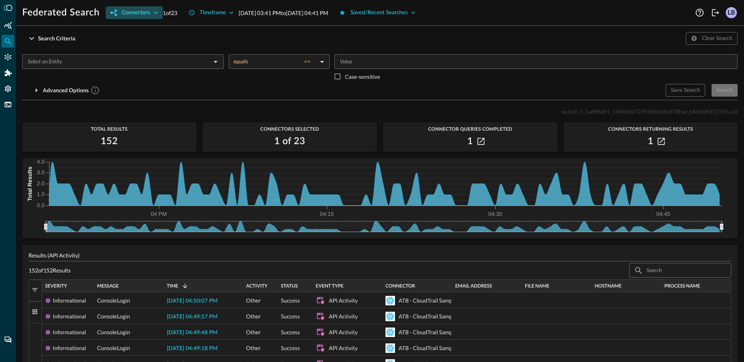
click at [153, 13] on icon "button" at bounding box center [156, 13] width 8 height 8
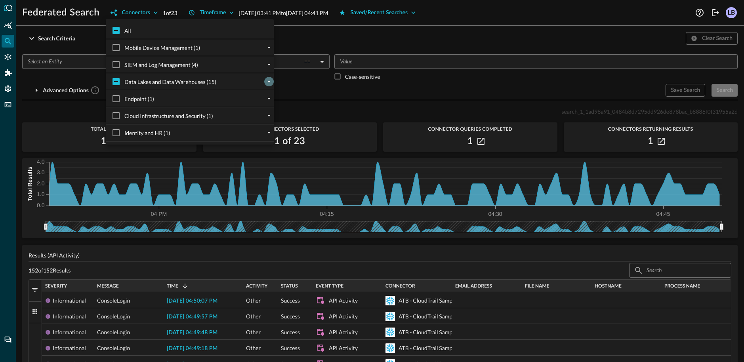
click at [269, 84] on icon "expand" at bounding box center [269, 81] width 7 height 7
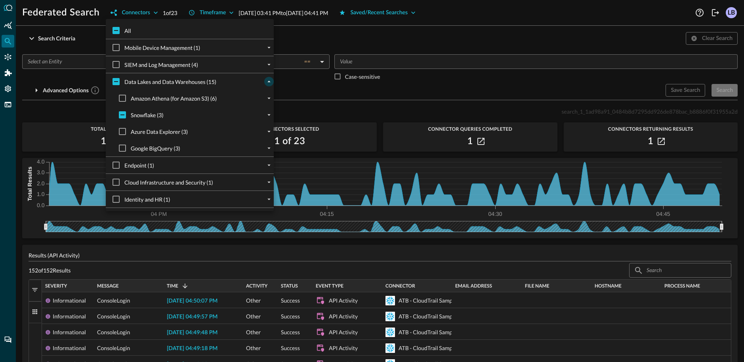
click at [263, 100] on div "Amazon Athena (for Amazon S3) (6)" at bounding box center [196, 98] width 155 height 17
click at [268, 99] on icon "expand" at bounding box center [269, 98] width 7 height 7
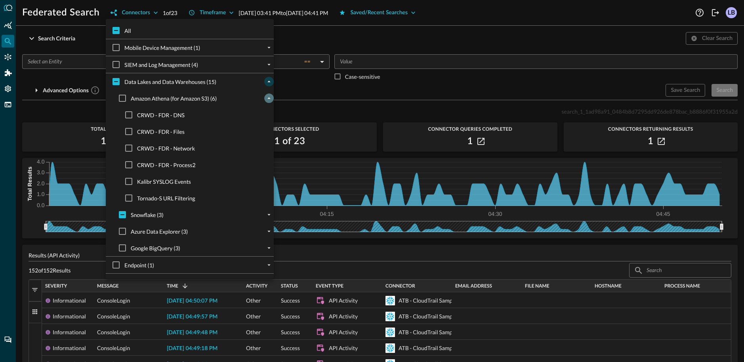
click at [268, 99] on icon "collapse" at bounding box center [269, 98] width 7 height 7
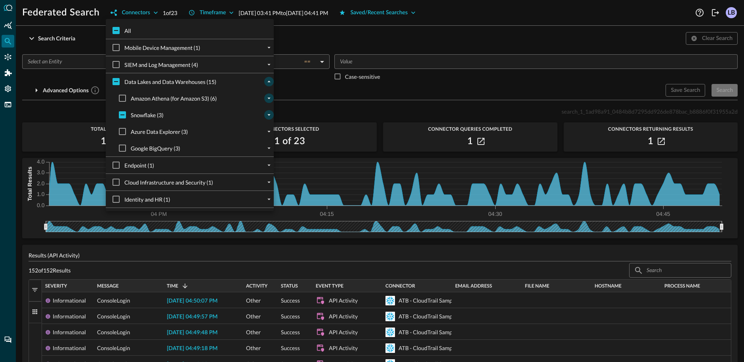
click at [268, 115] on icon "expand" at bounding box center [269, 114] width 7 height 7
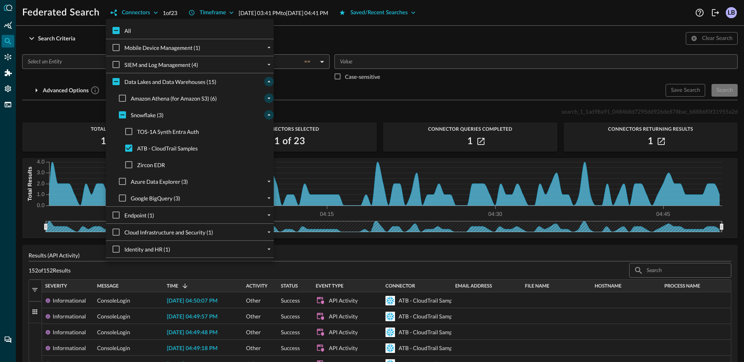
click at [268, 115] on icon "collapse" at bounding box center [269, 115] width 3 height 2
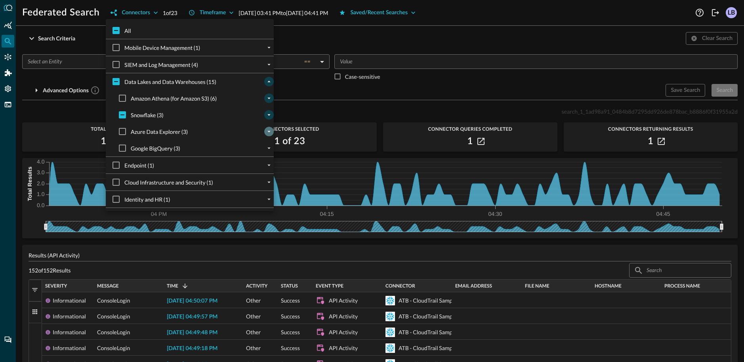
click at [270, 133] on icon "expand" at bounding box center [269, 131] width 7 height 7
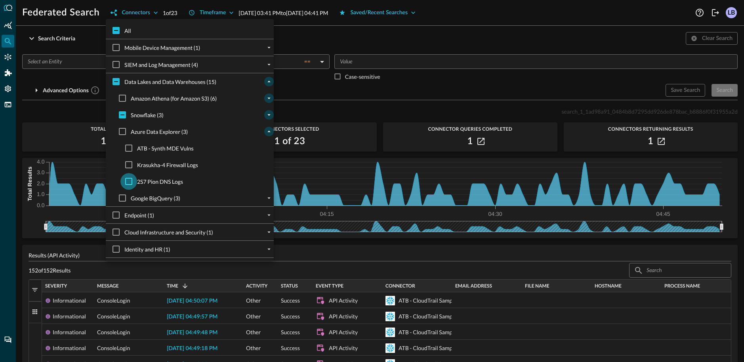
click at [128, 180] on input "2S7 Pion DNS Logs" at bounding box center [128, 181] width 17 height 17
checkbox input "true"
click at [125, 114] on input "Snowflake (3)" at bounding box center [122, 115] width 17 height 17
checkbox input "true"
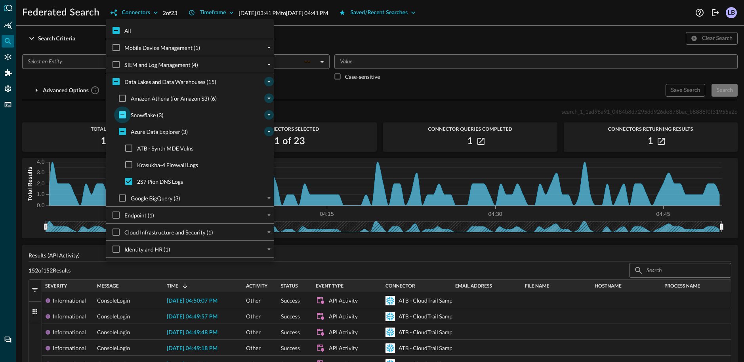
checkbox input "true"
click at [421, 81] on div at bounding box center [372, 181] width 744 height 362
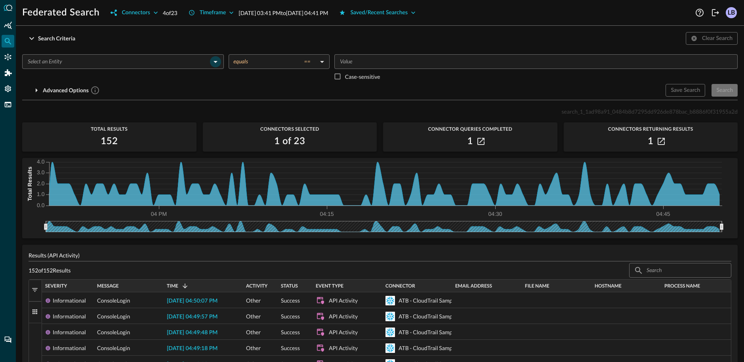
click at [216, 61] on icon "Open" at bounding box center [216, 62] width 10 height 10
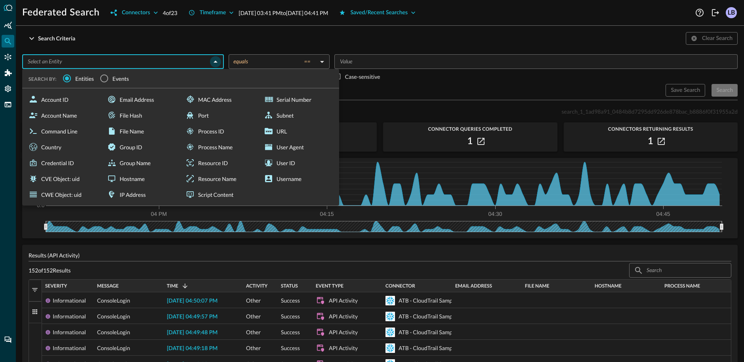
click at [216, 61] on icon "Close" at bounding box center [216, 62] width 4 height 2
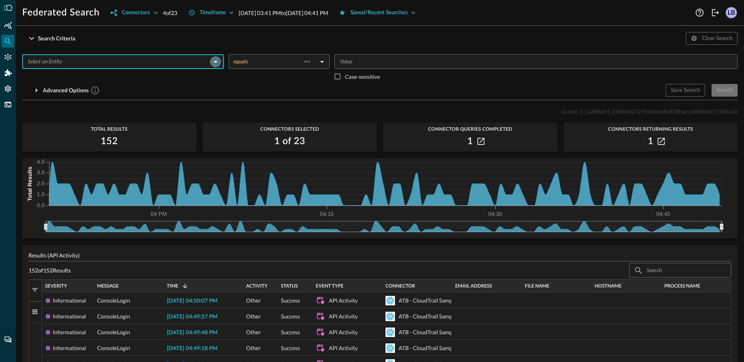
click at [216, 61] on icon "Open" at bounding box center [216, 62] width 4 height 2
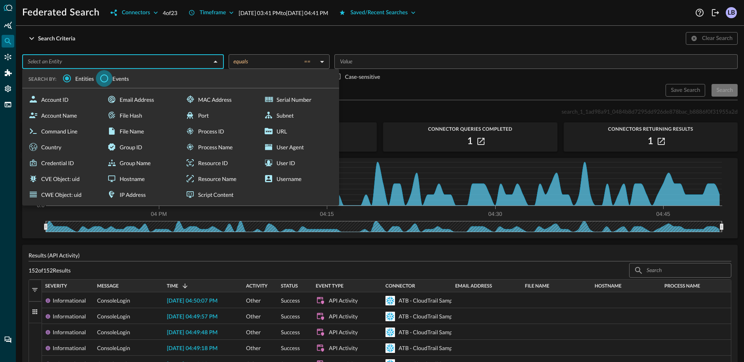
click at [106, 79] on input "Events" at bounding box center [104, 78] width 17 height 17
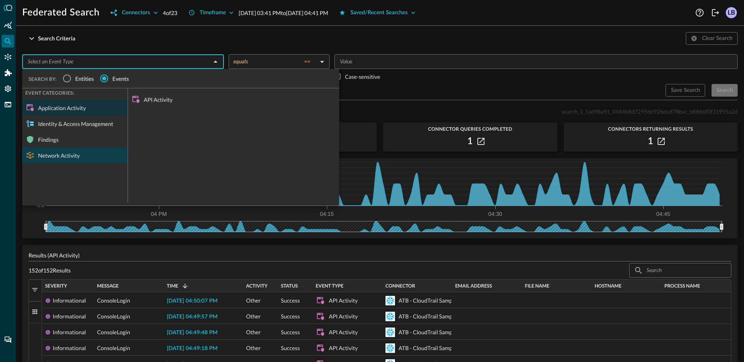
click at [64, 159] on div "Network Activity" at bounding box center [74, 155] width 105 height 16
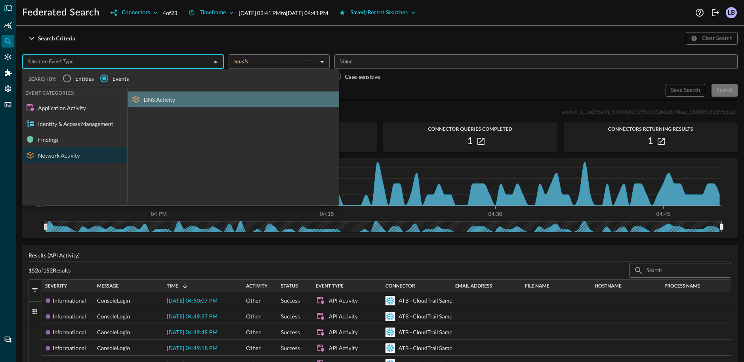
click at [155, 100] on div "DNS Activity" at bounding box center [233, 100] width 211 height 16
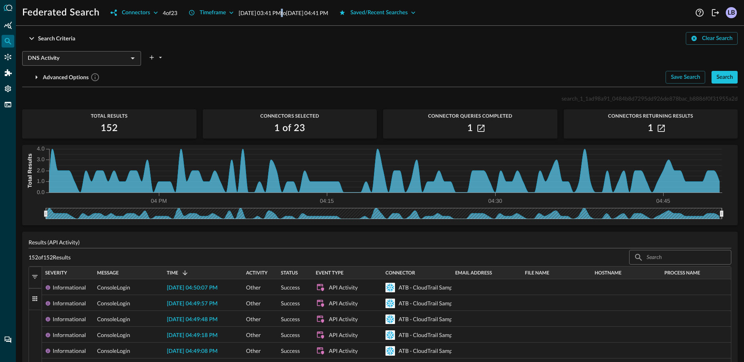
click at [299, 13] on p "Aug 24, 2025 03:41 PM to Aug 24, 2025 04:41 PM" at bounding box center [284, 13] width 90 height 8
click at [226, 12] on div "Timeframe" at bounding box center [213, 13] width 27 height 10
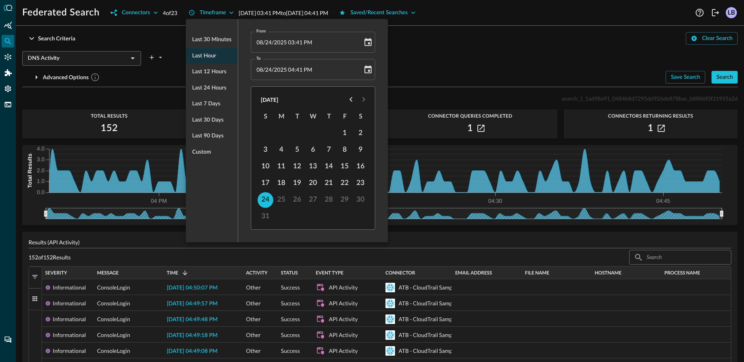
click at [213, 54] on ul "Last 30 minutes Last hour Last 12 hours Last 24 hours Last 7 days Last 30 days …" at bounding box center [212, 96] width 52 height 135
click at [723, 75] on div at bounding box center [372, 181] width 744 height 362
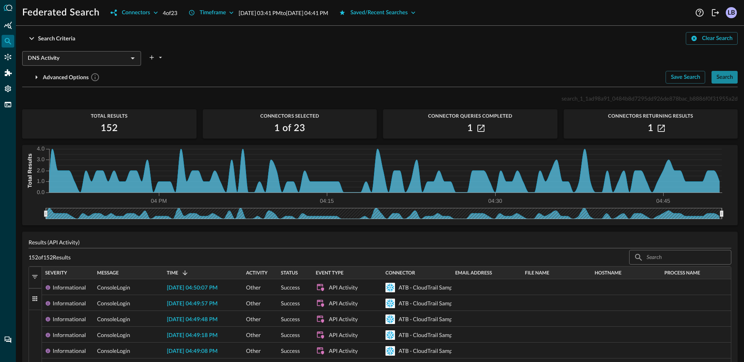
click at [723, 80] on div "Search" at bounding box center [725, 78] width 17 height 10
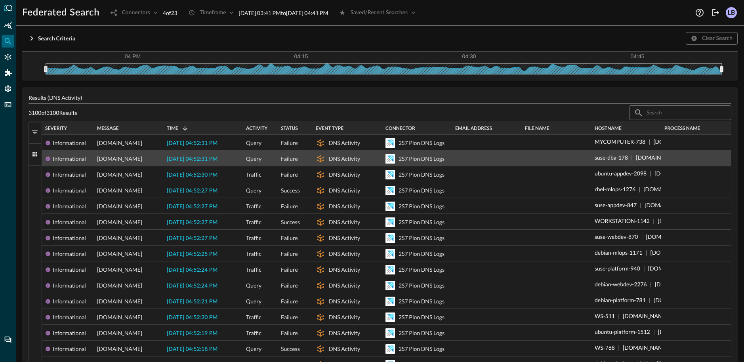
scroll to position [109, 0]
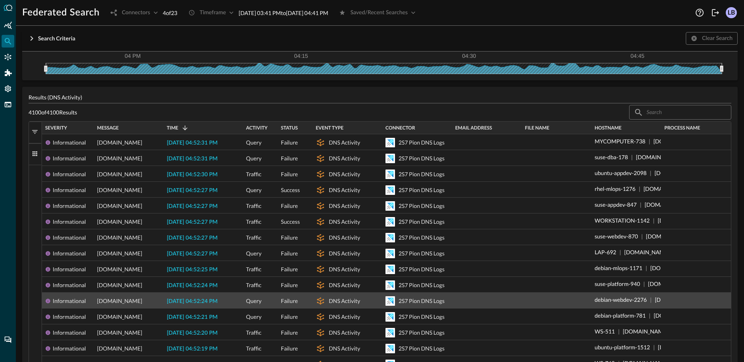
click at [107, 193] on span "wiz.io" at bounding box center [119, 301] width 45 height 16
click at [111, 193] on div "wiz.io" at bounding box center [128, 301] width 63 height 16
click at [110, 193] on span "wiz.io" at bounding box center [119, 301] width 45 height 16
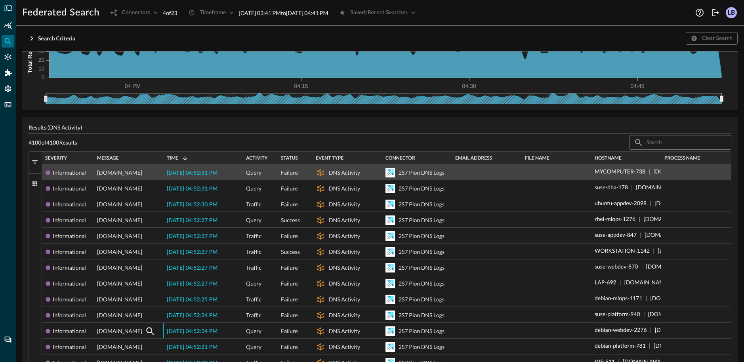
scroll to position [0, 0]
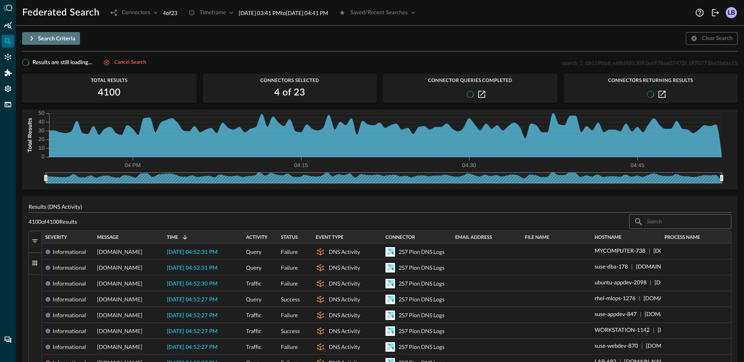
click at [25, 37] on button "Search Criteria" at bounding box center [51, 38] width 58 height 13
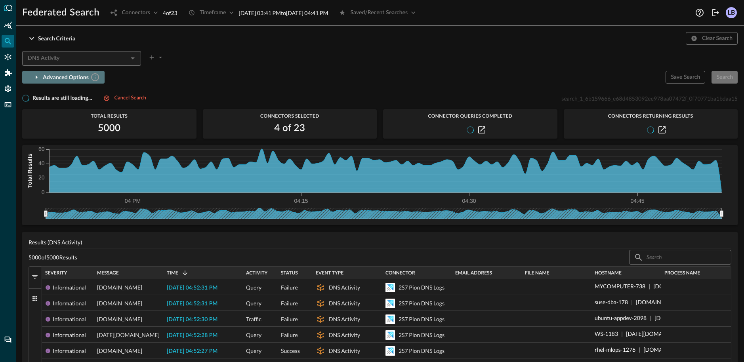
click at [35, 78] on icon "button" at bounding box center [37, 78] width 10 height 10
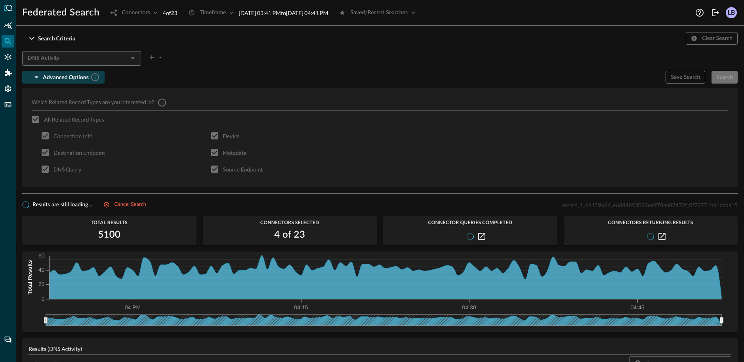
click at [131, 58] on div at bounding box center [132, 58] width 10 height 11
click at [152, 57] on div at bounding box center [155, 56] width 17 height 16
click at [151, 57] on div at bounding box center [155, 56] width 17 height 16
click at [124, 193] on div "Cancel search" at bounding box center [131, 205] width 32 height 9
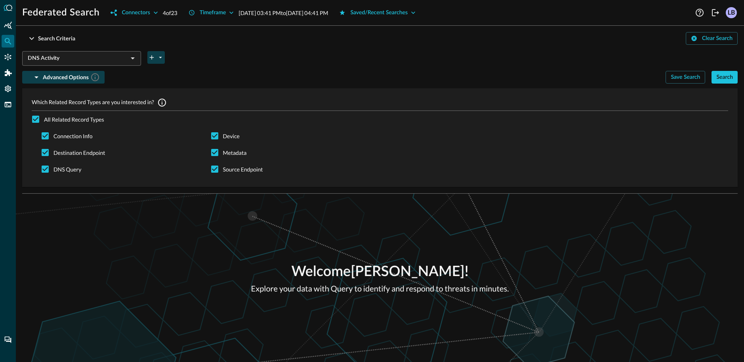
click at [151, 57] on icon "plus-arrow-button" at bounding box center [152, 57] width 4 height 4
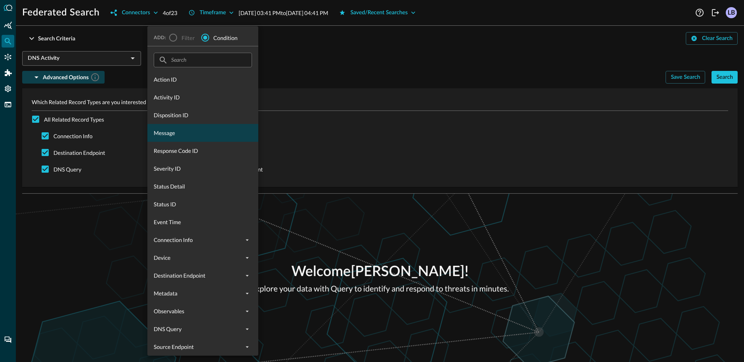
click at [200, 132] on span "Message" at bounding box center [203, 133] width 98 height 8
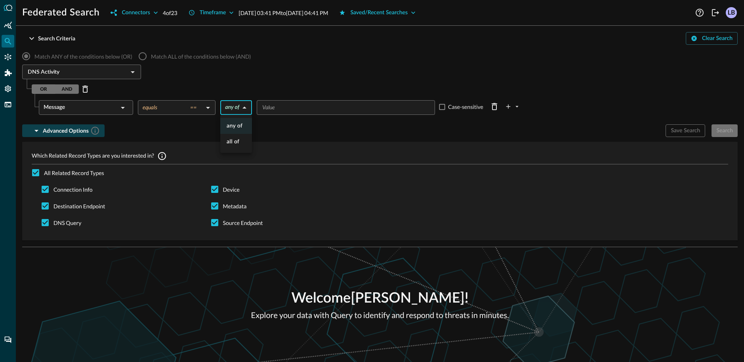
click at [232, 109] on body "Federated Search Connectors 4 of 23 Timeframe Aug 24, 2025 03:41 PM to Aug 24, …" at bounding box center [372, 181] width 744 height 362
click at [294, 107] on div at bounding box center [372, 181] width 744 height 362
click at [293, 107] on input "Value" at bounding box center [345, 108] width 172 height 10
type input "wiz.io"
click at [542, 115] on div "Match ANY of the conditions below (OR) Match ALL of the conditions below (AND) …" at bounding box center [380, 146] width 716 height 196
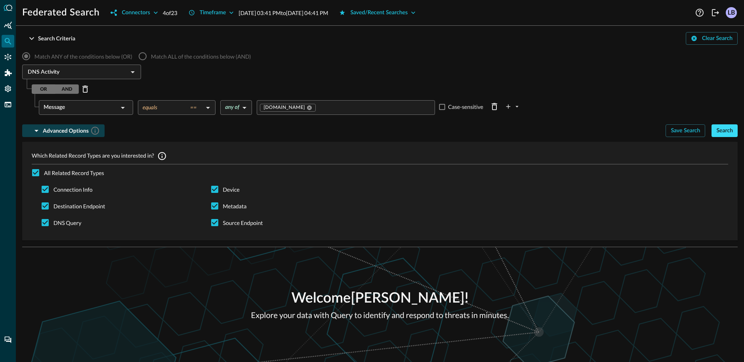
click at [725, 128] on div "Search" at bounding box center [725, 131] width 17 height 10
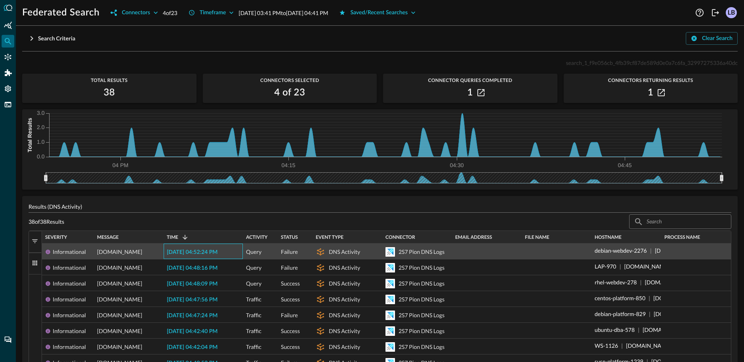
click at [193, 193] on span "2025-08-24 04:52:24 PM" at bounding box center [192, 253] width 51 height 6
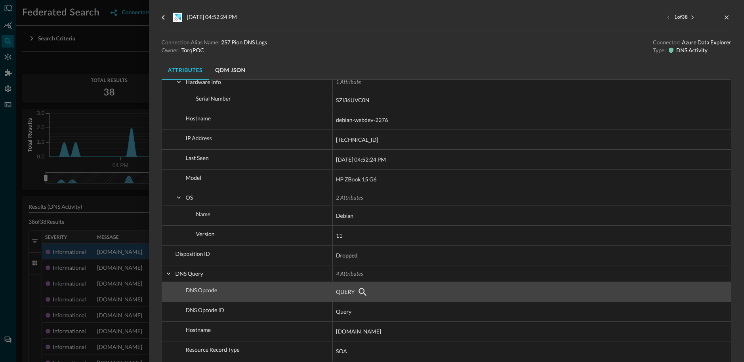
scroll to position [215, 0]
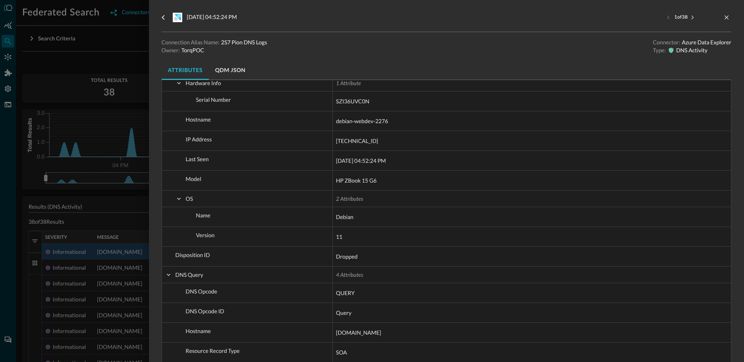
drag, startPoint x: 86, startPoint y: 89, endPoint x: 63, endPoint y: 85, distance: 23.7
click at [86, 89] on div at bounding box center [372, 181] width 744 height 362
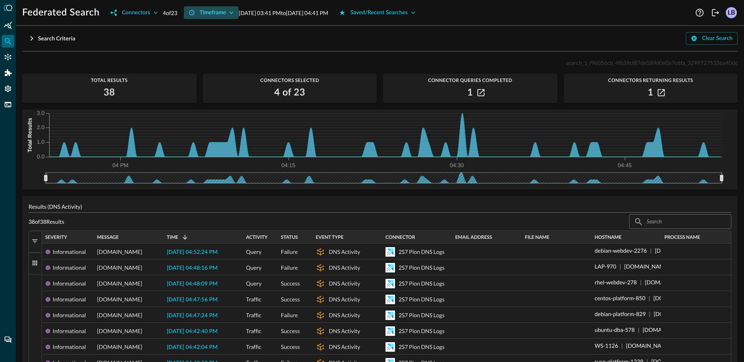
click at [235, 10] on icon "button" at bounding box center [231, 13] width 8 height 8
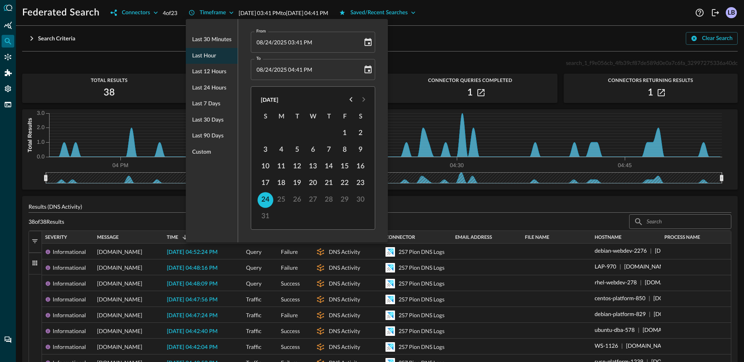
click at [210, 106] on span "Last 7 days" at bounding box center [206, 104] width 28 height 10
type input "08/17/2025 04:53 PM"
type input "08/24/2025 04:53 PM"
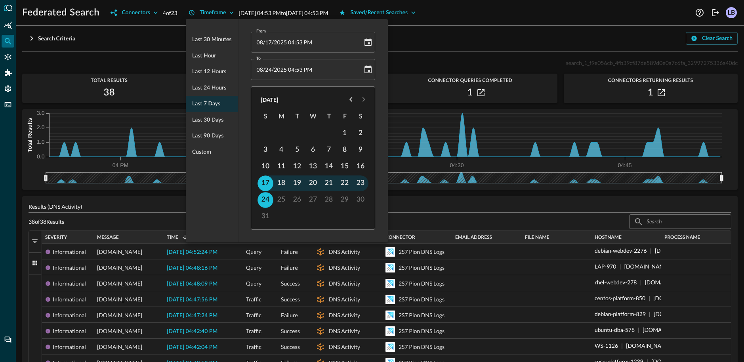
click at [426, 65] on div at bounding box center [372, 181] width 744 height 362
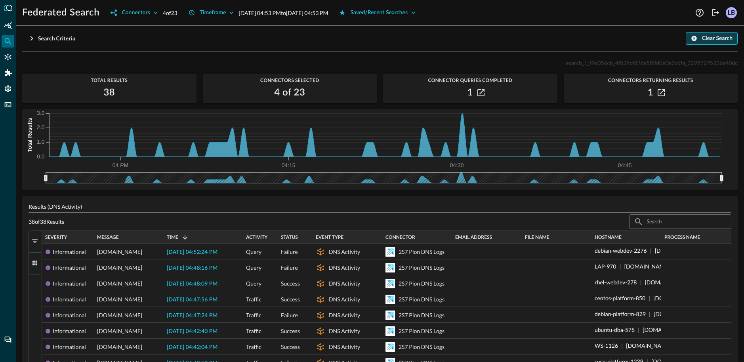
click at [712, 41] on div "Clear Search" at bounding box center [717, 39] width 31 height 10
click at [37, 39] on button "Search Criteria" at bounding box center [51, 38] width 58 height 13
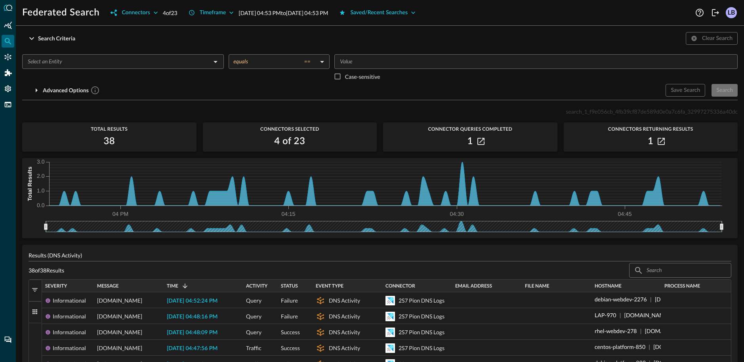
click at [150, 65] on input "text" at bounding box center [117, 62] width 184 height 10
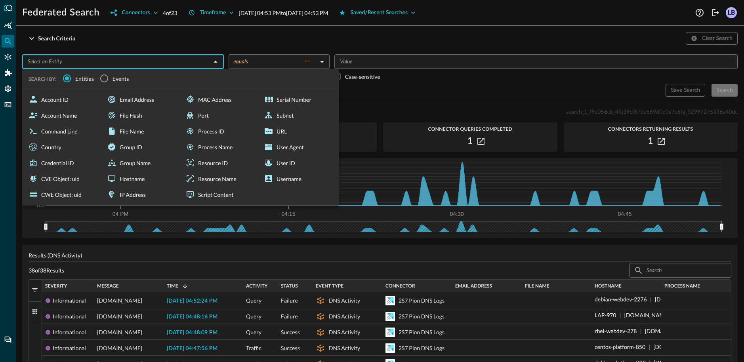
click at [113, 78] on span "Events" at bounding box center [121, 79] width 17 height 8
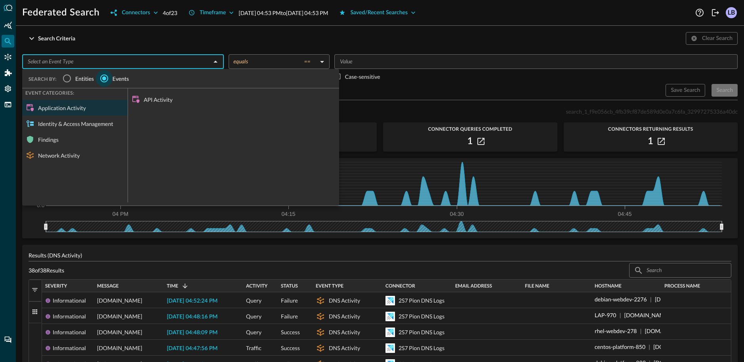
click at [107, 78] on input "Events" at bounding box center [104, 78] width 17 height 17
click at [82, 159] on div "Network Activity" at bounding box center [74, 155] width 105 height 16
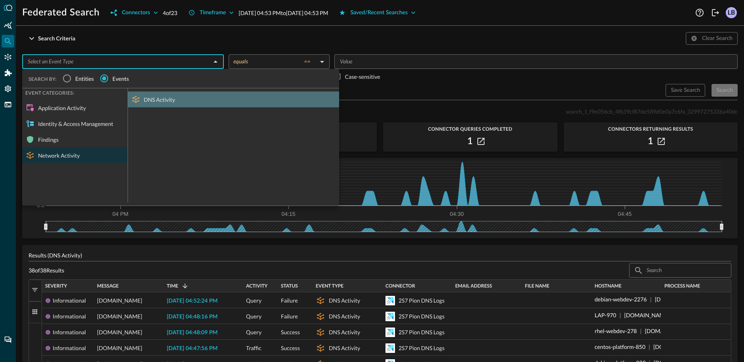
click at [166, 101] on div "DNS Activity" at bounding box center [233, 100] width 211 height 16
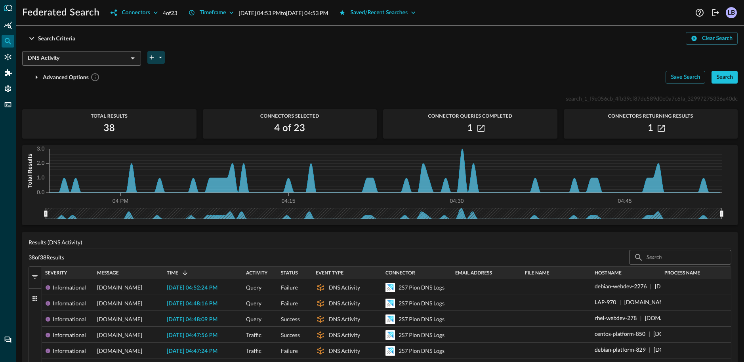
click at [152, 57] on icon "plus-arrow-button" at bounding box center [152, 57] width 4 height 4
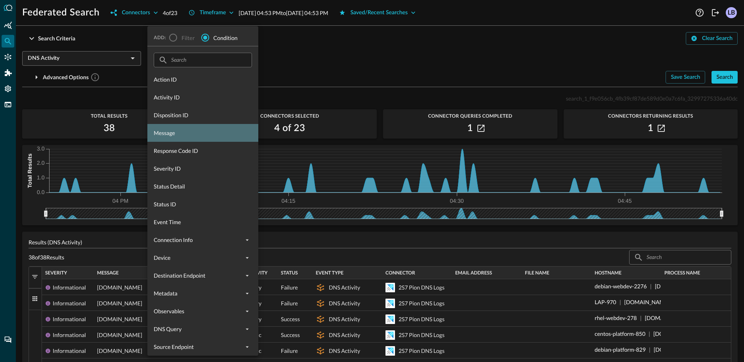
click at [168, 130] on span "Message" at bounding box center [203, 133] width 98 height 8
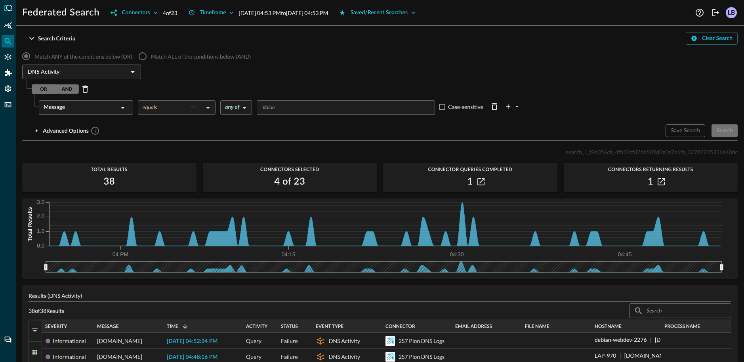
click at [279, 104] on input "Value" at bounding box center [345, 108] width 172 height 10
type input "wiz.io"
click at [508, 107] on icon "plus-arrow-button" at bounding box center [508, 106] width 7 height 7
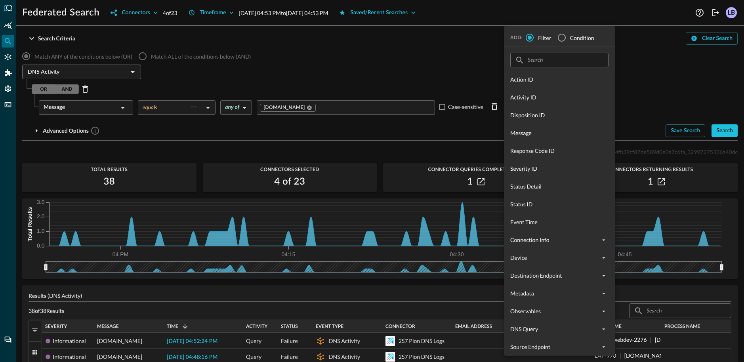
click at [478, 82] on div at bounding box center [372, 181] width 744 height 362
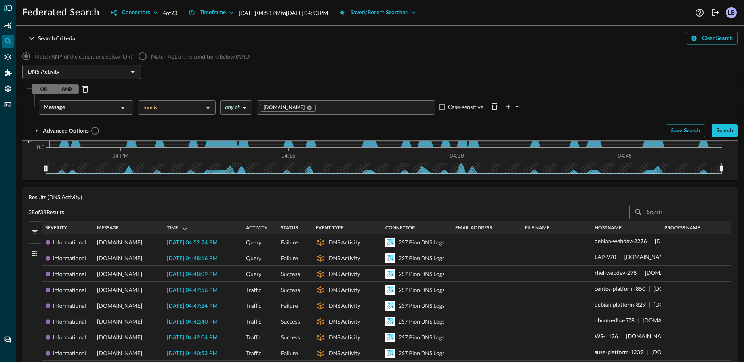
scroll to position [122, 0]
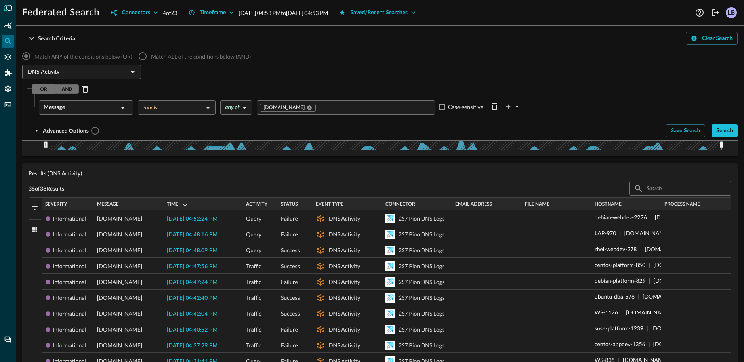
click at [140, 55] on label "Match ALL of the conditions below (AND)" at bounding box center [192, 56] width 117 height 17
click at [142, 57] on label "Match ALL of the conditions below (AND)" at bounding box center [192, 56] width 117 height 17
click at [35, 193] on span "button" at bounding box center [34, 229] width 7 height 7
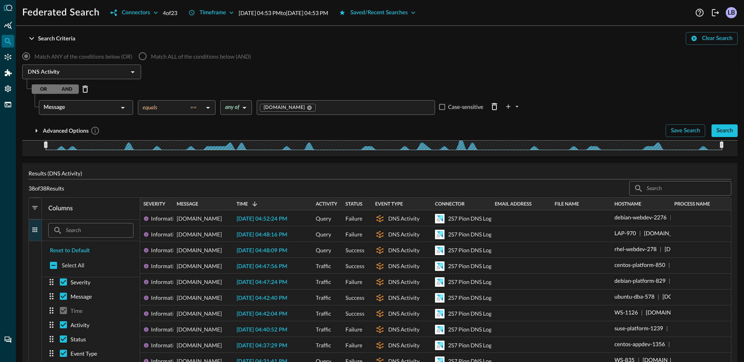
scroll to position [0, 0]
click at [160, 179] on hr at bounding box center [380, 179] width 703 height 0
click at [35, 193] on span "button" at bounding box center [34, 229] width 7 height 7
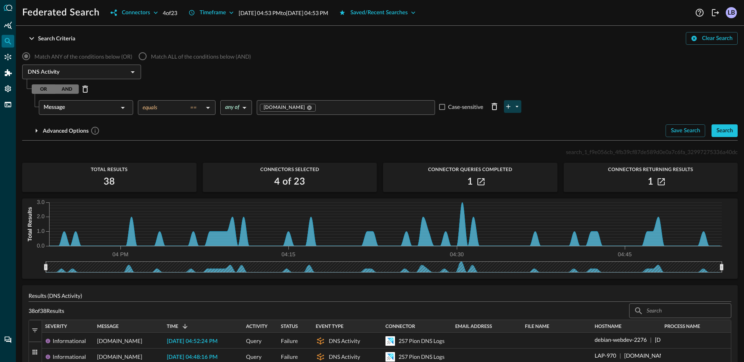
click at [518, 106] on icon "plus-arrow-button" at bounding box center [517, 106] width 7 height 7
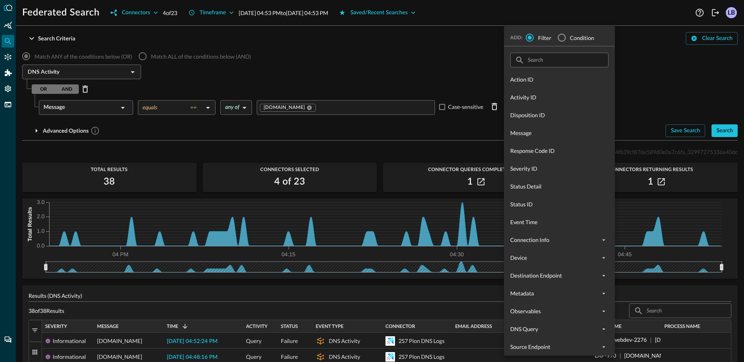
click at [445, 72] on div at bounding box center [372, 181] width 744 height 362
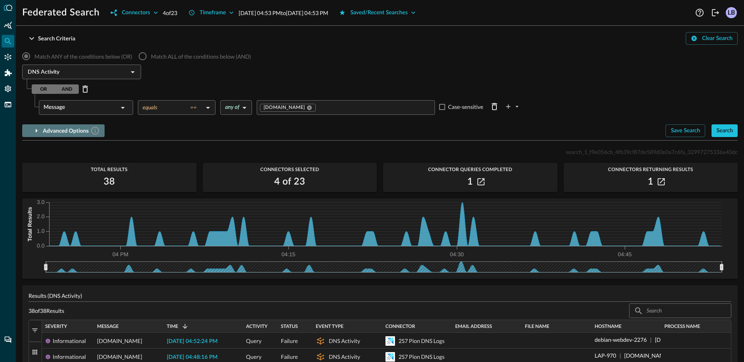
click at [36, 133] on icon "button" at bounding box center [37, 131] width 10 height 10
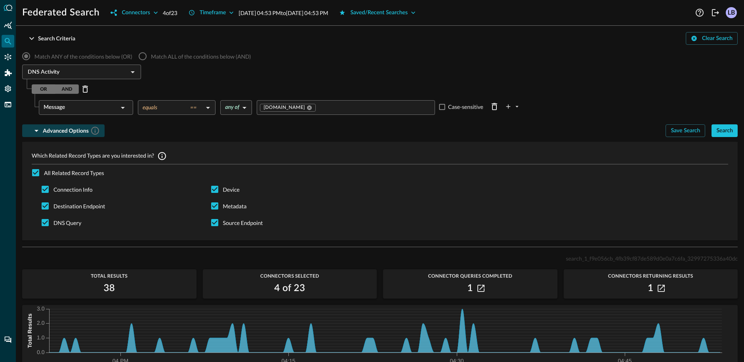
click at [36, 133] on icon "button" at bounding box center [37, 131] width 10 height 10
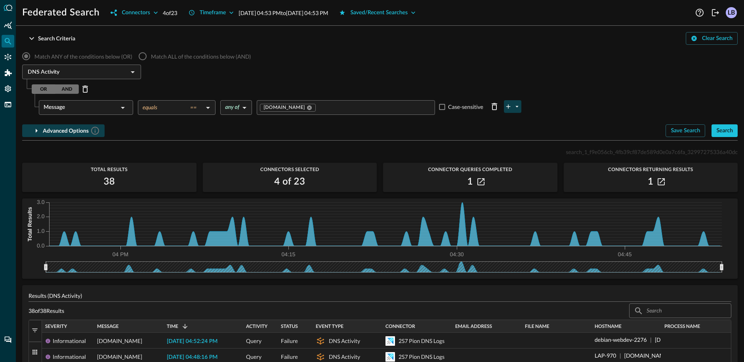
click at [506, 107] on icon "plus-arrow-button" at bounding box center [508, 106] width 7 height 7
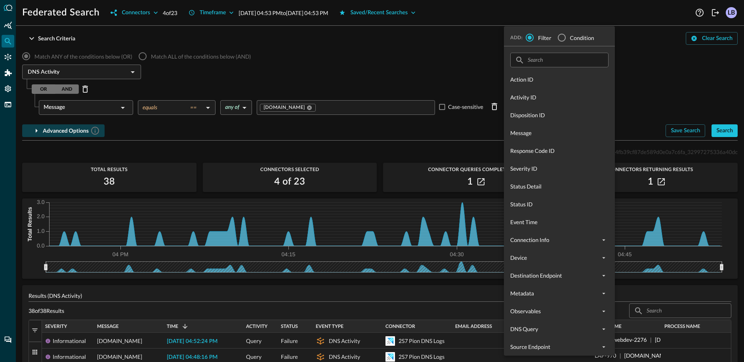
click at [389, 61] on div at bounding box center [372, 181] width 744 height 362
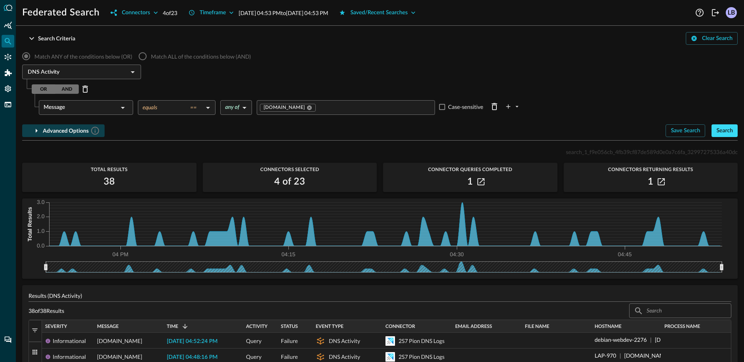
click at [725, 128] on div "Search" at bounding box center [725, 131] width 17 height 10
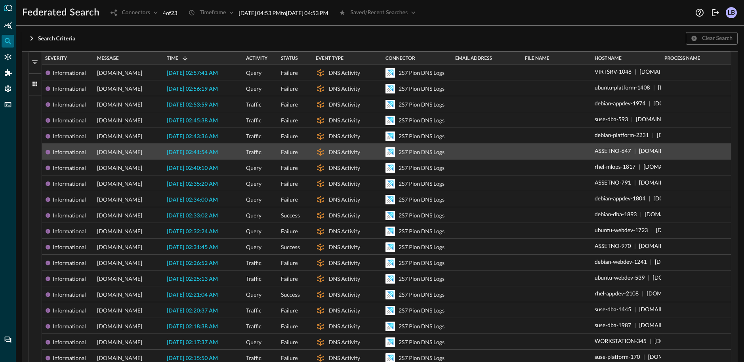
scroll to position [313, 0]
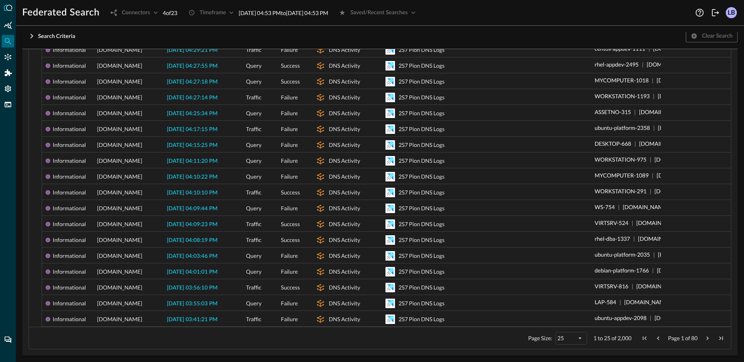
click at [708, 193] on span "Next Page" at bounding box center [707, 338] width 7 height 7
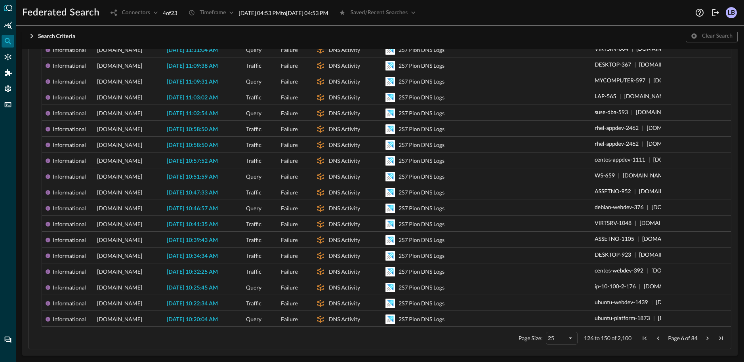
click at [708, 193] on span "Next Page" at bounding box center [707, 338] width 7 height 7
click at [661, 193] on span "Previous Page" at bounding box center [658, 338] width 7 height 7
click at [660, 193] on span "Previous Page" at bounding box center [658, 338] width 7 height 7
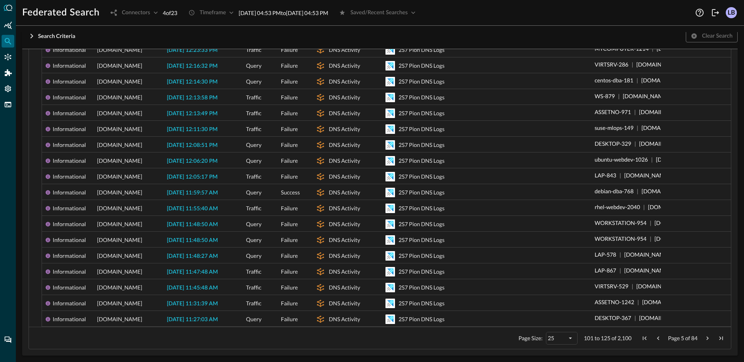
click at [660, 193] on span "Previous Page" at bounding box center [658, 338] width 7 height 7
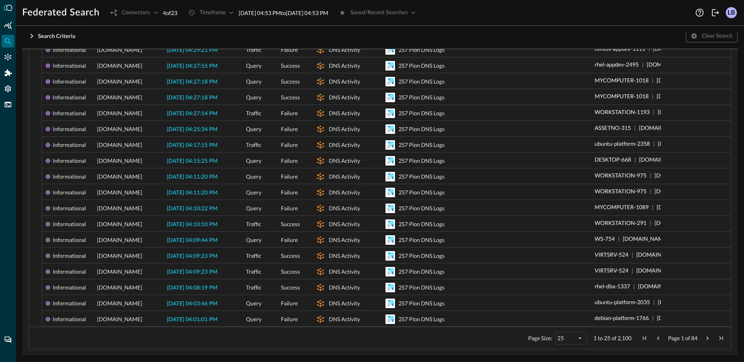
click at [660, 193] on span "Previous Page" at bounding box center [658, 338] width 7 height 7
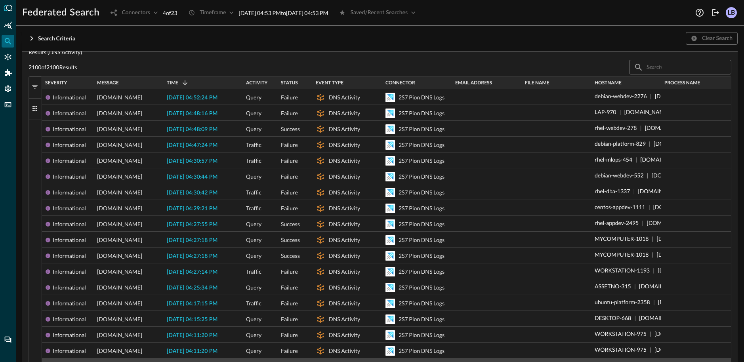
scroll to position [0, 0]
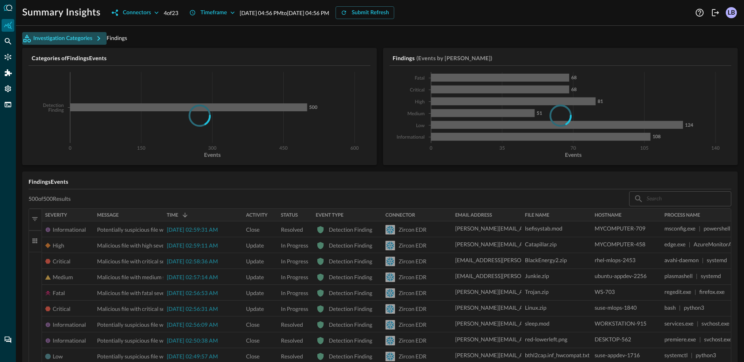
click at [95, 40] on icon "button" at bounding box center [99, 39] width 10 height 10
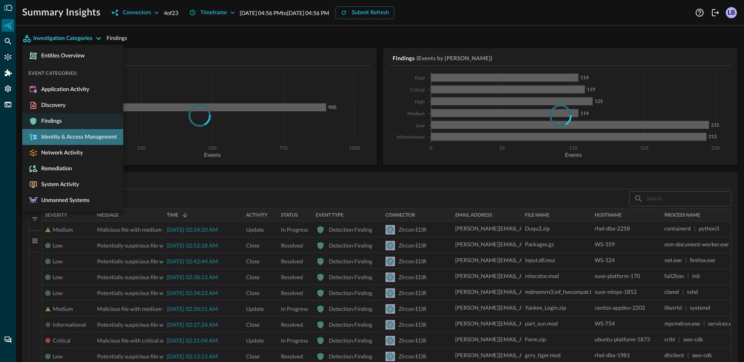
click at [83, 139] on span "Identity & Access Management" at bounding box center [77, 137] width 79 height 7
